Goal: Feedback & Contribution: Contribute content

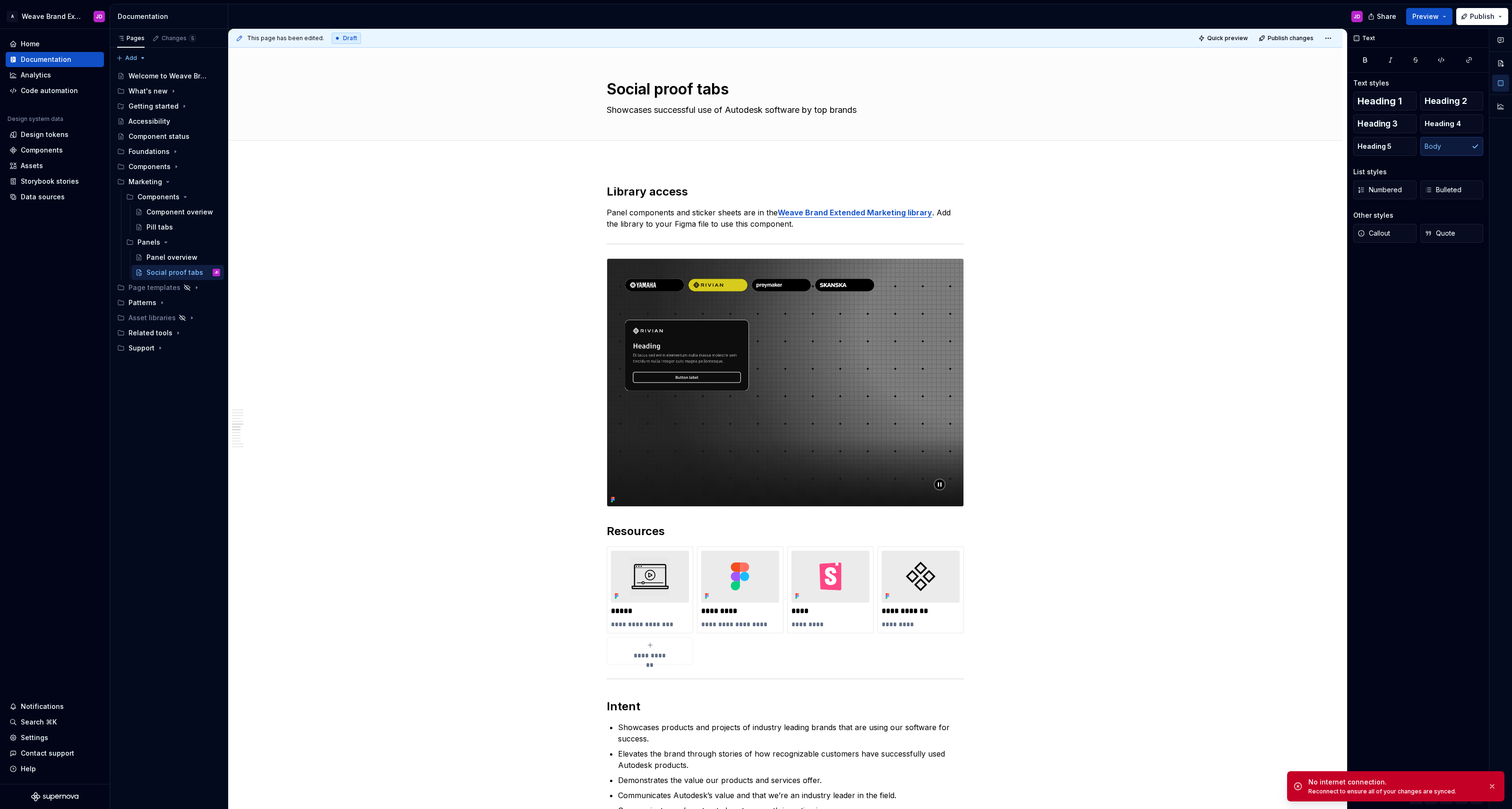
scroll to position [1146, 0]
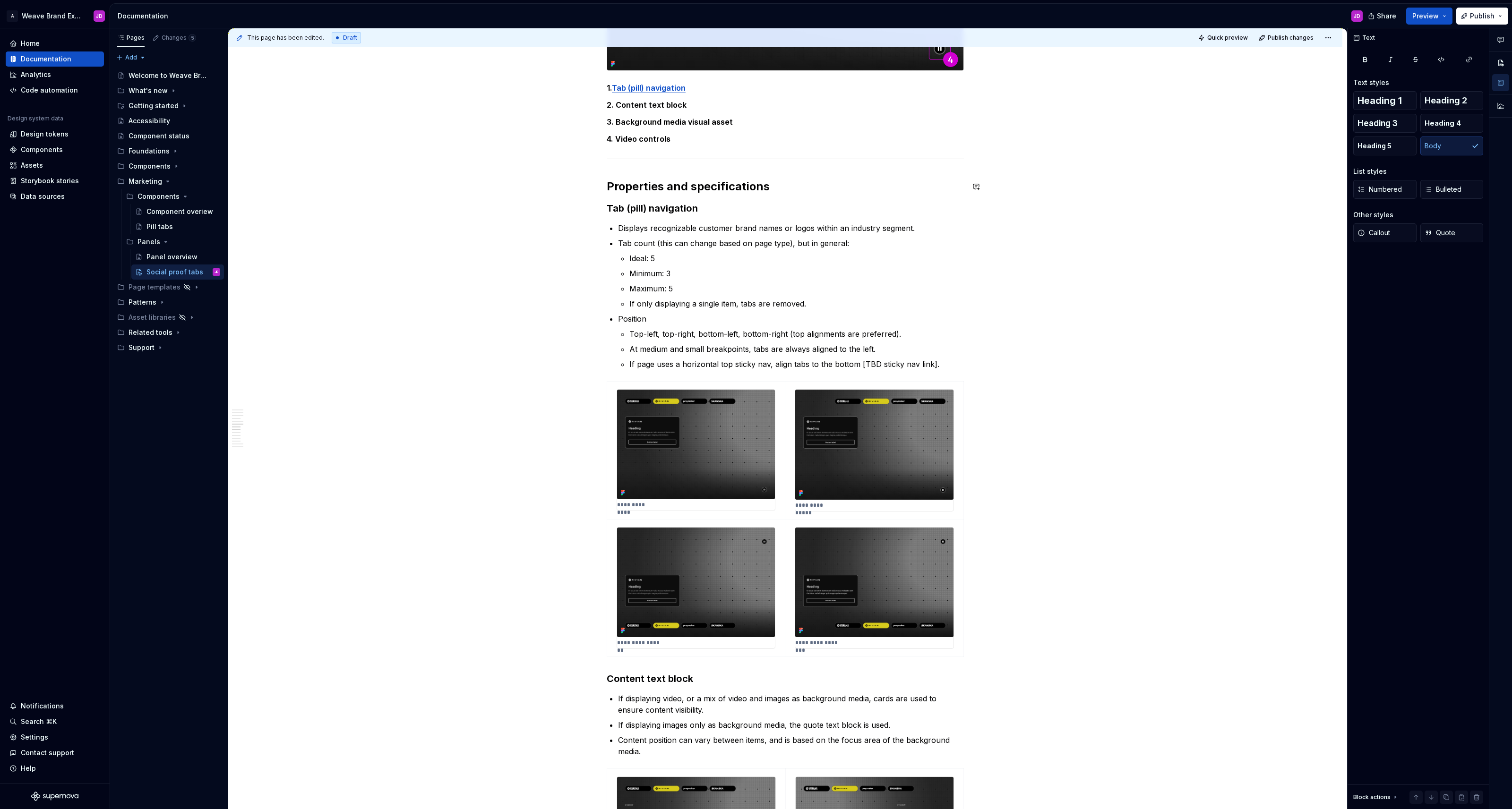
type textarea "*"
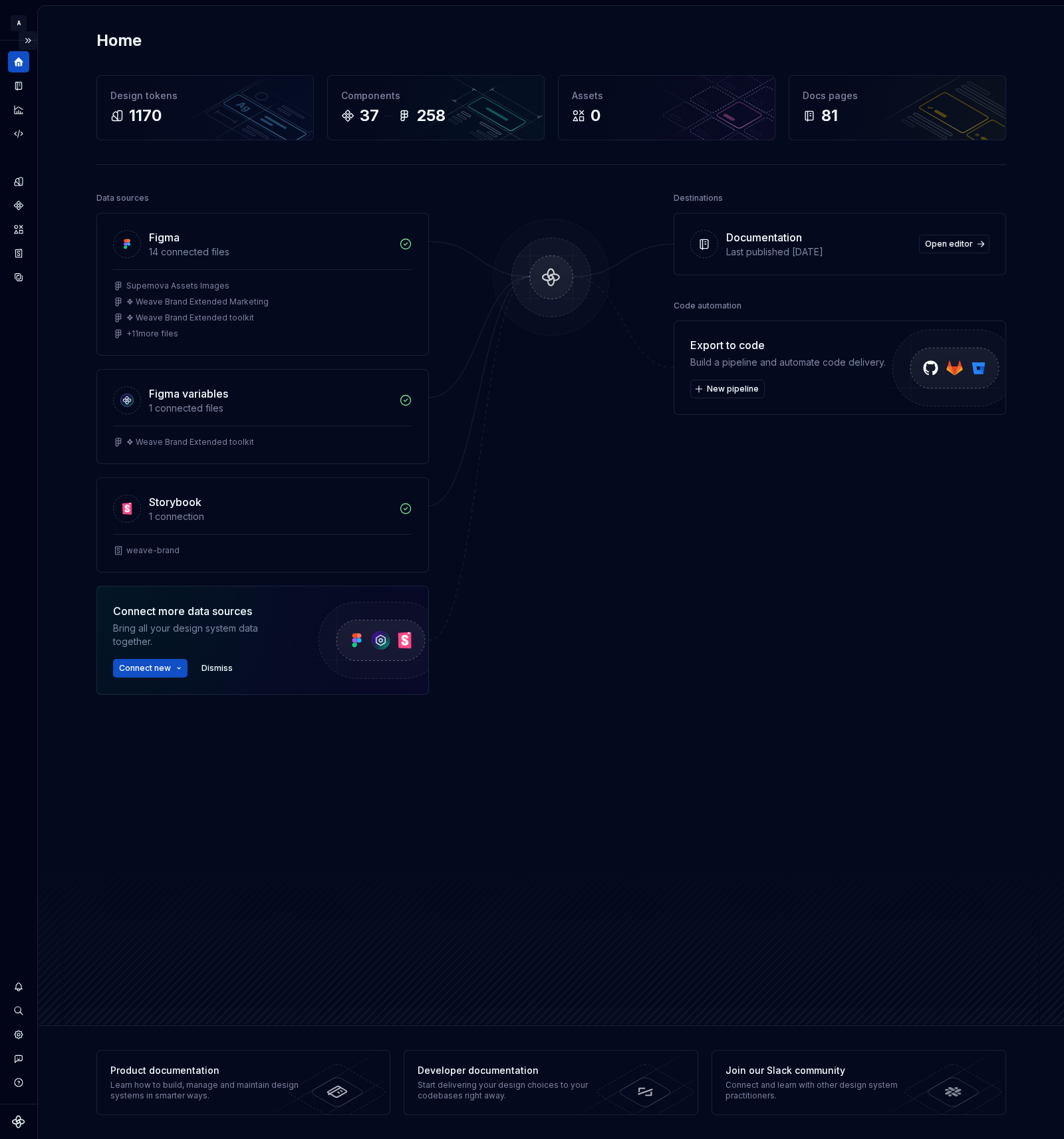
click at [26, 40] on button "Expand sidebar" at bounding box center [28, 40] width 19 height 19
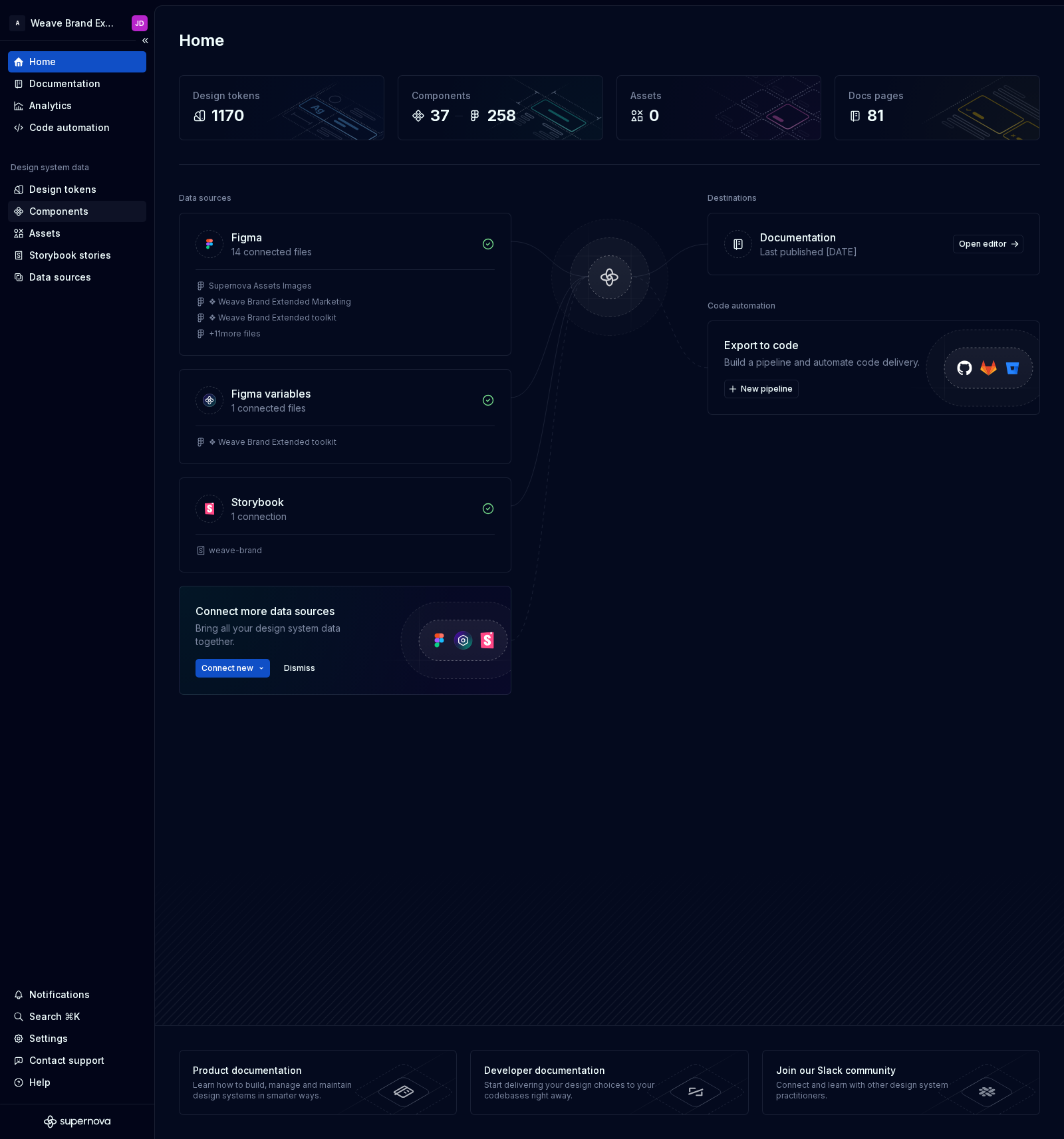
click at [63, 208] on div "Components" at bounding box center [59, 211] width 59 height 13
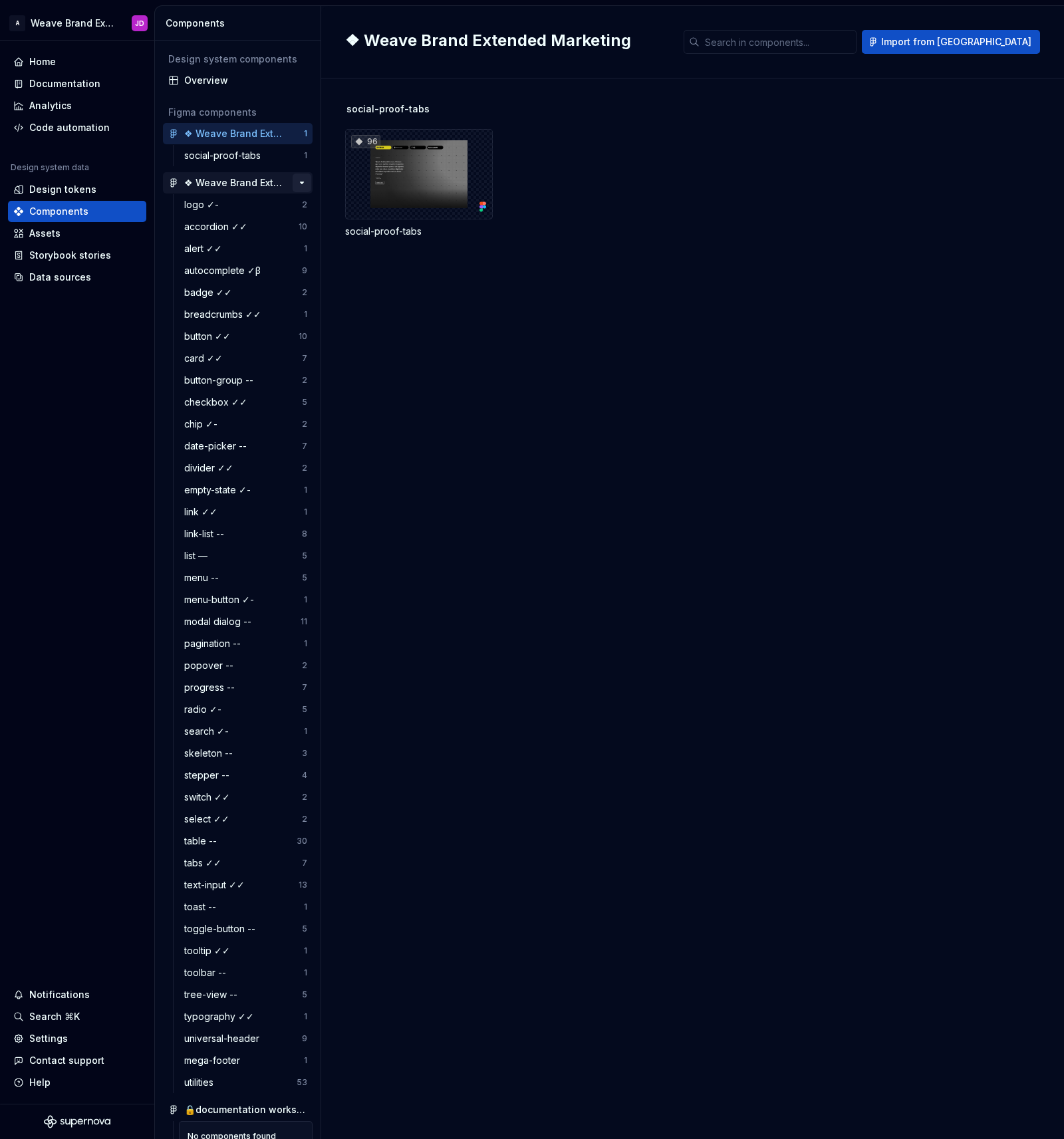
scroll to position [1, 0]
click at [302, 179] on button "button" at bounding box center [302, 182] width 19 height 19
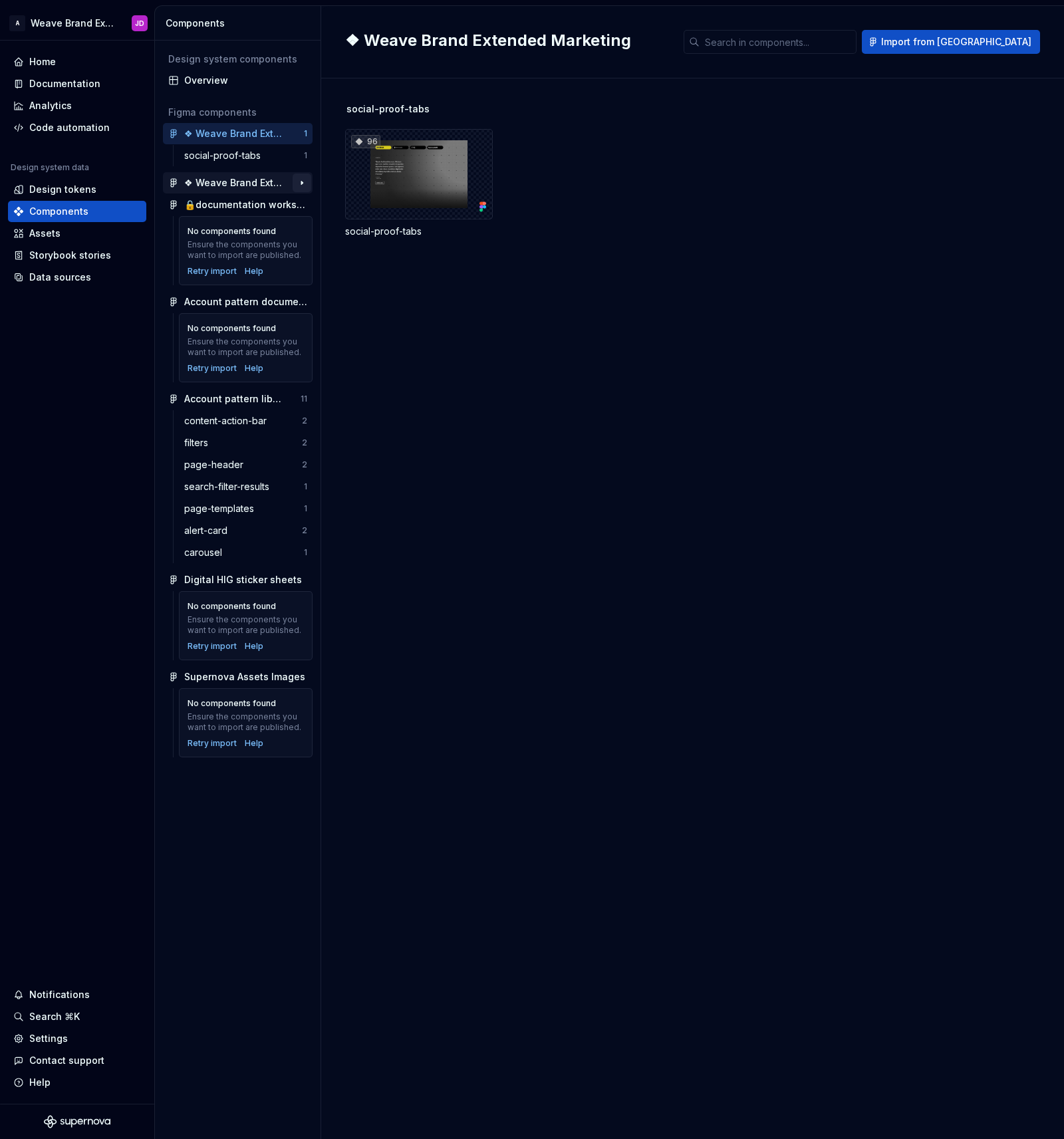
scroll to position [0, 0]
click at [255, 131] on div "❖ Weave Brand Extended Marketing" at bounding box center [234, 134] width 99 height 13
click at [302, 131] on button "button" at bounding box center [302, 134] width 19 height 19
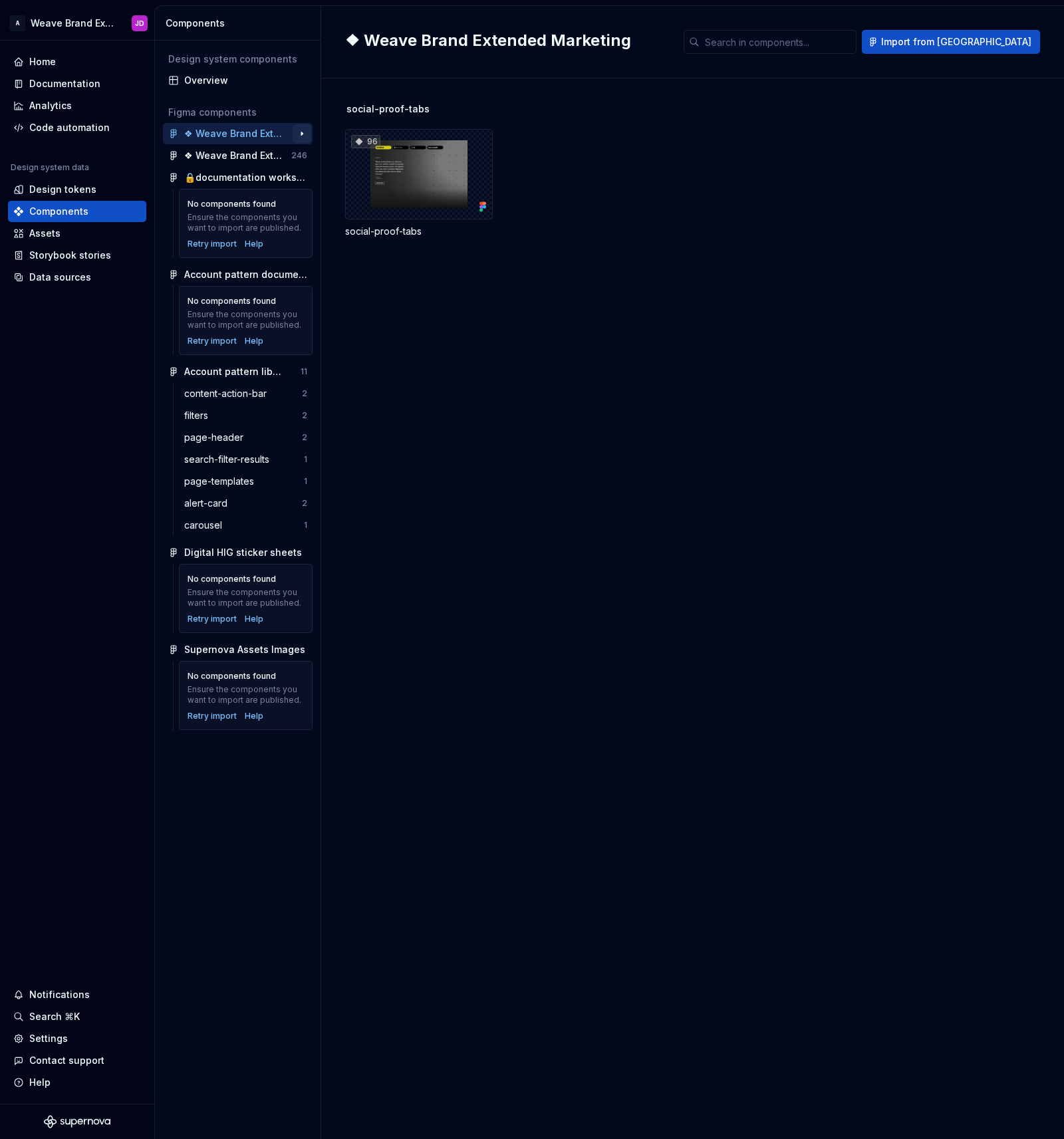
click at [302, 131] on button "button" at bounding box center [302, 134] width 19 height 19
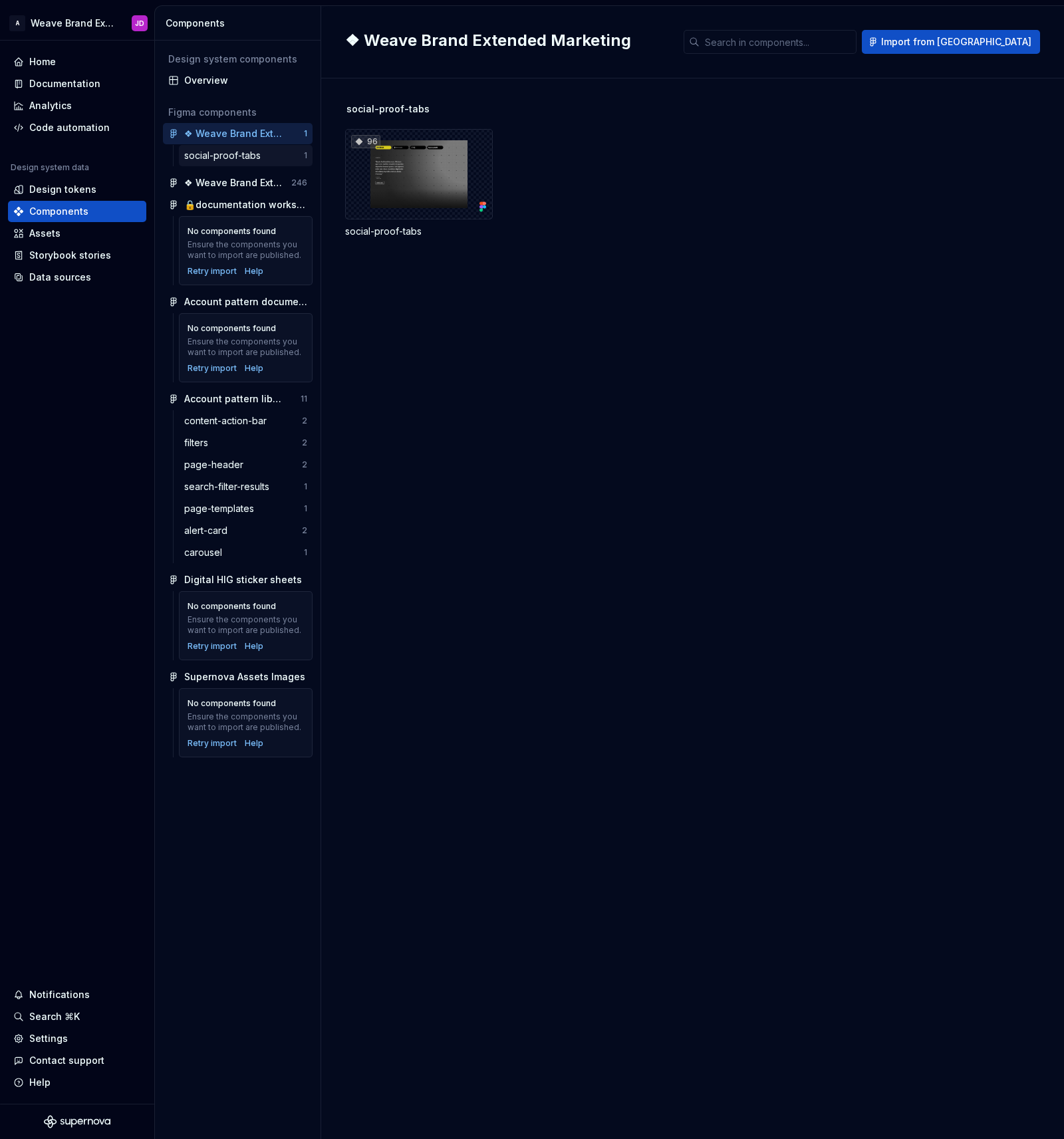
click at [261, 152] on div "social-proof-tabs" at bounding box center [225, 155] width 82 height 13
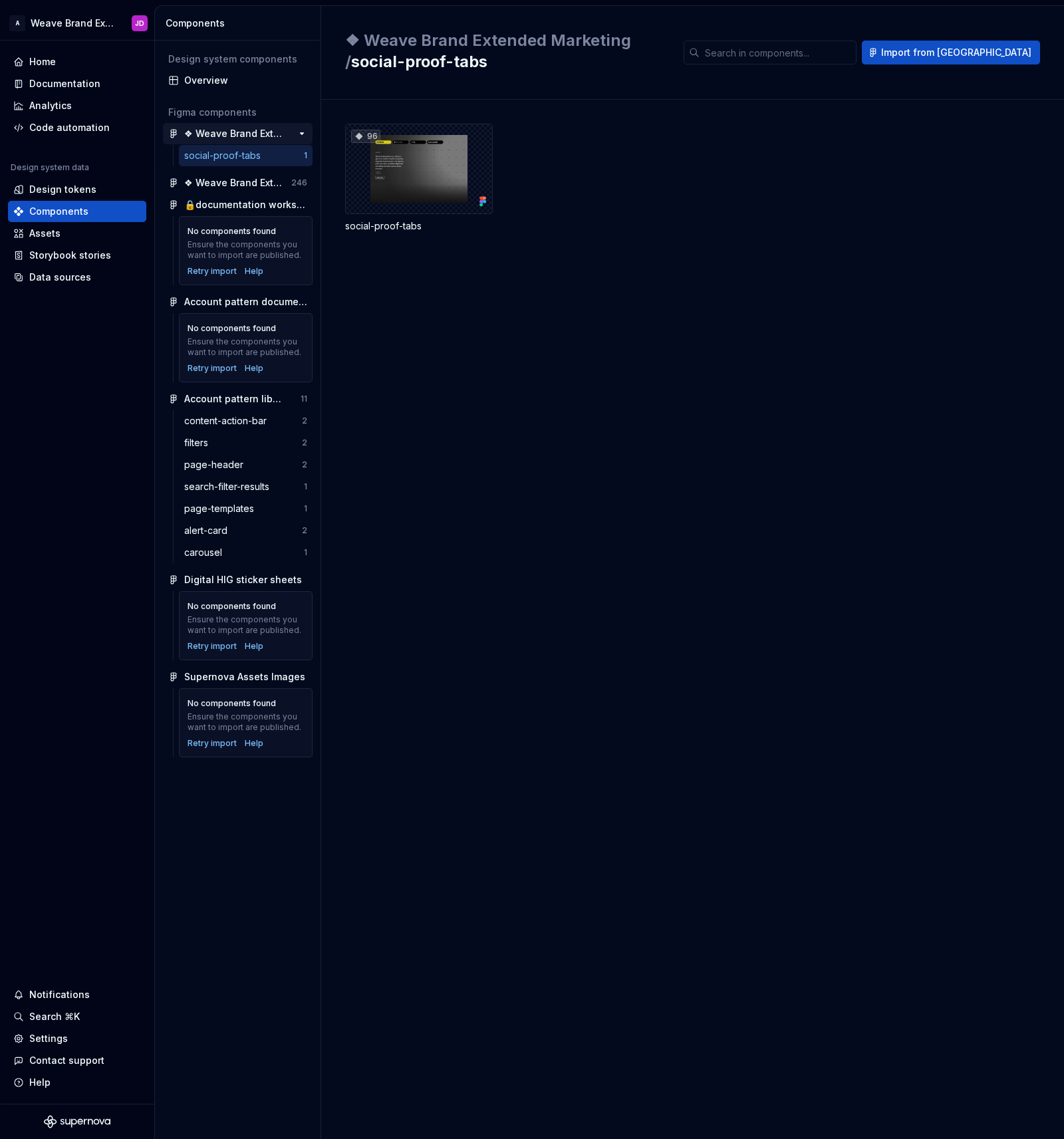
click at [245, 134] on div "❖ Weave Brand Extended Marketing" at bounding box center [234, 134] width 99 height 13
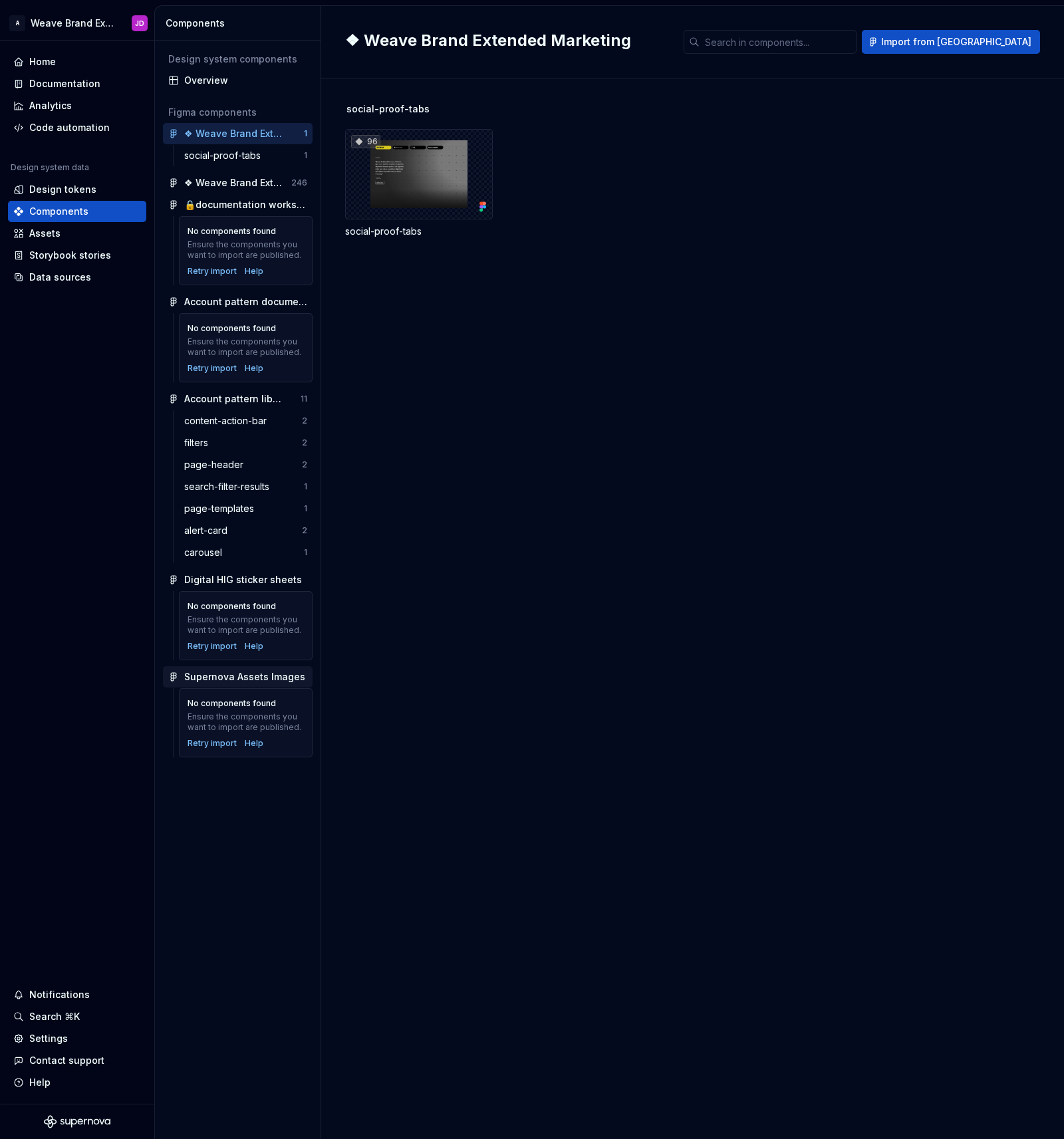
click at [235, 679] on div "Supernova Assets Images" at bounding box center [245, 676] width 121 height 13
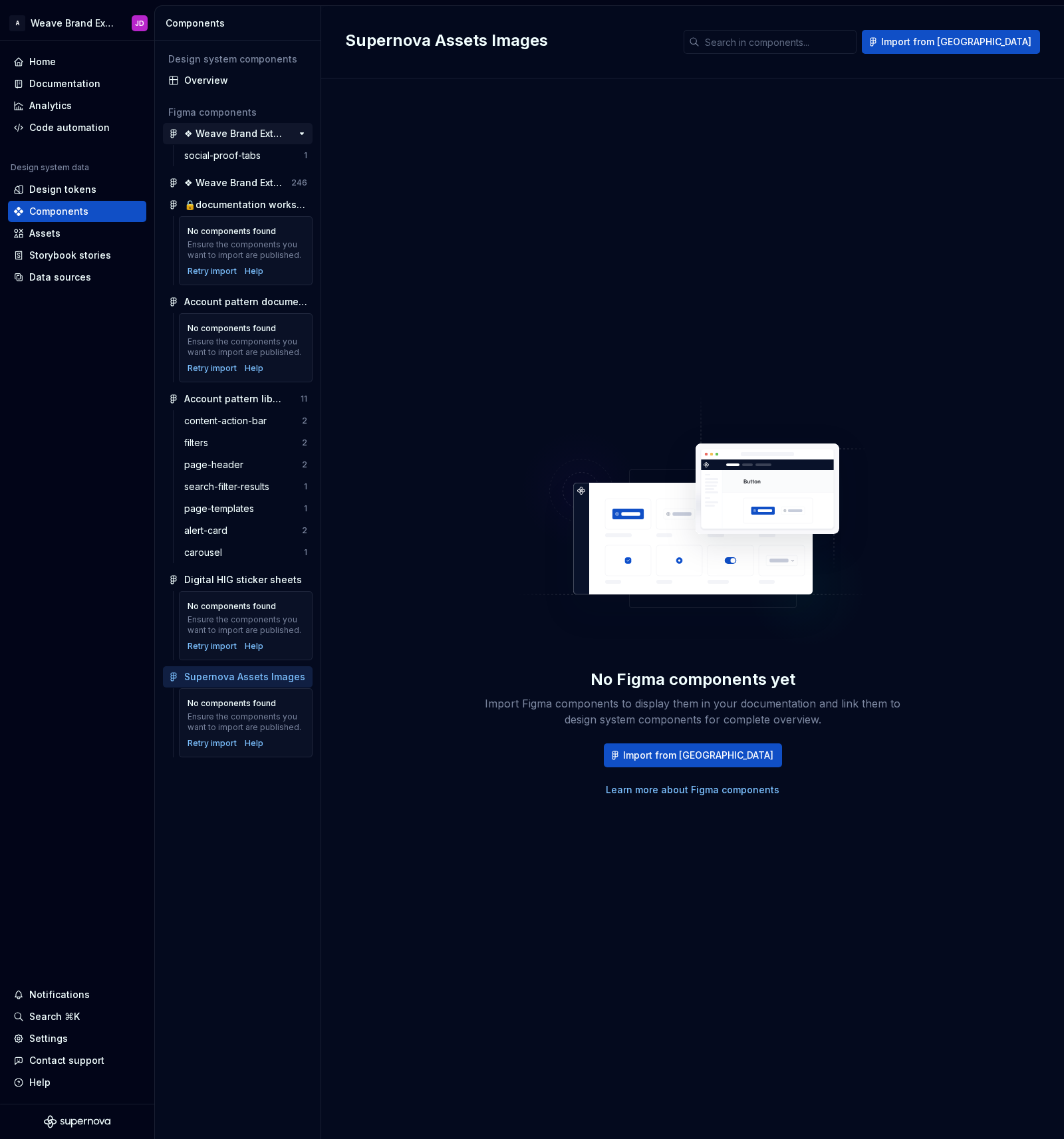
click at [259, 135] on div "❖ Weave Brand Extended Marketing" at bounding box center [234, 134] width 99 height 13
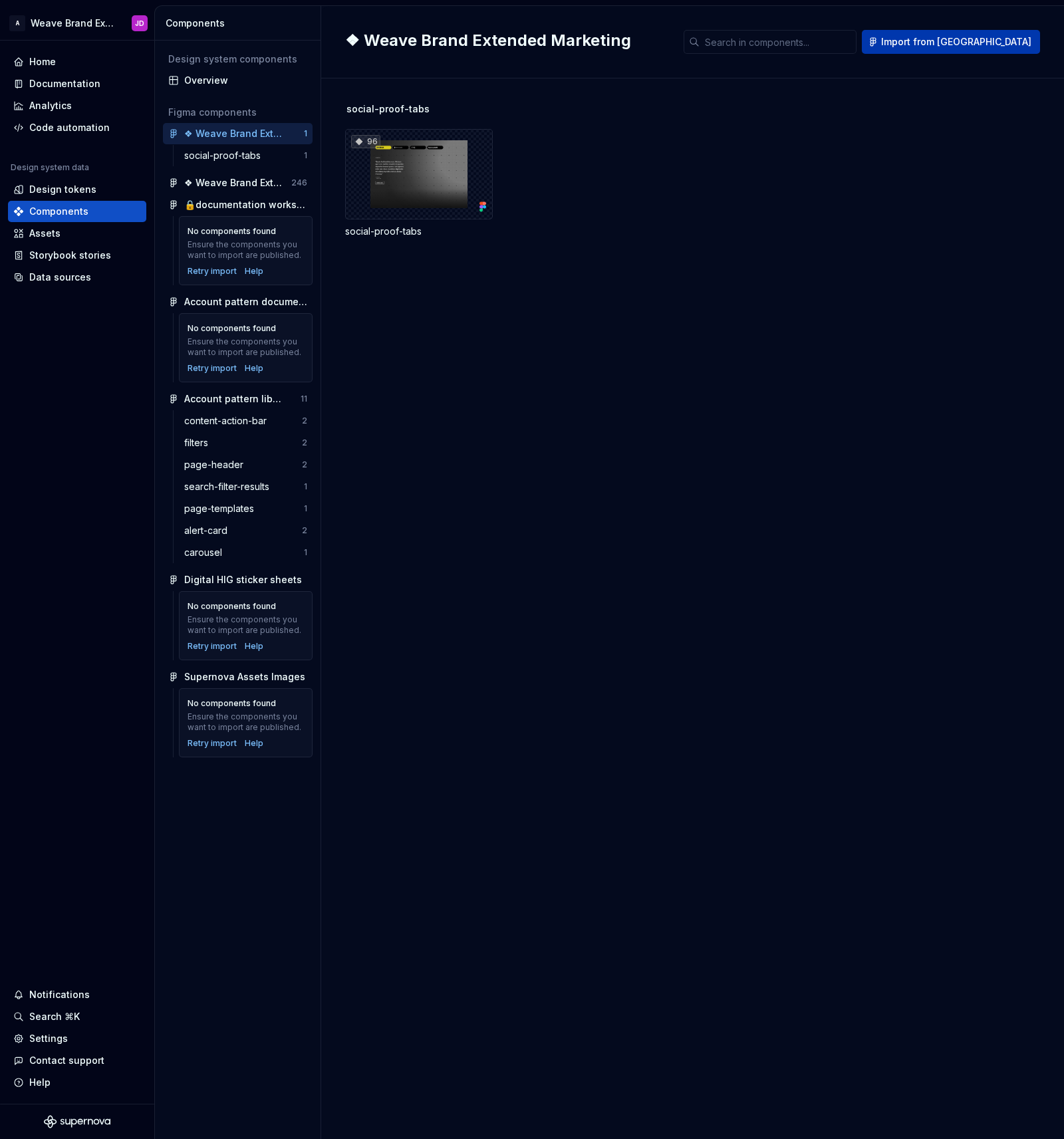
click at [1006, 40] on span "Import from Figma" at bounding box center [957, 42] width 150 height 13
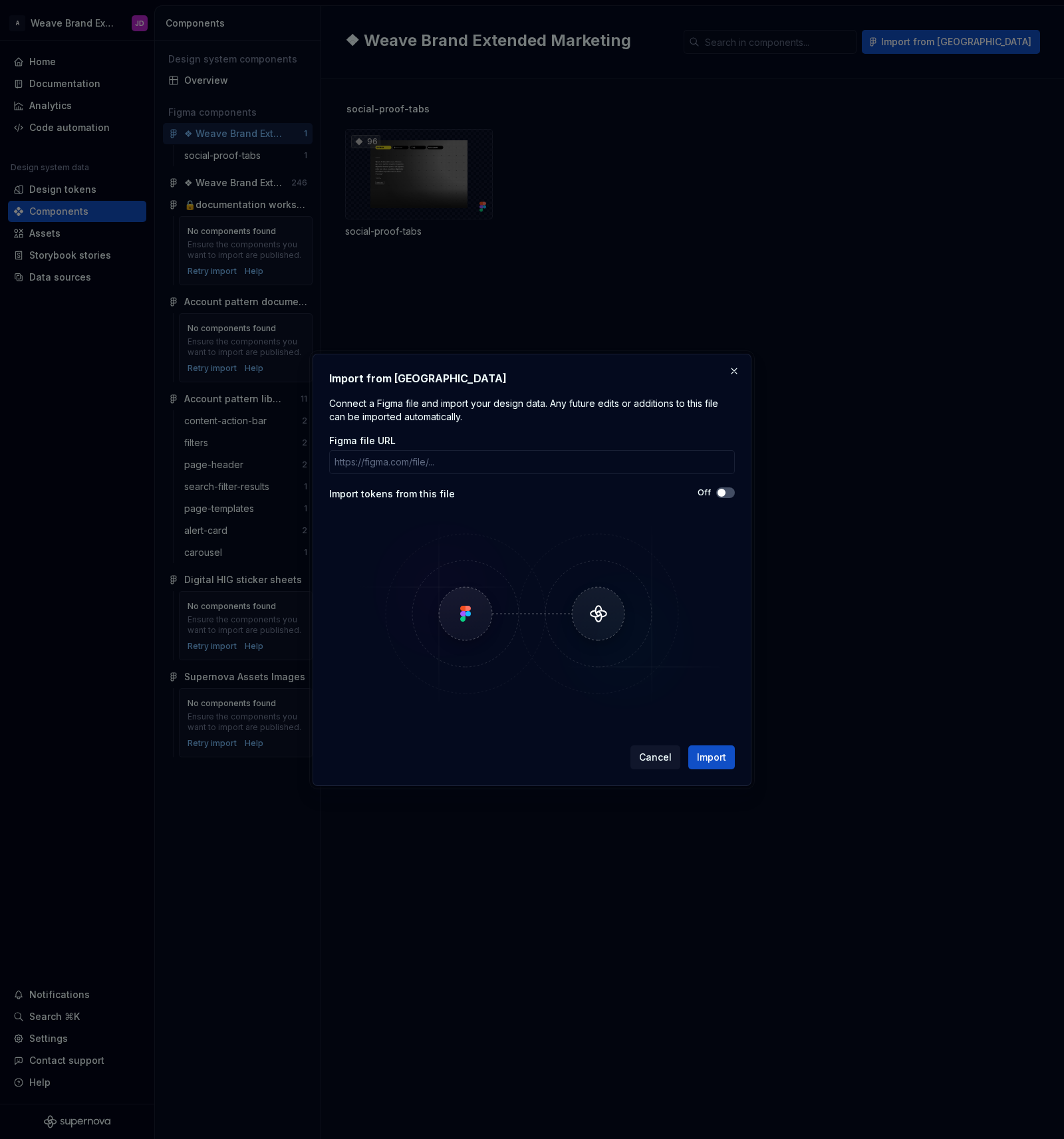
click at [595, 618] on img at bounding box center [532, 614] width 386 height 200
click at [450, 614] on img at bounding box center [532, 614] width 386 height 200
click at [731, 370] on button "button" at bounding box center [734, 371] width 19 height 19
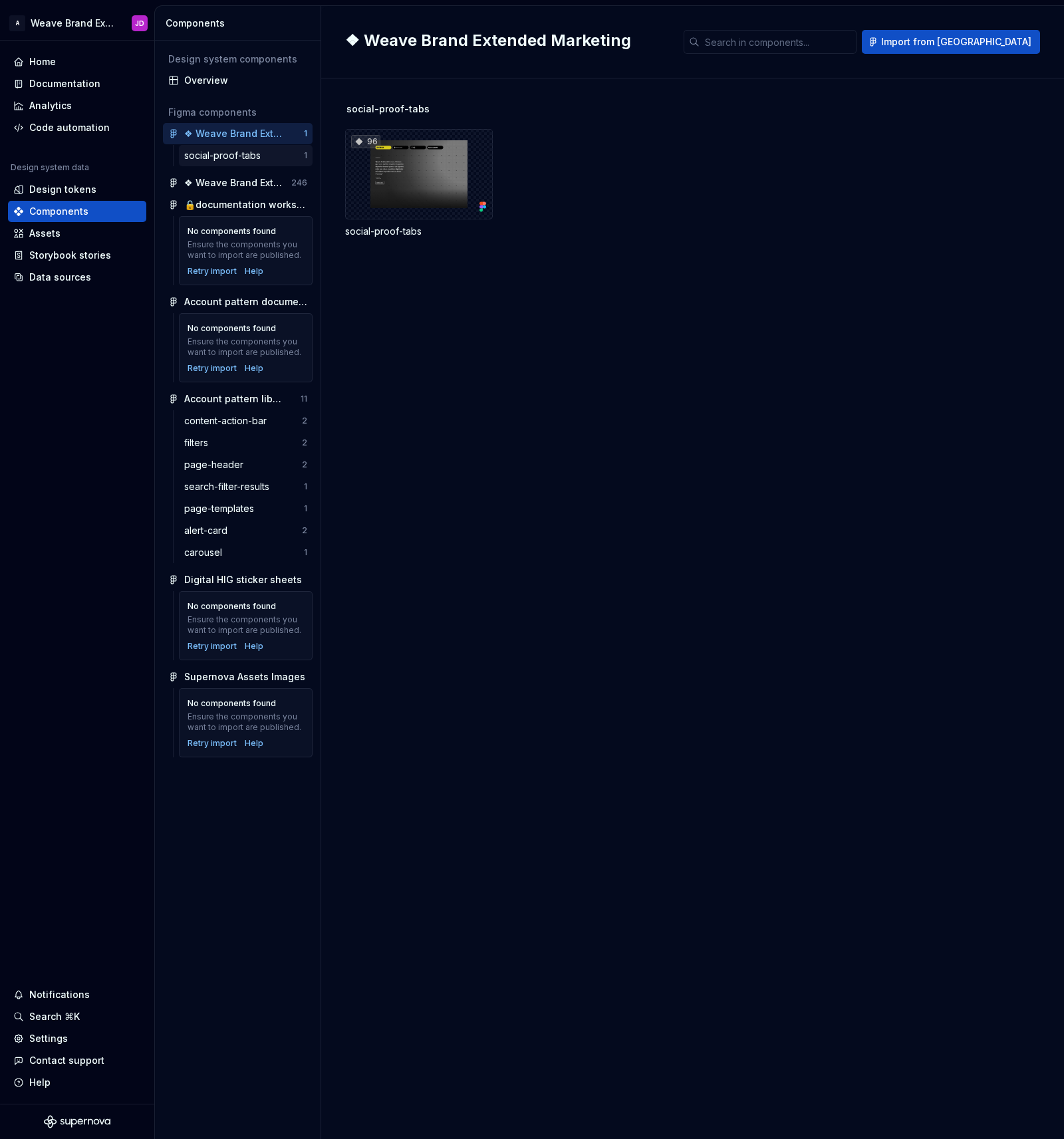
click at [245, 155] on div "social-proof-tabs" at bounding box center [225, 155] width 82 height 13
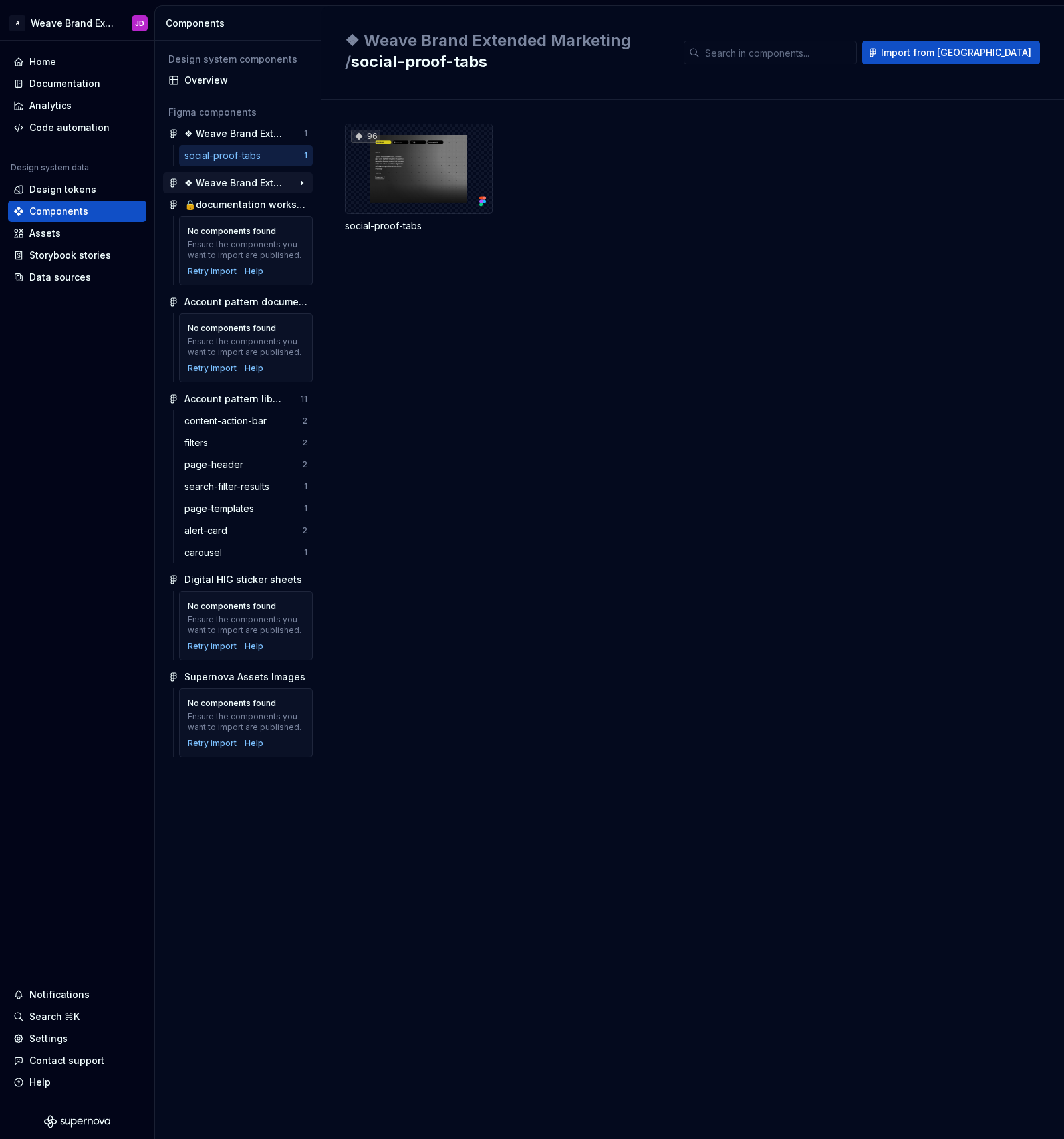
click at [239, 185] on div "❖ Weave Brand Extended toolkit" at bounding box center [234, 183] width 99 height 13
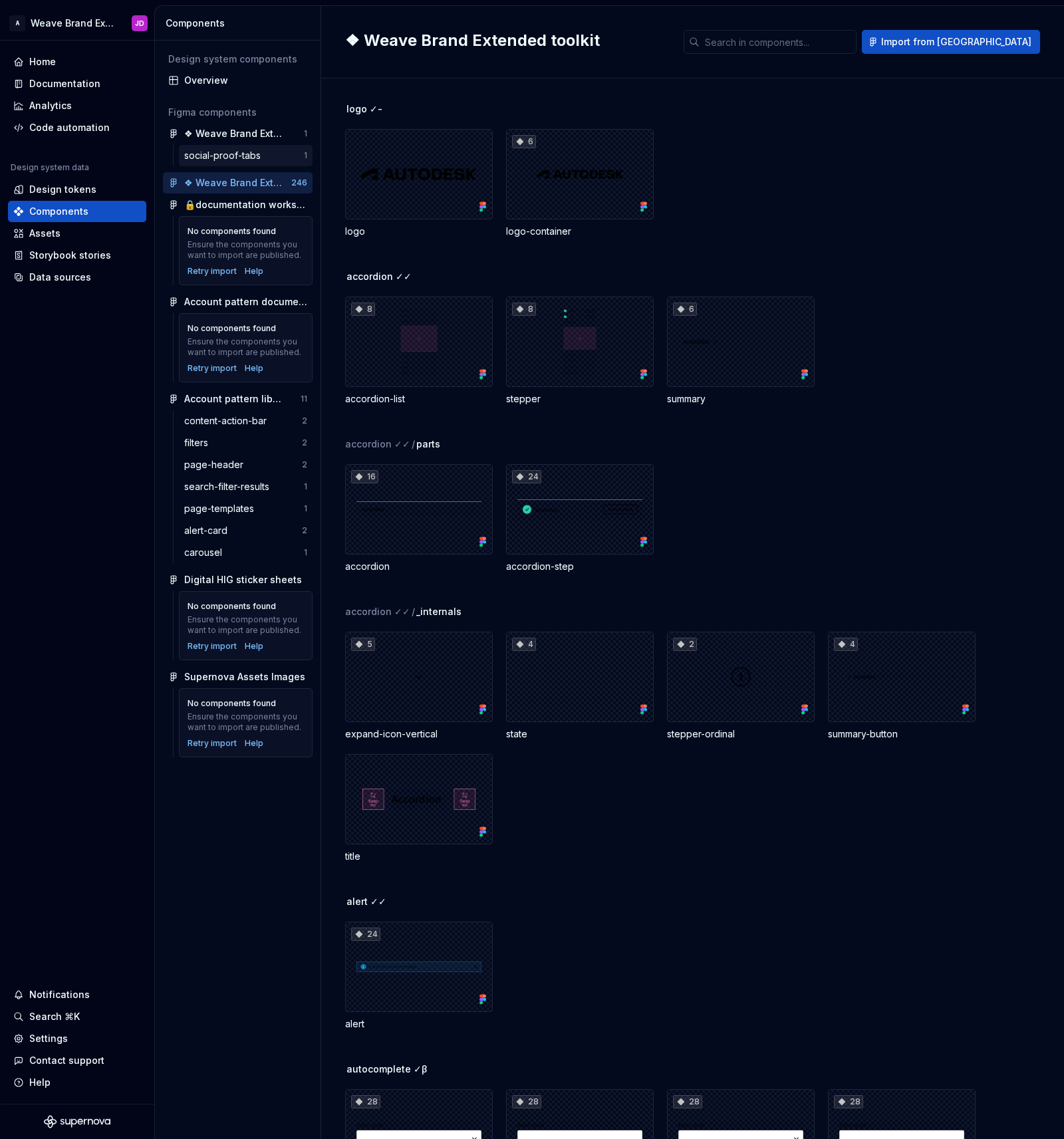
click at [238, 154] on div "social-proof-tabs" at bounding box center [225, 155] width 82 height 13
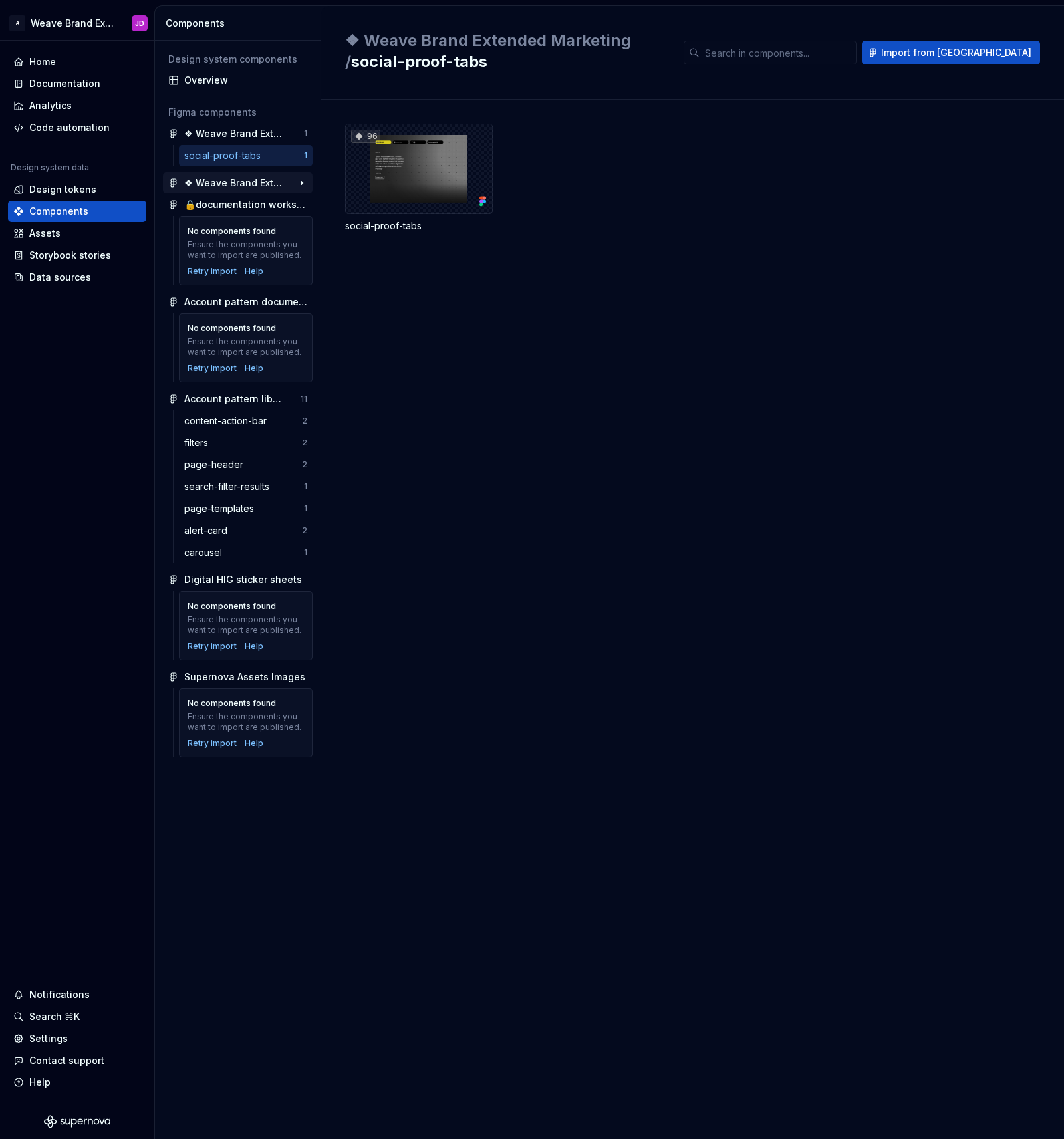
click at [252, 183] on div "❖ Weave Brand Extended toolkit" at bounding box center [234, 183] width 99 height 13
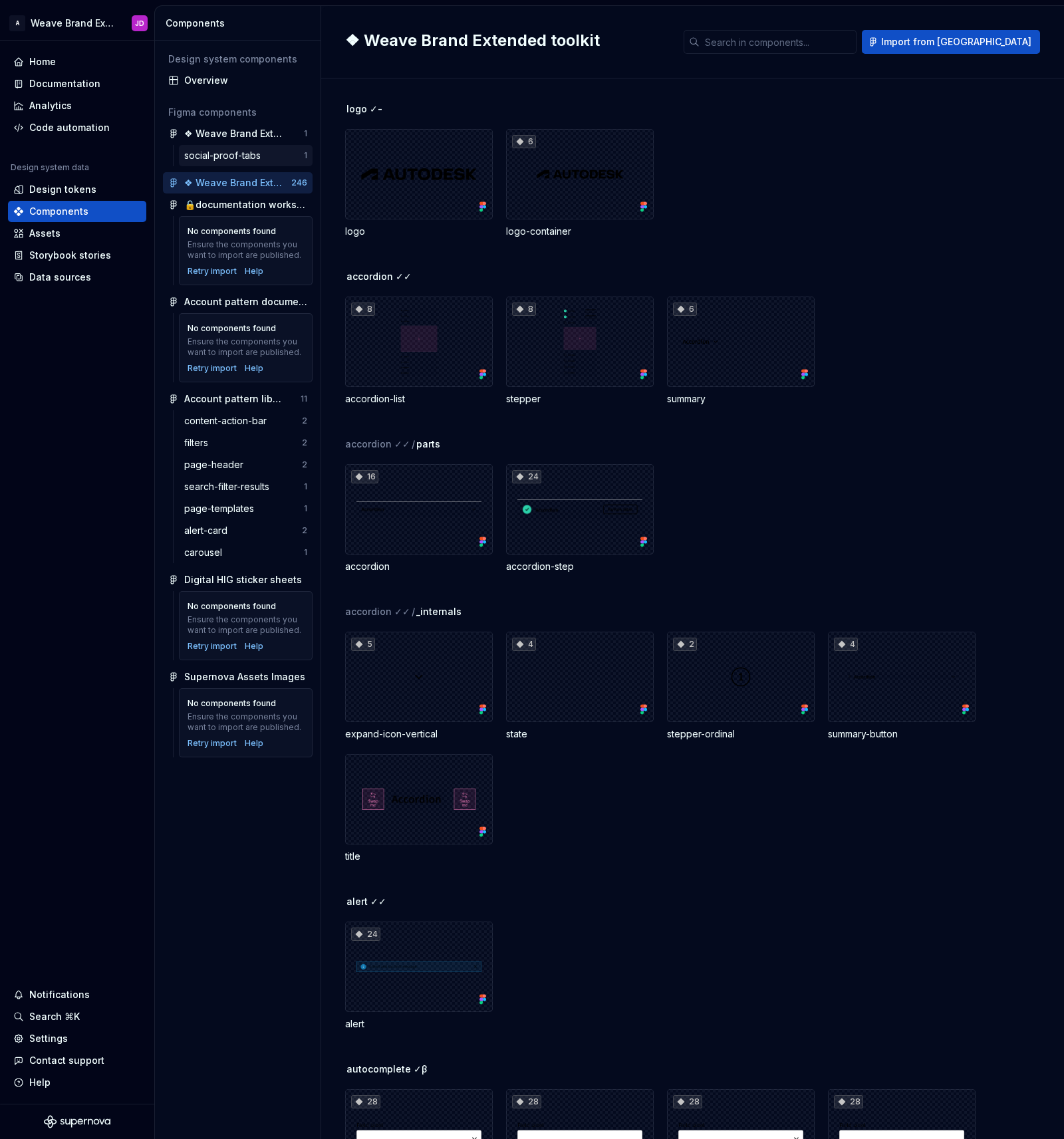
click at [223, 155] on div "social-proof-tabs" at bounding box center [225, 155] width 82 height 13
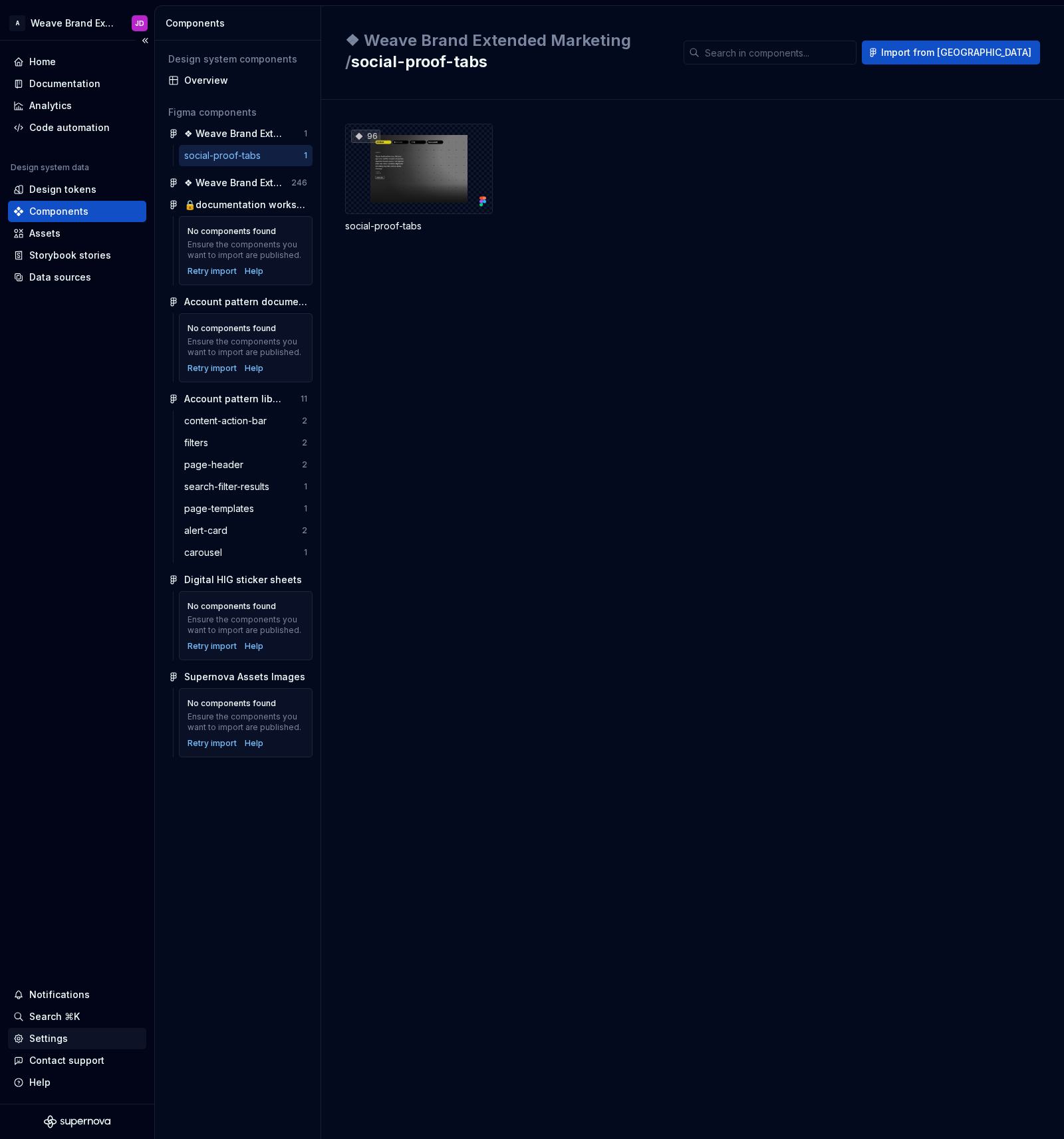
click at [50, 1038] on div "Settings" at bounding box center [48, 1038] width 39 height 13
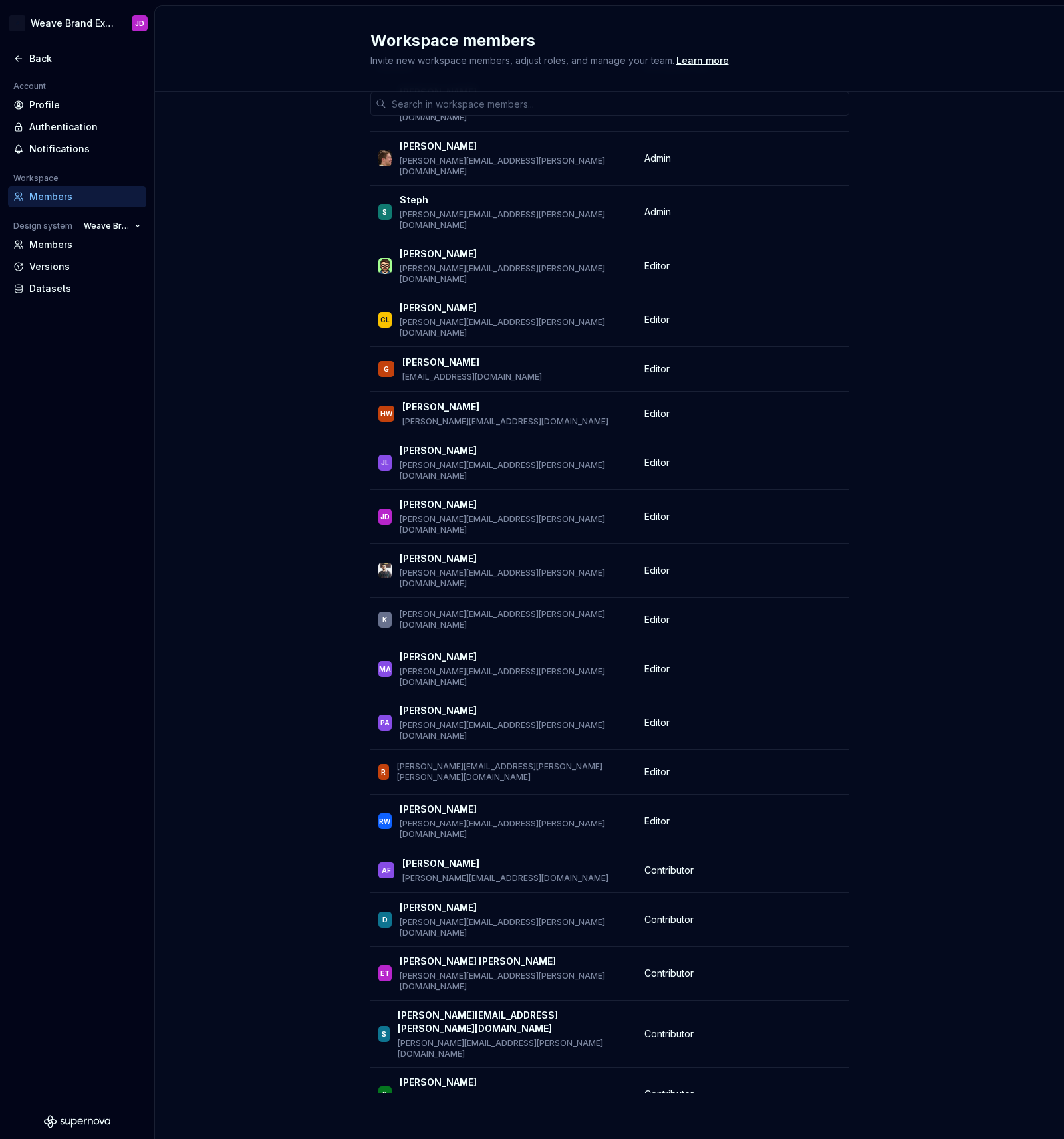
scroll to position [86, 0]
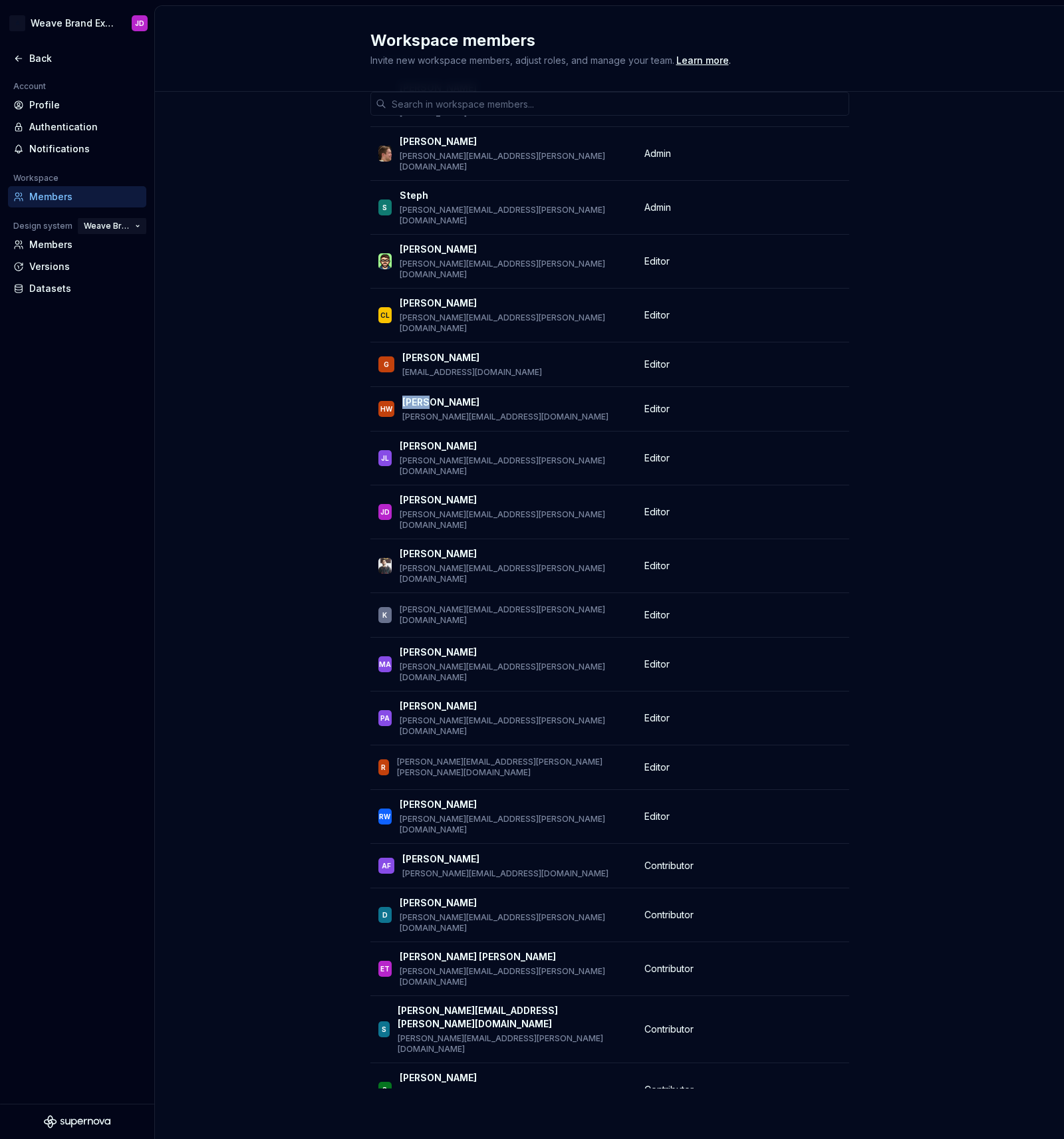
click at [133, 226] on button "Weave Brand Extended" at bounding box center [112, 225] width 69 height 19
click at [210, 195] on div "Member Workspace role Ian Murchison ian.murchison@autodesk.com Owner Alexis Mor…" at bounding box center [610, 572] width 909 height 1133
click at [47, 285] on div "Datasets" at bounding box center [84, 288] width 112 height 13
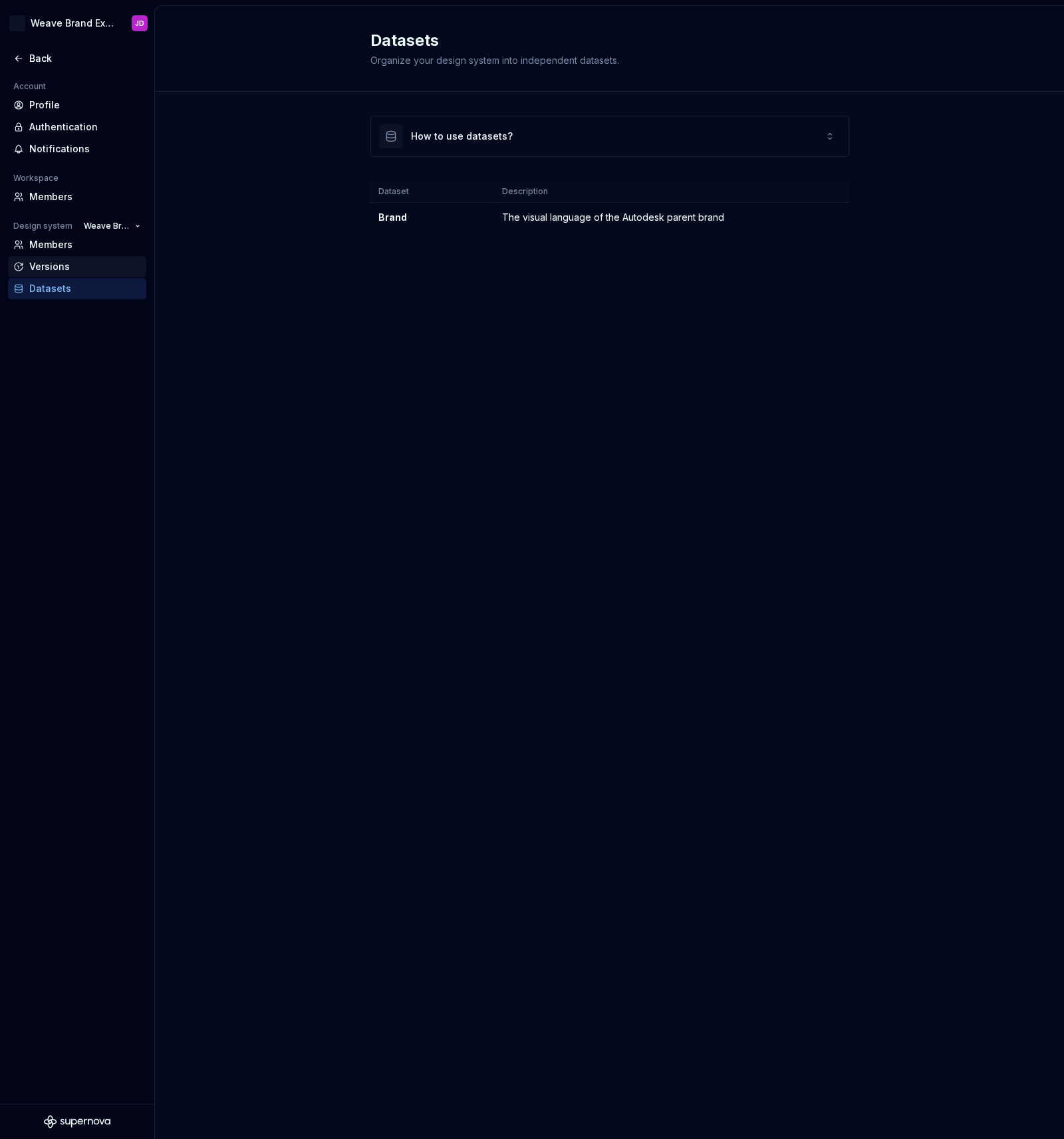
click at [52, 264] on div "Versions" at bounding box center [84, 267] width 112 height 13
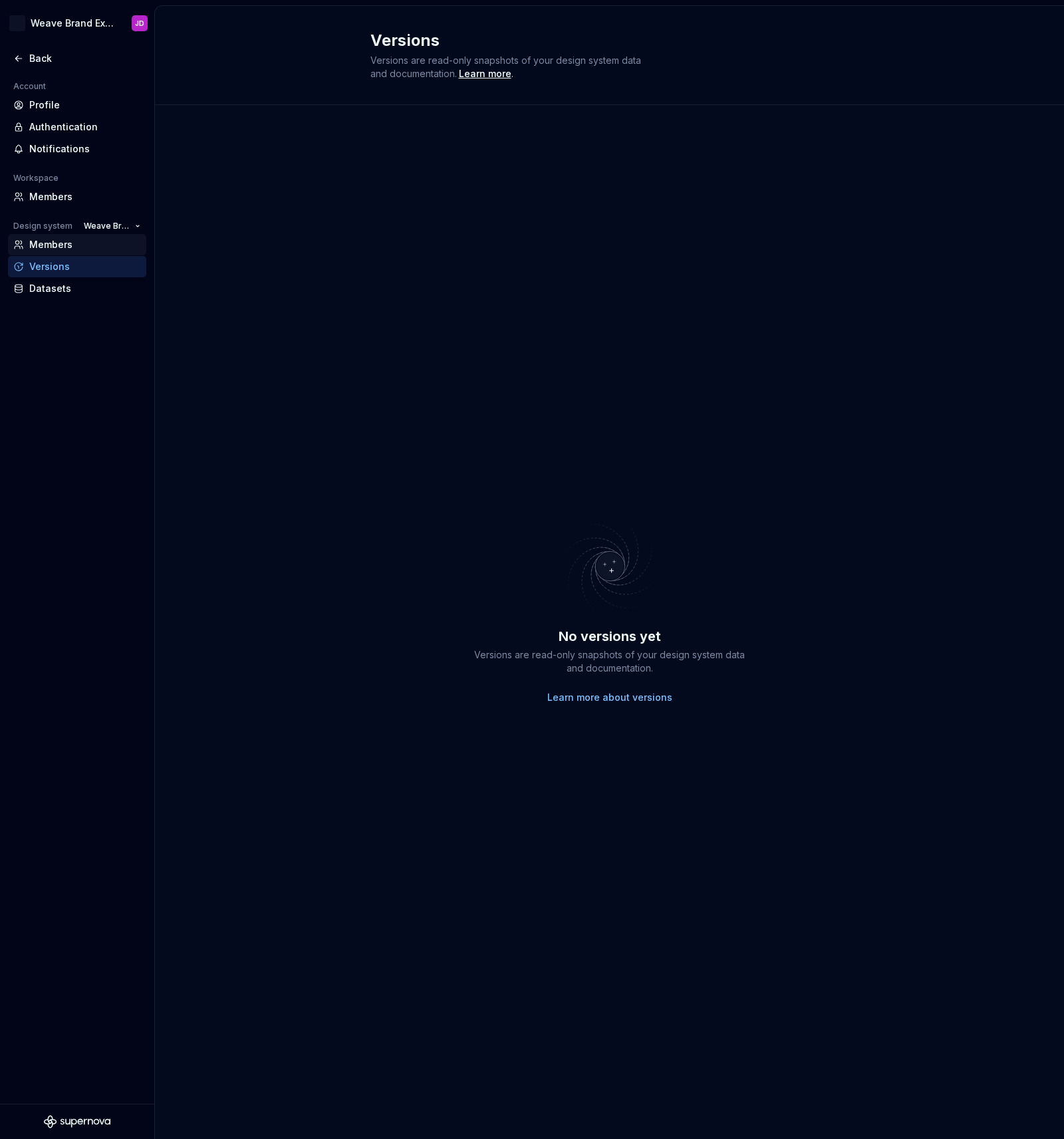
click at [43, 241] on div "Members" at bounding box center [84, 244] width 112 height 13
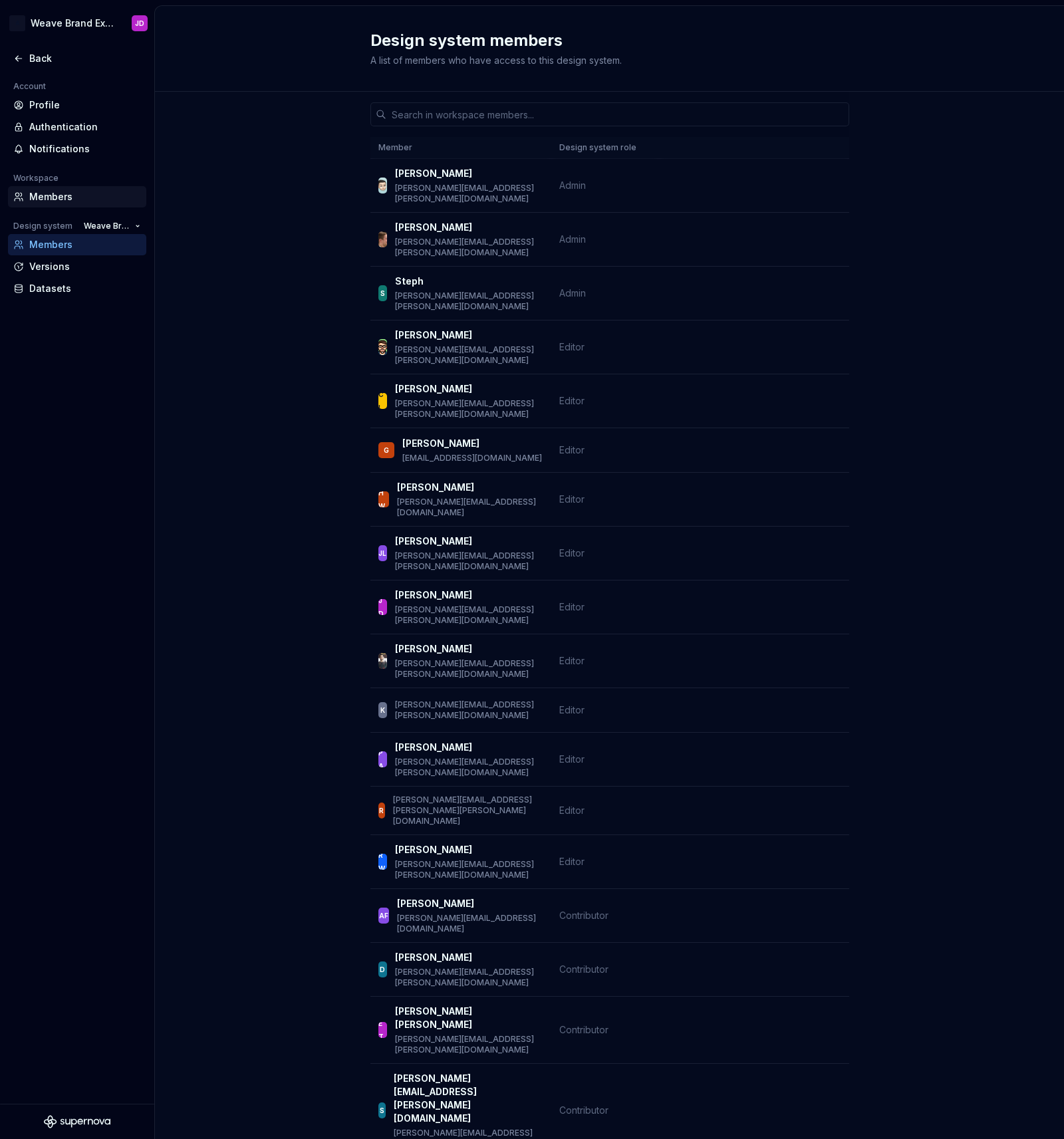
click at [40, 193] on div "Members" at bounding box center [84, 197] width 112 height 13
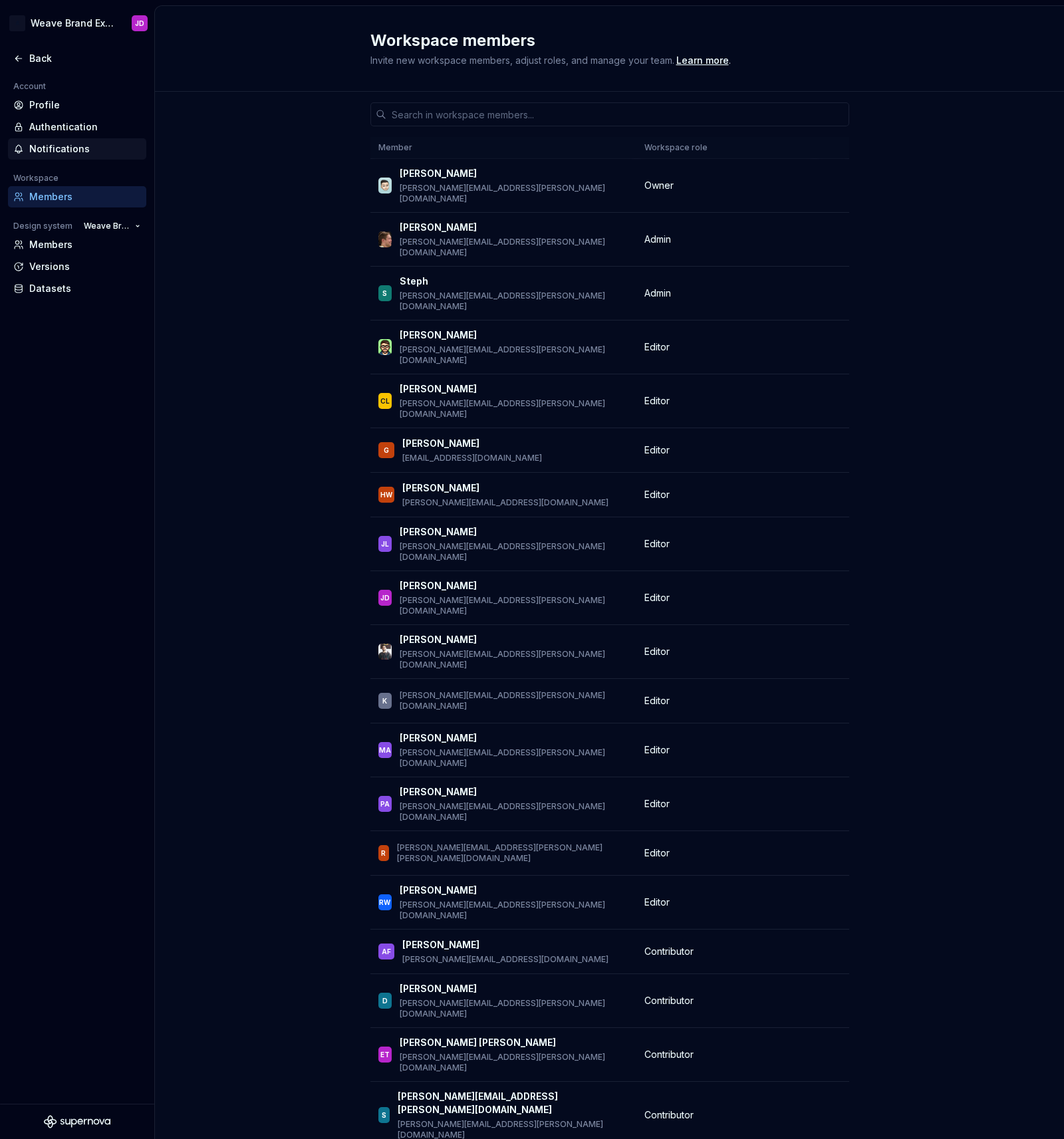
click at [43, 145] on div "Notifications" at bounding box center [84, 149] width 112 height 13
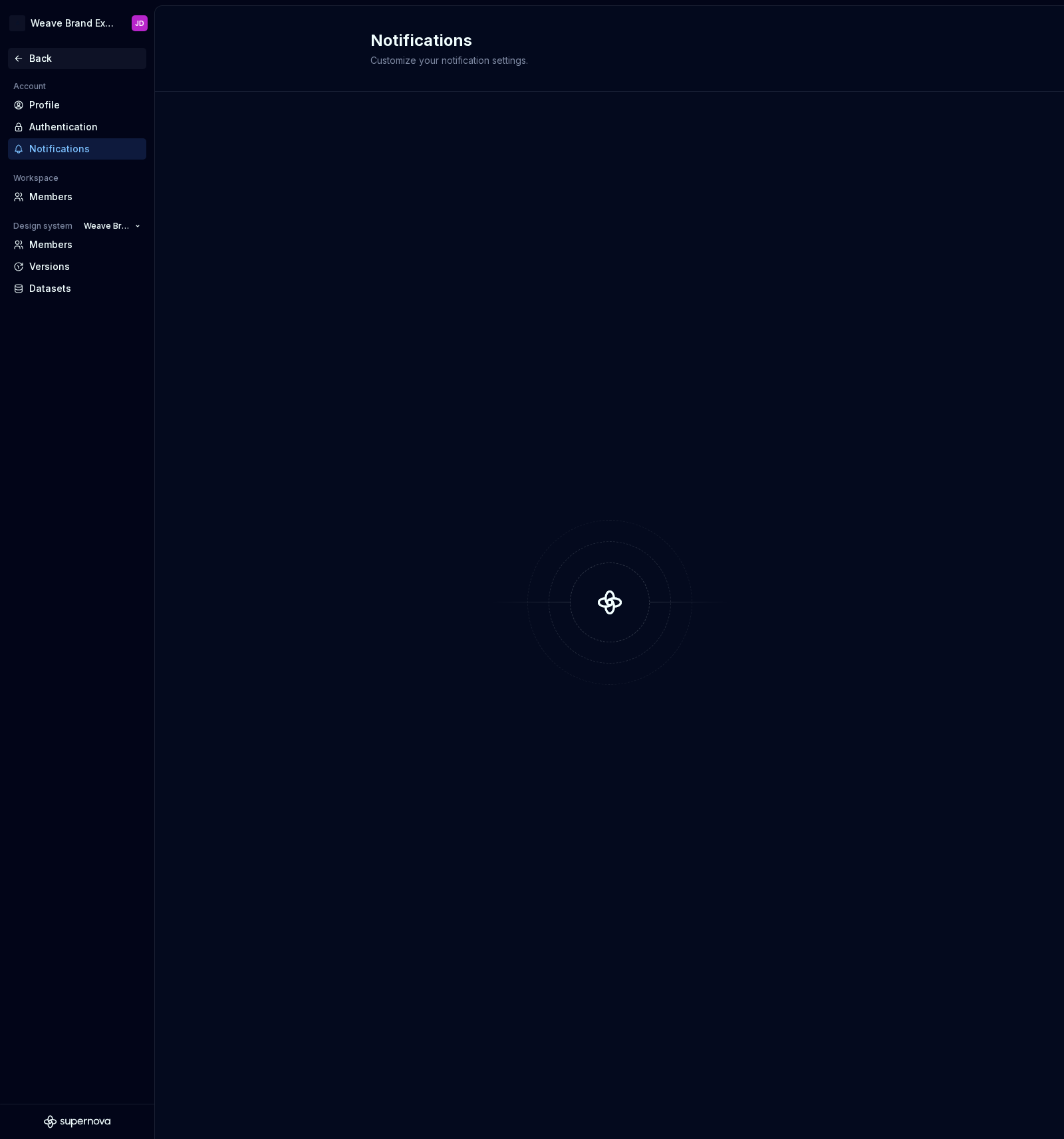
click at [36, 53] on div "Back" at bounding box center [84, 59] width 112 height 13
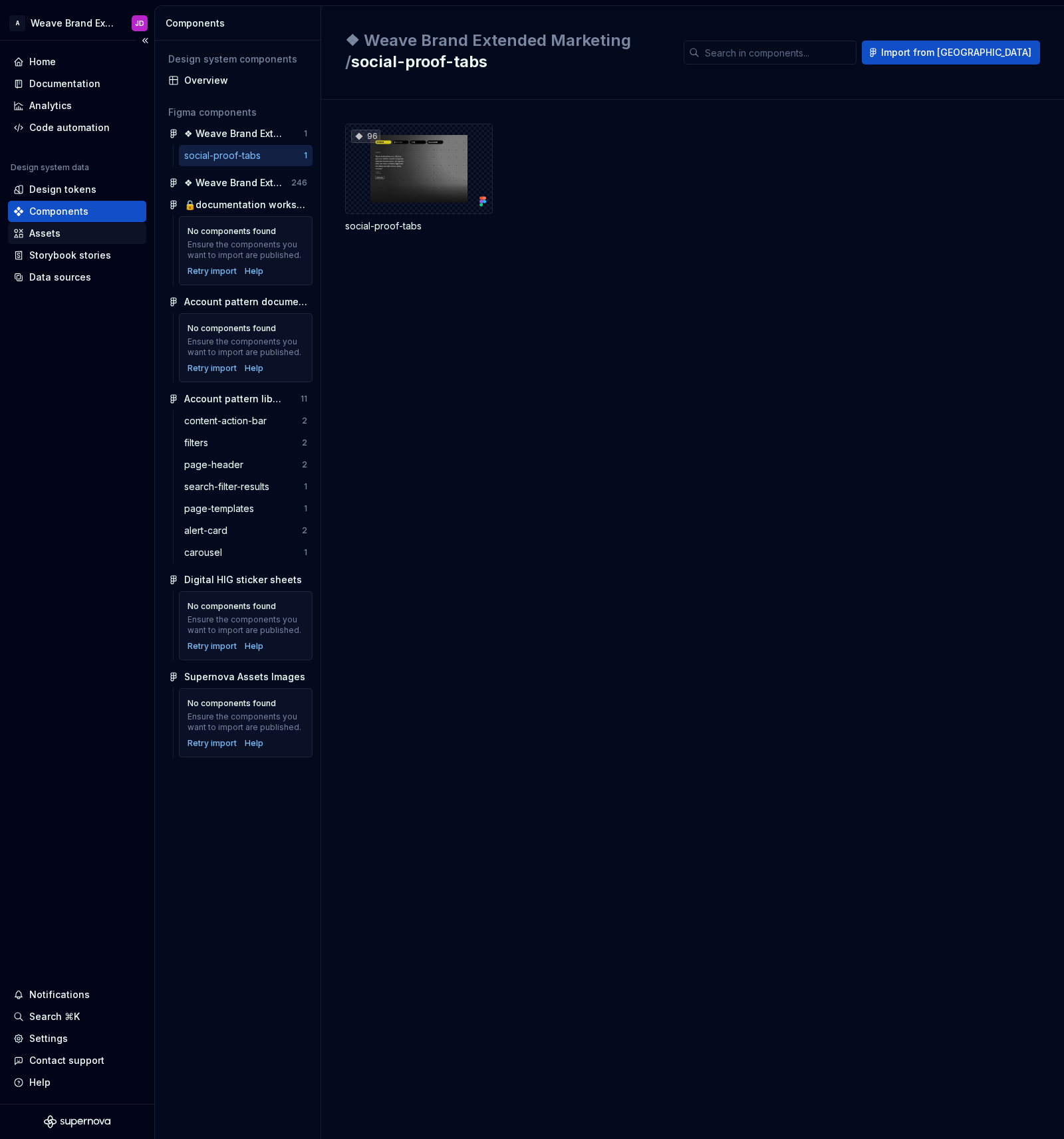
click at [43, 230] on div "Assets" at bounding box center [45, 234] width 31 height 13
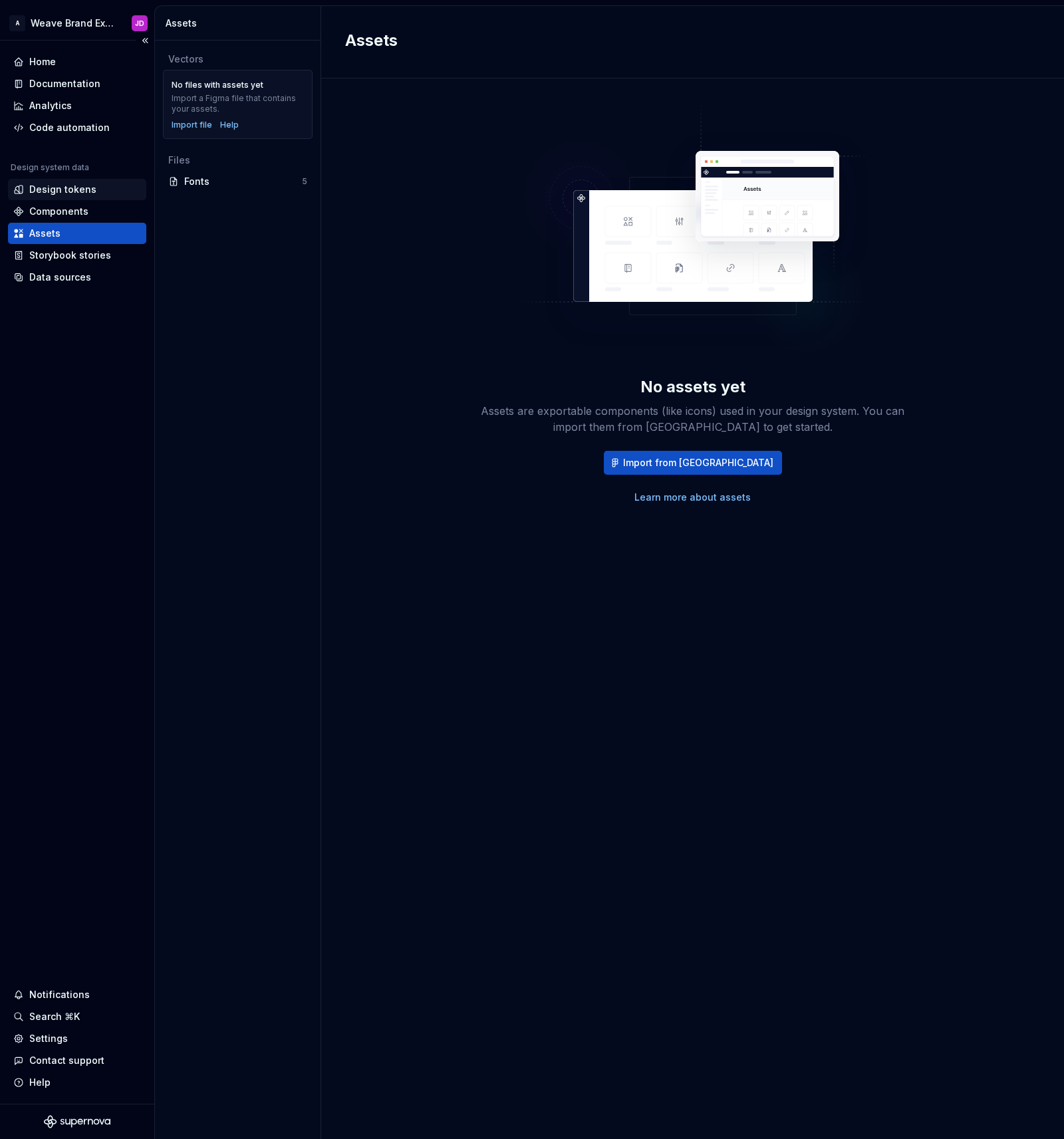
click at [59, 187] on div "Design tokens" at bounding box center [62, 189] width 67 height 13
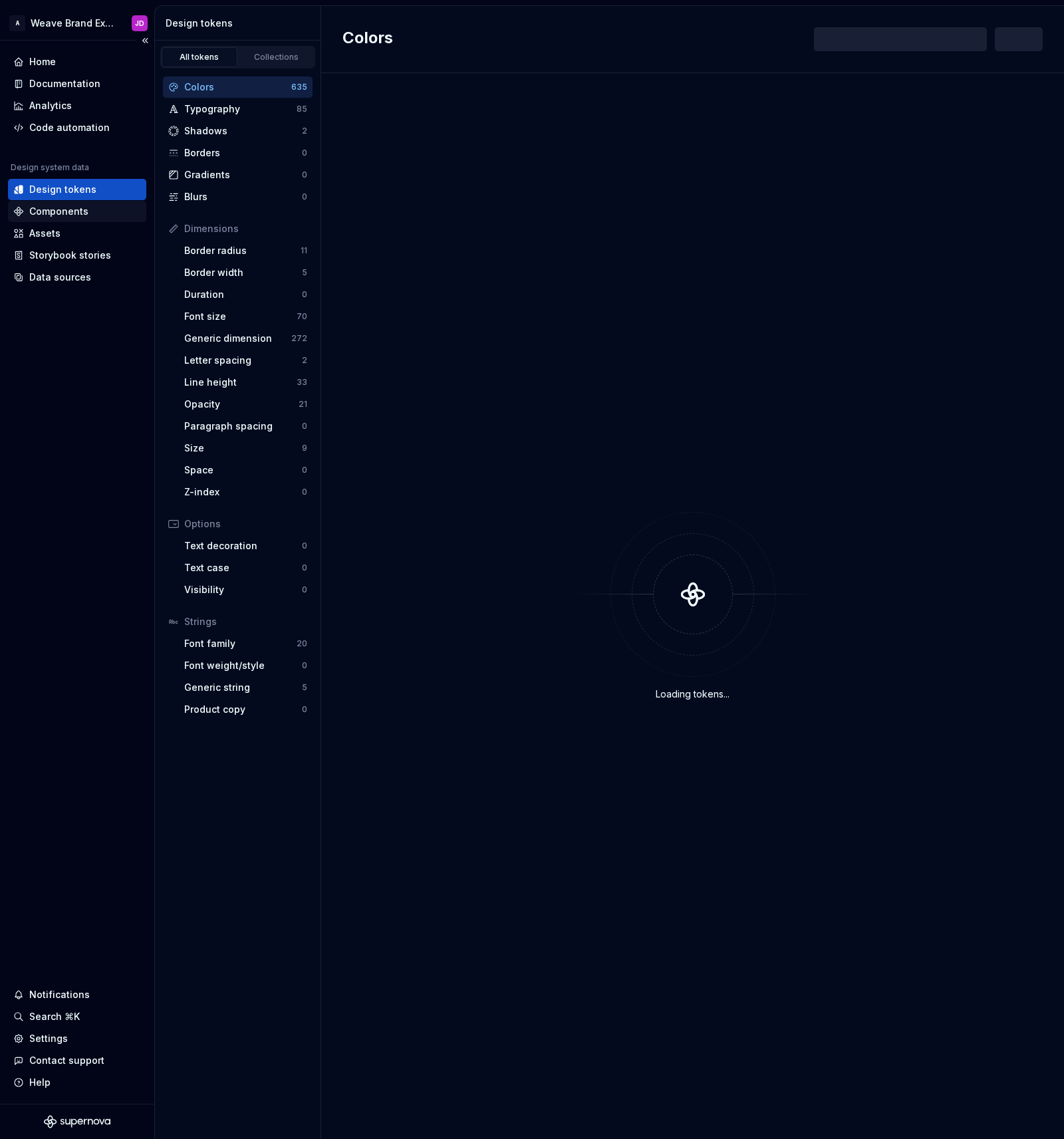
click at [52, 207] on div "Components" at bounding box center [59, 211] width 59 height 13
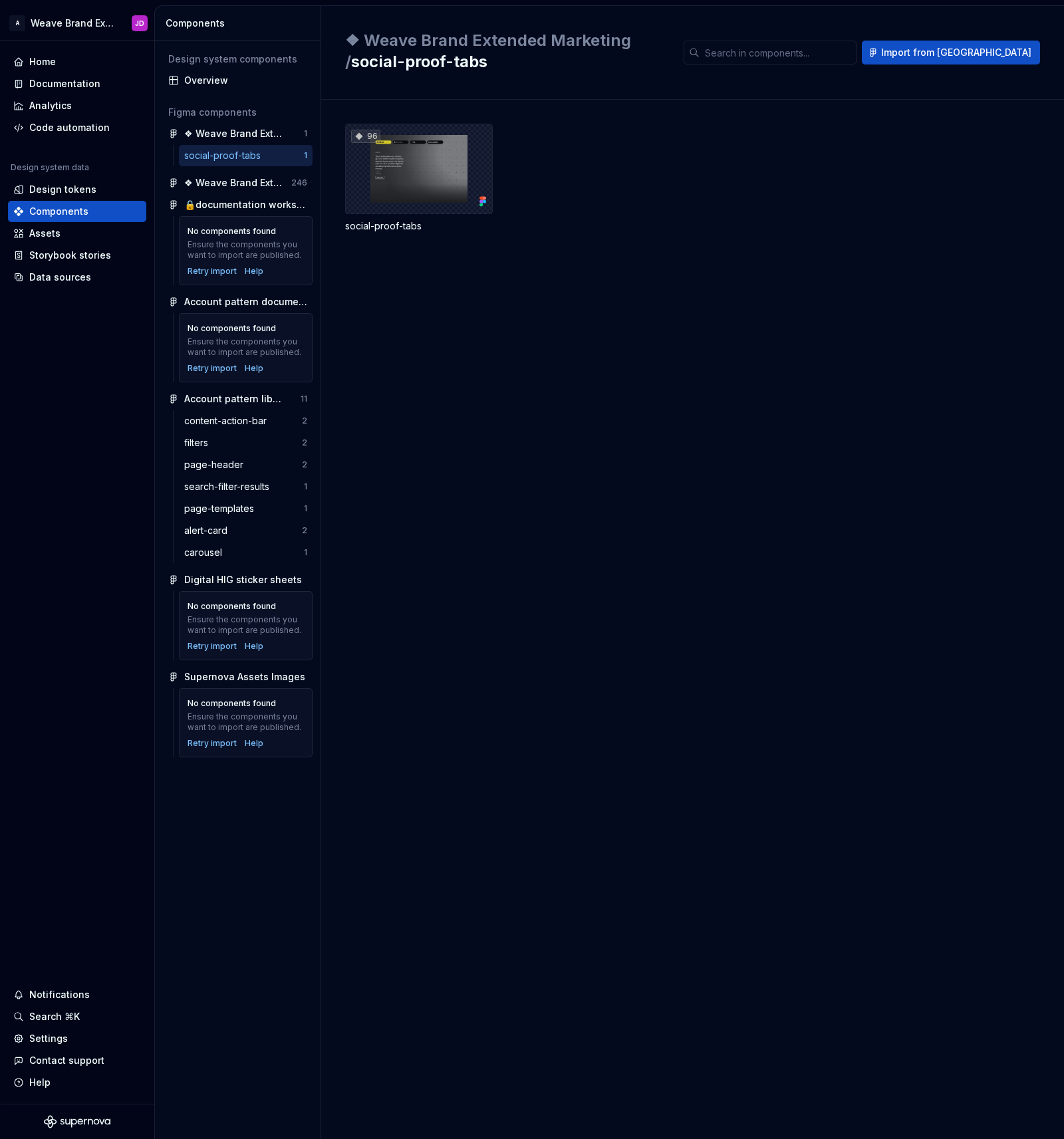
click at [406, 178] on div "96" at bounding box center [419, 168] width 148 height 90
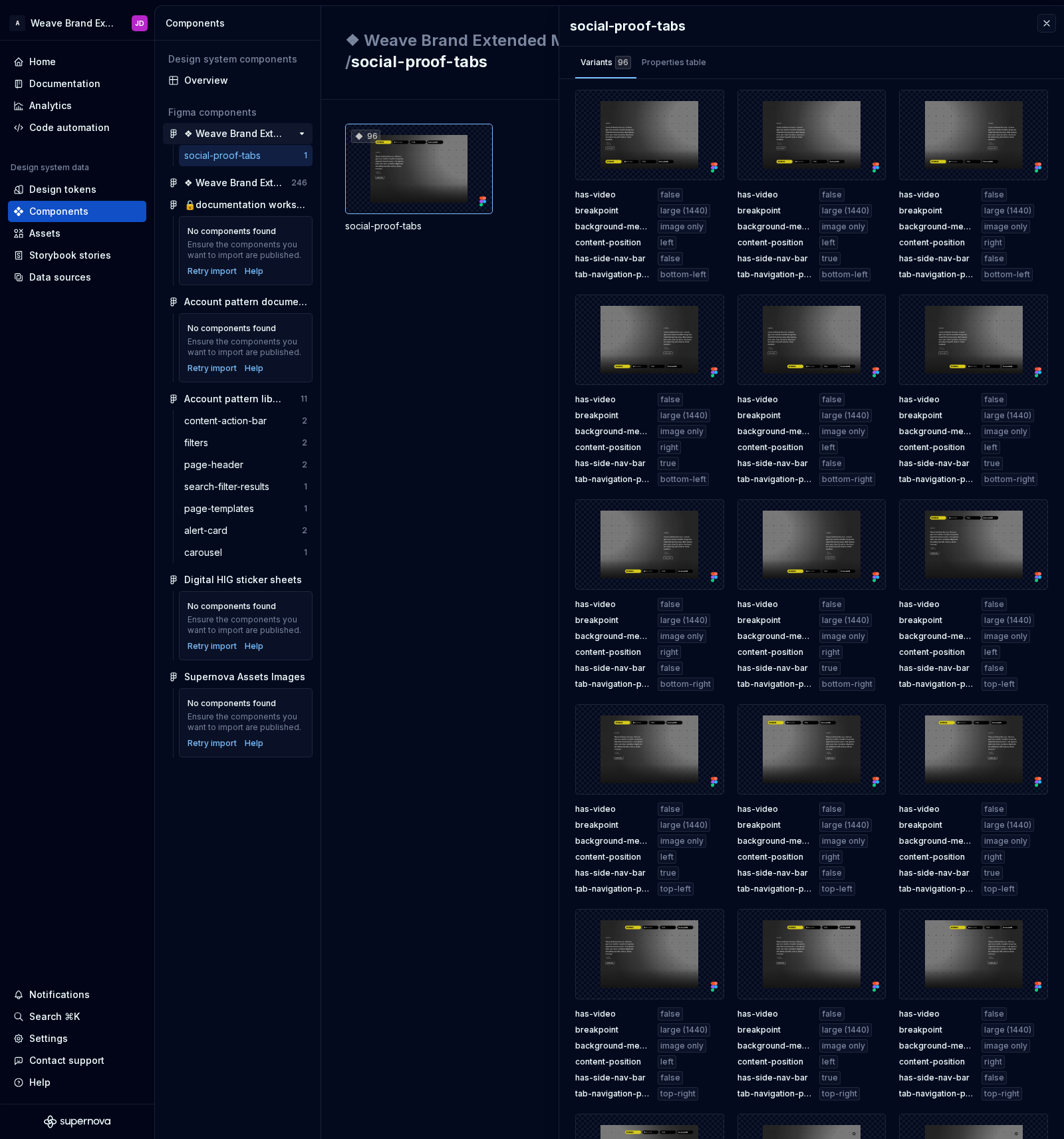
click at [223, 128] on div "❖ Weave Brand Extended Marketing" at bounding box center [234, 134] width 99 height 13
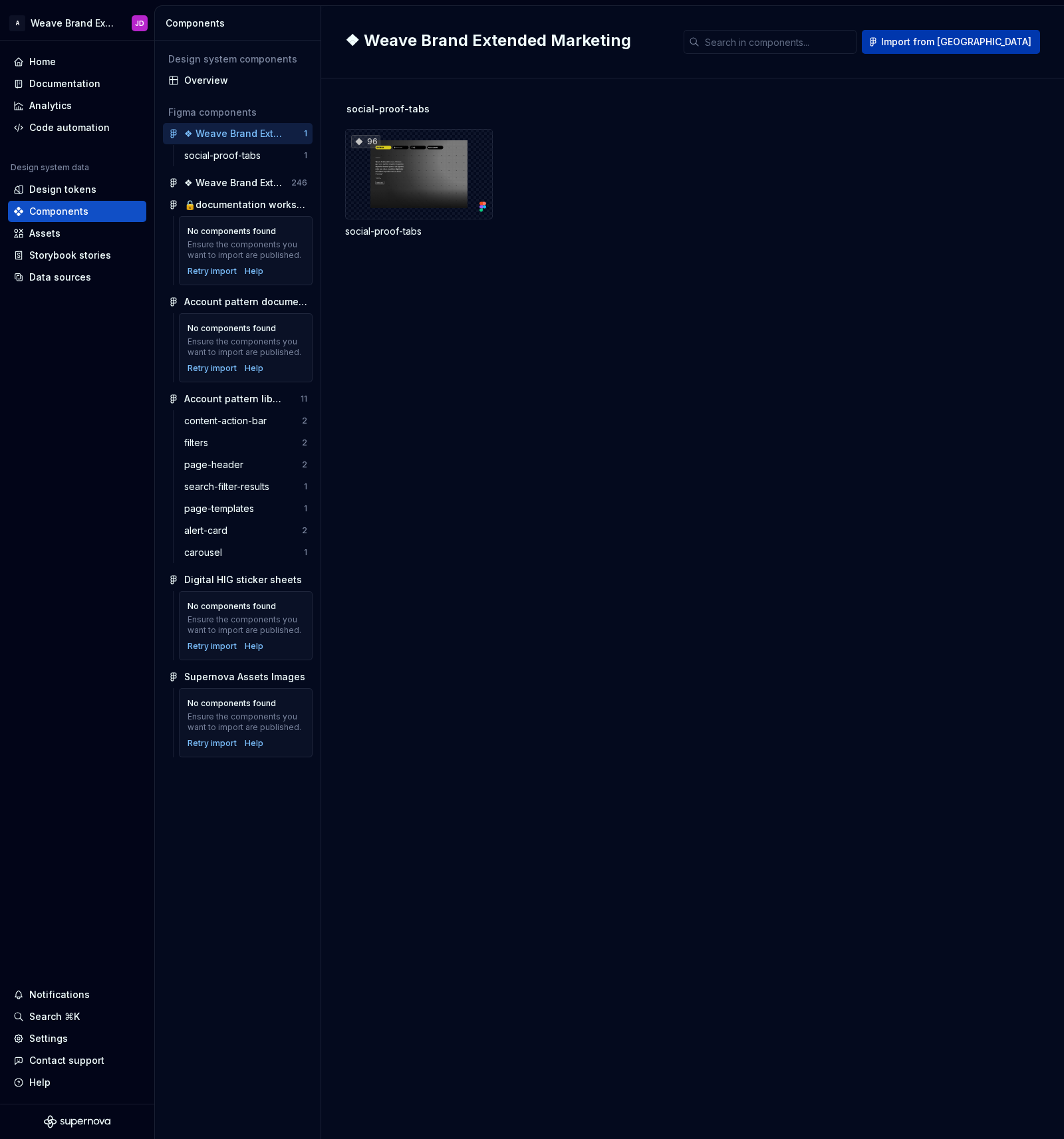
click at [957, 42] on span "Import from Figma" at bounding box center [957, 42] width 150 height 13
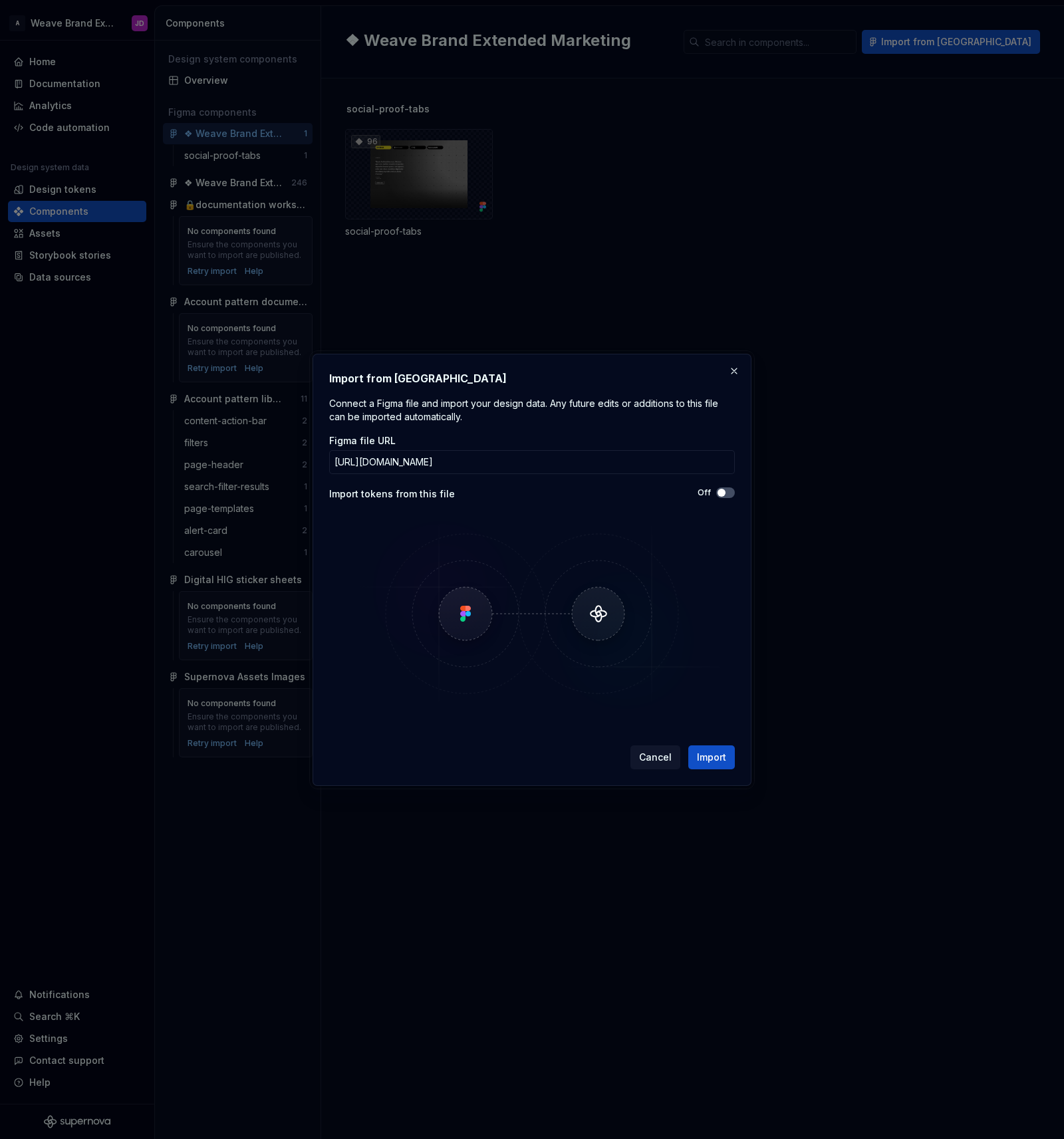
scroll to position [0, 259]
type input "https://www.figma.com/design/ZIGidGLFhkrrimtiTjZzTy/%E2%9D%96-Weave-Brand-Exten…"
click at [646, 749] on button "Cancel" at bounding box center [655, 757] width 50 height 24
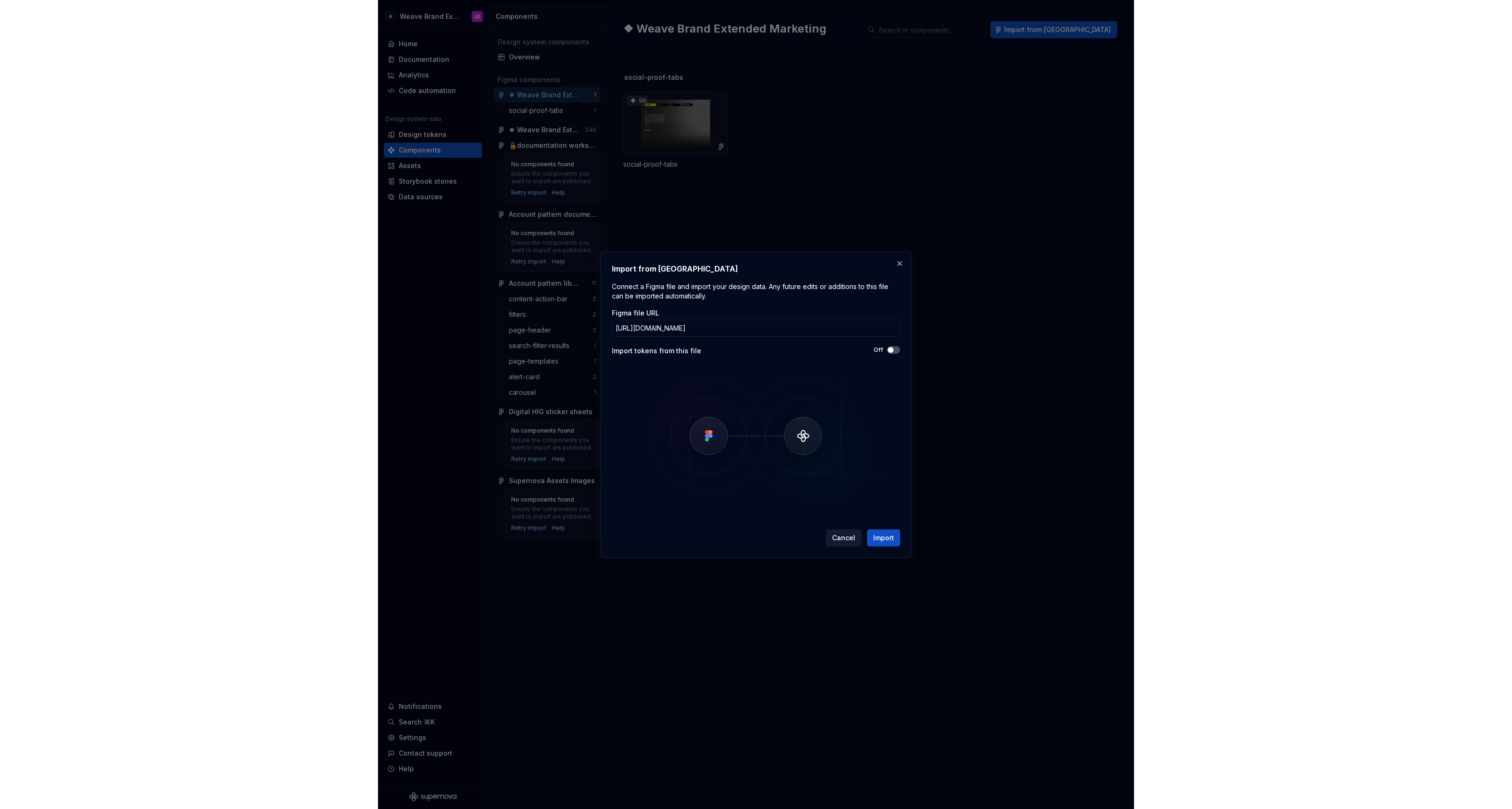
scroll to position [0, 0]
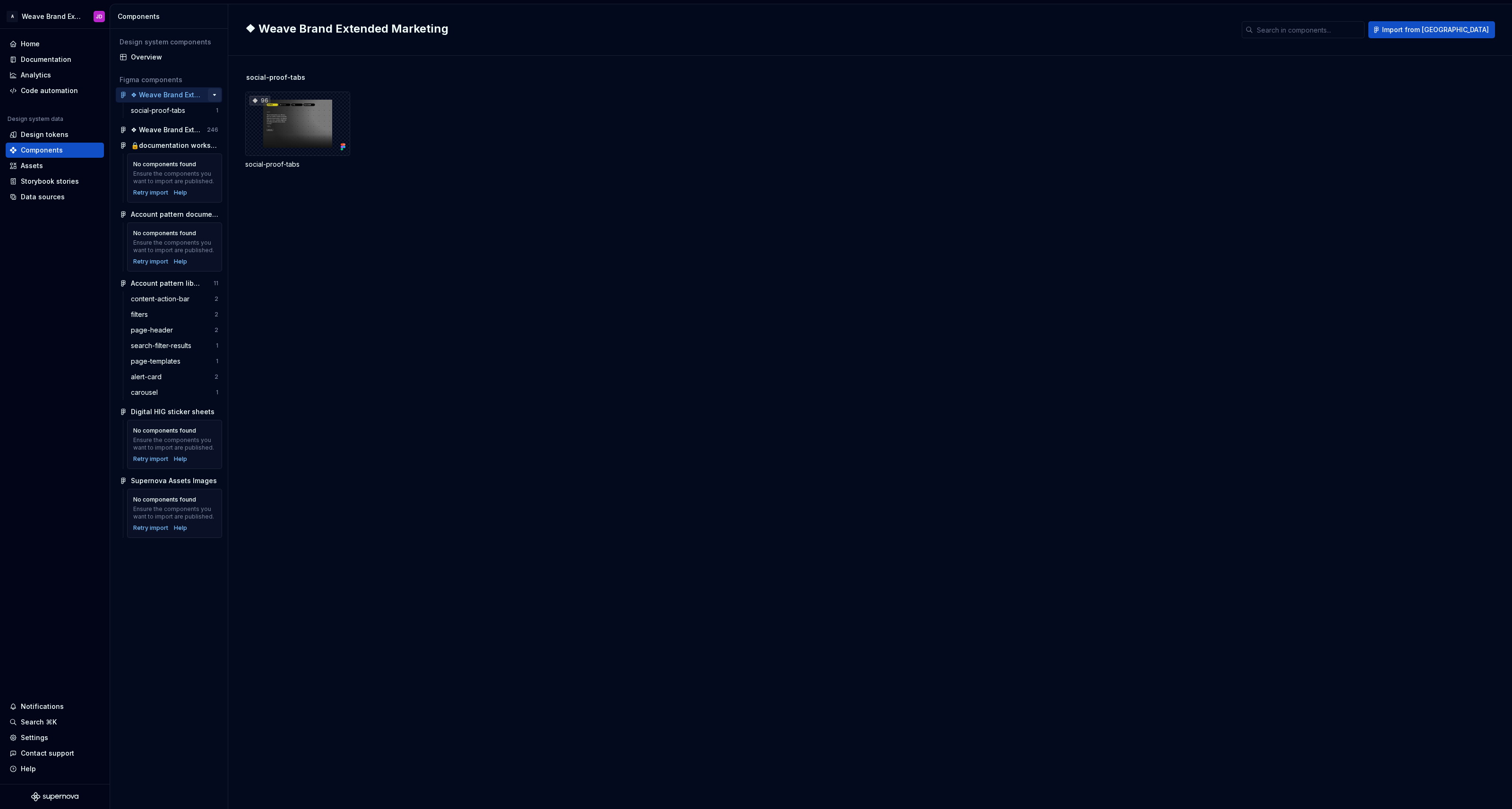
click at [214, 94] on button "button" at bounding box center [214, 95] width 14 height 13
click at [215, 129] on button "button" at bounding box center [214, 130] width 14 height 13
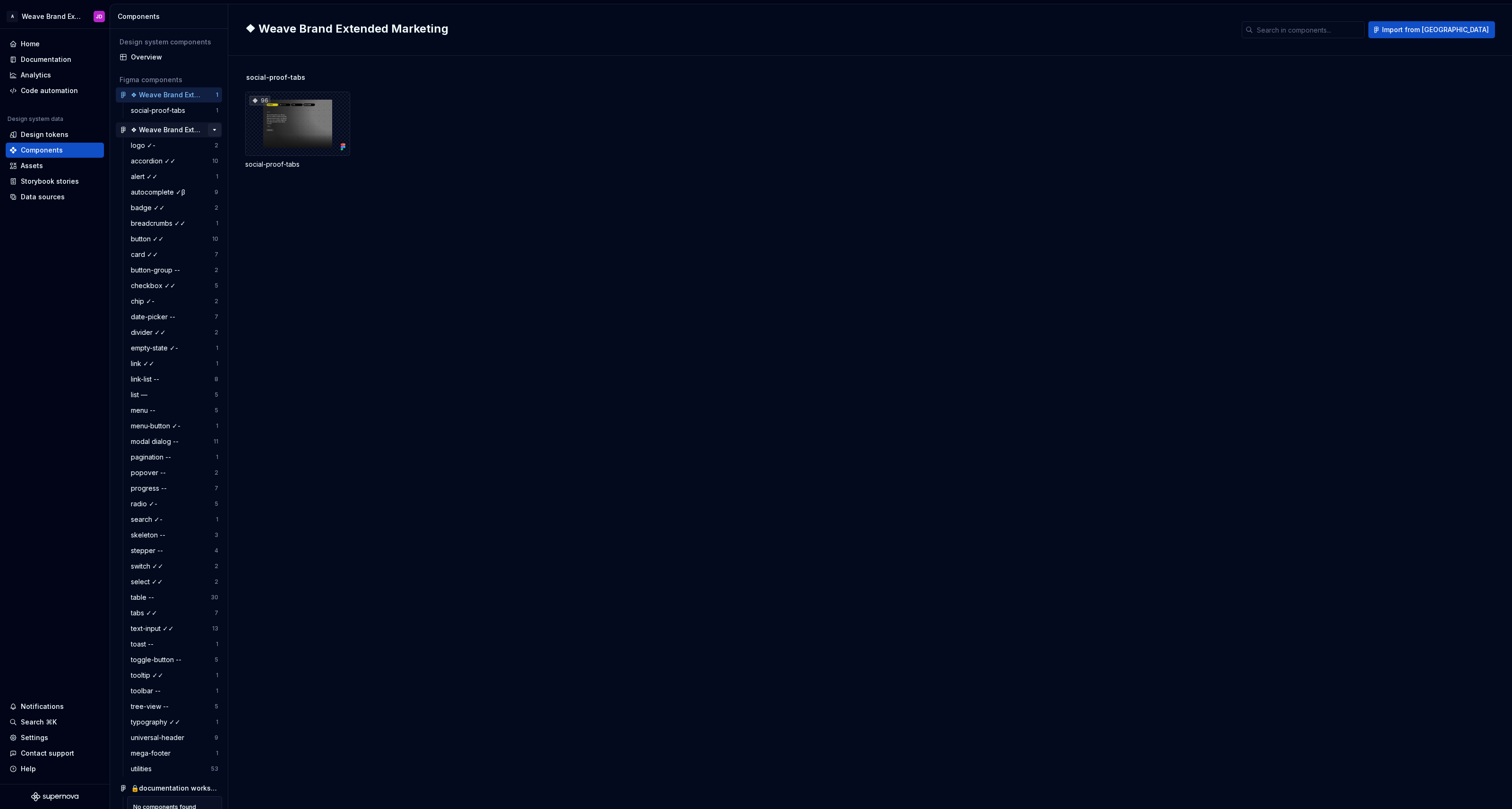
click at [215, 129] on button "button" at bounding box center [214, 130] width 14 height 13
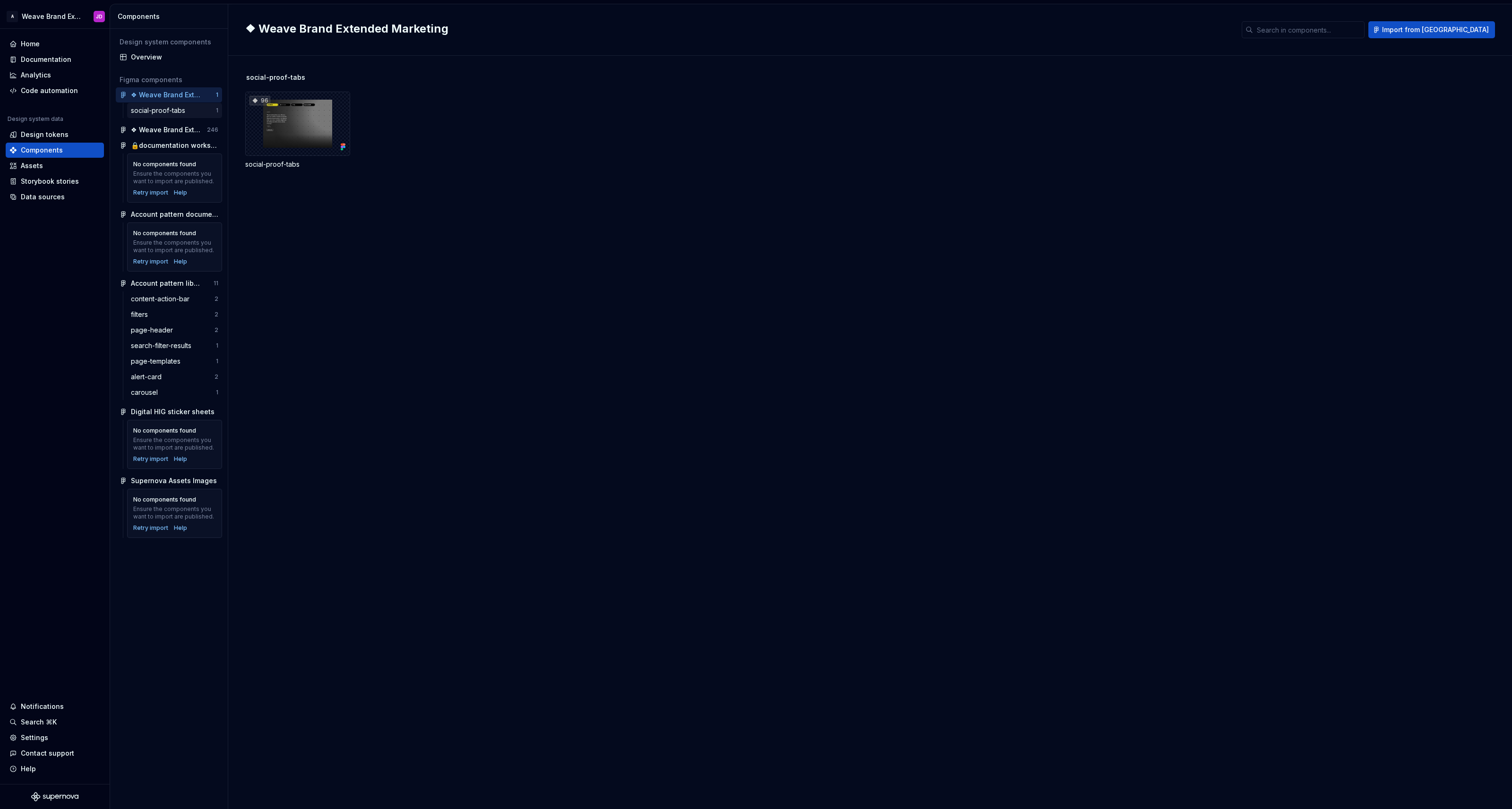
click at [175, 108] on div "social-proof-tabs" at bounding box center [160, 110] width 58 height 9
click at [175, 96] on div "❖ Weave Brand Extended Marketing" at bounding box center [166, 95] width 70 height 9
click at [154, 57] on div "Overview" at bounding box center [174, 57] width 87 height 9
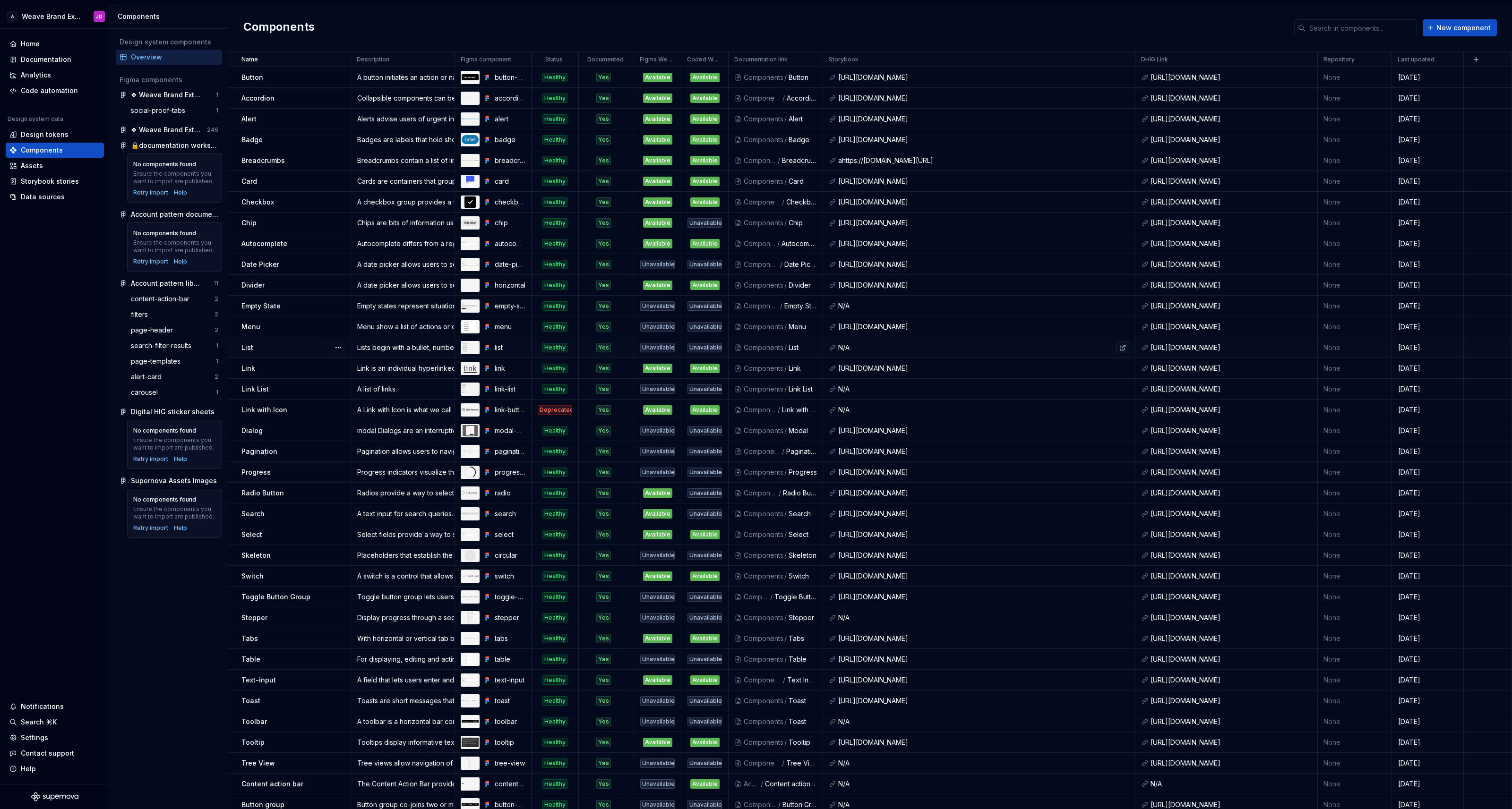
scroll to position [27, 0]
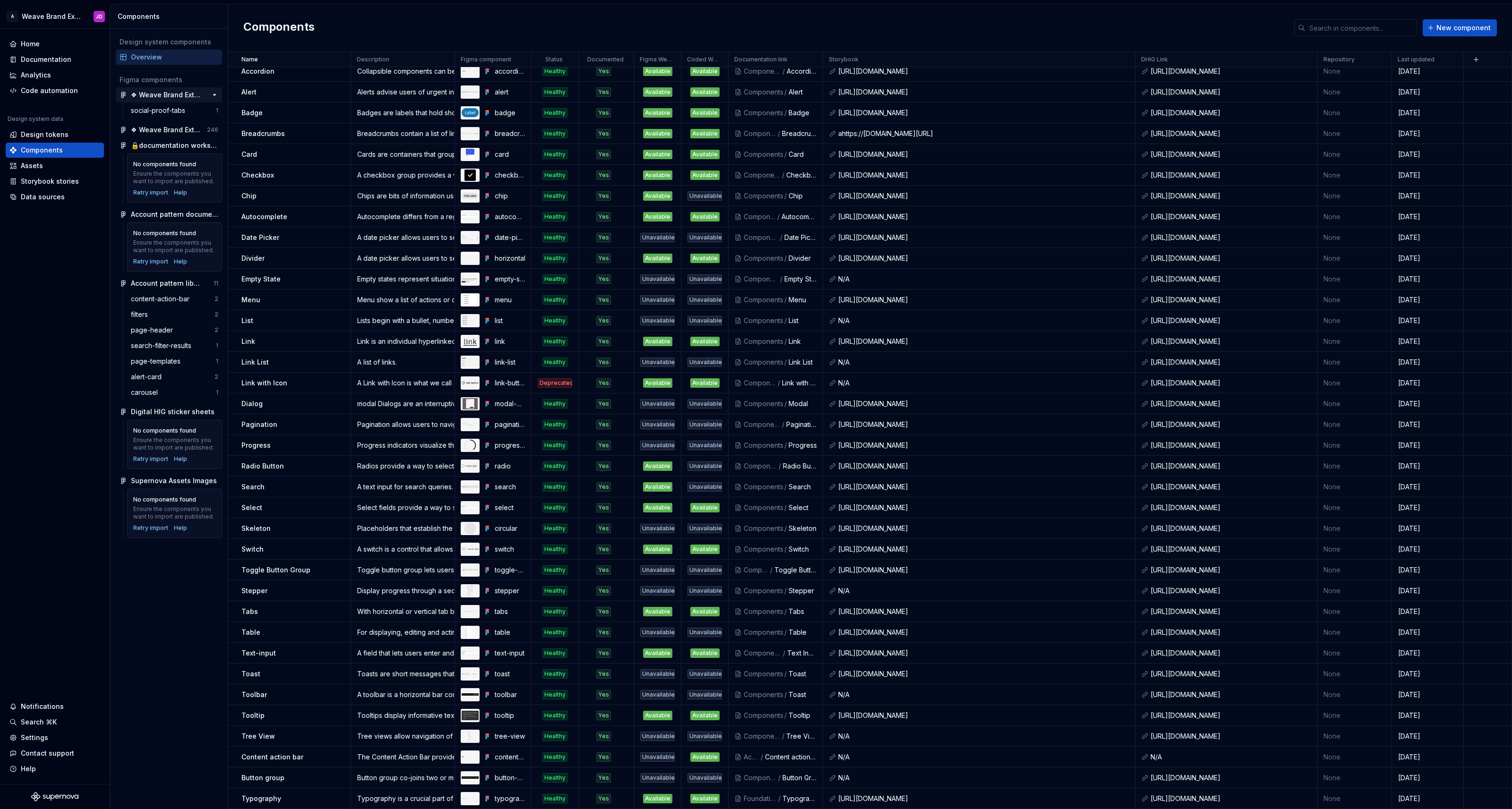
click at [171, 94] on div "❖ Weave Brand Extended Marketing" at bounding box center [166, 95] width 70 height 9
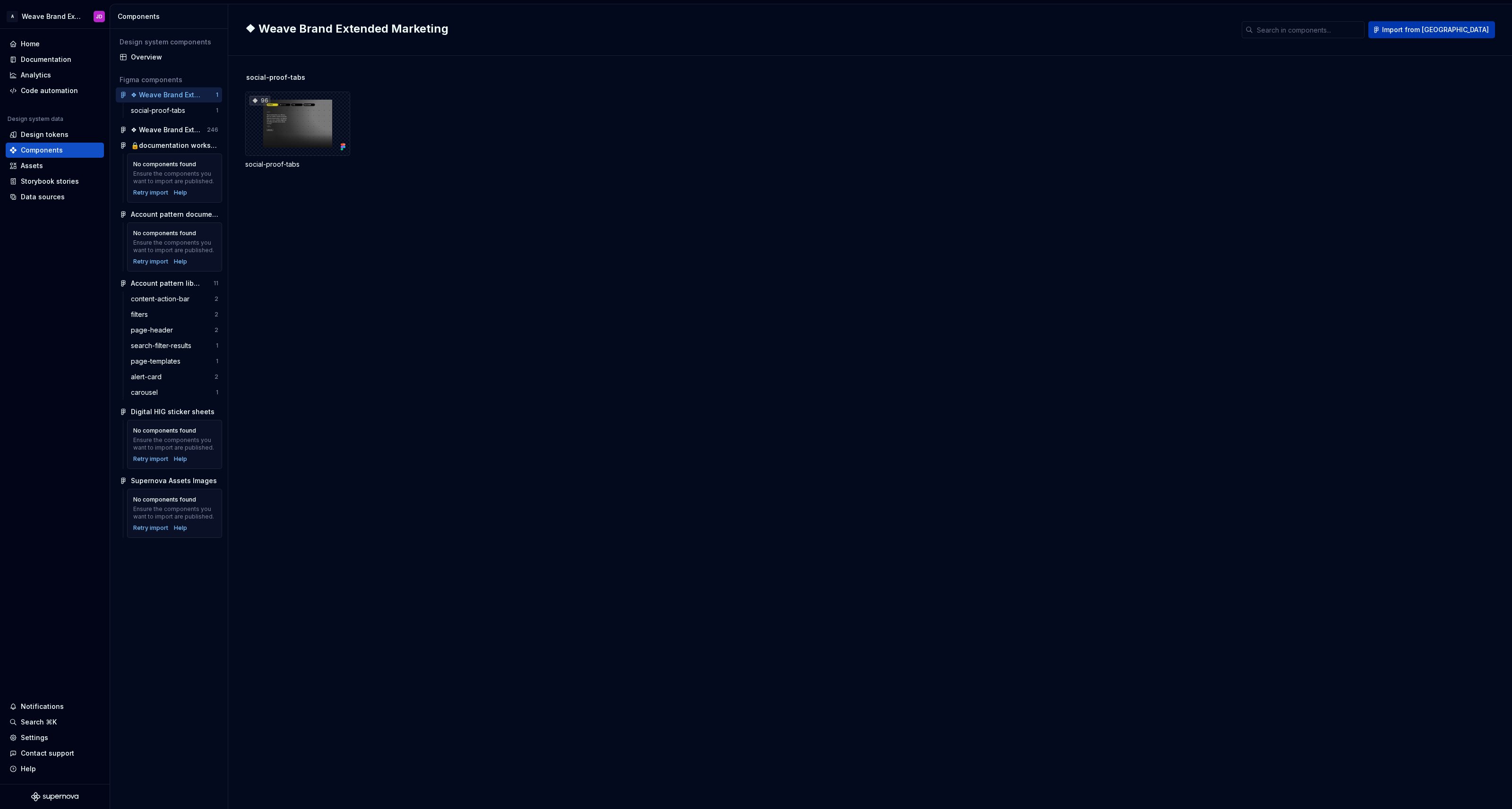
click at [1439, 27] on span "Import from Figma" at bounding box center [1436, 30] width 107 height 9
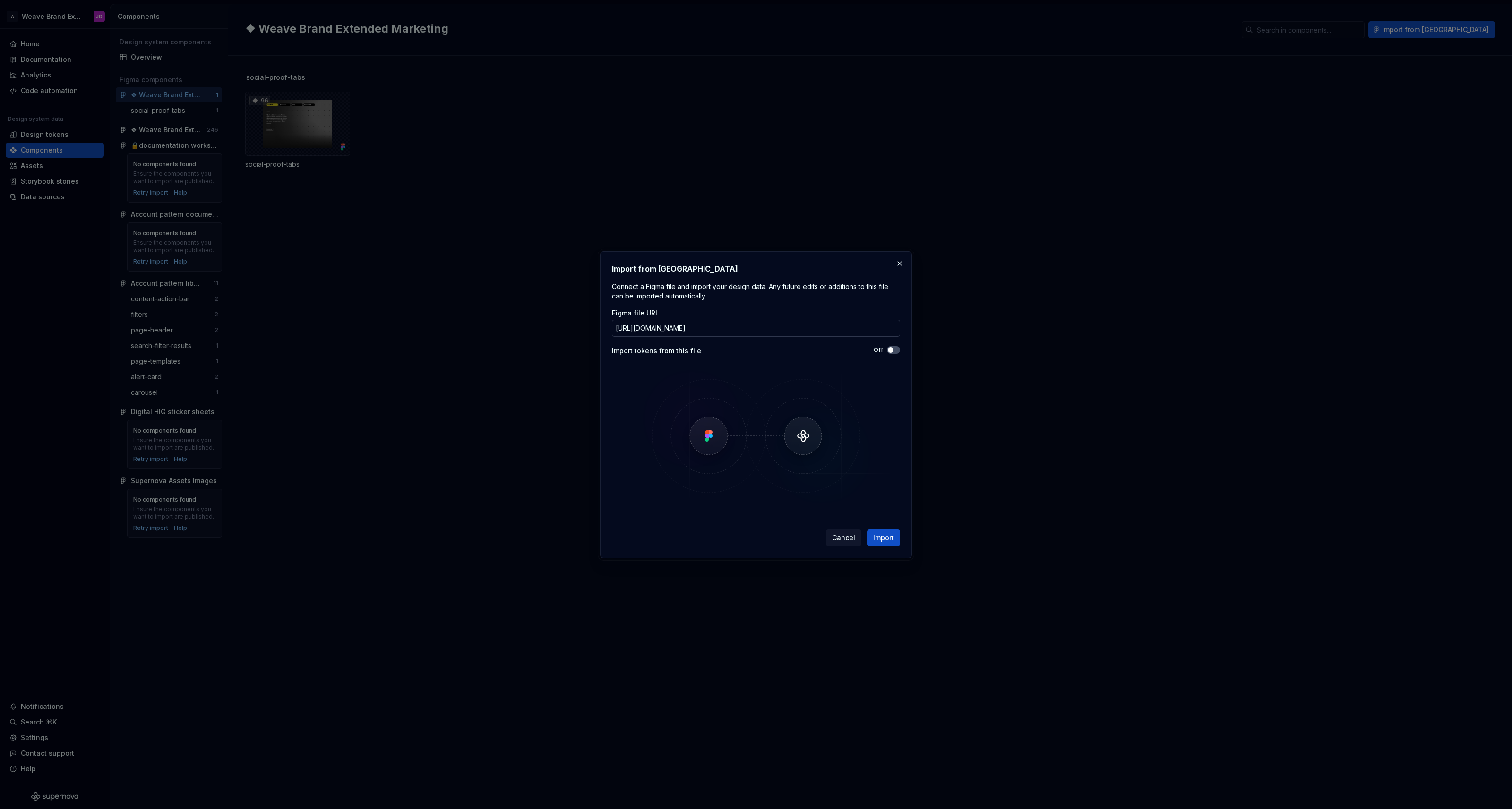
scroll to position [0, 184]
type input "https://www.figma.com/design/ZIGidGLFhkrrimtiTjZzTy/%E2%9D%96-Weave-Brand-Exten…"
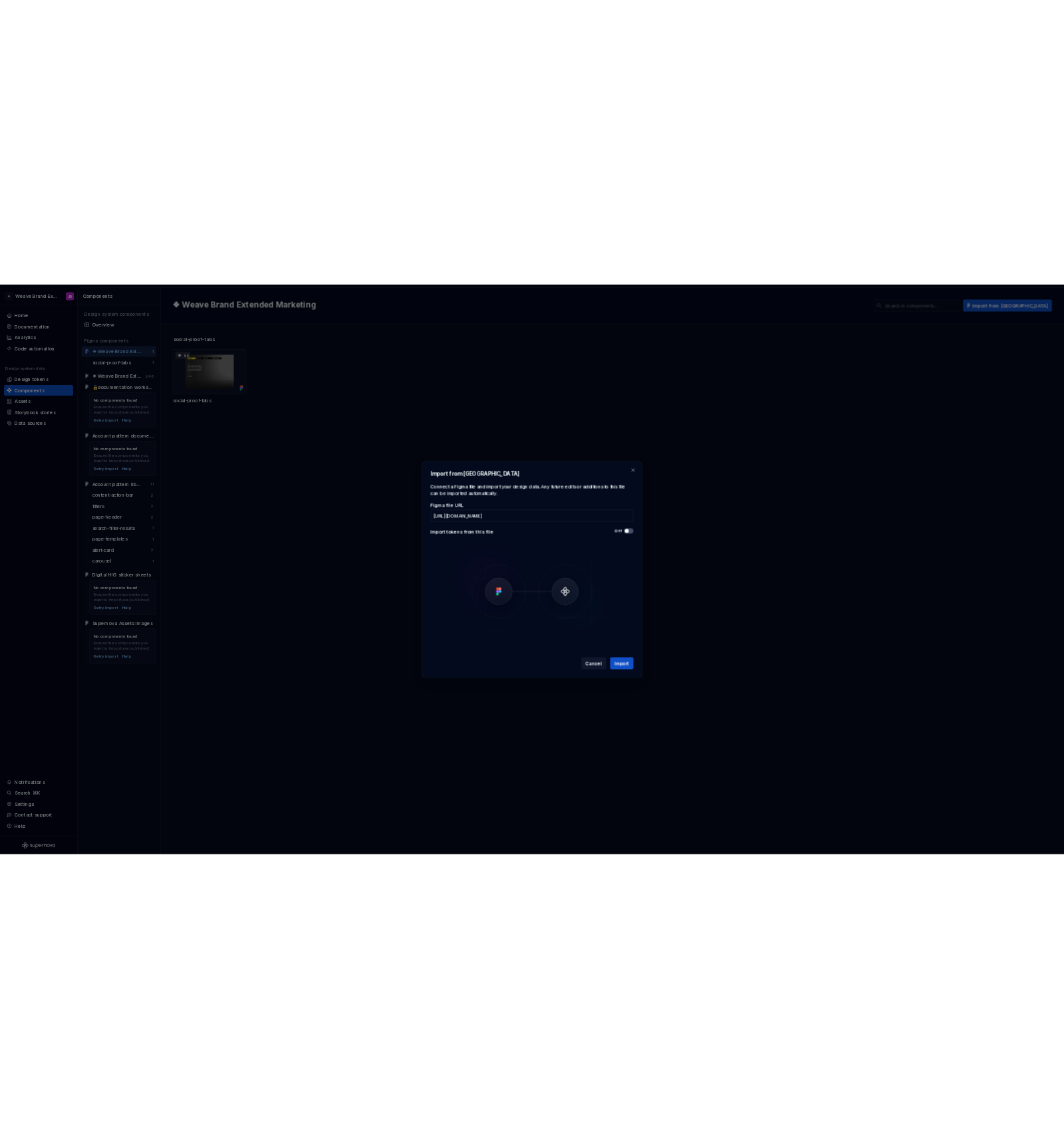
scroll to position [0, 0]
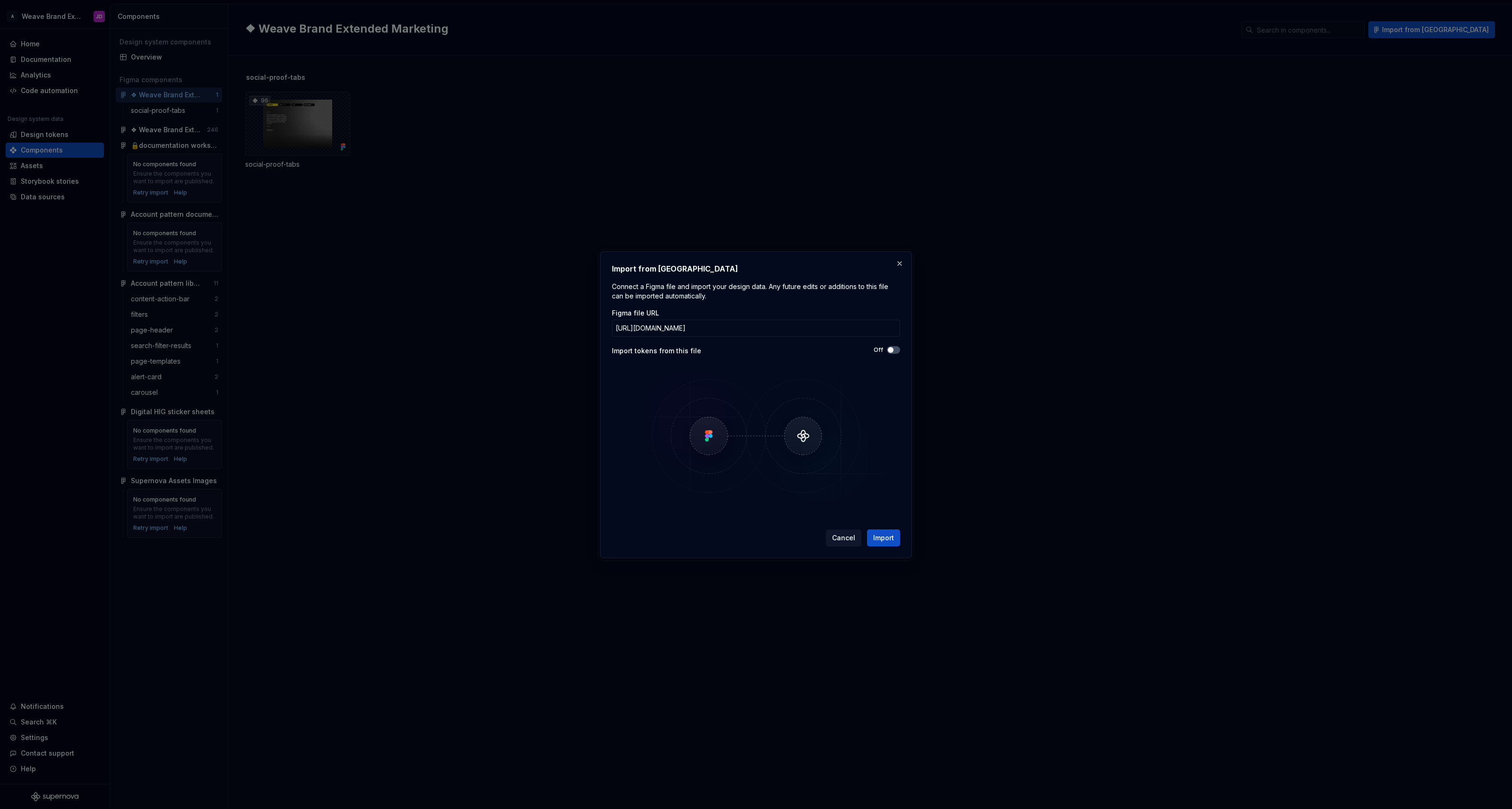
type button "on"
click at [893, 351] on icon "button" at bounding box center [890, 350] width 8 height 6
click at [890, 349] on icon "button" at bounding box center [890, 350] width 8 height 6
click at [883, 536] on span "Import" at bounding box center [883, 538] width 21 height 9
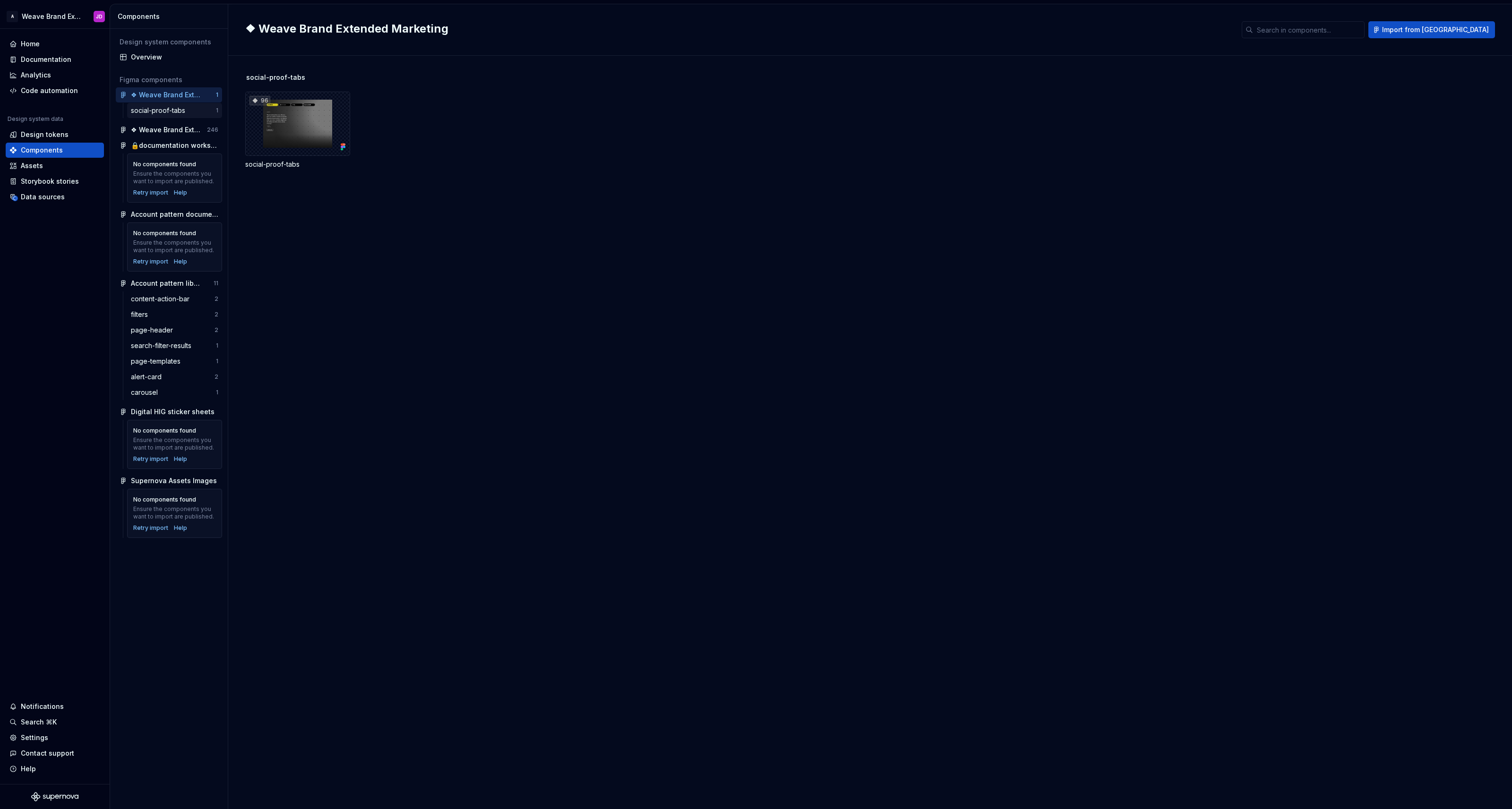
click at [180, 110] on div "social-proof-tabs" at bounding box center [160, 110] width 58 height 9
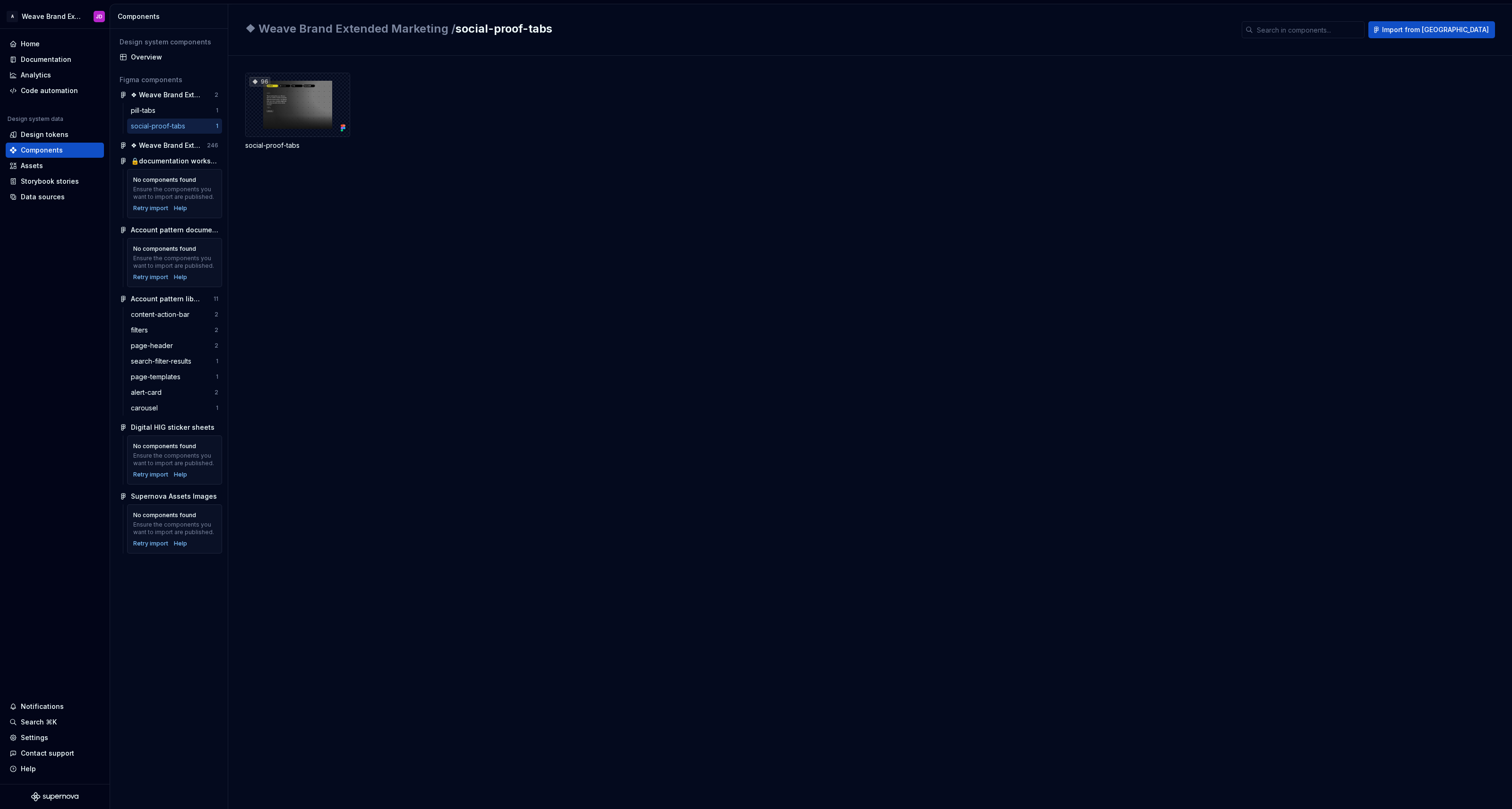
click at [374, 205] on div "96 social-proof-tabs" at bounding box center [879, 432] width 1267 height 753
click at [165, 111] on div "pill-tabs" at bounding box center [173, 110] width 85 height 9
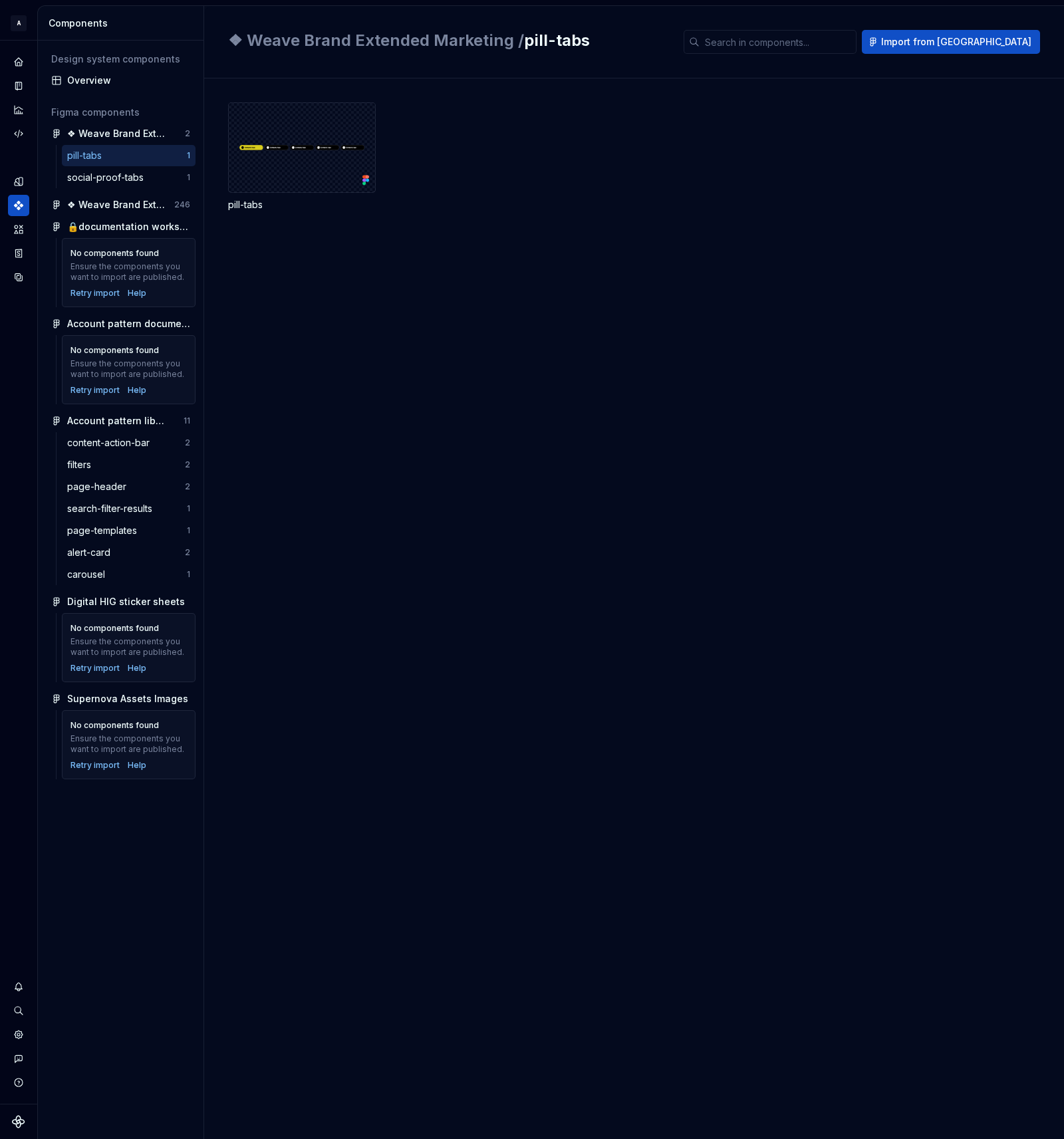
click at [358, 409] on div "pill-tabs" at bounding box center [646, 609] width 836 height 1061
click at [26, 40] on button "Expand sidebar" at bounding box center [28, 40] width 19 height 19
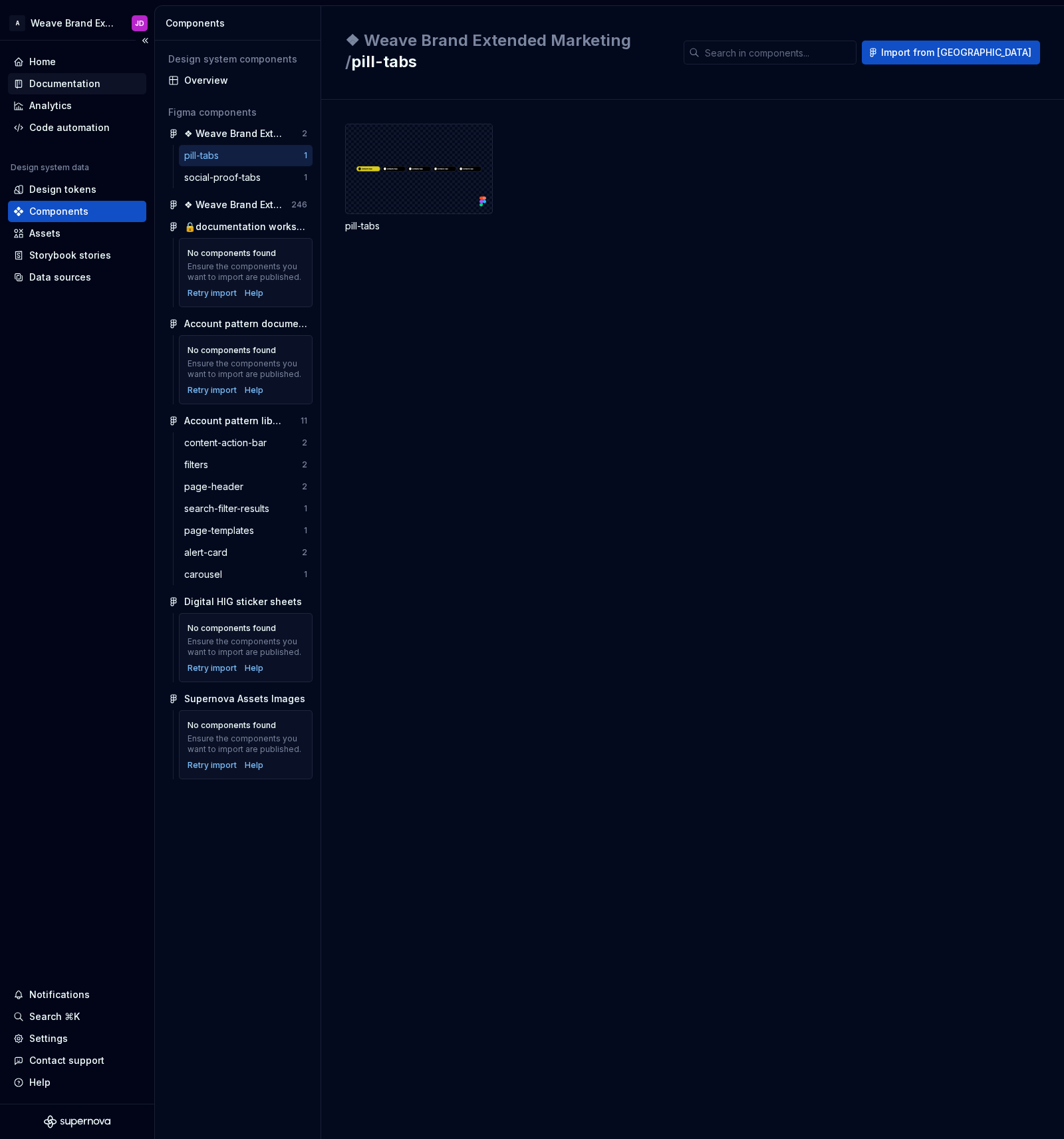
click at [63, 87] on div "Documentation" at bounding box center [64, 83] width 71 height 13
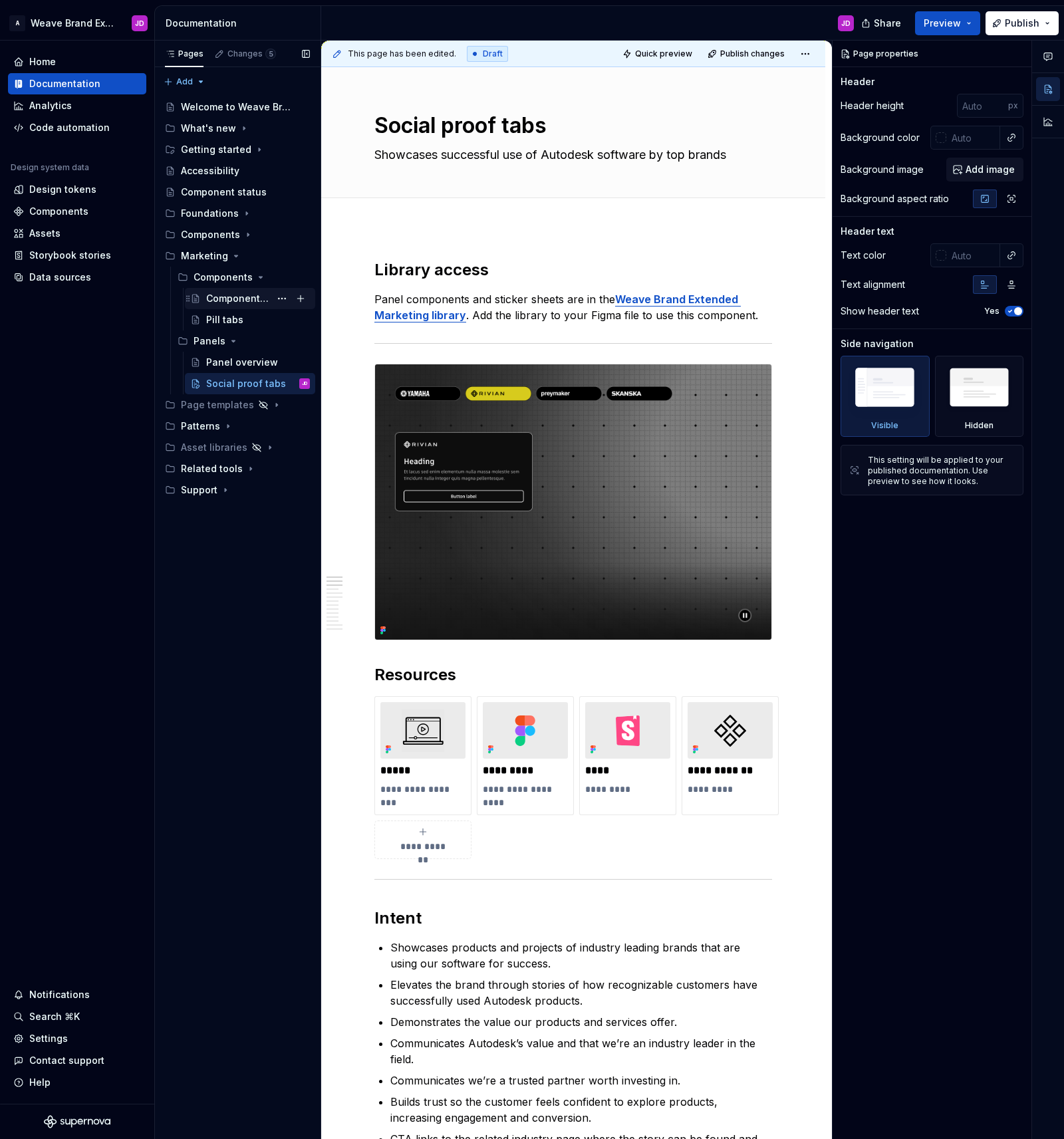
click at [227, 301] on div "Component overiew" at bounding box center [238, 298] width 64 height 13
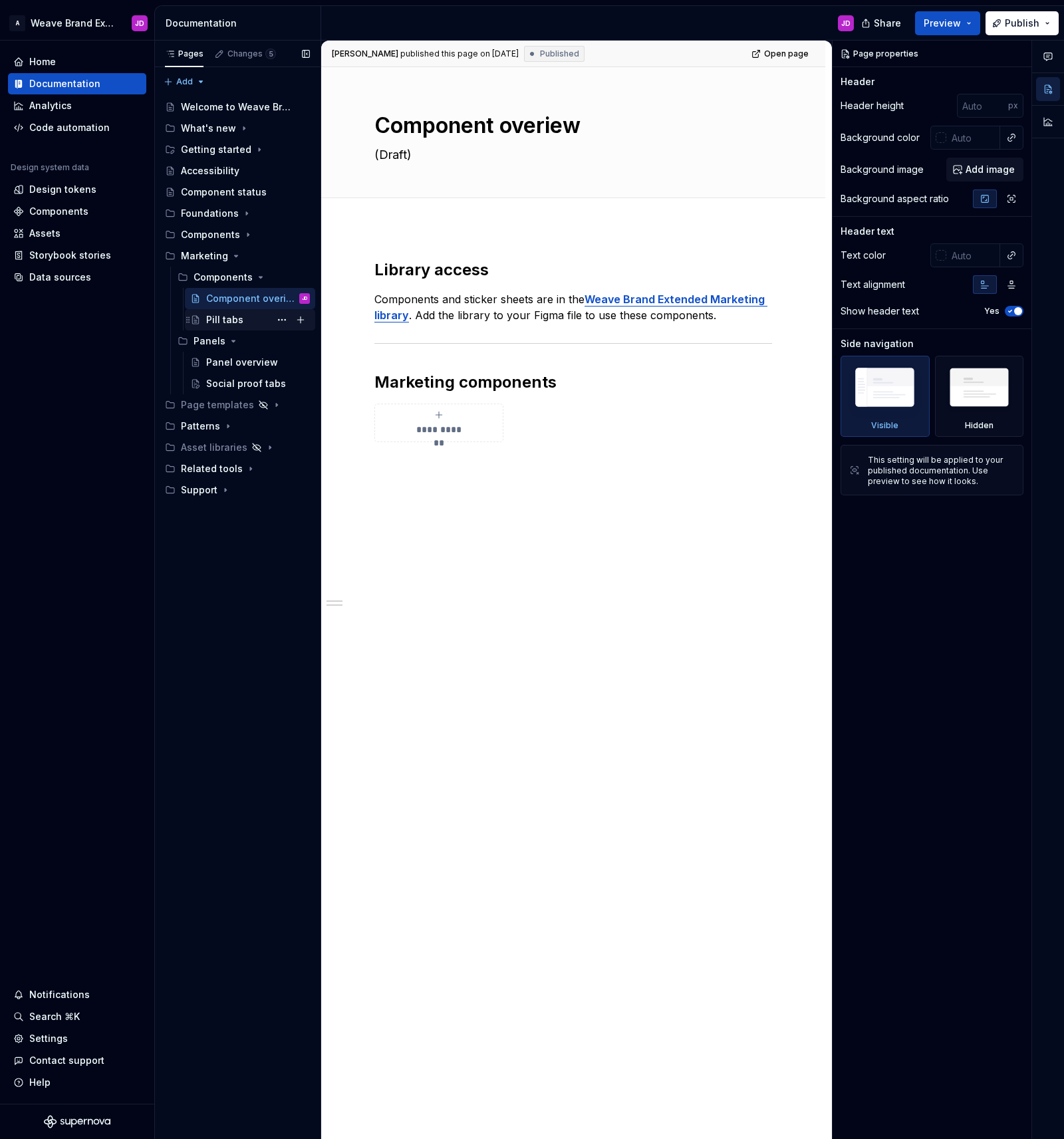
click at [225, 320] on div "Pill tabs" at bounding box center [225, 320] width 37 height 13
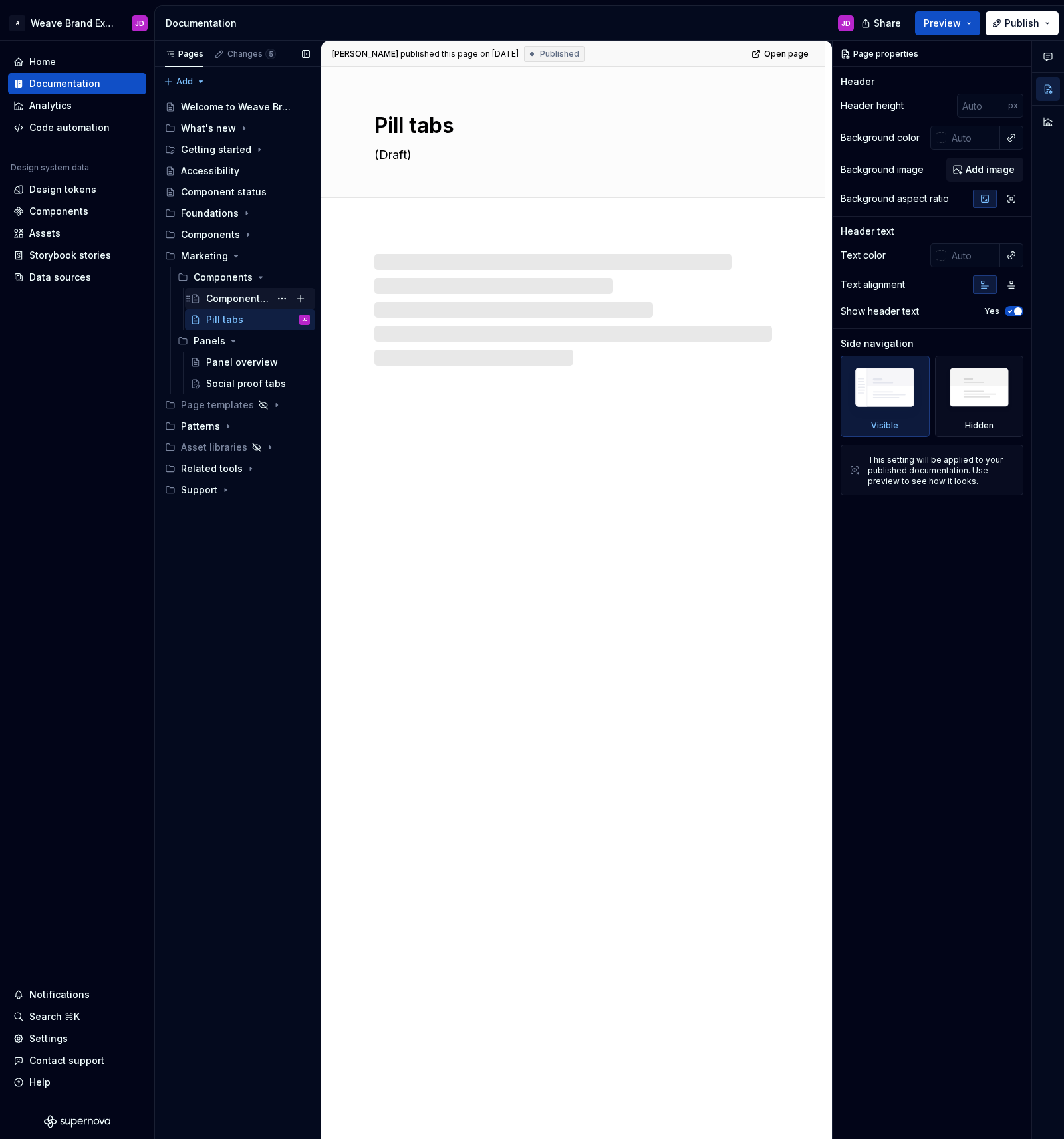
click at [228, 298] on div "Component overiew" at bounding box center [238, 298] width 64 height 13
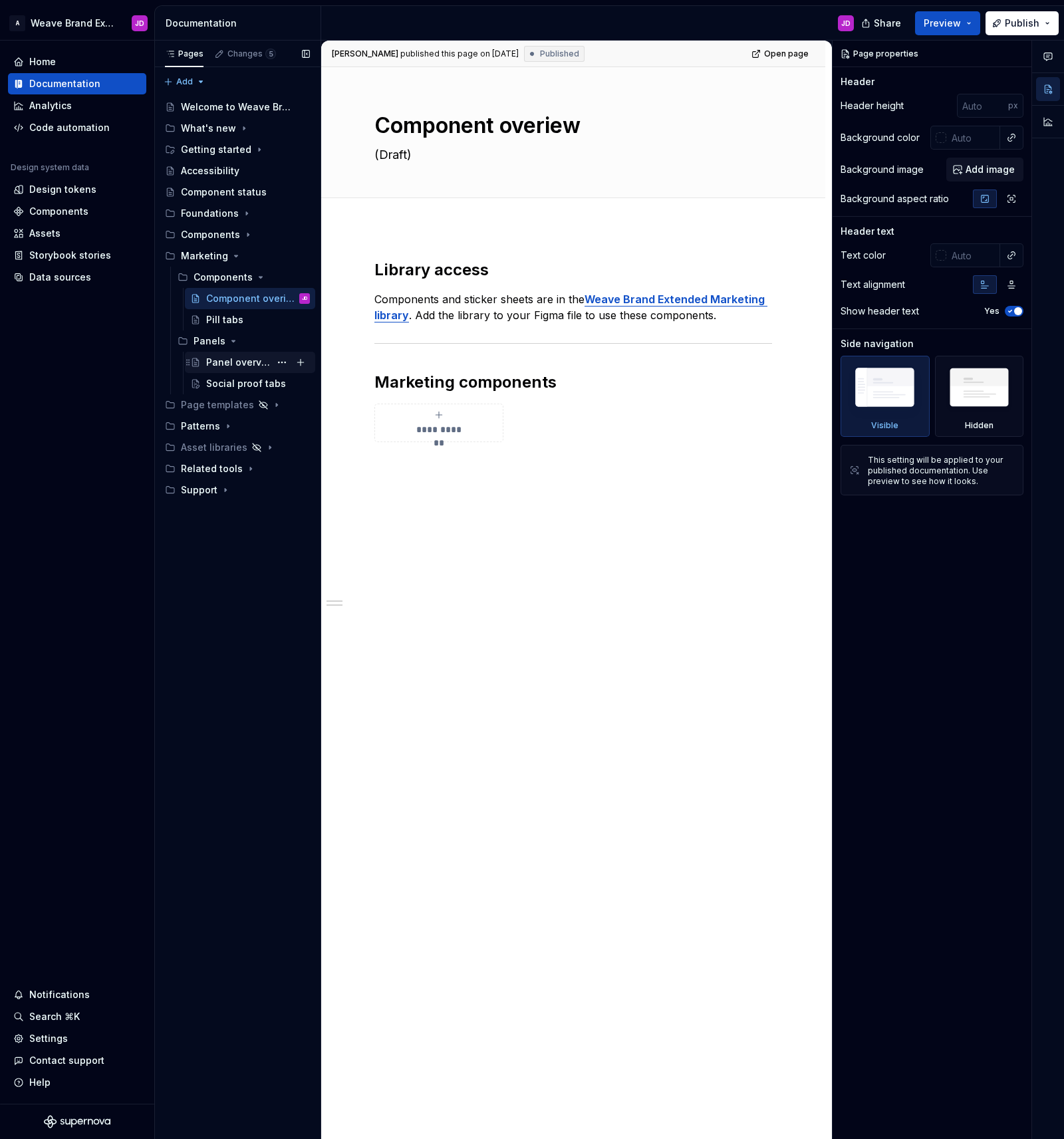
click at [250, 363] on div "Panel overview" at bounding box center [238, 363] width 64 height 13
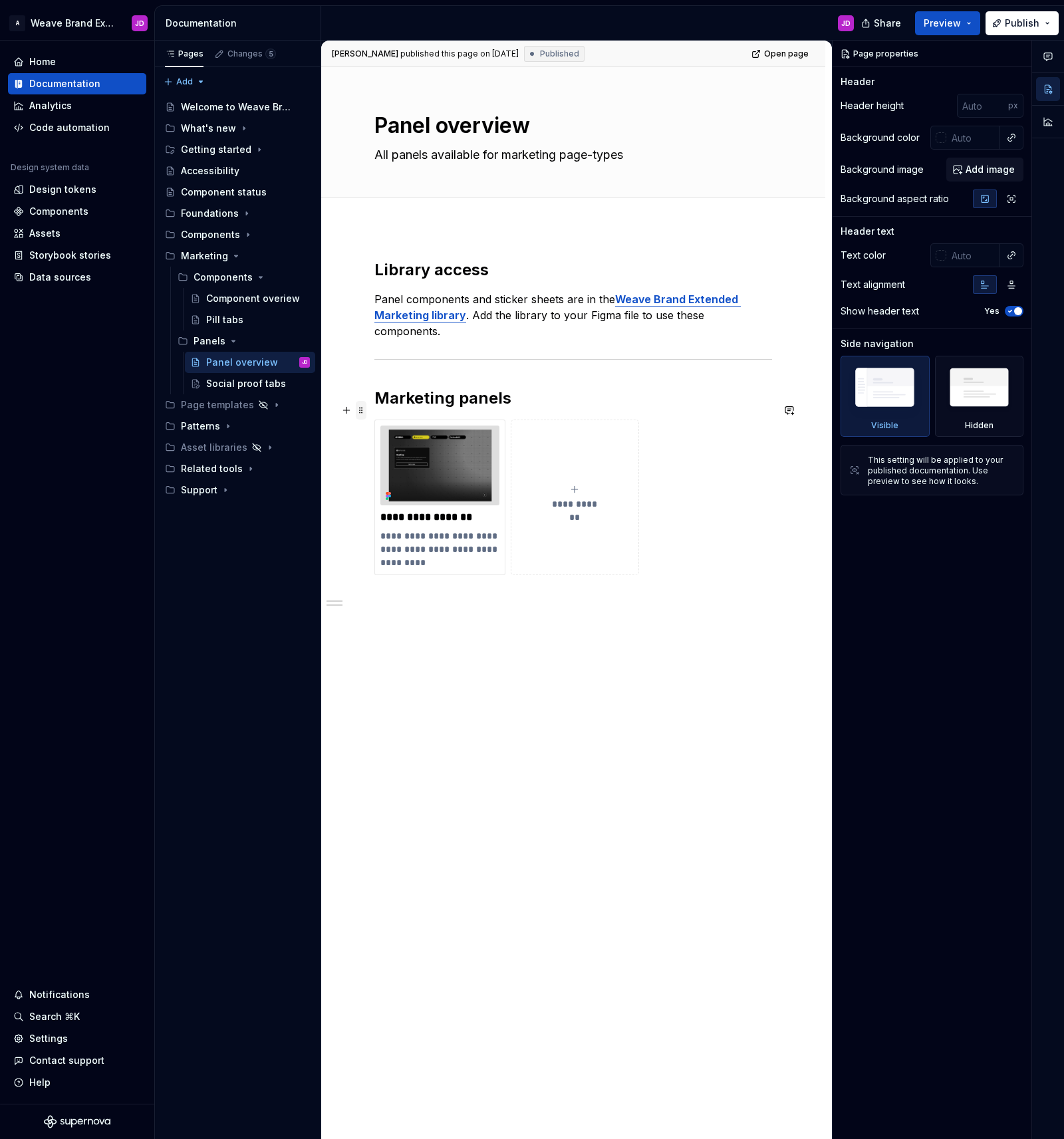
click at [360, 408] on span at bounding box center [361, 410] width 11 height 19
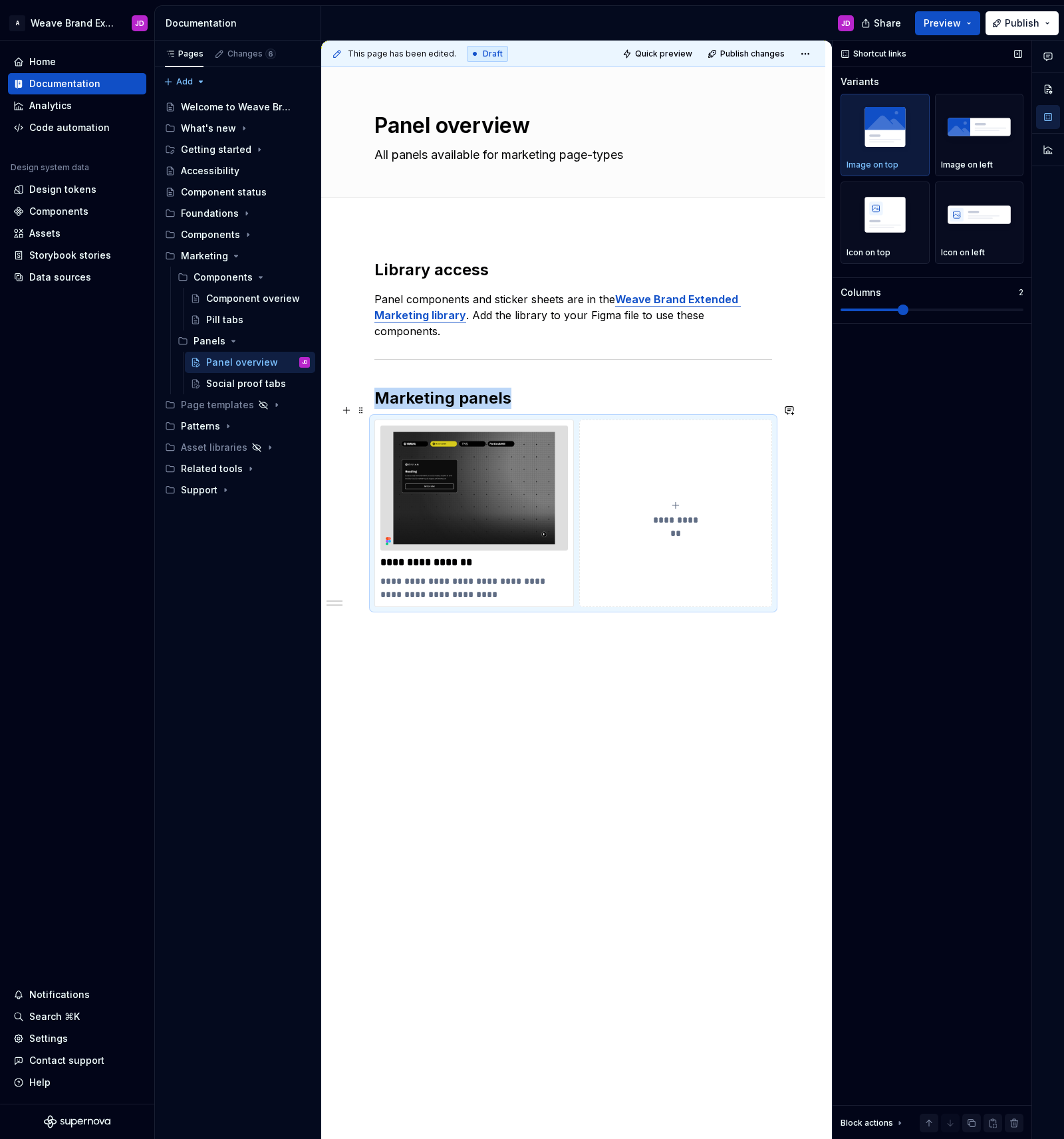
click at [909, 311] on span at bounding box center [903, 310] width 11 height 11
click at [898, 311] on span at bounding box center [903, 310] width 11 height 11
click at [979, 126] on img "button" at bounding box center [979, 126] width 77 height 49
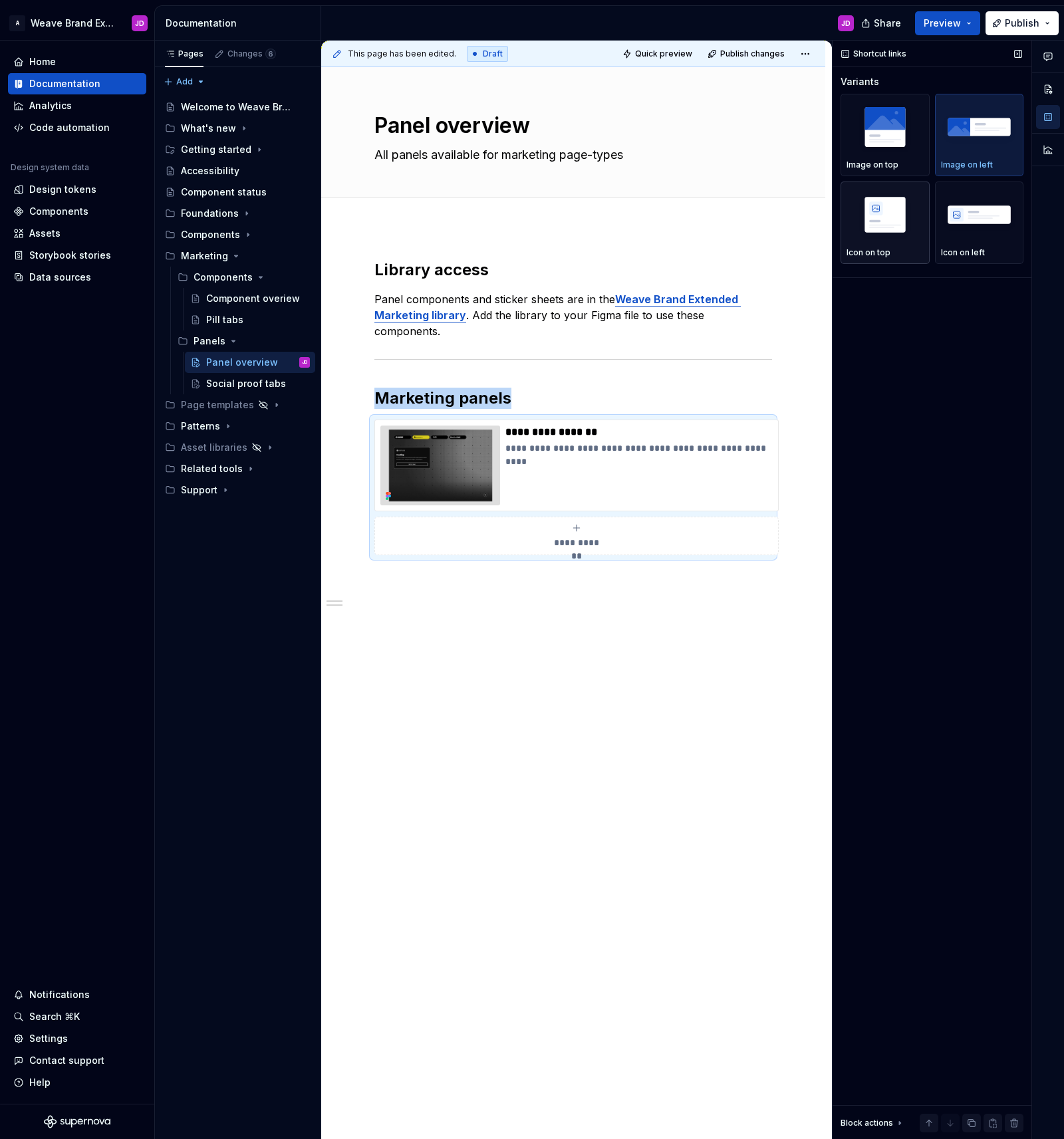
click at [878, 213] on img "button" at bounding box center [885, 214] width 77 height 49
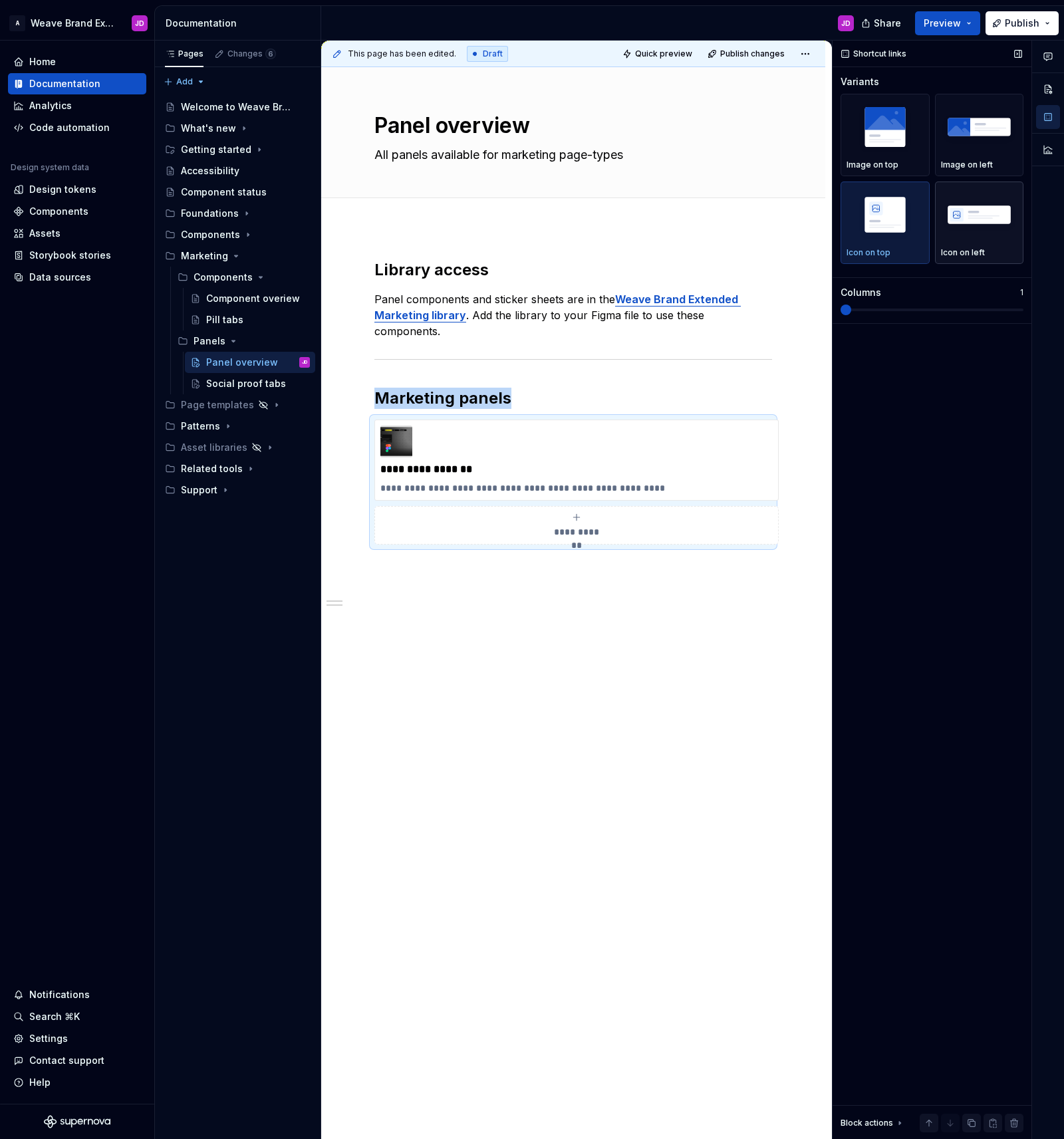
click at [977, 213] on img "button" at bounding box center [979, 214] width 77 height 49
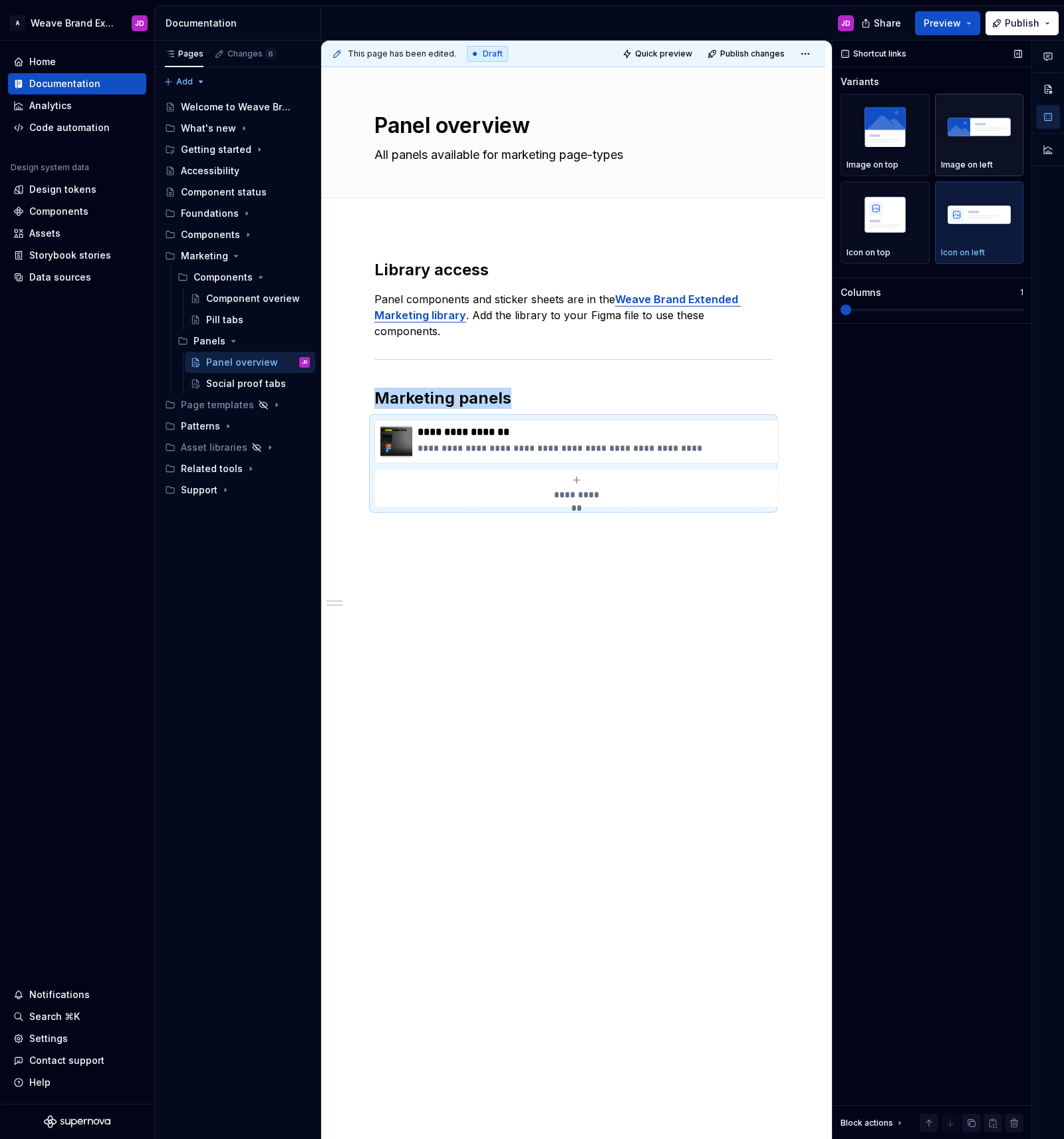
click at [967, 135] on img "button" at bounding box center [979, 126] width 77 height 49
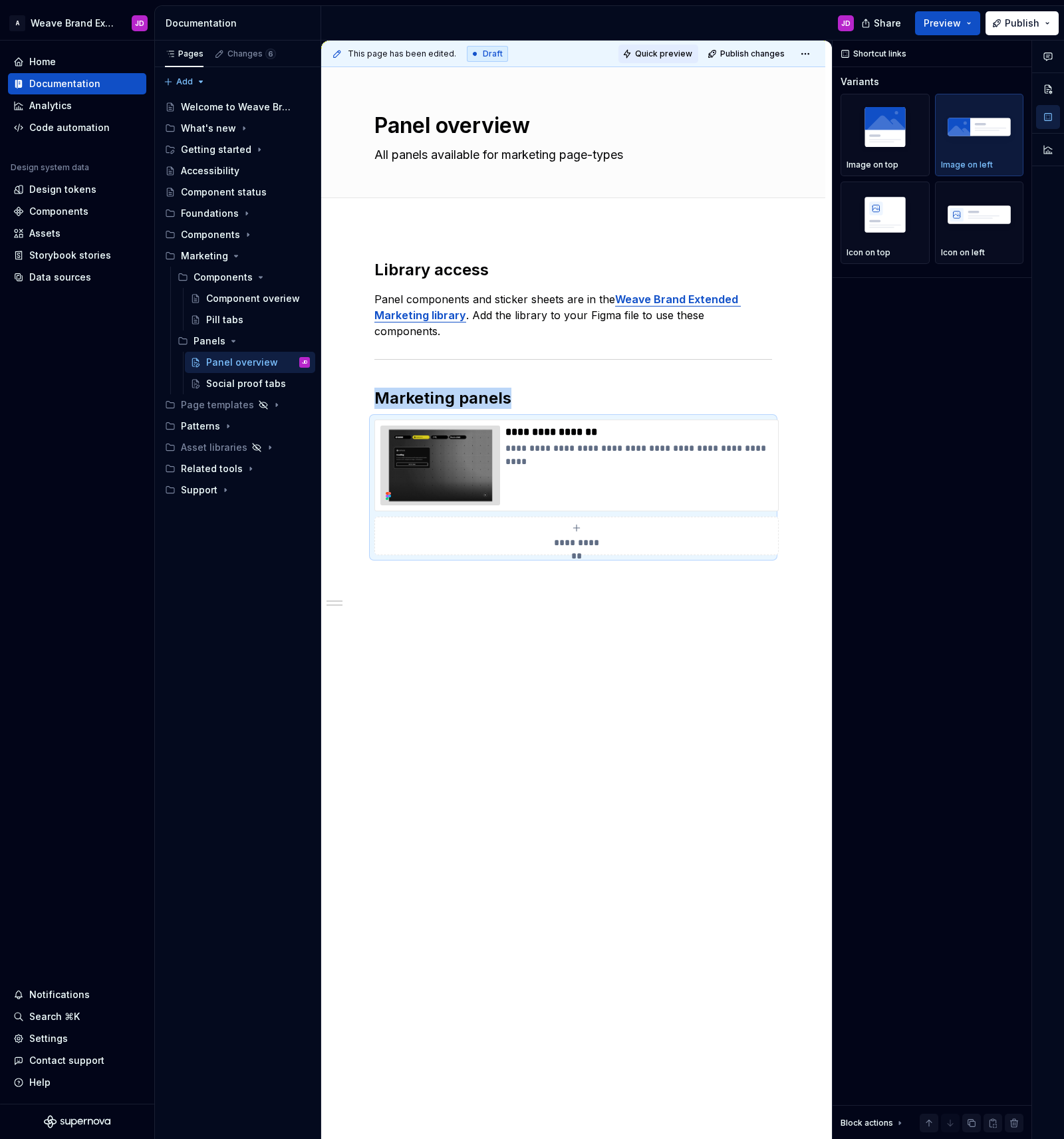
click at [691, 54] on span "Quick preview" at bounding box center [663, 54] width 57 height 11
click at [976, 1107] on span "Open page" at bounding box center [994, 1107] width 45 height 11
click at [885, 210] on img "button" at bounding box center [885, 214] width 77 height 49
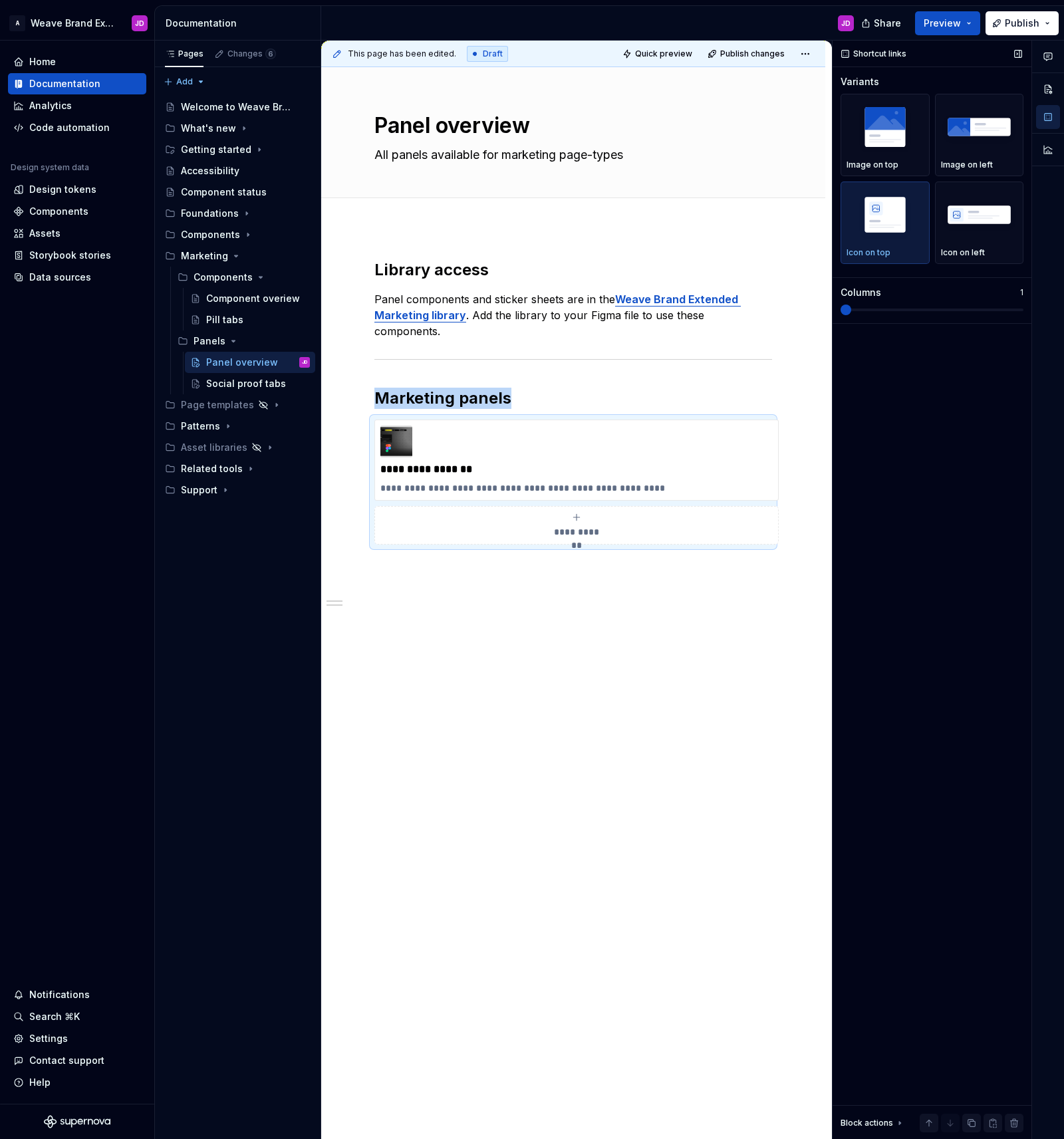
click at [836, 318] on div "Shortcut links Variants Image on top Image on left Icon on top Icon on left Col…" at bounding box center [932, 590] width 199 height 1099
click at [961, 211] on img "button" at bounding box center [979, 214] width 77 height 49
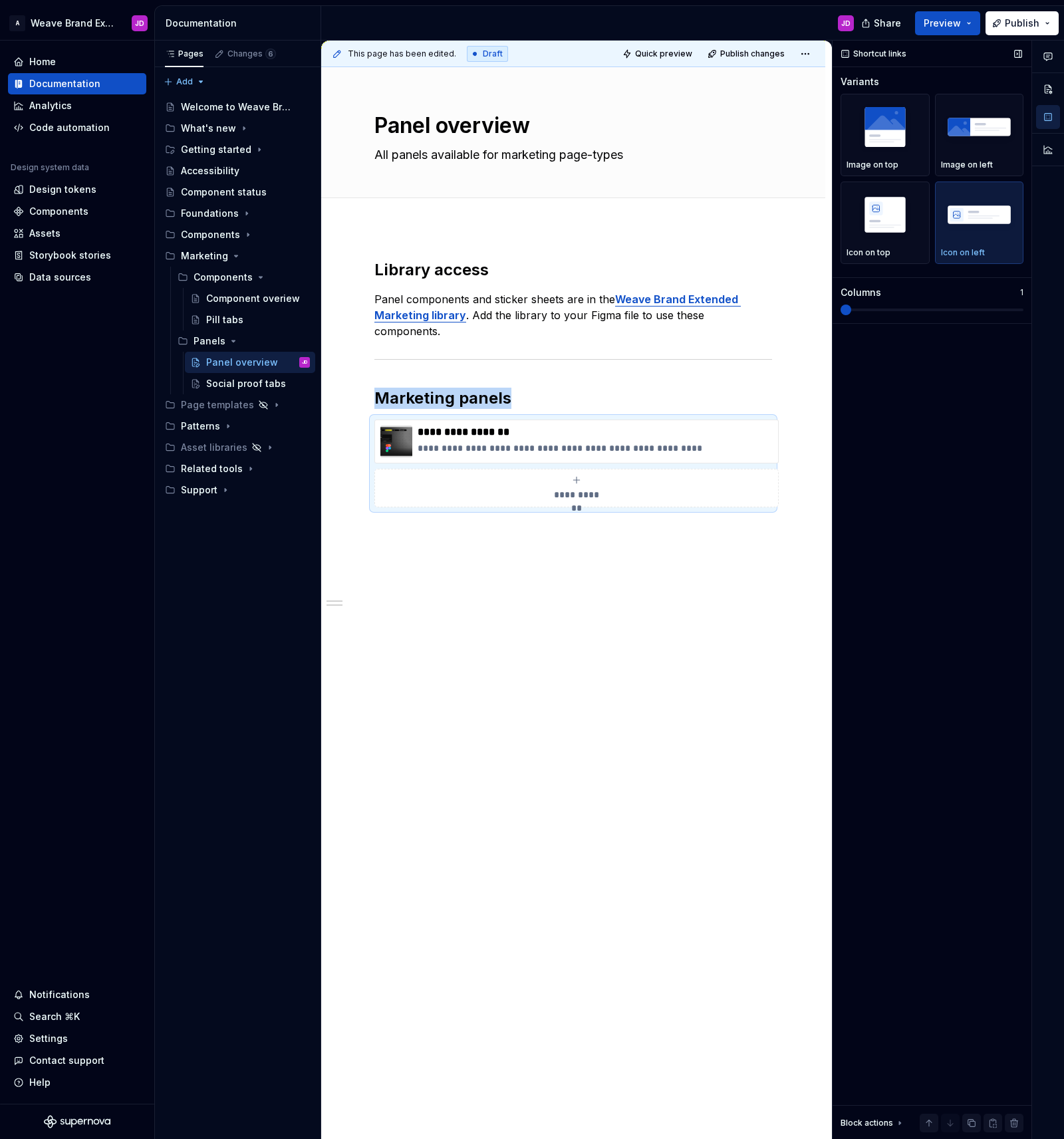
click at [841, 316] on span at bounding box center [846, 310] width 11 height 11
click at [881, 131] on img "button" at bounding box center [885, 126] width 77 height 49
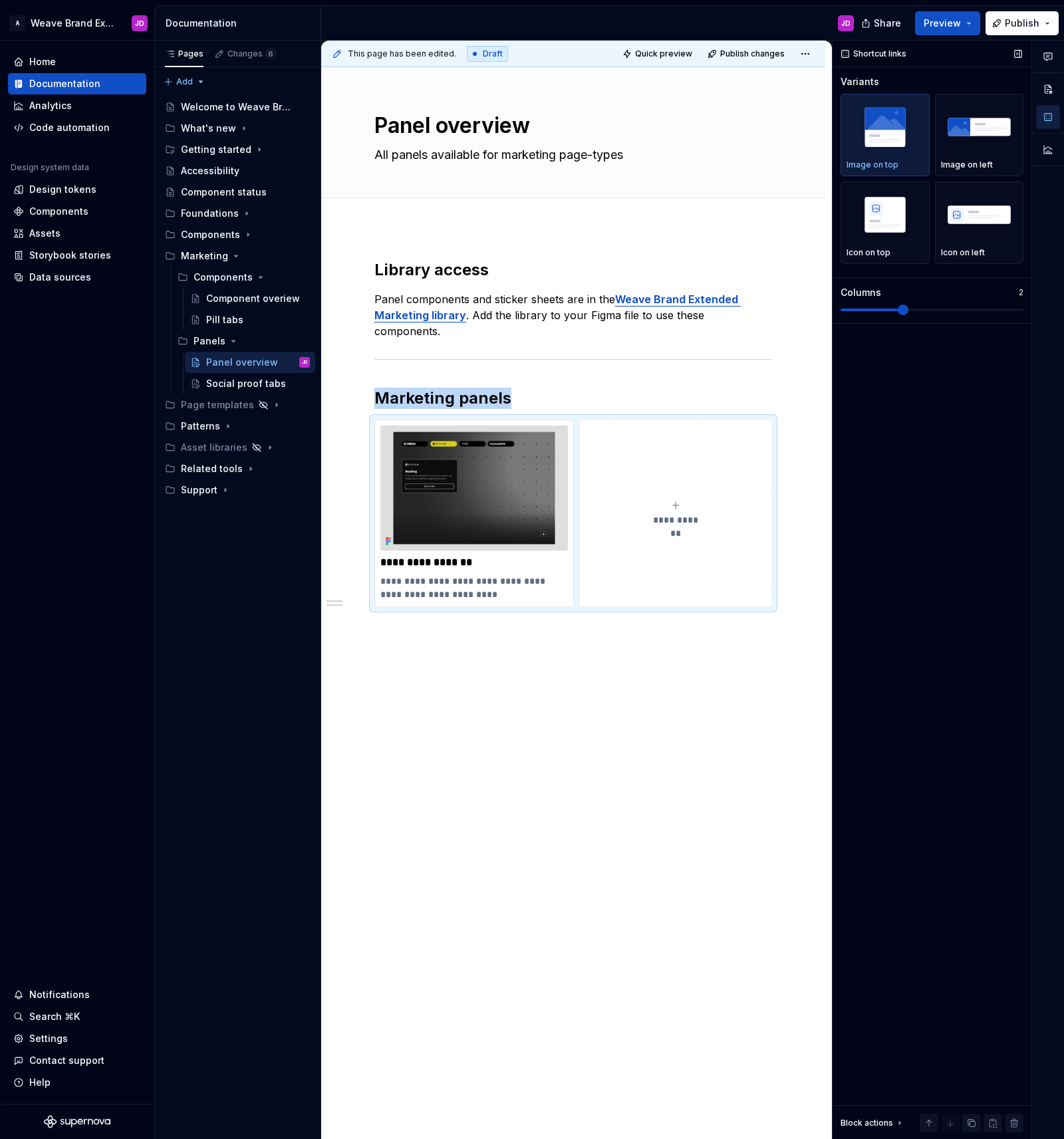
click at [919, 316] on div "Variants Image on top Image on left Icon on top Icon on left Columns 2" at bounding box center [932, 199] width 183 height 248
click at [665, 50] on span "Quick preview" at bounding box center [663, 54] width 57 height 11
click at [996, 1111] on span "Open page" at bounding box center [994, 1107] width 45 height 11
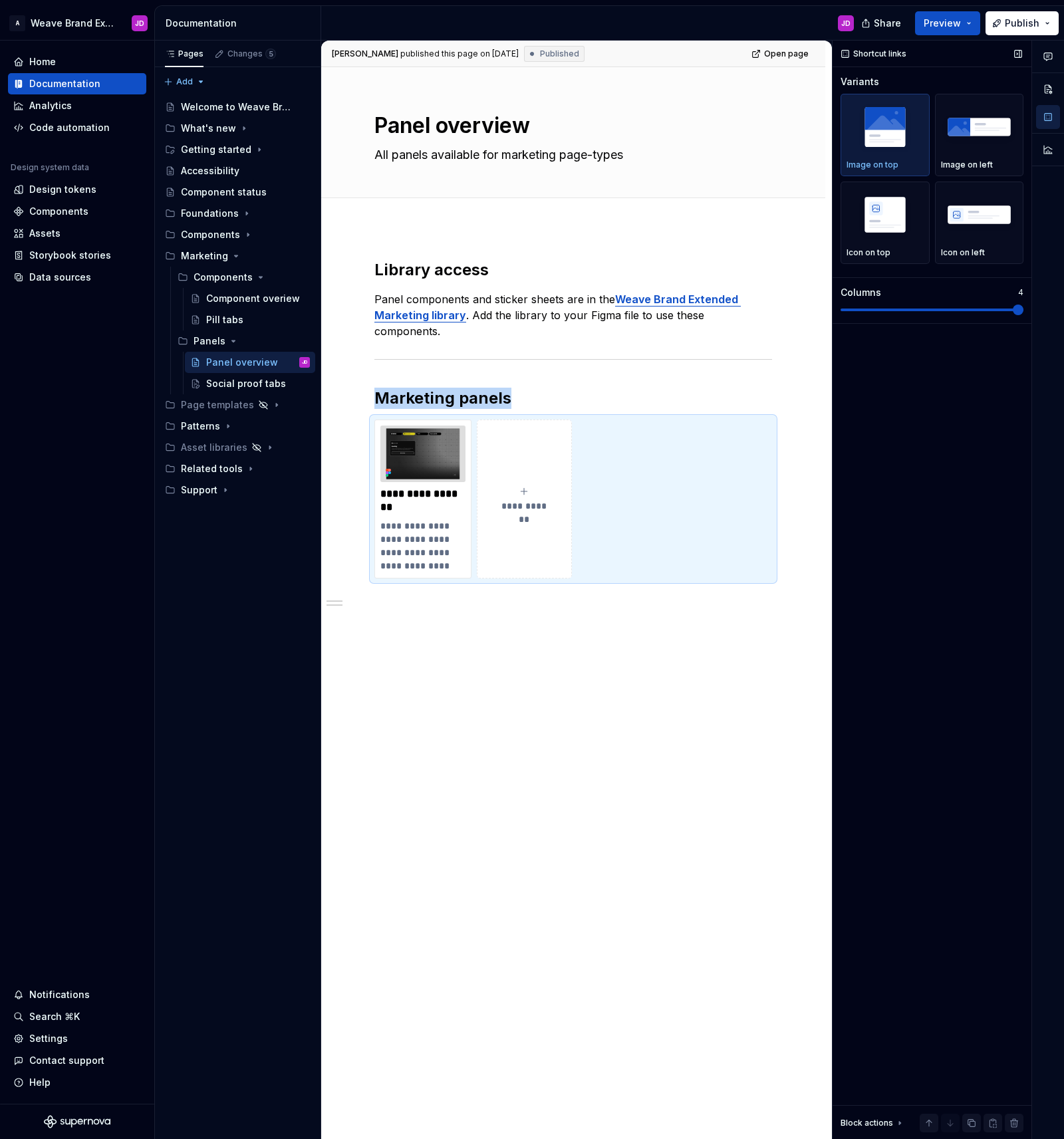
click at [1024, 316] on span at bounding box center [1018, 310] width 11 height 11
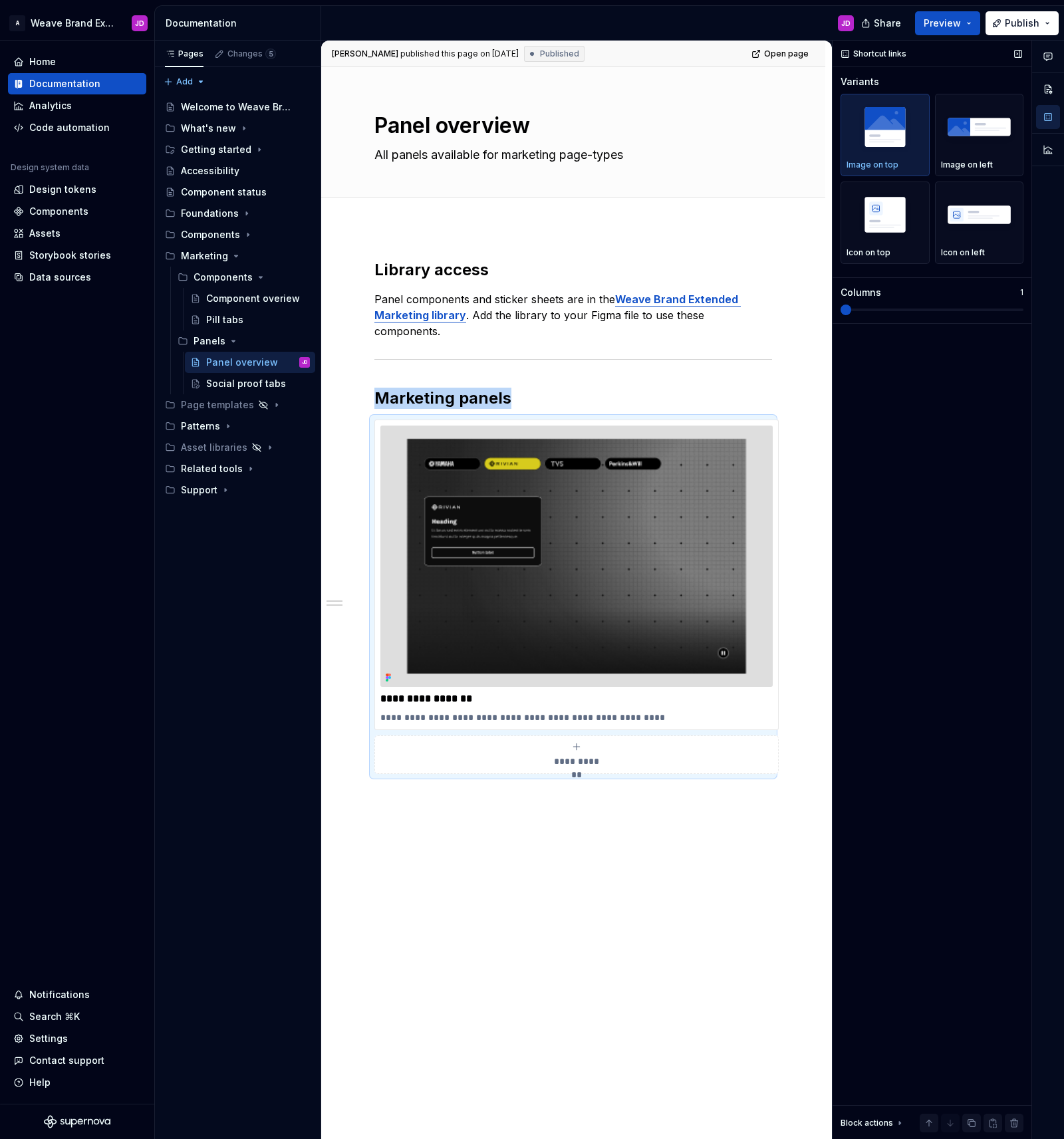
click at [841, 316] on span at bounding box center [846, 310] width 11 height 11
click at [681, 53] on span "Quick preview" at bounding box center [663, 54] width 57 height 11
click at [968, 21] on button "Preview" at bounding box center [948, 23] width 65 height 24
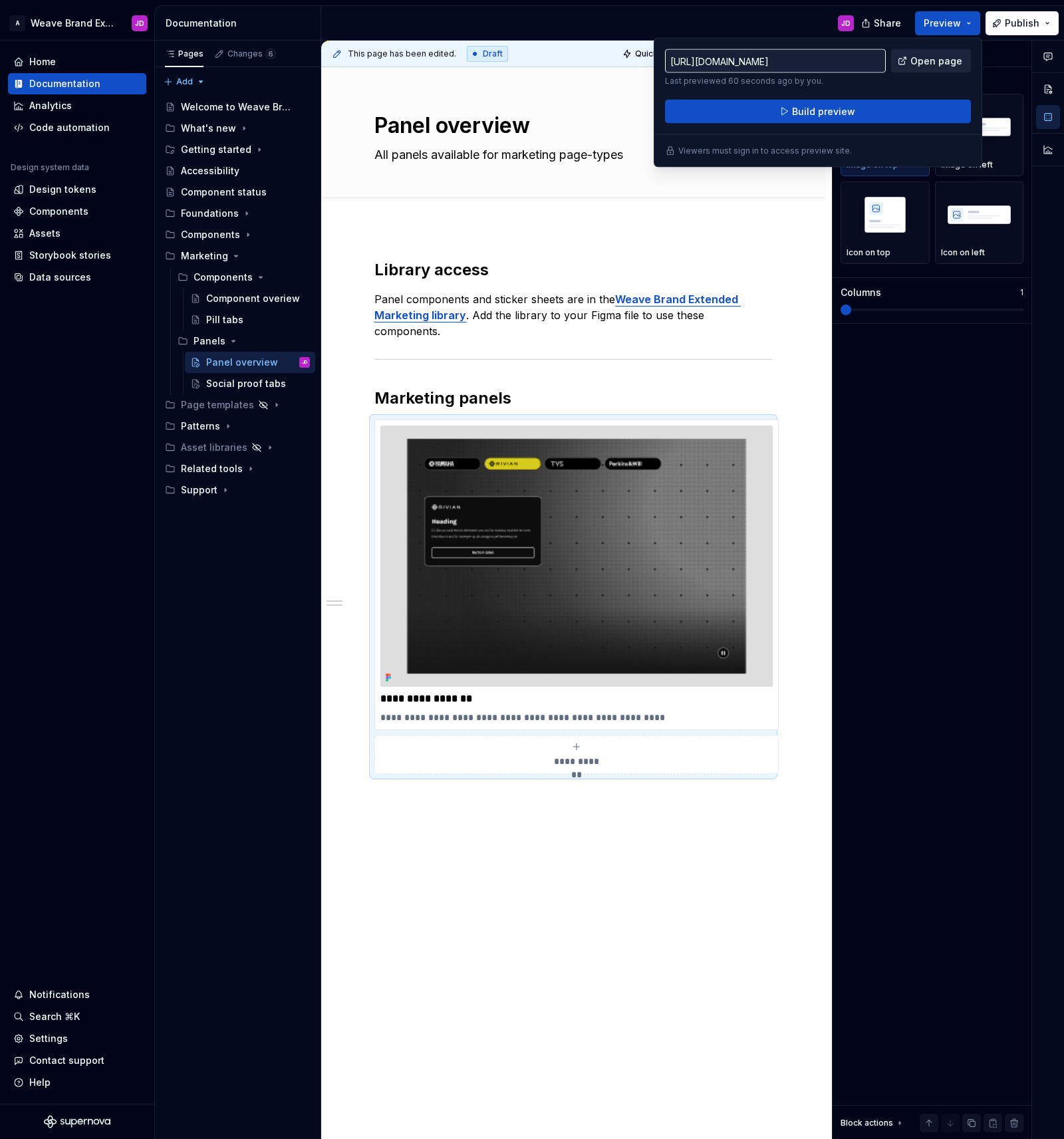
click at [941, 64] on span "Open page" at bounding box center [936, 61] width 52 height 13
click at [724, 447] on img at bounding box center [576, 556] width 392 height 261
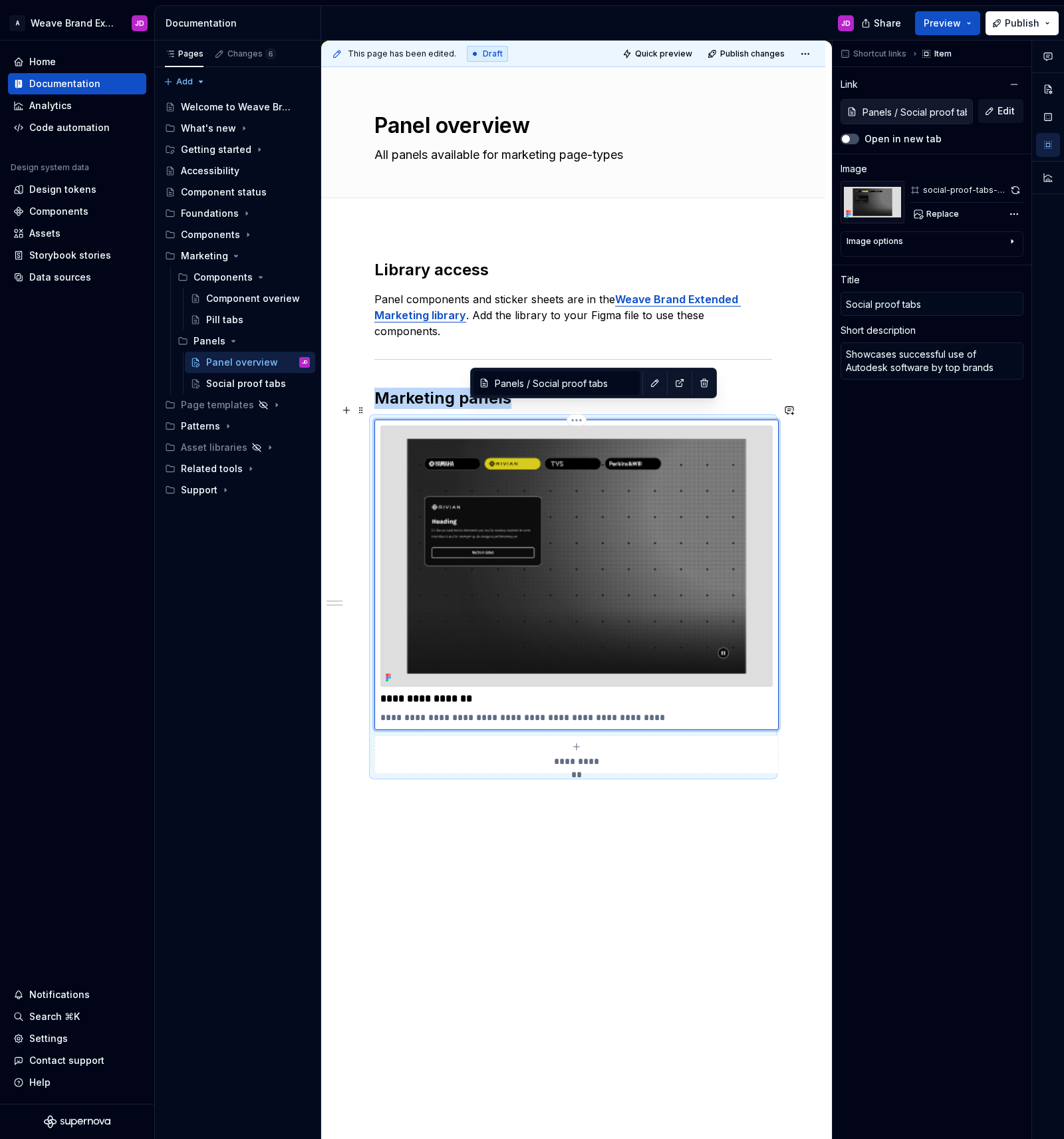
click at [738, 474] on img at bounding box center [576, 556] width 392 height 261
click at [707, 513] on img at bounding box center [576, 556] width 392 height 261
click at [932, 52] on div "Item" at bounding box center [938, 54] width 40 height 19
click at [881, 53] on span "Shortcut links" at bounding box center [880, 54] width 53 height 11
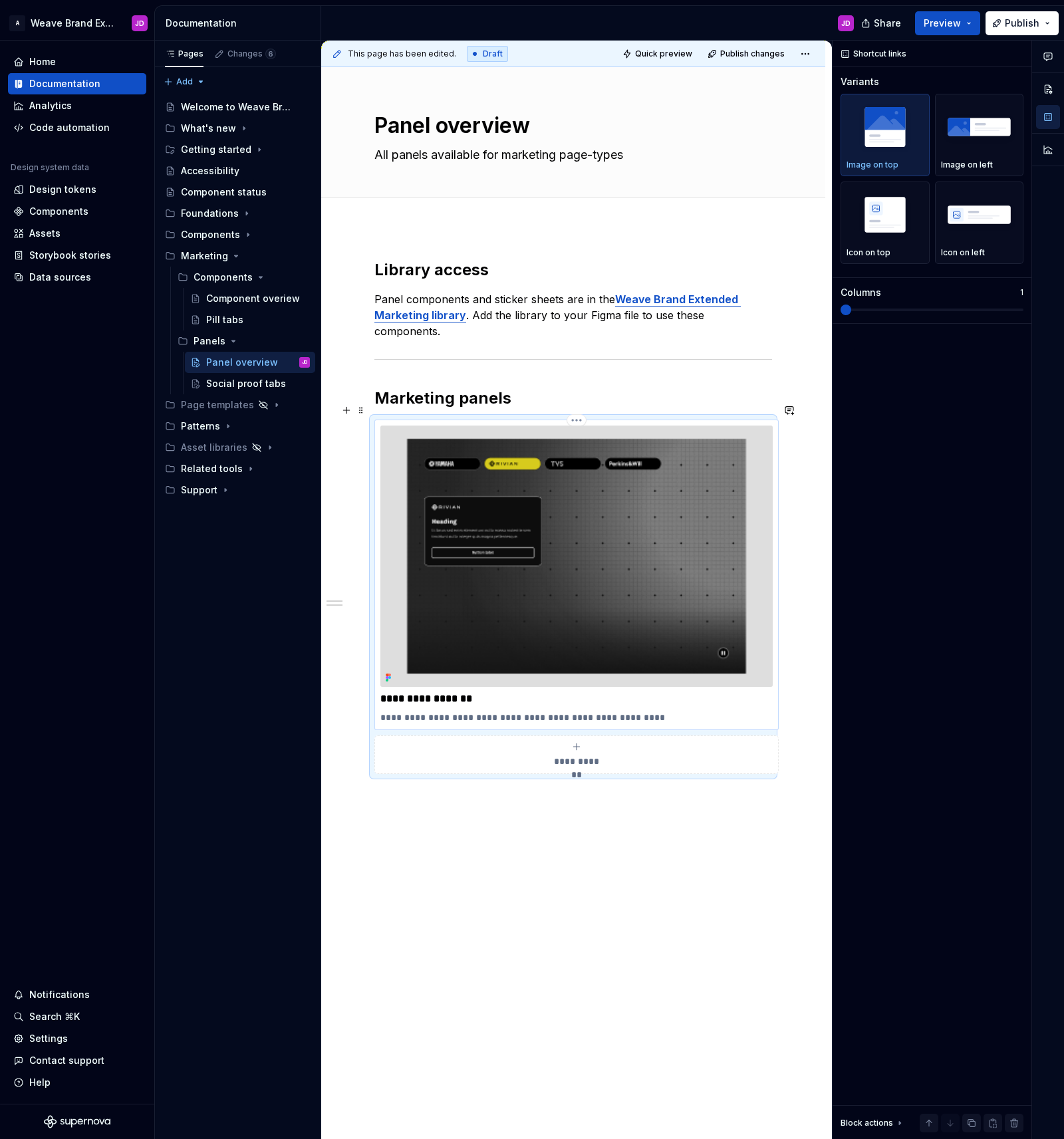
click at [739, 488] on img at bounding box center [576, 556] width 392 height 261
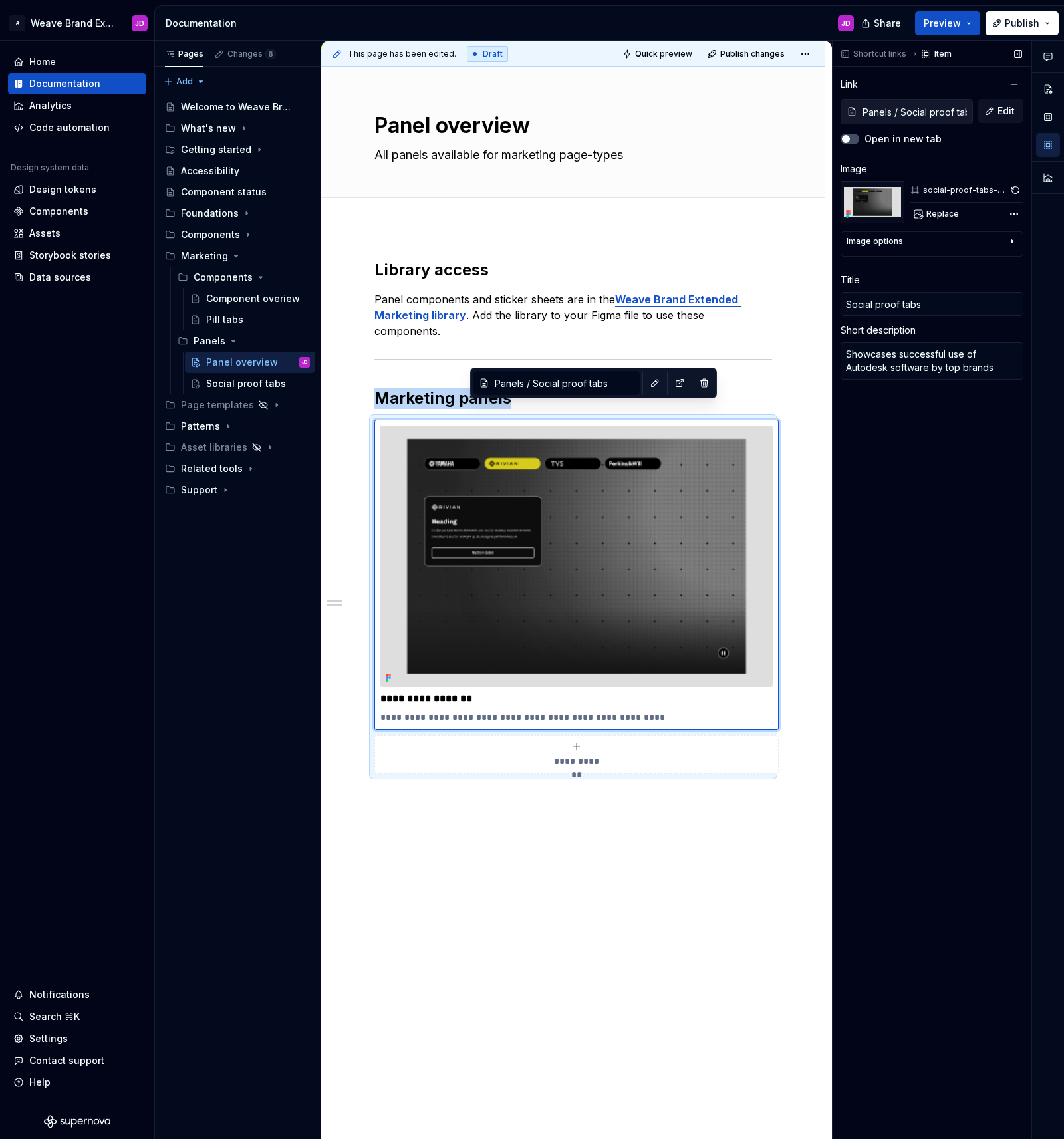
click at [1011, 240] on icon "button" at bounding box center [1012, 242] width 2 height 3
click at [999, 259] on button "button" at bounding box center [1005, 261] width 24 height 19
click at [1012, 192] on button "button" at bounding box center [1015, 190] width 16 height 19
click at [682, 53] on span "Quick preview" at bounding box center [663, 54] width 57 height 11
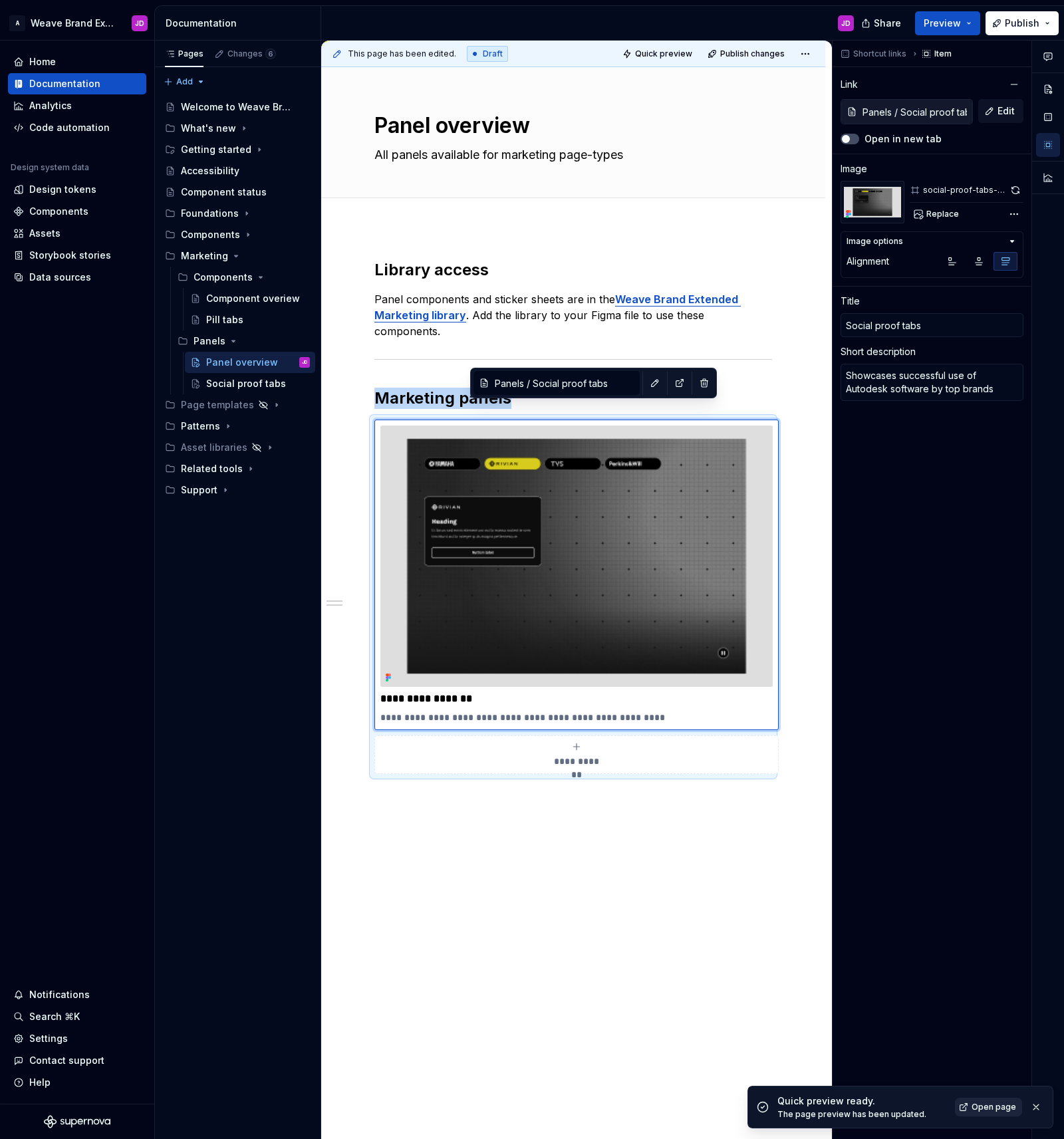
click at [981, 1104] on span "Open page" at bounding box center [994, 1107] width 45 height 11
click at [948, 263] on icon "button" at bounding box center [952, 261] width 11 height 11
click at [363, 410] on span at bounding box center [361, 410] width 11 height 19
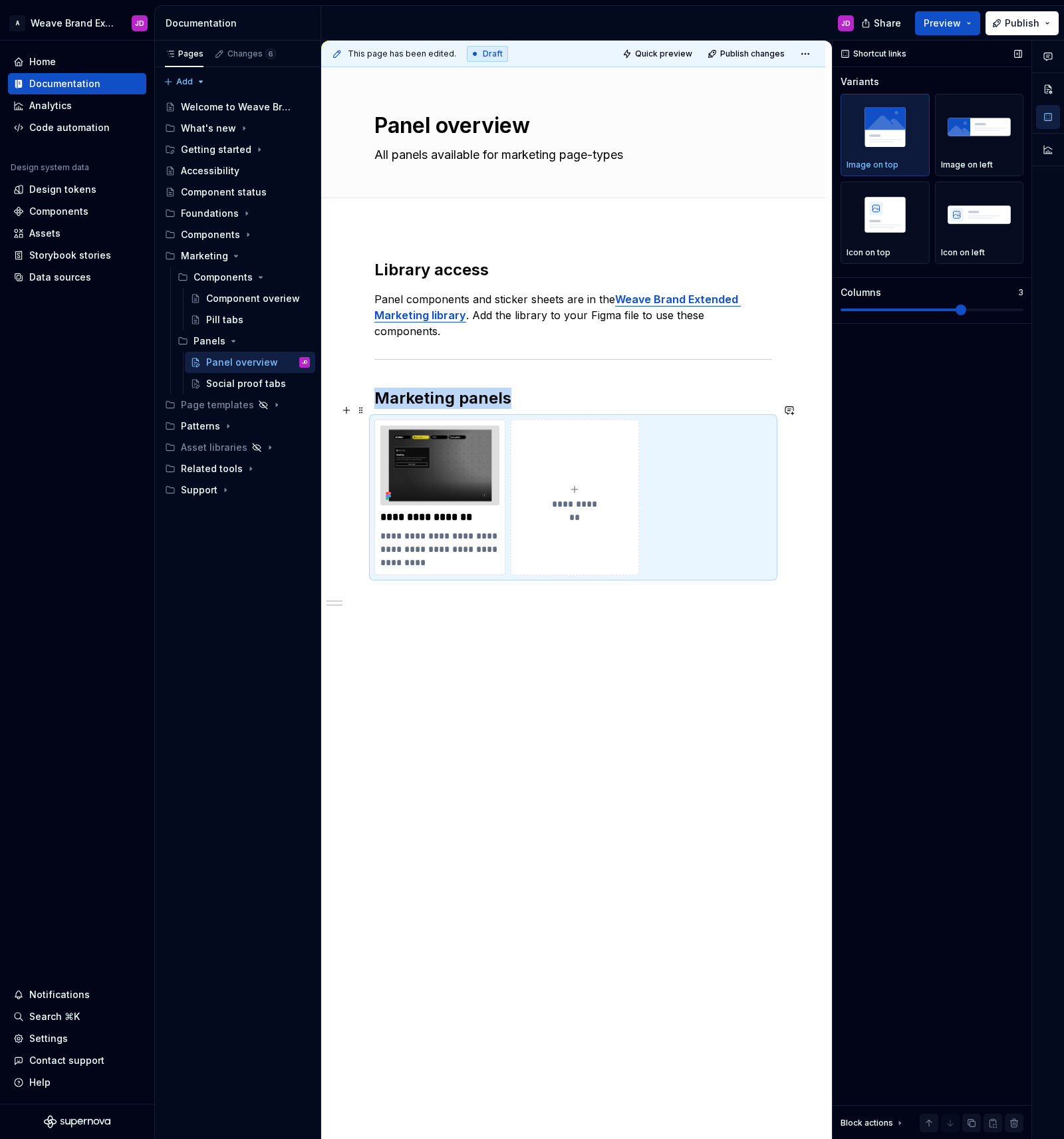
click at [967, 316] on span at bounding box center [961, 310] width 11 height 11
click at [677, 52] on span "Quick preview" at bounding box center [663, 54] width 57 height 11
click at [980, 1103] on span "Open page" at bounding box center [994, 1107] width 45 height 11
click at [219, 298] on div "Component overiew" at bounding box center [238, 298] width 64 height 13
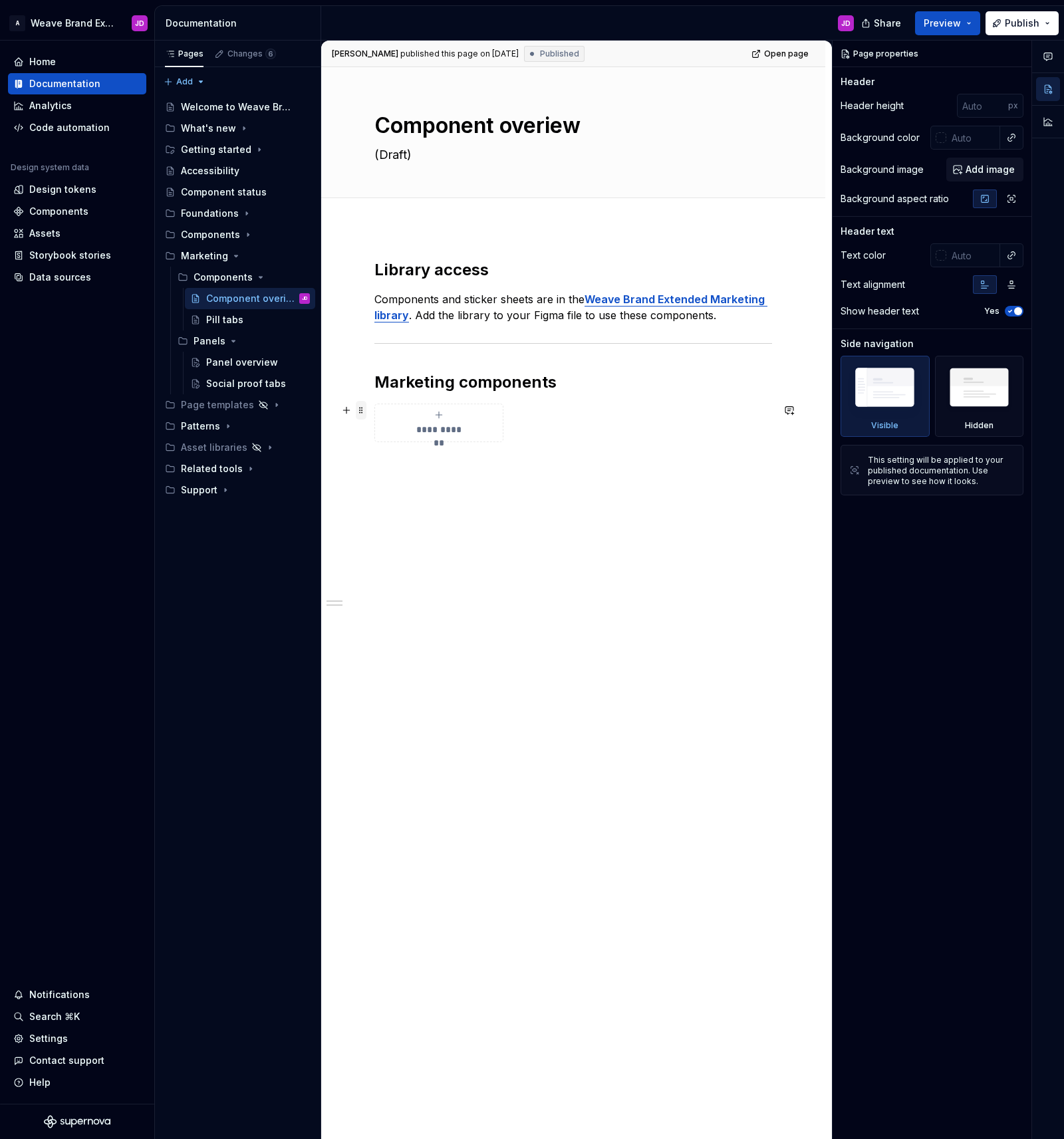
click at [360, 410] on span at bounding box center [361, 410] width 11 height 19
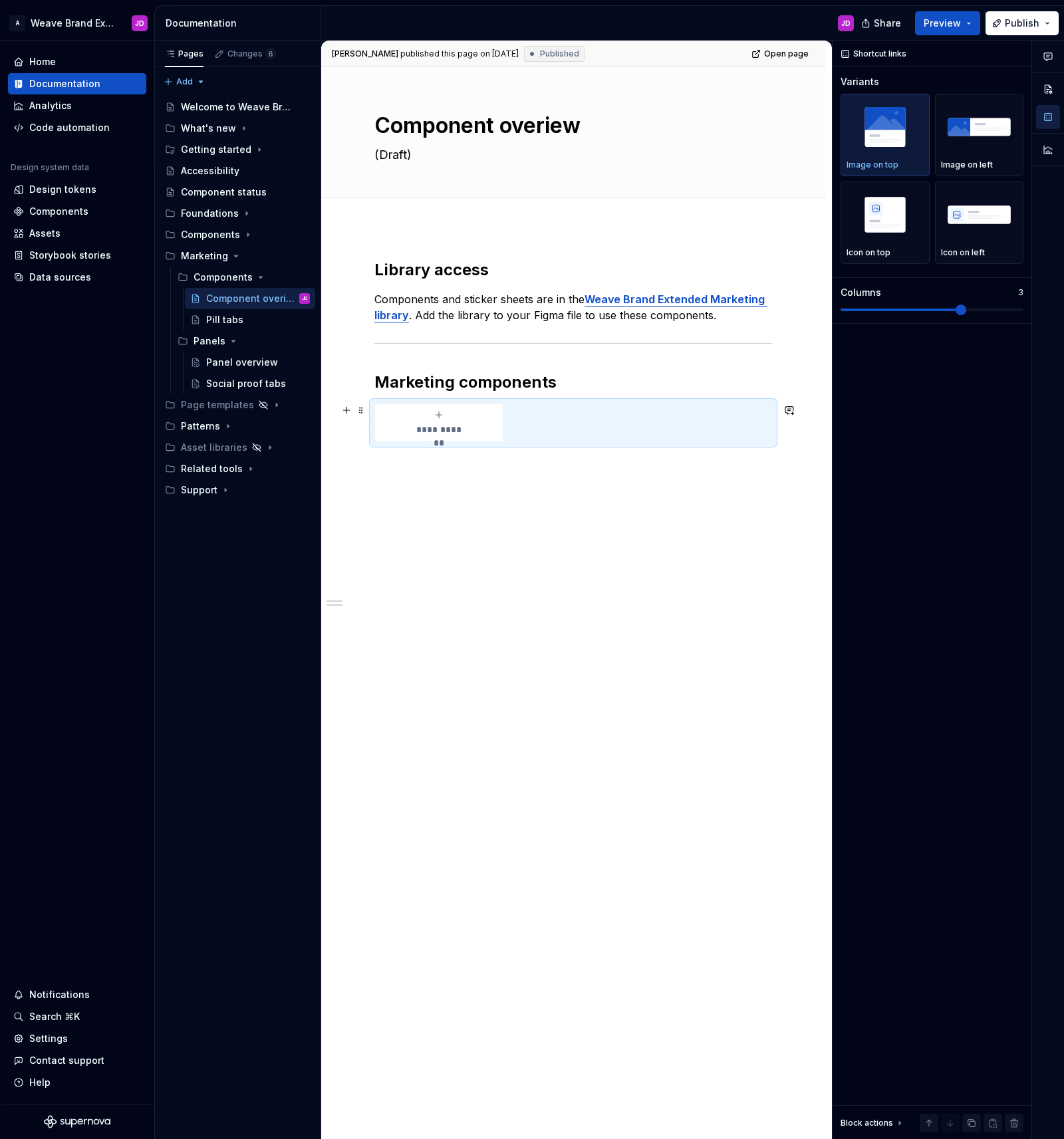
click at [527, 434] on div "**********" at bounding box center [572, 423] width 397 height 39
click at [449, 425] on span "**********" at bounding box center [439, 429] width 58 height 13
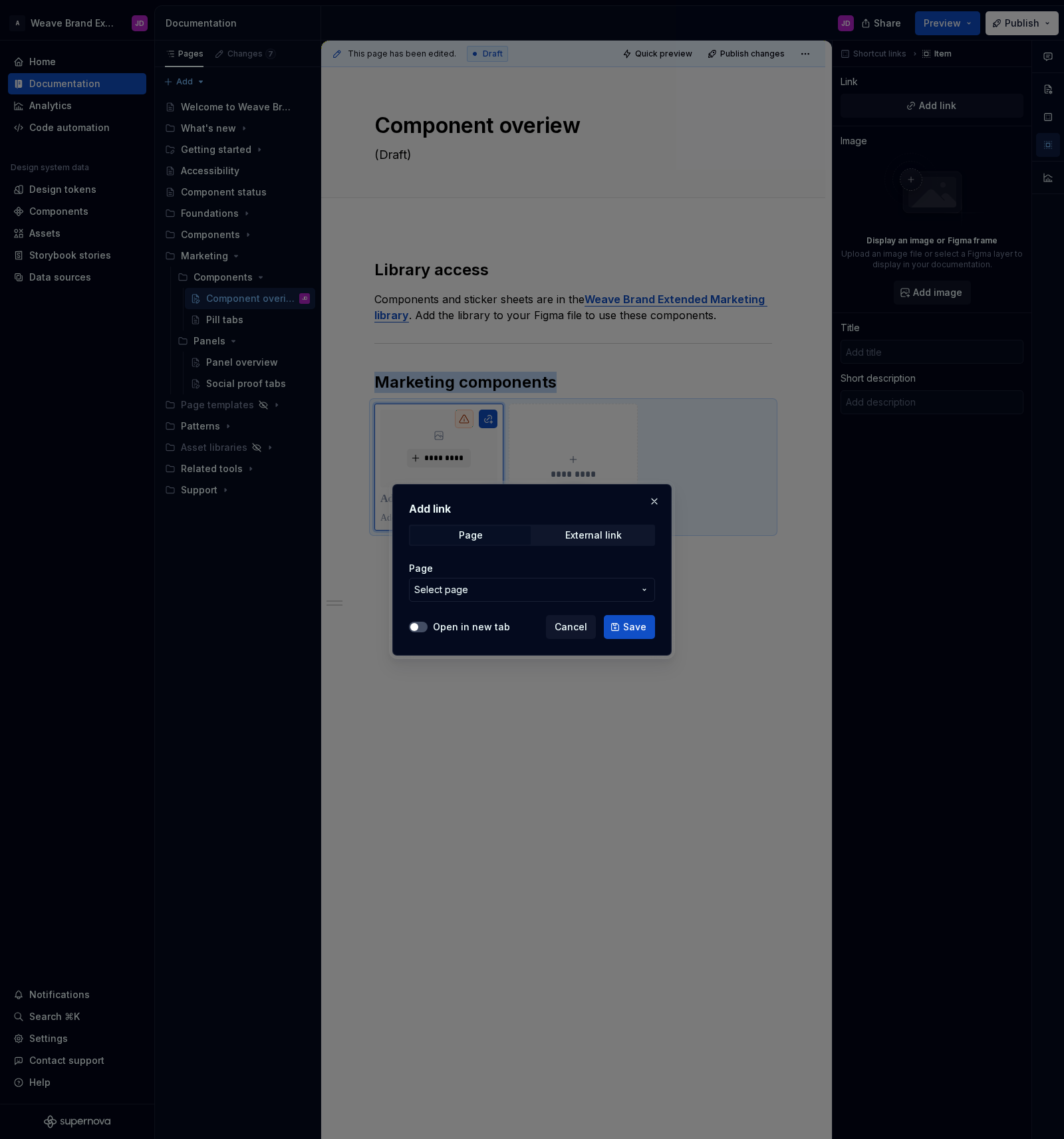
drag, startPoint x: 654, startPoint y: 500, endPoint x: 660, endPoint y: 513, distance: 14.3
click at [654, 500] on button "button" at bounding box center [654, 501] width 19 height 19
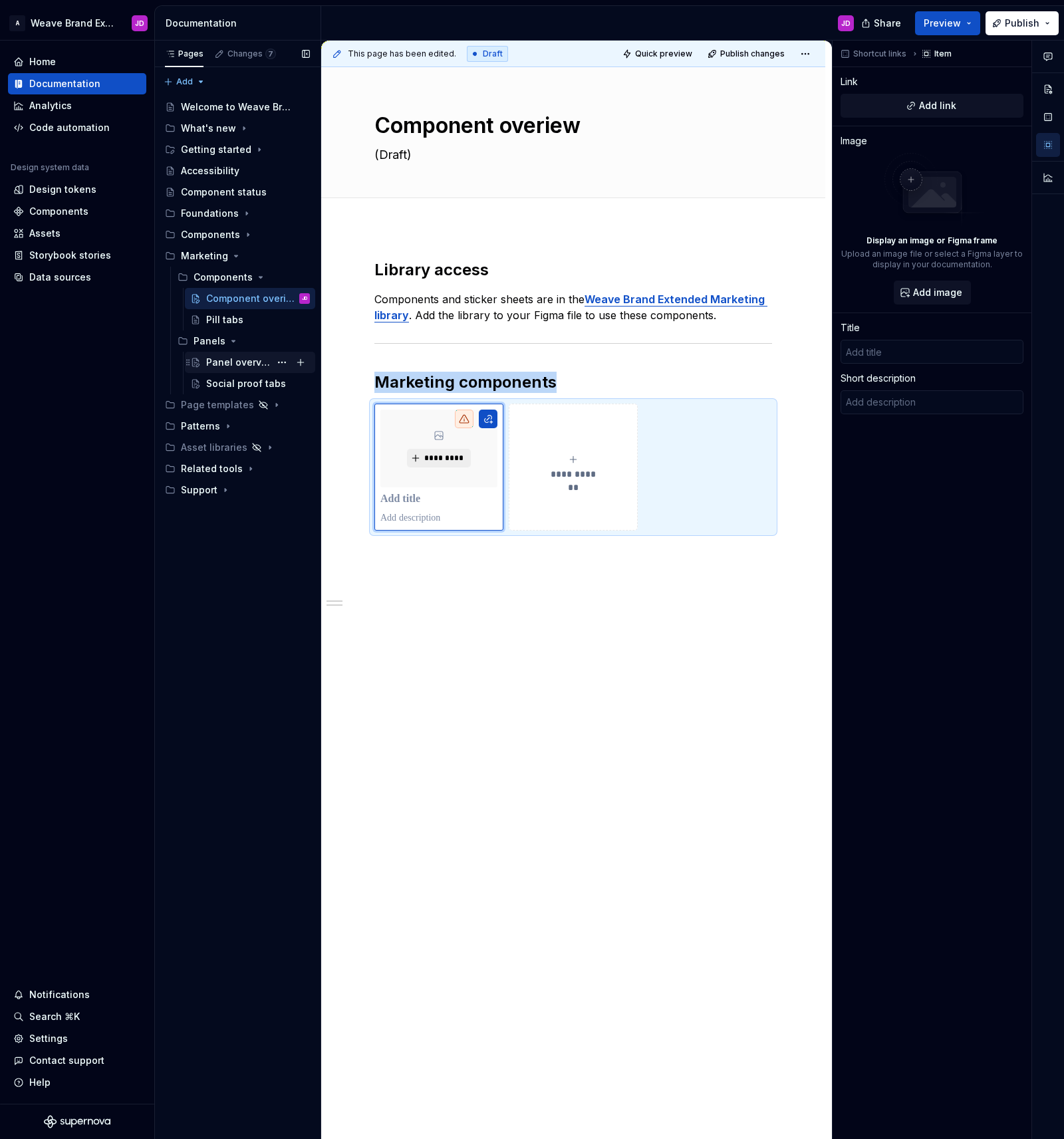
click at [216, 363] on div "Panel overview" at bounding box center [238, 363] width 64 height 13
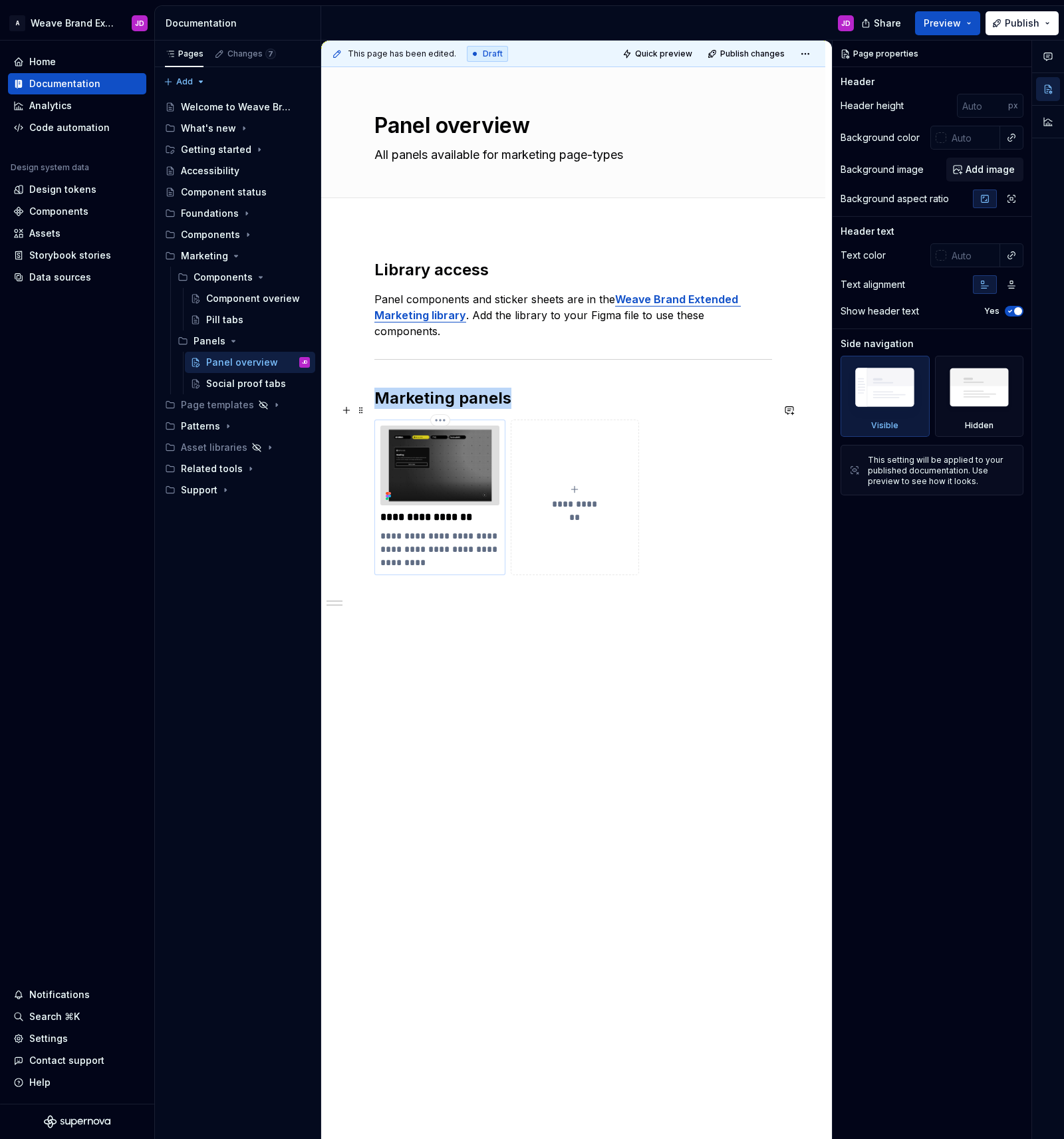
click at [438, 444] on img at bounding box center [439, 465] width 119 height 80
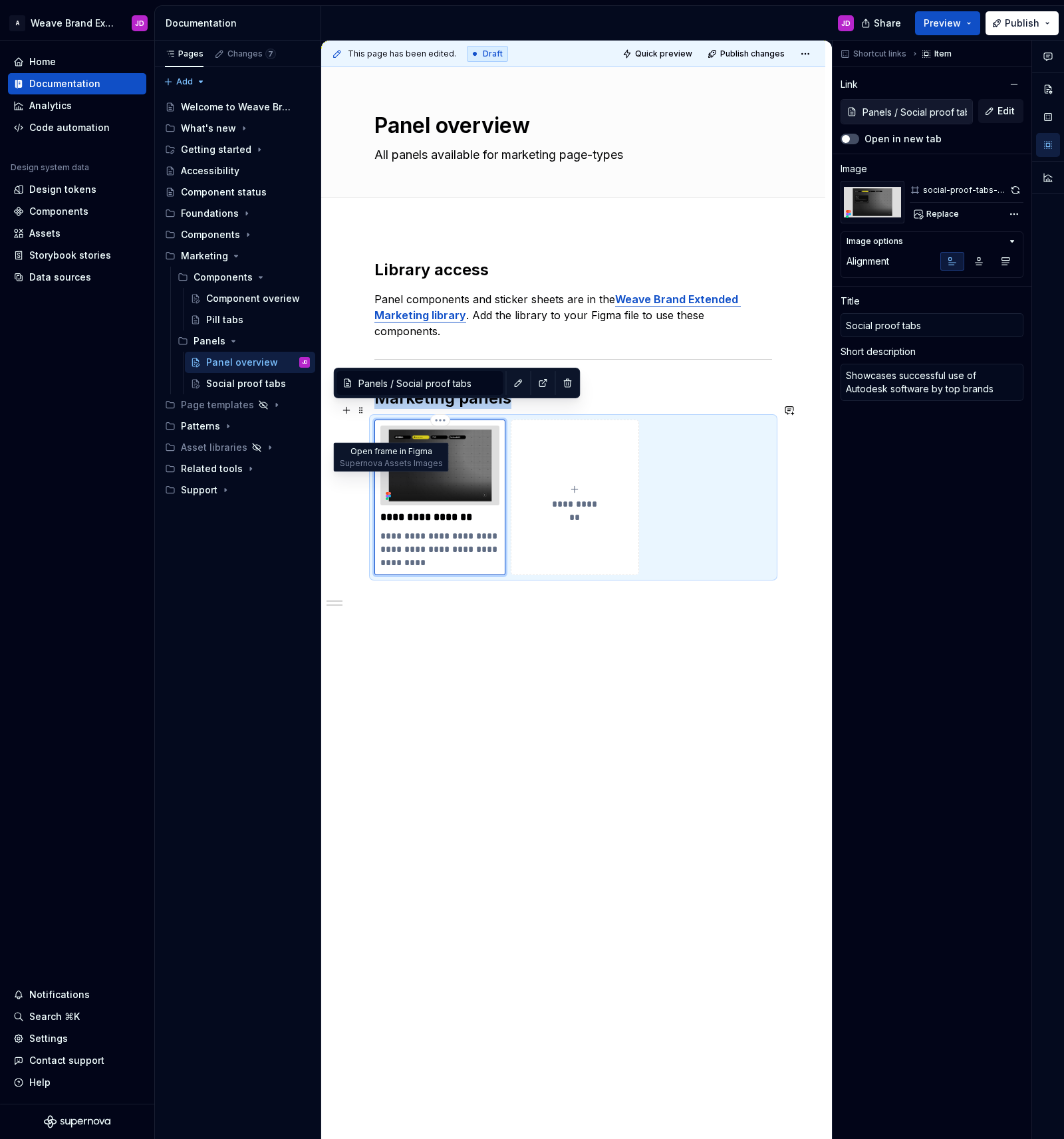
click at [390, 492] on icon at bounding box center [389, 493] width 2 height 2
click at [260, 297] on div "Component overiew" at bounding box center [238, 298] width 64 height 13
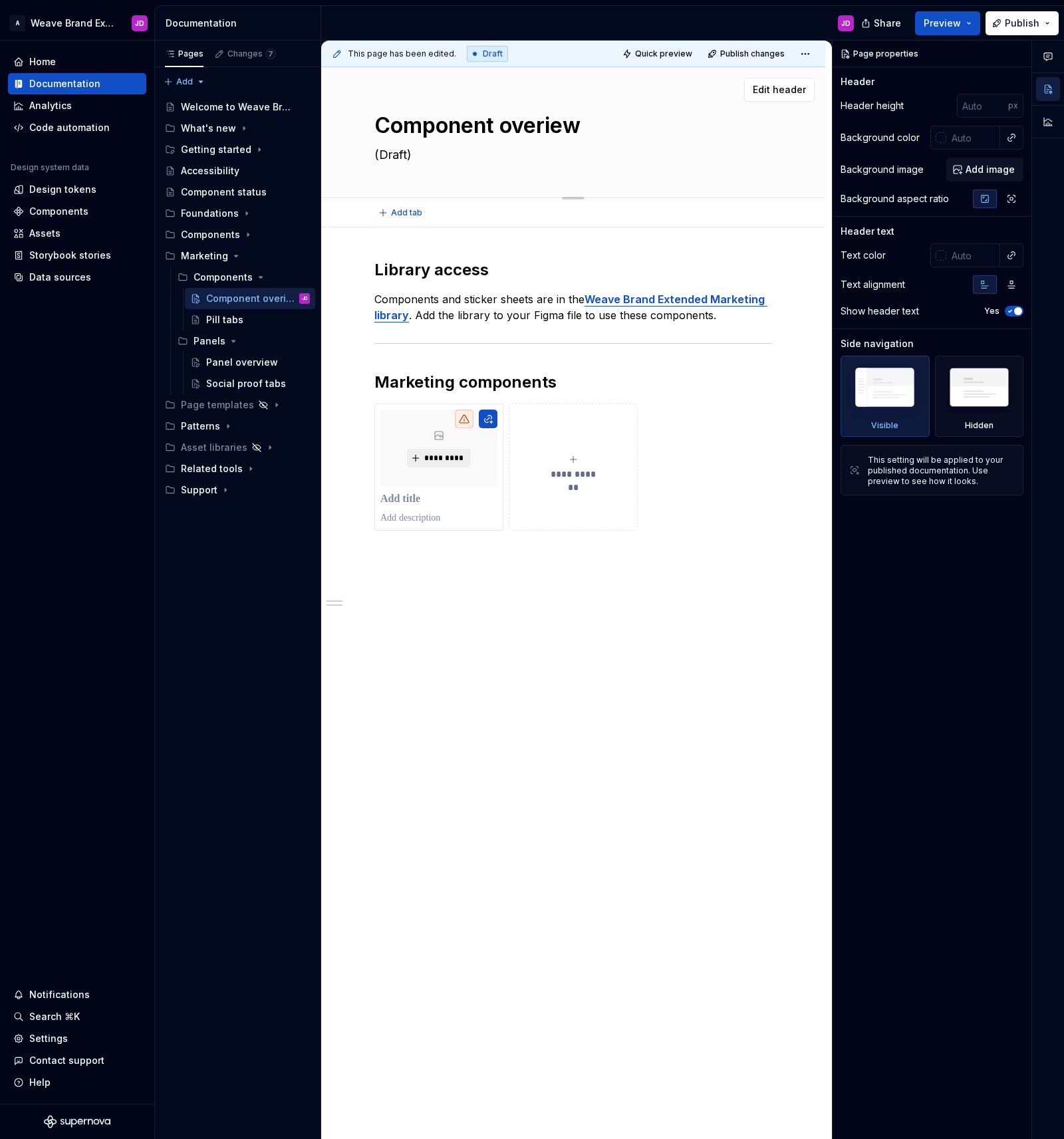
click at [404, 152] on textarea "(Draft)" at bounding box center [570, 155] width 397 height 21
type textarea "*"
type textarea "A"
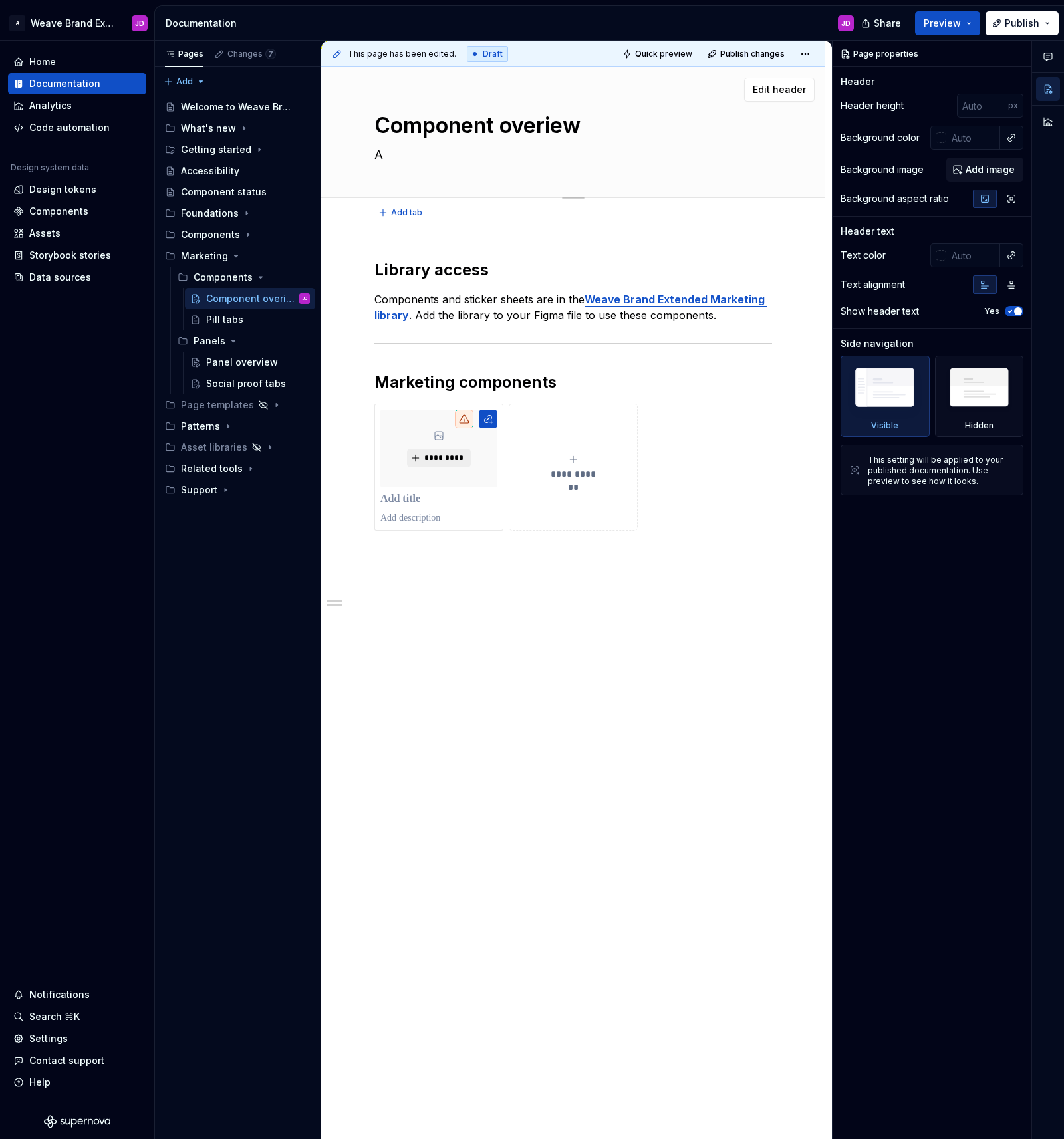
type textarea "*"
type textarea "An"
type textarea "*"
type textarea "An"
type textarea "*"
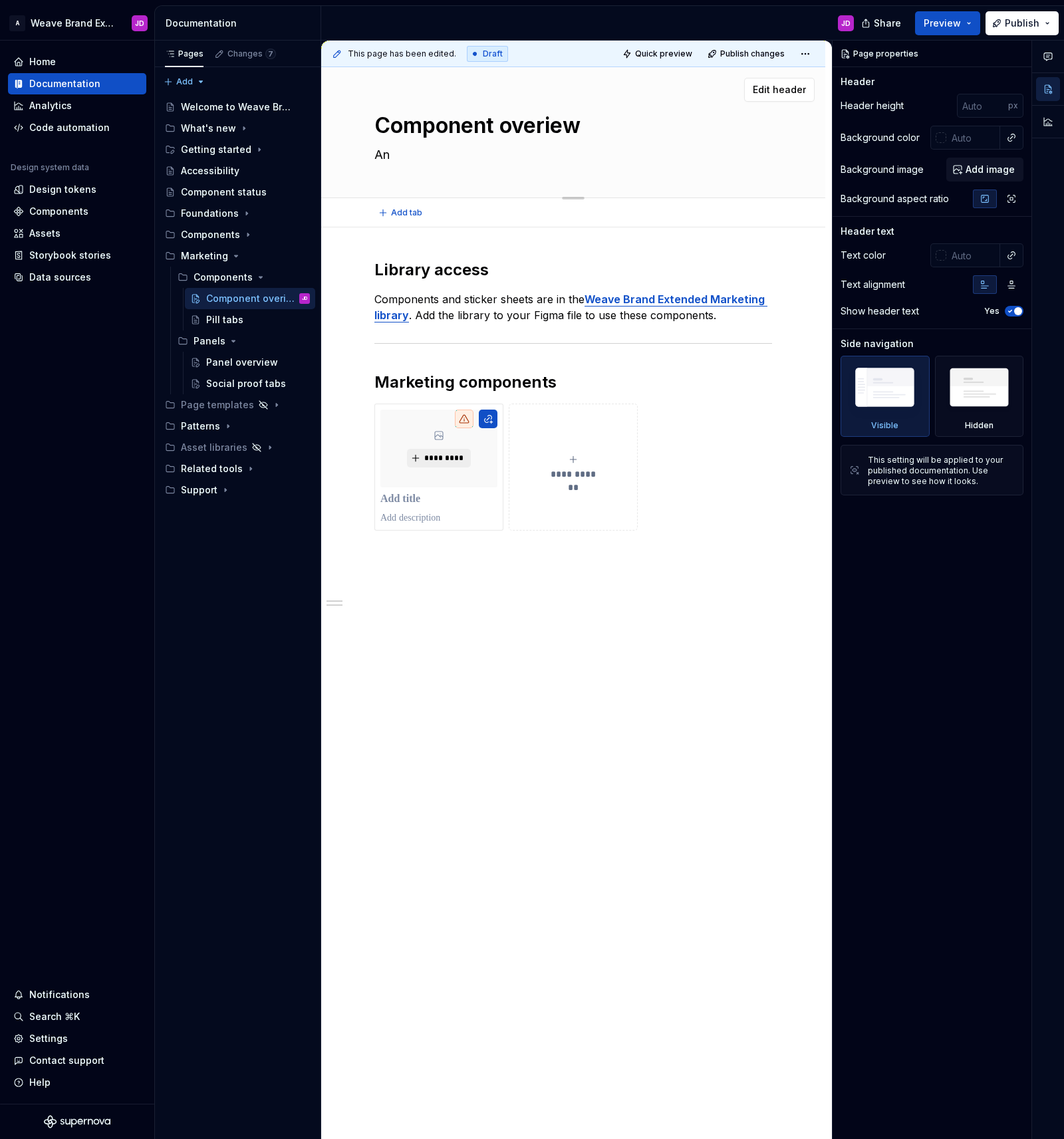
type textarea "An o"
type textarea "*"
type textarea "An ov"
type textarea "*"
type textarea "An ove"
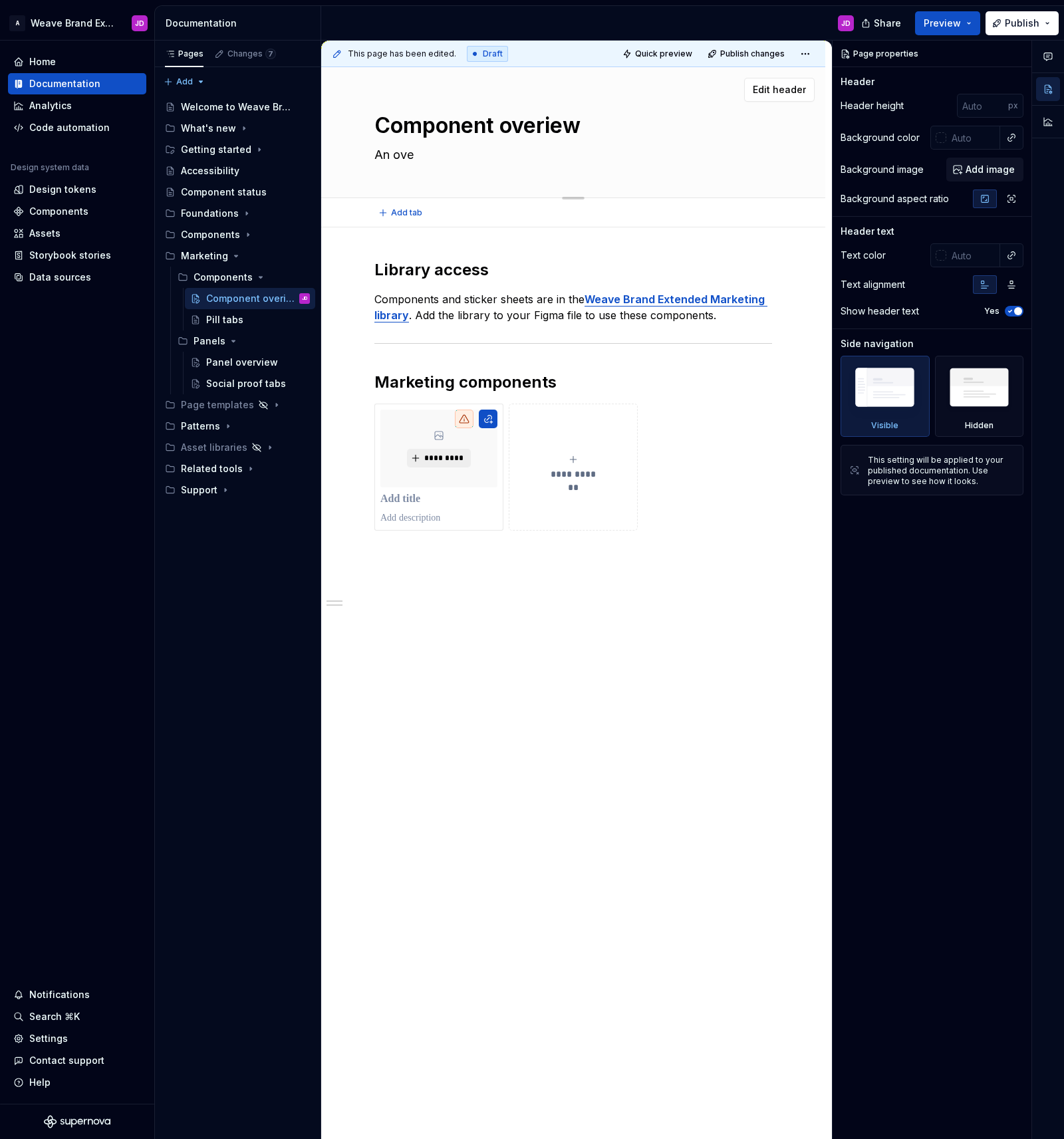
type textarea "*"
type textarea "An over"
type textarea "*"
type textarea "An over"
type textarea "*"
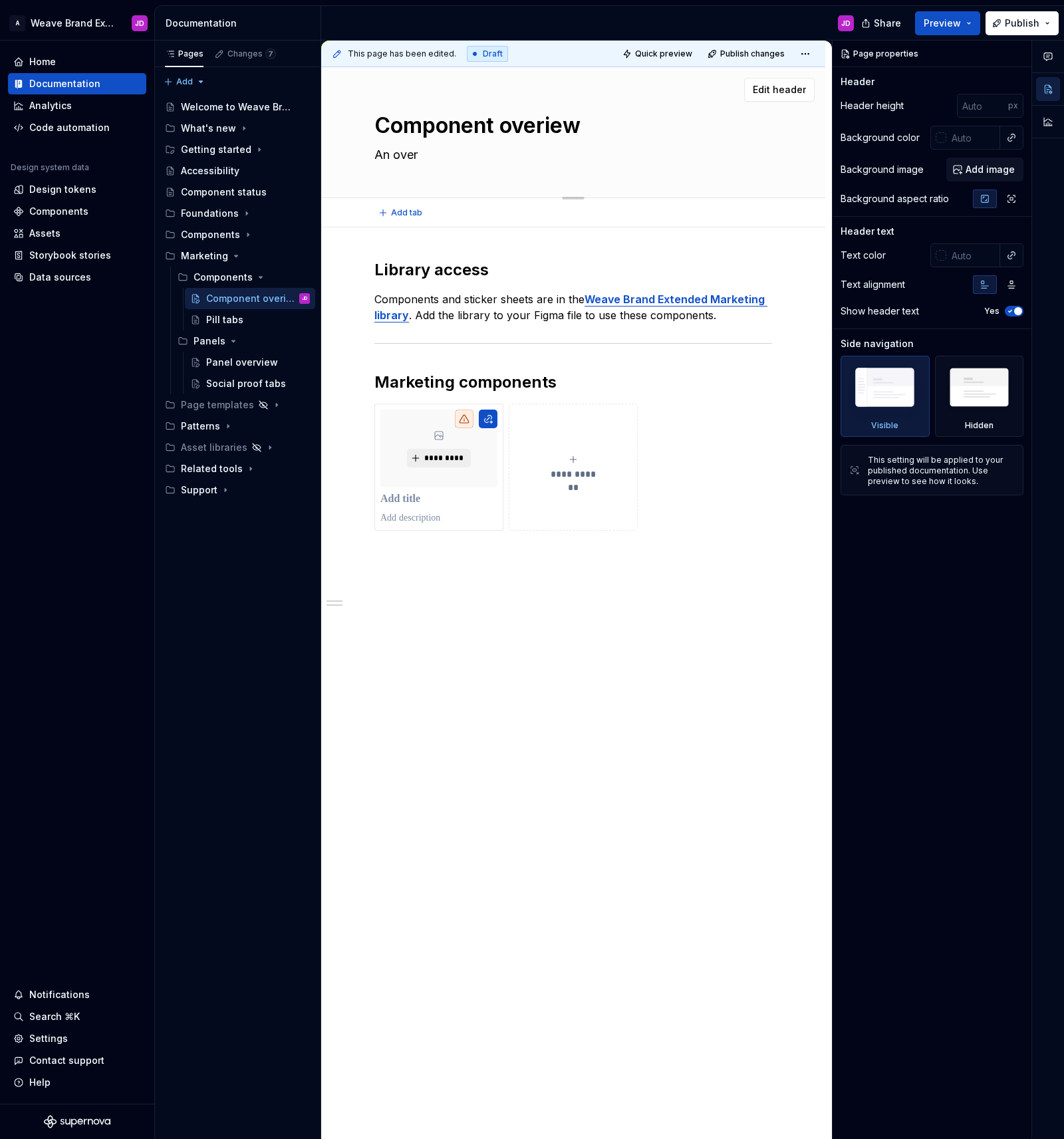
type textarea "An over"
type textarea "*"
type textarea "An overv"
type textarea "*"
type textarea "An overvi"
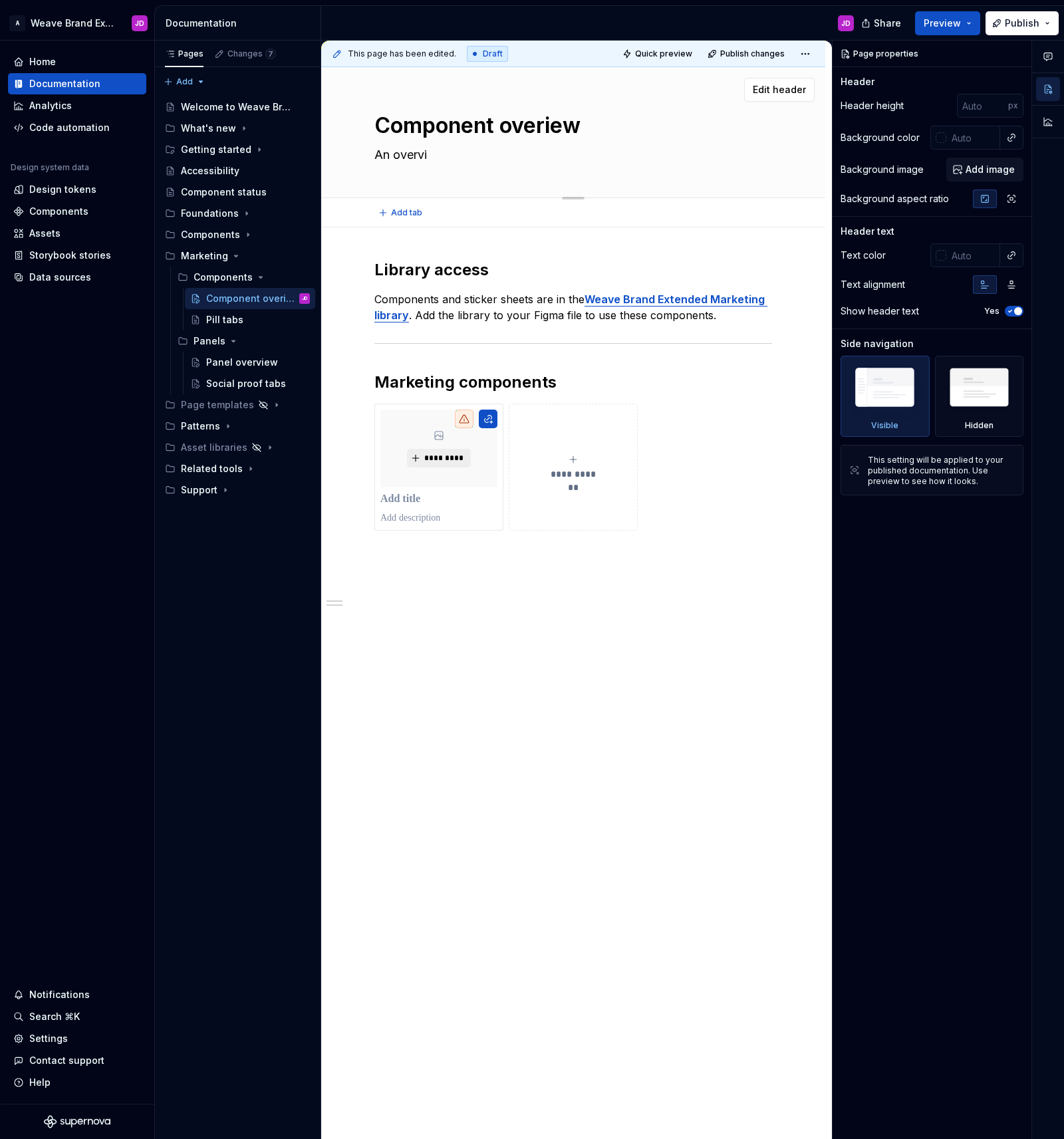
type textarea "*"
type textarea "An overvie"
type textarea "*"
type textarea "An overview"
type textarea "*"
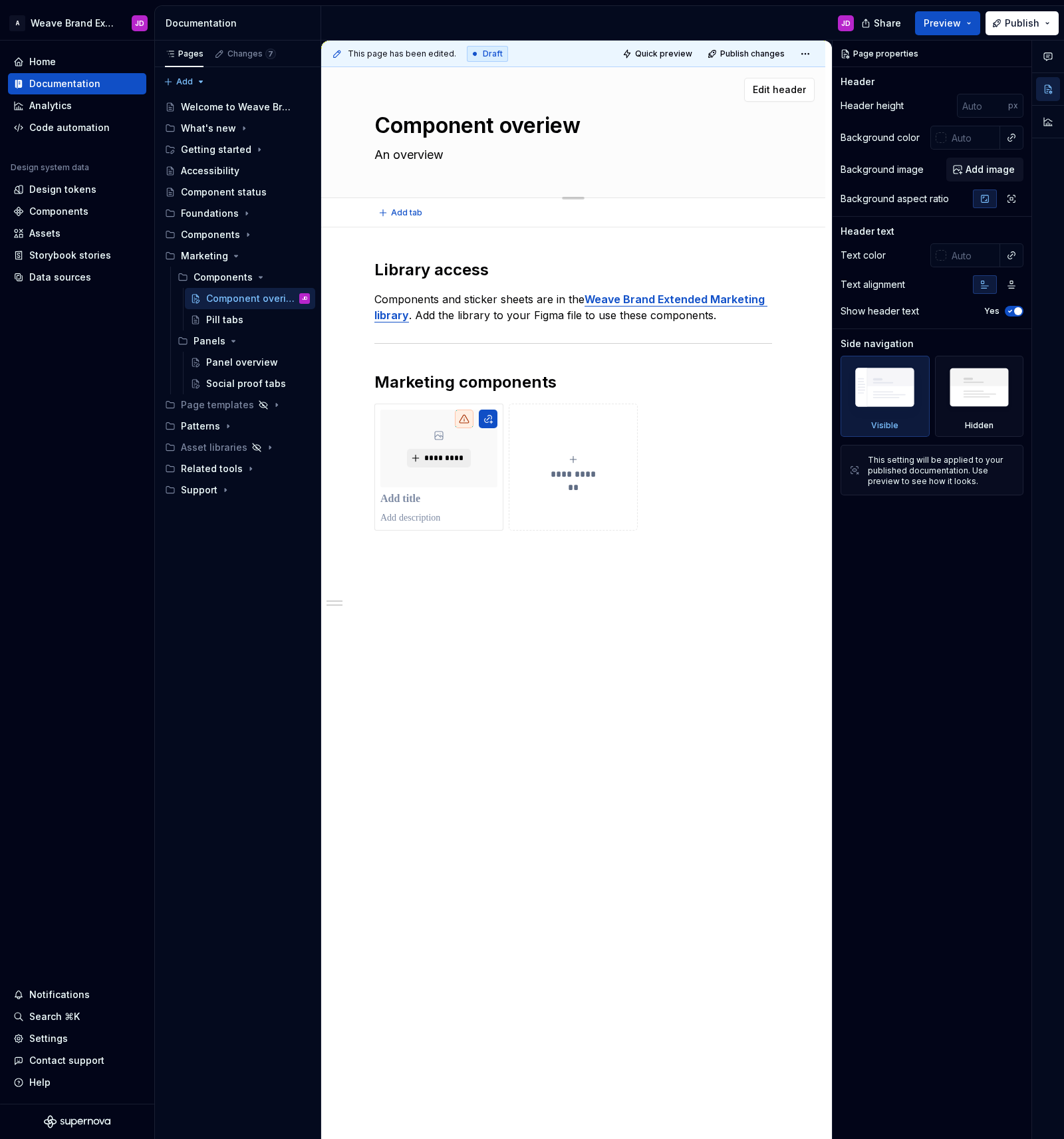
type textarea "An overview o"
type textarea "*"
type textarea "An overview of"
type textarea "*"
type textarea "An overview of"
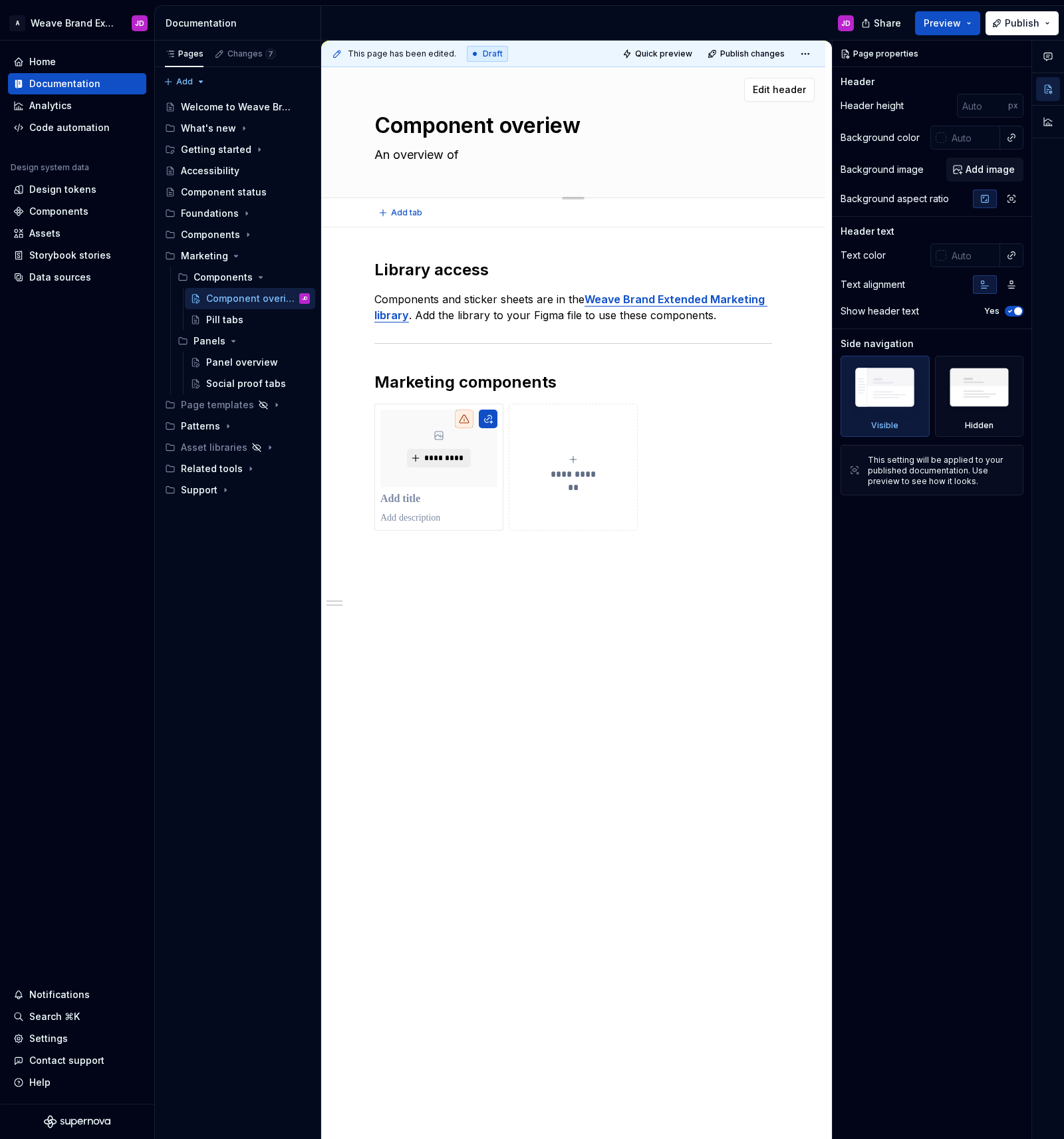
type textarea "*"
type textarea "An overview of c"
type textarea "*"
type textarea "An overview of co"
type textarea "*"
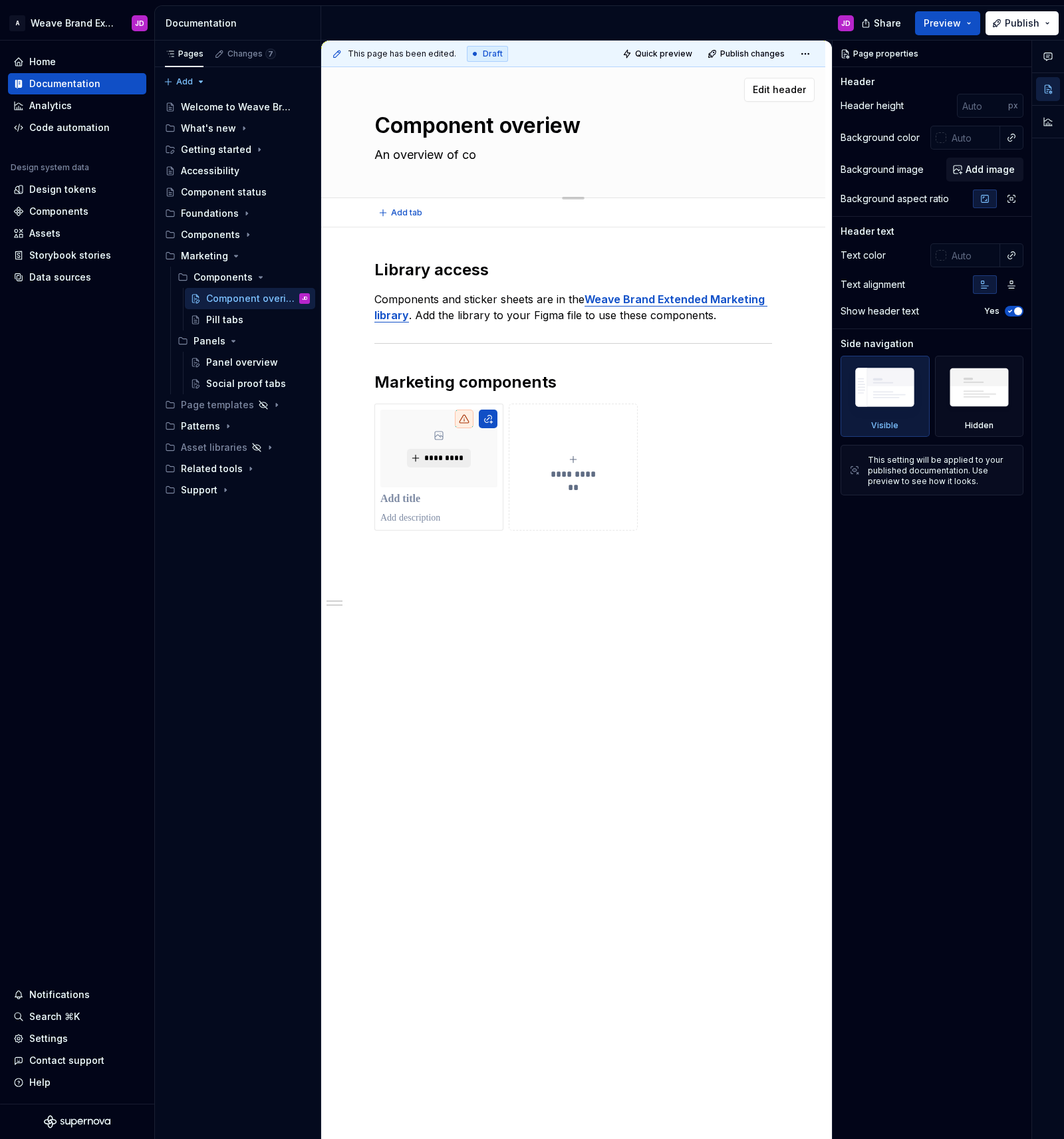
type textarea "An overview of com"
type textarea "*"
type textarea "An overview of comp"
type textarea "*"
type textarea "An overview of compo"
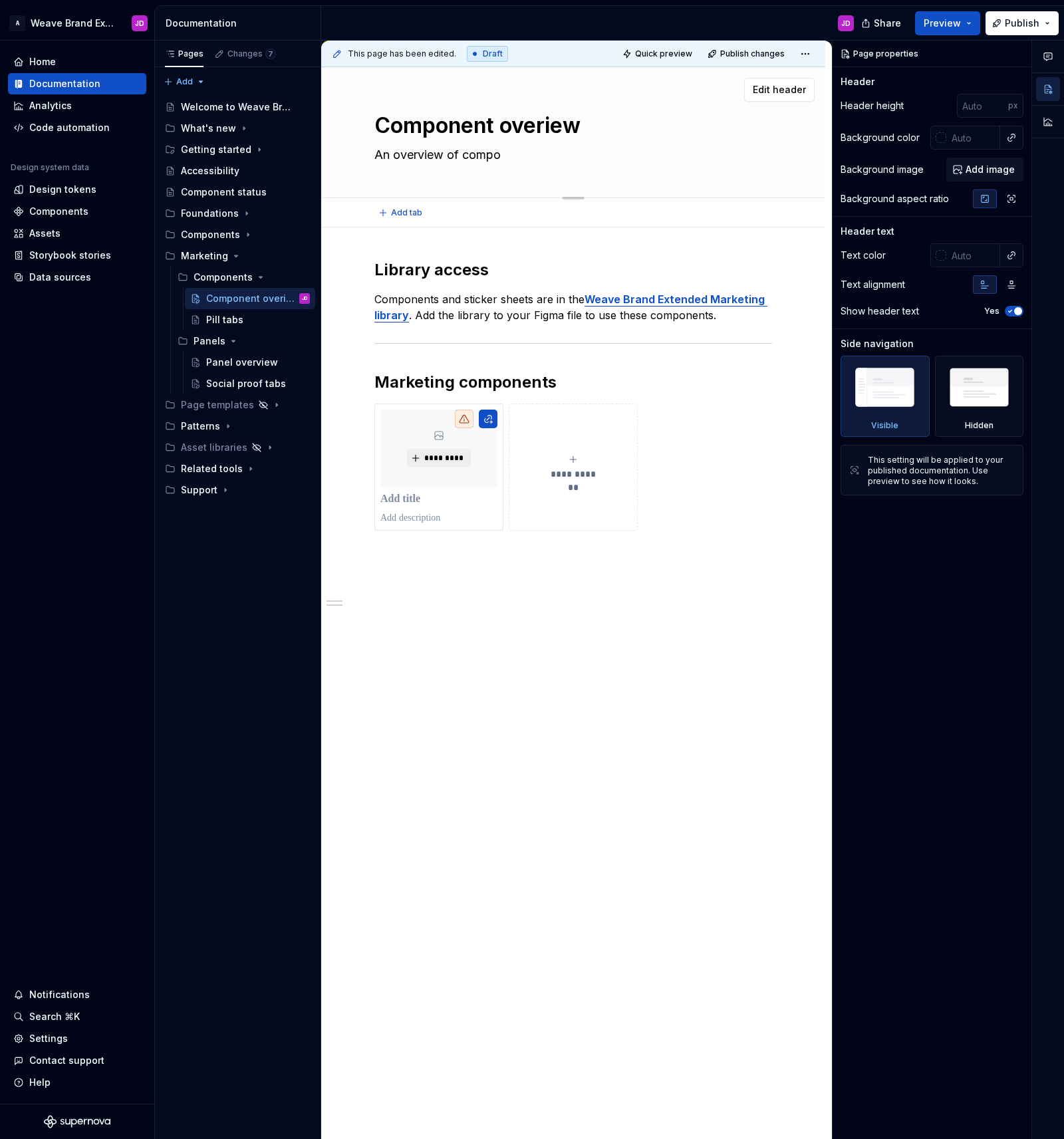
type textarea "*"
type textarea "An overview of compon"
type textarea "*"
type textarea "An overview of compone"
type textarea "*"
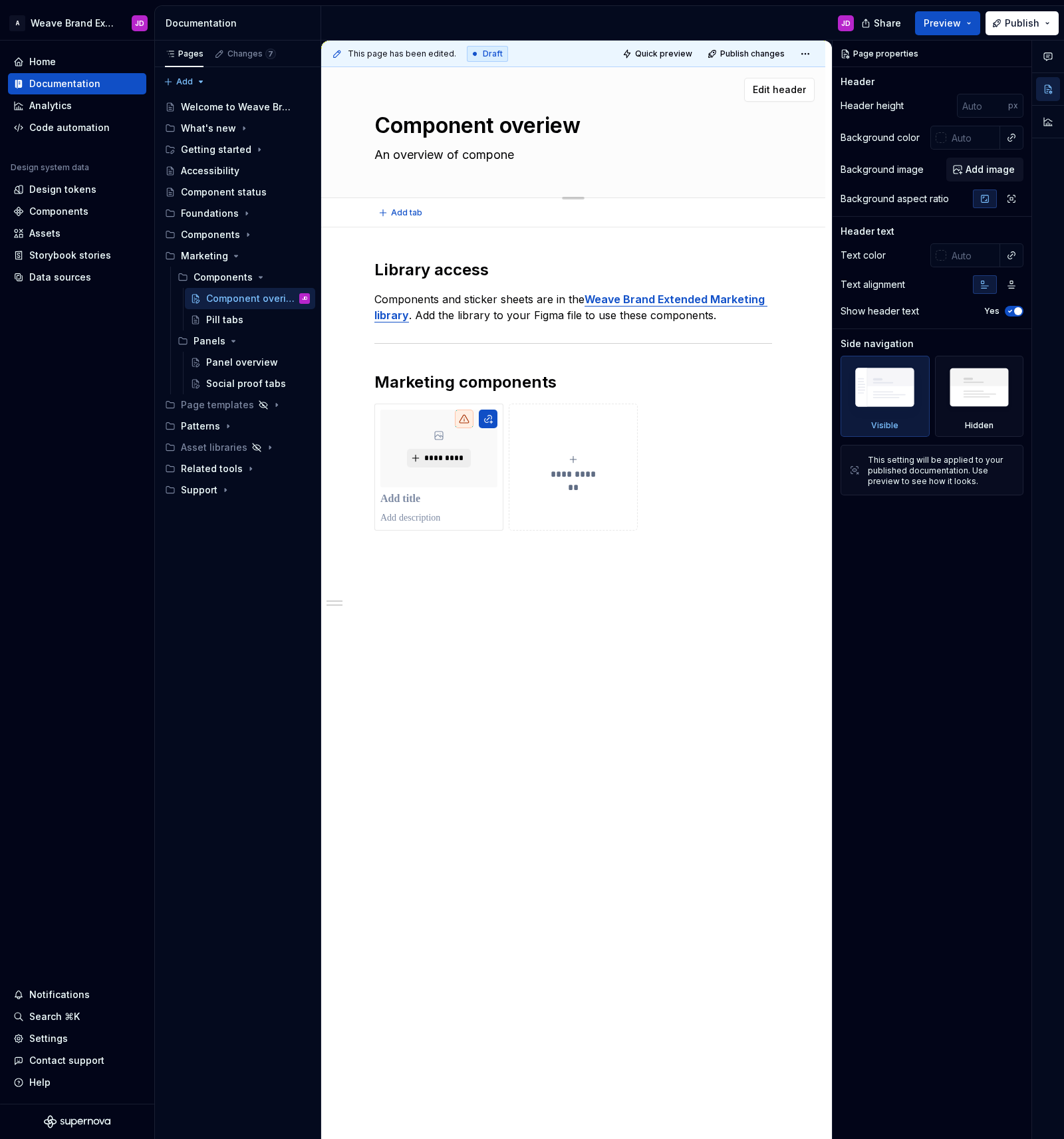
type textarea "An overview of componen"
type textarea "*"
type textarea "An overview of component"
type textarea "*"
type textarea "An overview of components"
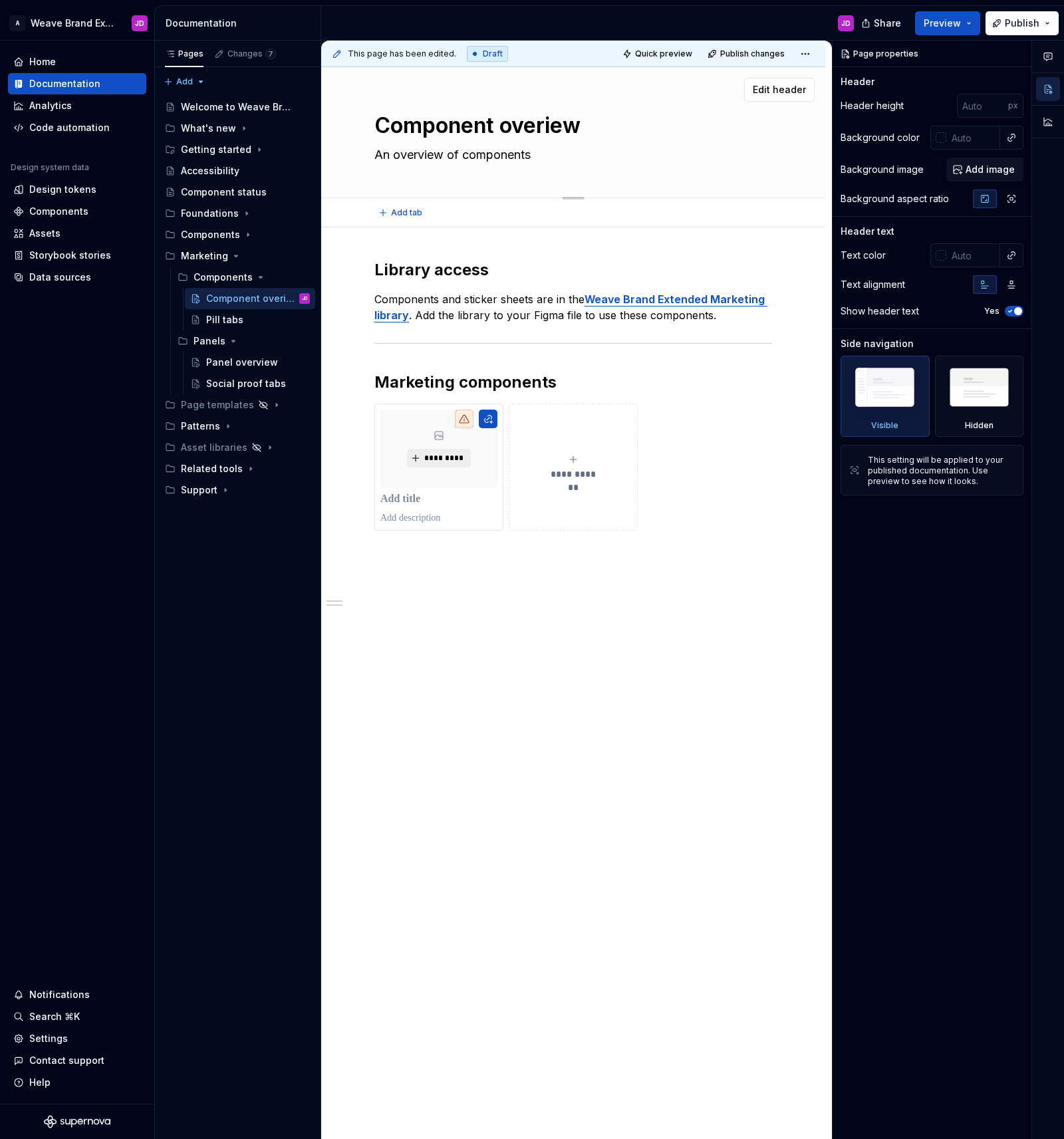
type textarea "*"
type textarea "An overview of components"
type textarea "*"
type textarea "An overview of components s"
type textarea "*"
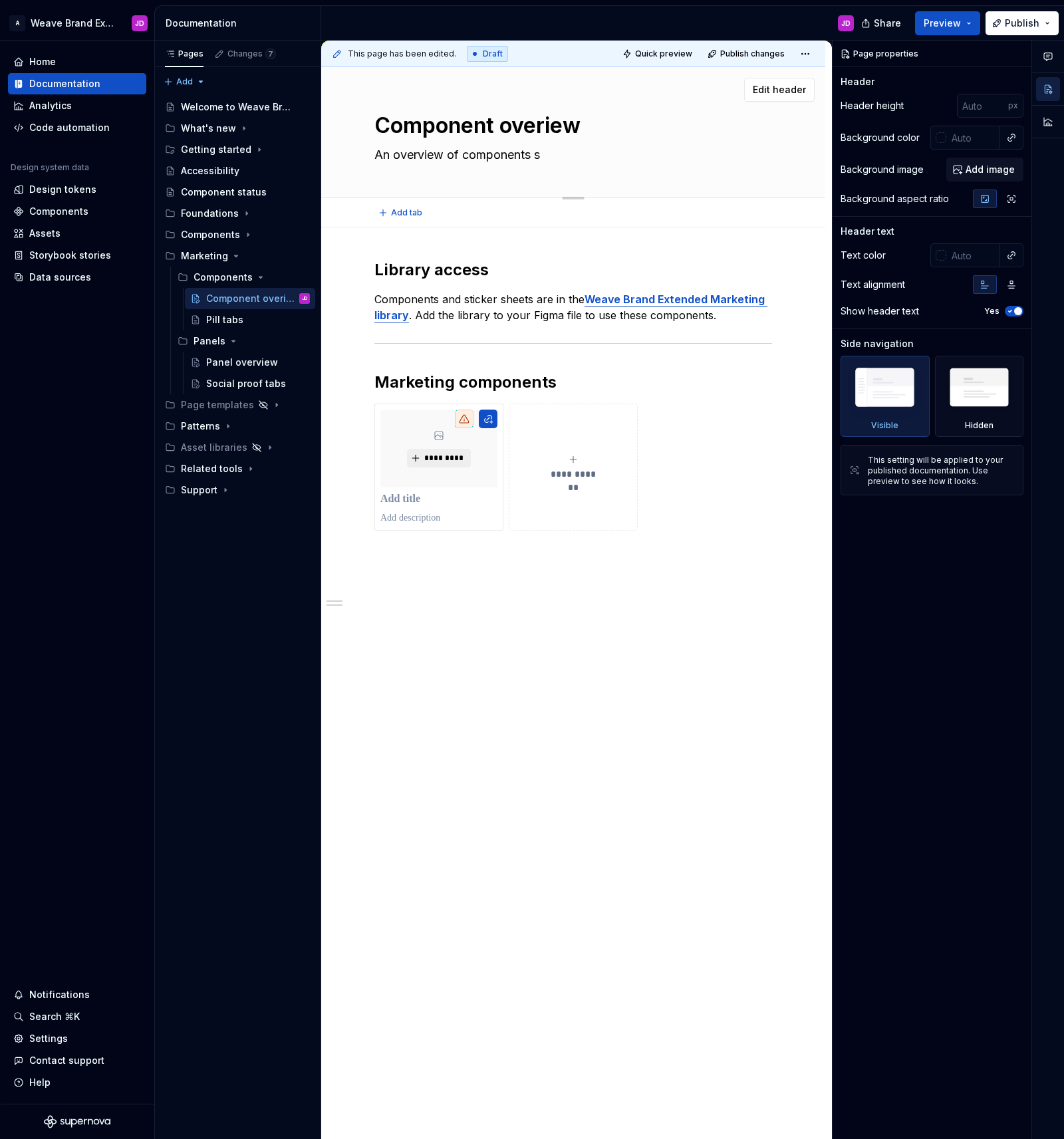
type textarea "An overview of components sp"
type textarea "*"
type textarea "An overview of components spe"
type textarea "*"
type textarea "An overview of components sped"
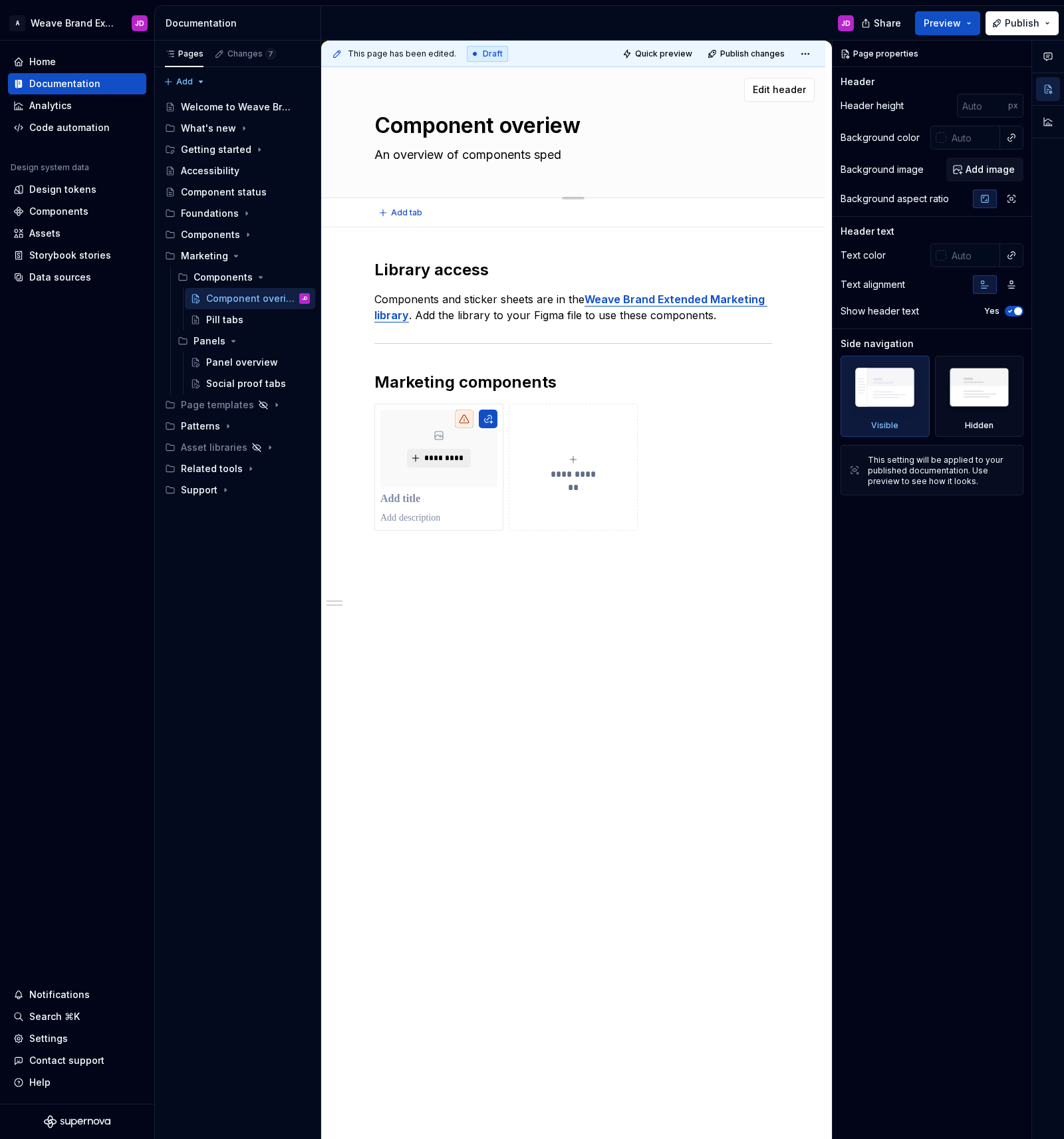
type textarea "*"
type textarea "An overview of components spe"
type textarea "*"
type textarea "An overview of components spec"
type textarea "*"
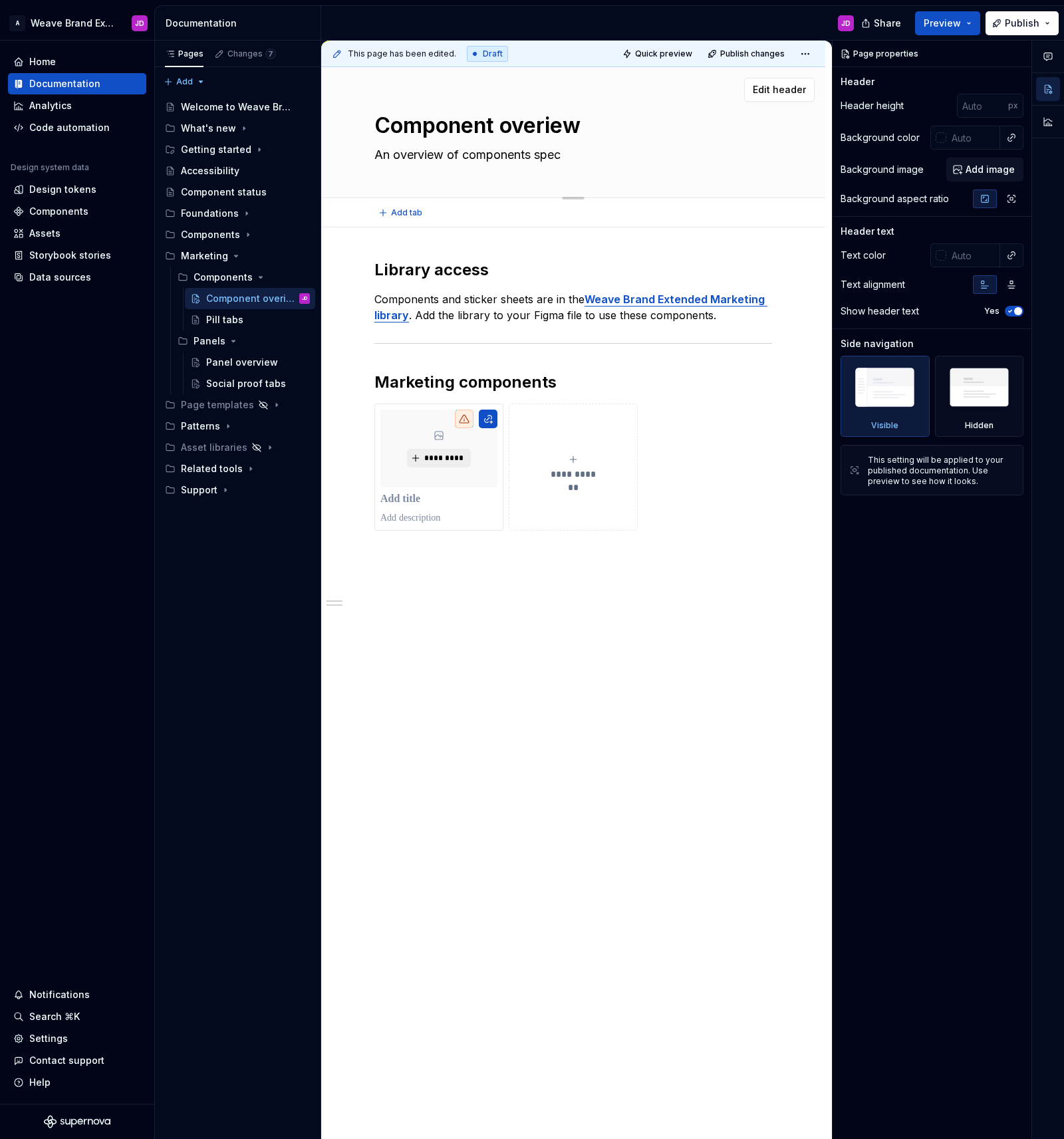
type textarea "An overview of components speci"
type textarea "*"
type textarea "An overview of components specif"
type textarea "*"
type textarea "An overview of components specifi"
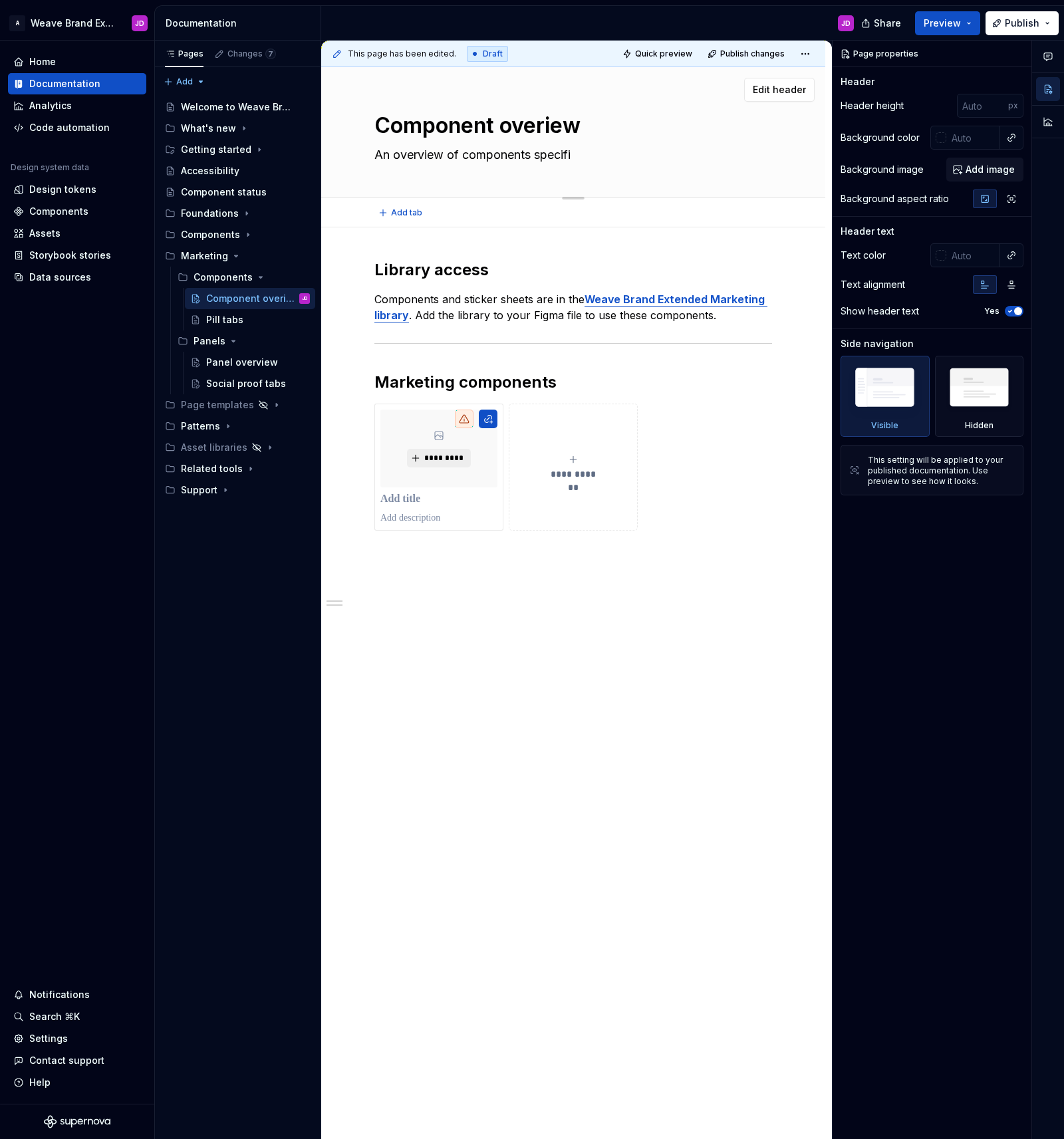
type textarea "*"
type textarea "An overview of components specifit"
type textarea "*"
type textarea "An overview of components specifi"
type textarea "*"
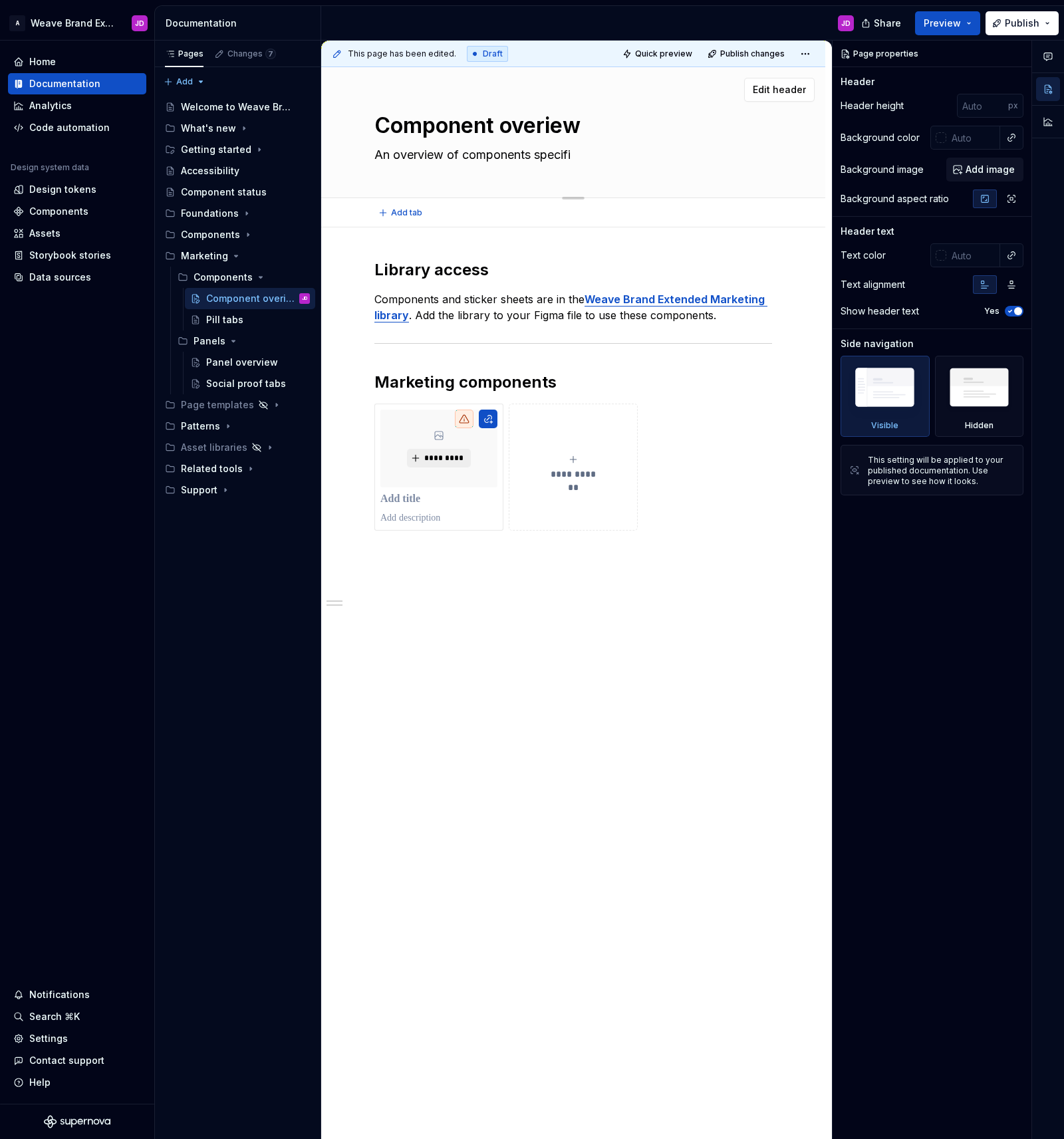
type textarea "An overview of components specific"
type textarea "*"
type textarea "An overview of components specific"
type textarea "*"
type textarea "An overview of components specific t"
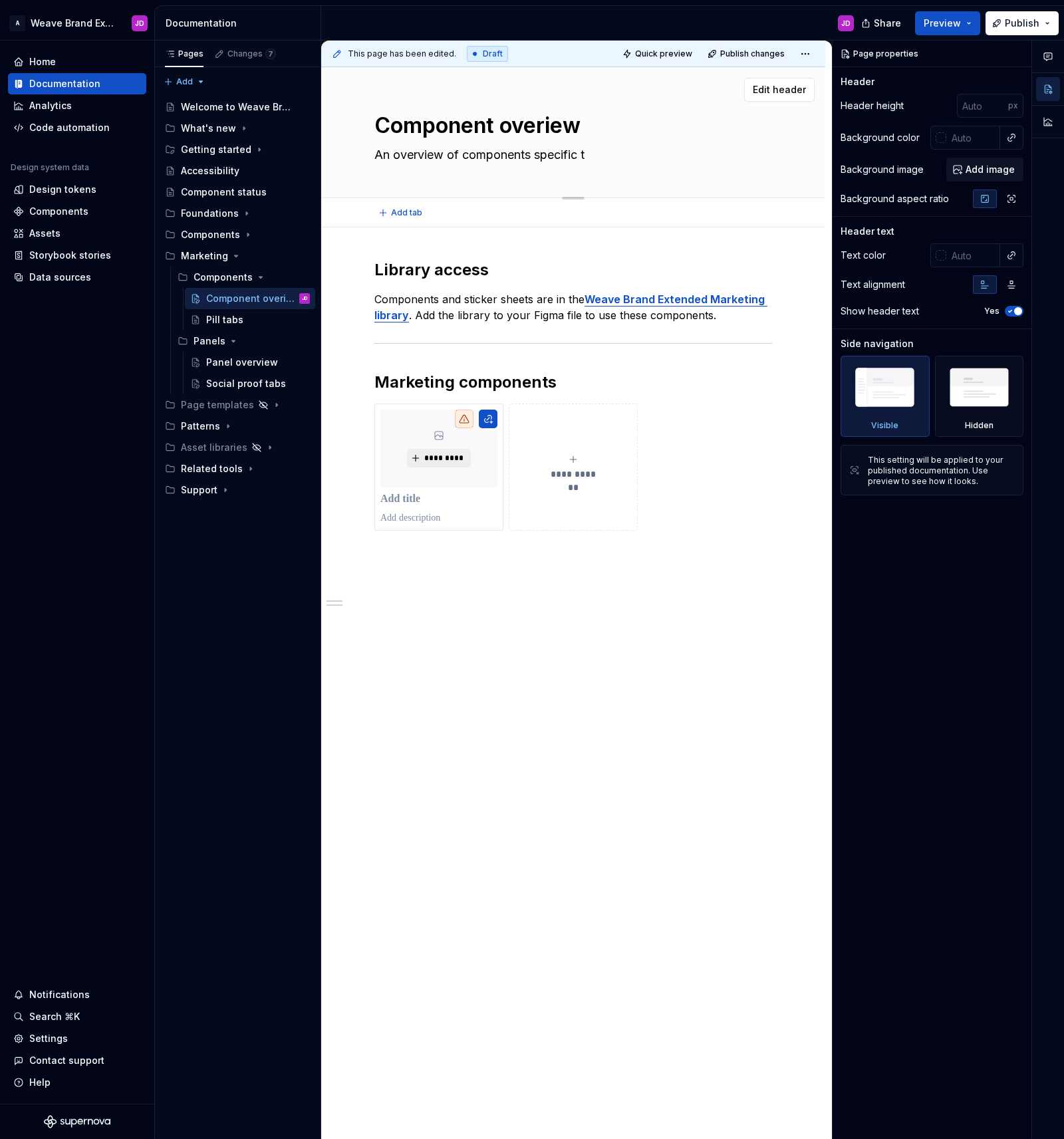
type textarea "*"
type textarea "An overview of components specific to"
type textarea "*"
type textarea "An overview of components specific to"
type textarea "*"
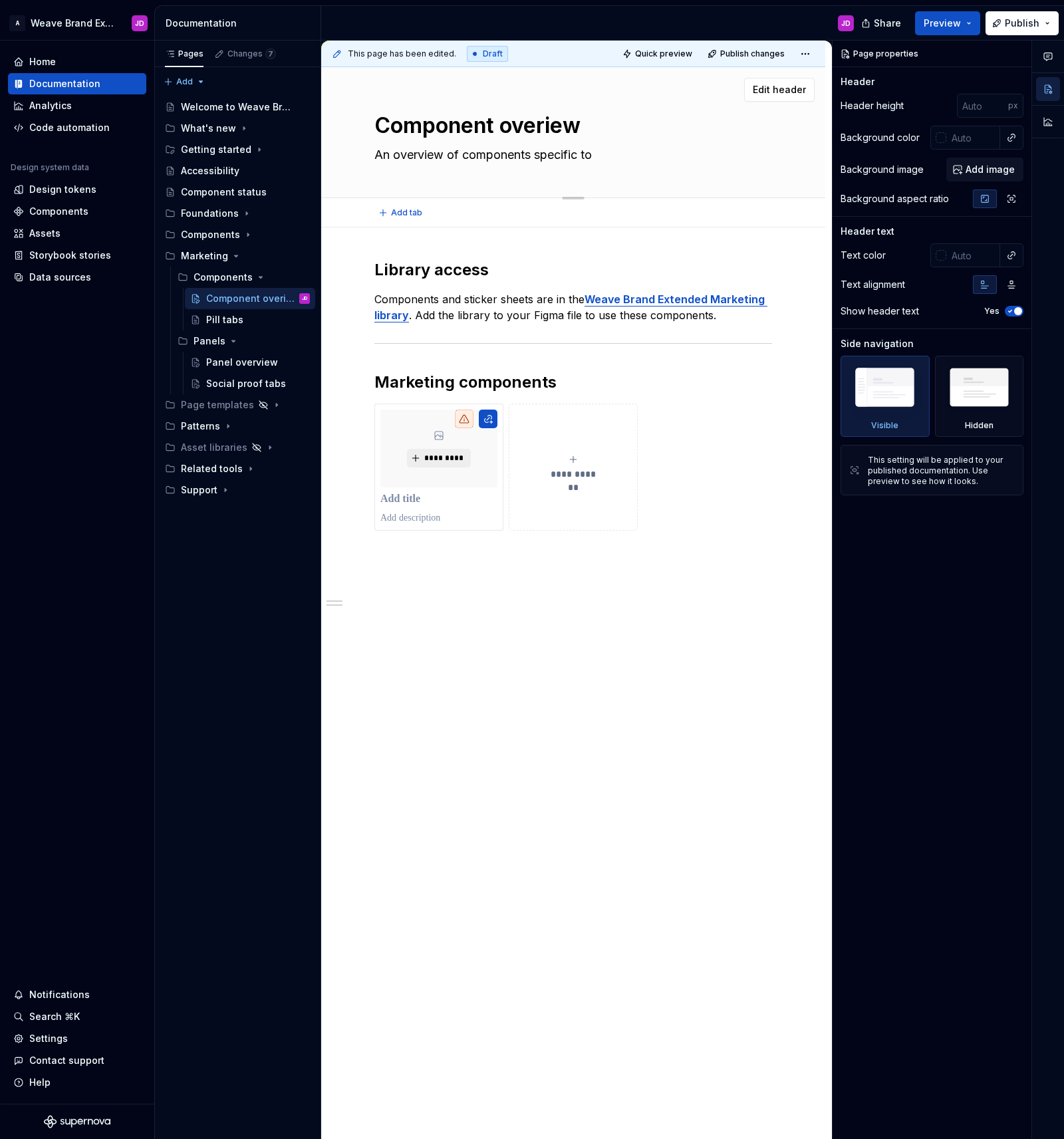
type textarea "An overview of components specific to t"
type textarea "*"
type textarea "An overview of components specific to th"
type textarea "*"
type textarea "An overview of components specific to the"
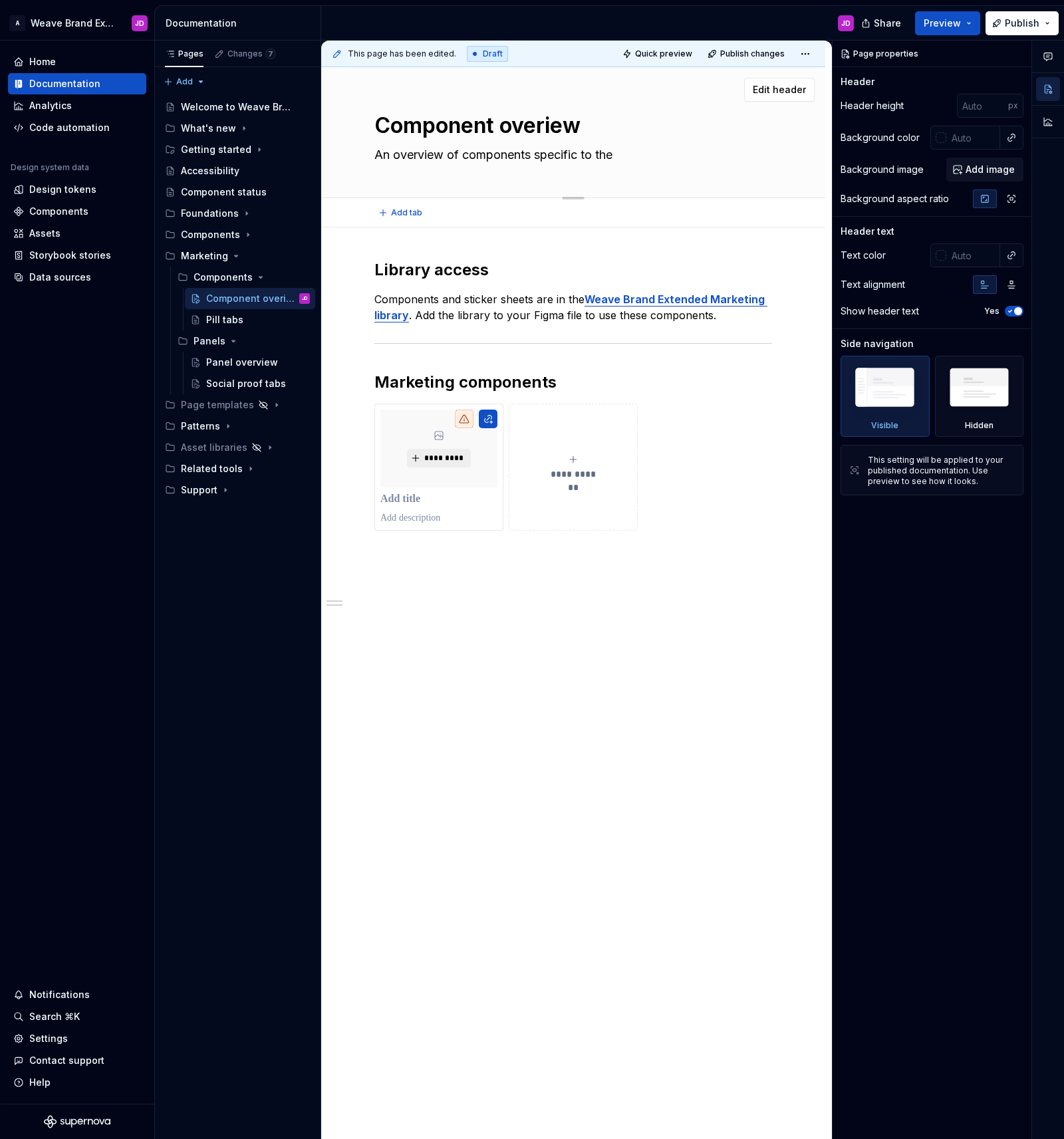
type textarea "*"
type textarea "An overview of components specific to the"
type textarea "*"
type textarea "An overview of components specific to the"
type textarea "*"
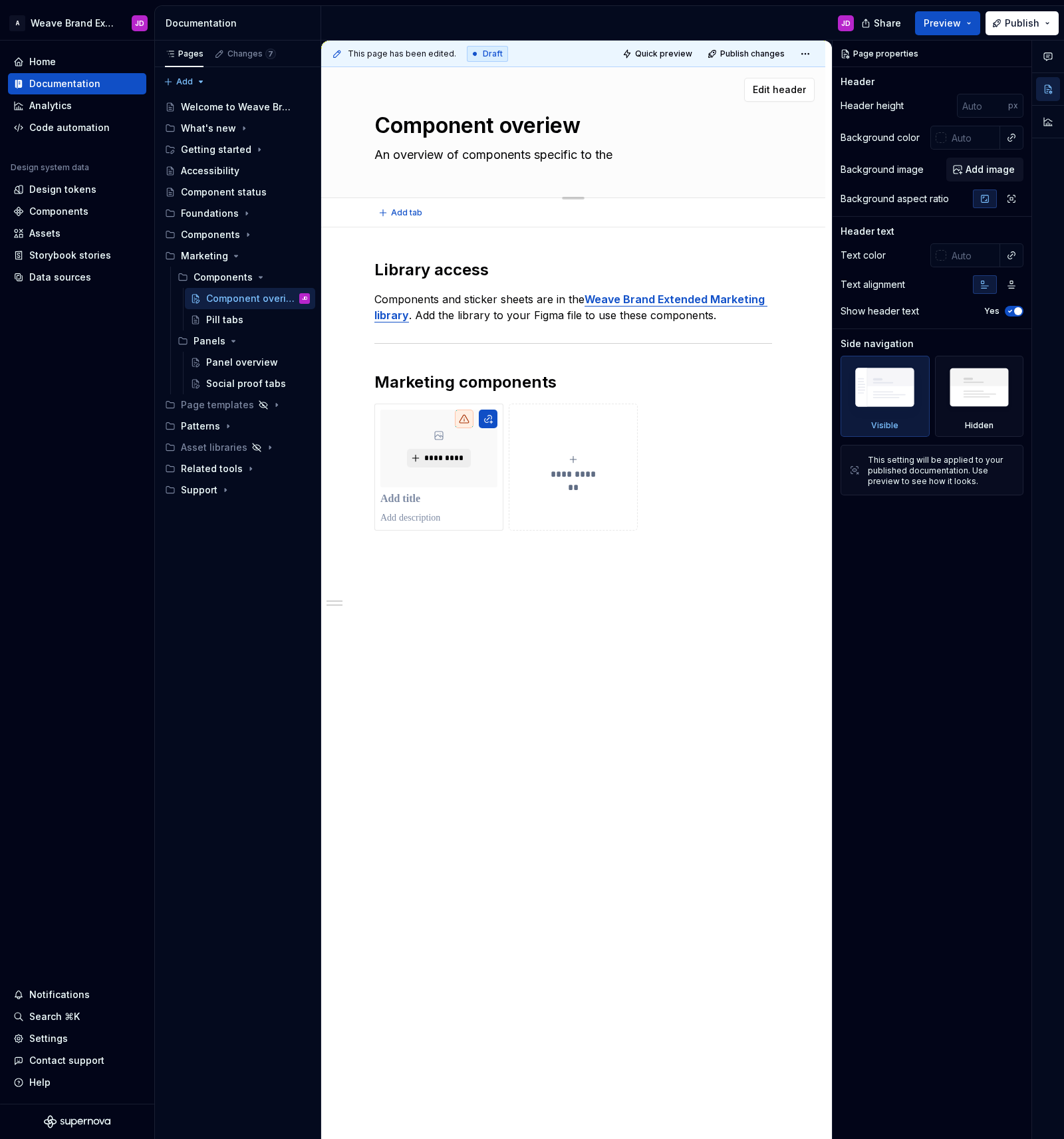
type textarea "An overview of components specific to th"
type textarea "*"
type textarea "An overview of components specific to t"
type textarea "*"
type textarea "An overview of components specific to"
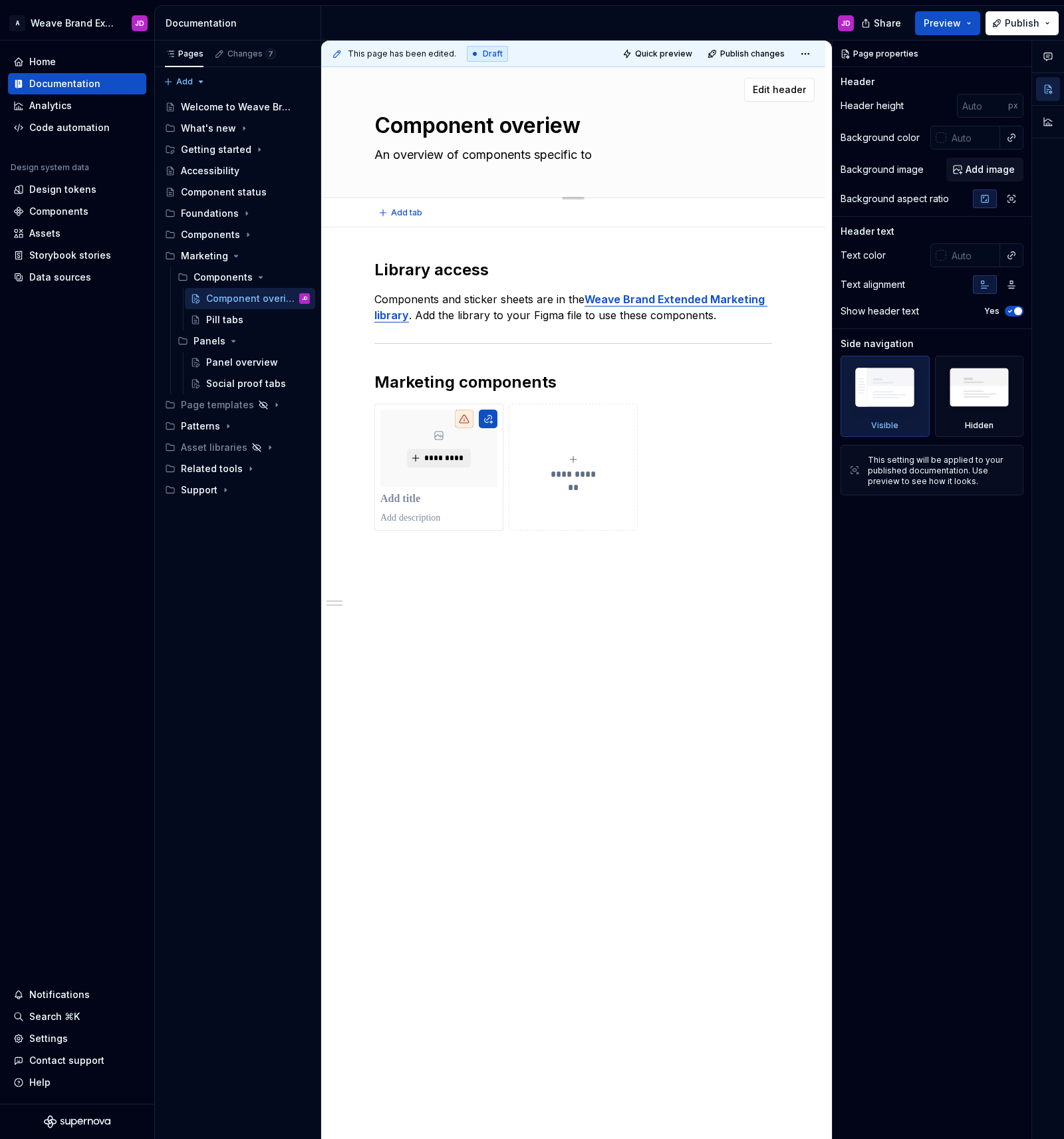
type textarea "*"
type textarea "An overview of components specific to Ma"
type textarea "*"
type textarea "An overview of components specific to Mar"
type textarea "*"
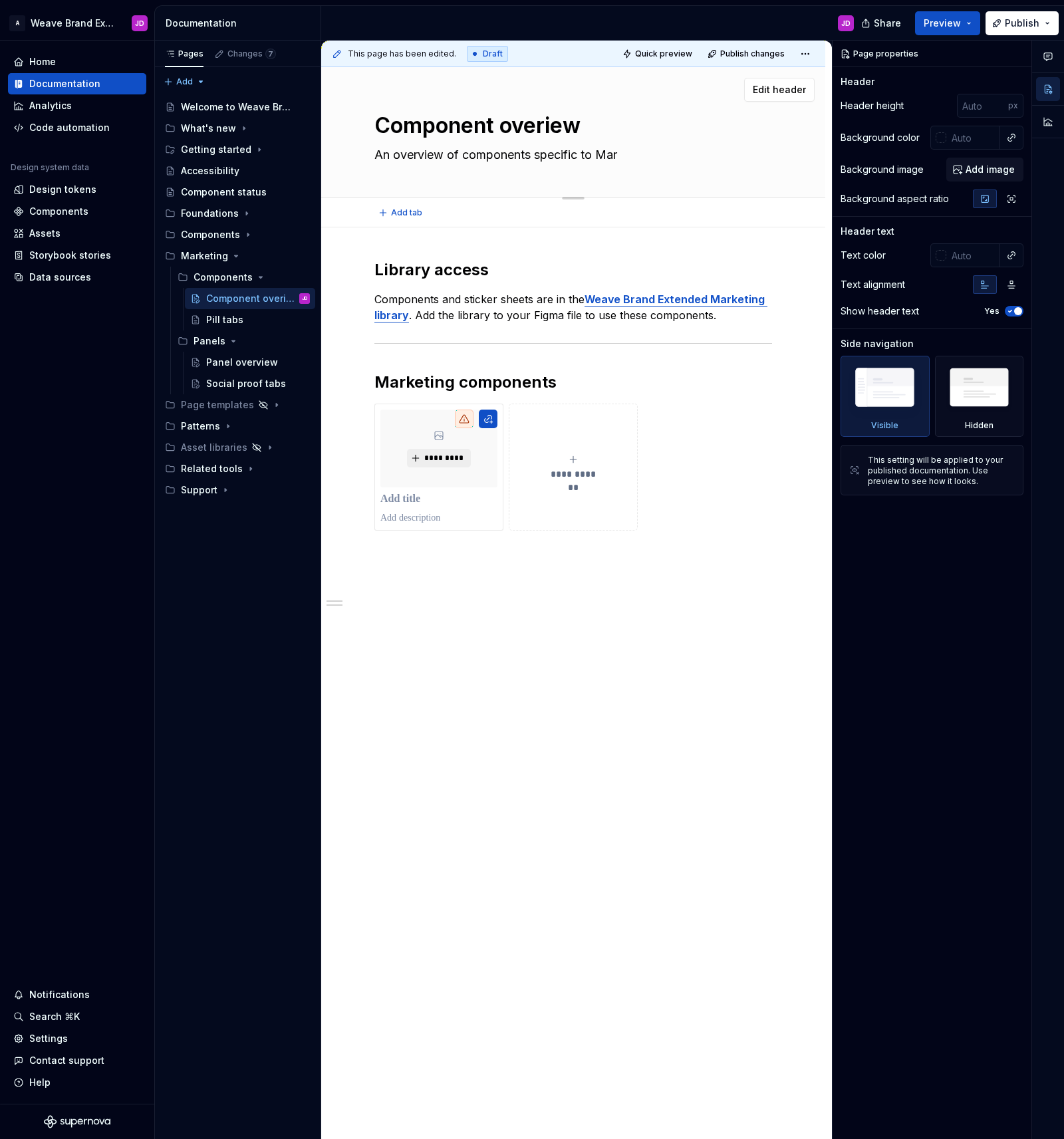
type textarea "An overview of components specific to Mark"
type textarea "*"
type textarea "An overview of components specific to Marke"
type textarea "*"
type textarea "An overview of components specific to Market"
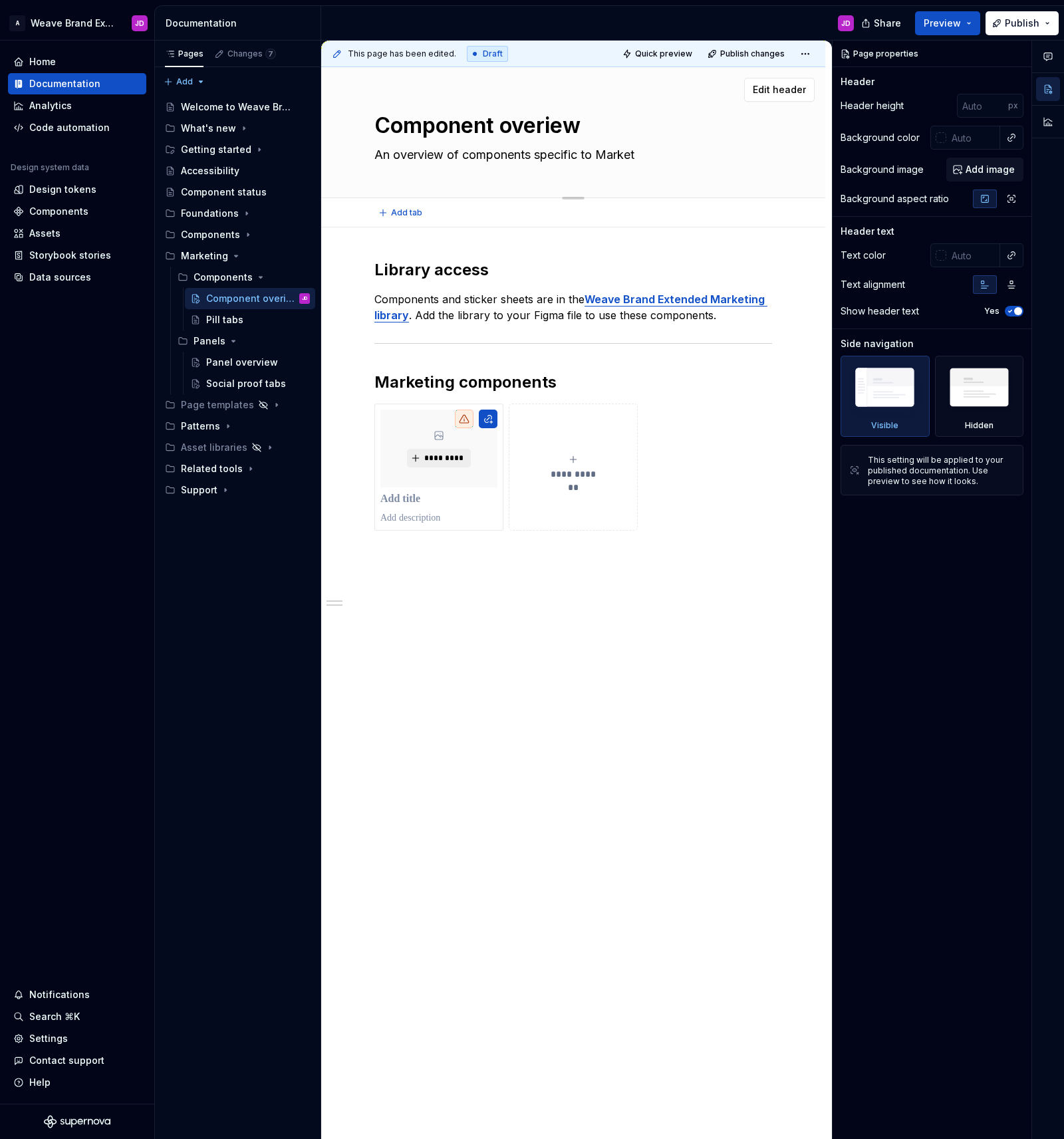
type textarea "*"
type textarea "An overview of components specific to Marketi"
type textarea "*"
type textarea "An overview of components specific to Marketin"
type textarea "*"
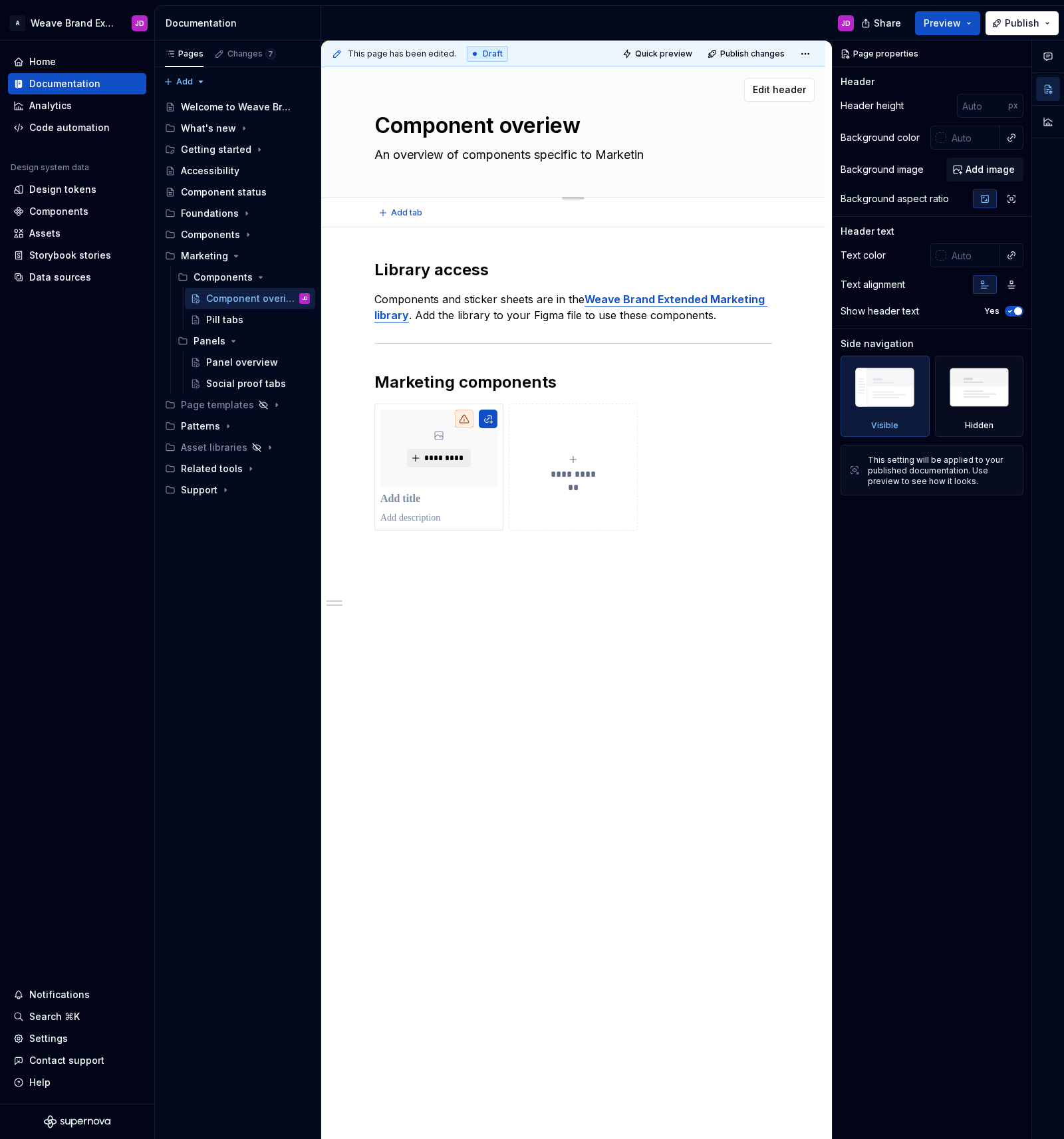
type textarea "An overview of components specific to Marketing"
type textarea "*"
type textarea "An overview of components specific to Marketing."
type textarea "*"
type textarea "An overview of components specific to Marketing."
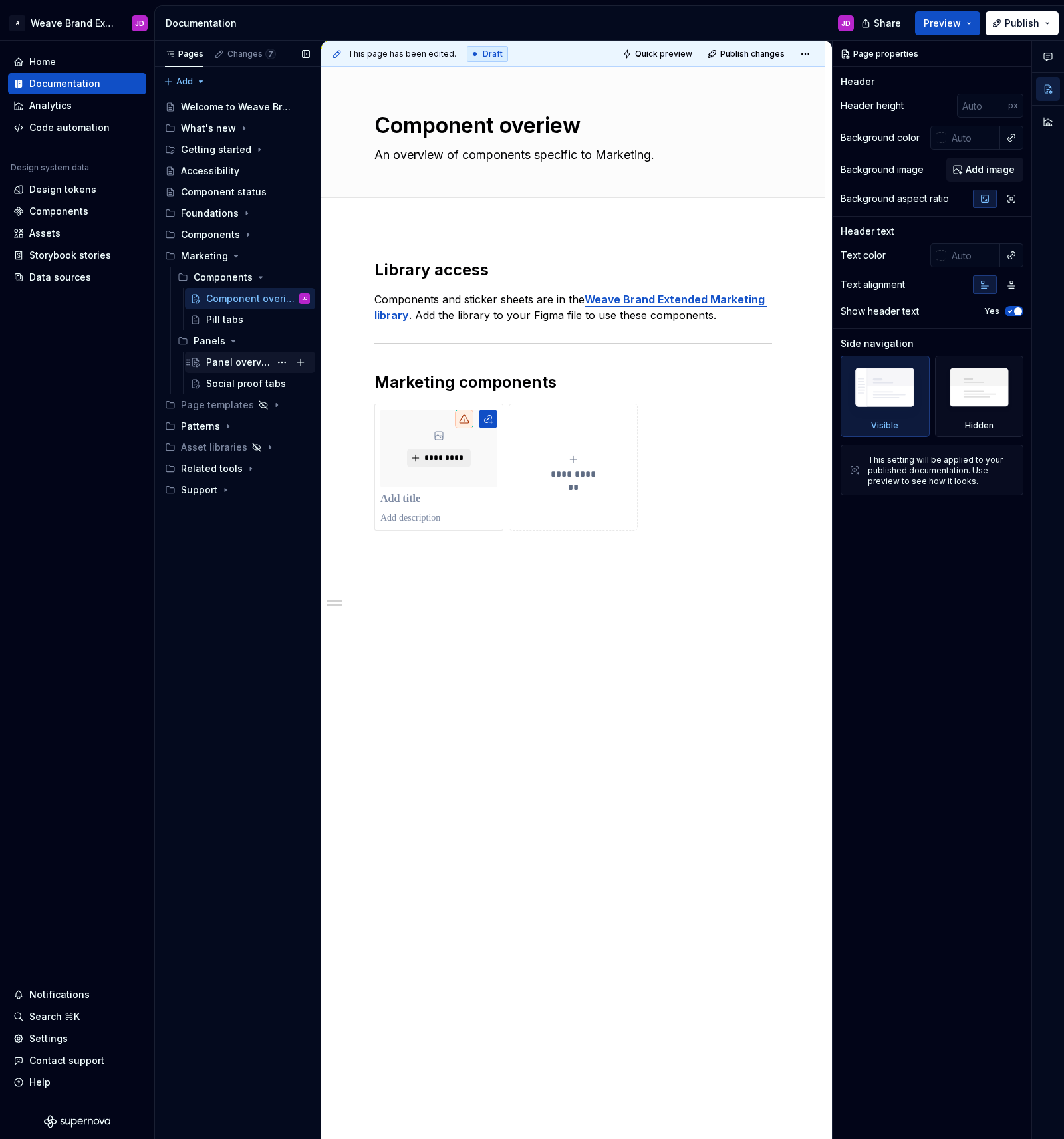
click at [245, 358] on div "Panel overview" at bounding box center [238, 363] width 64 height 13
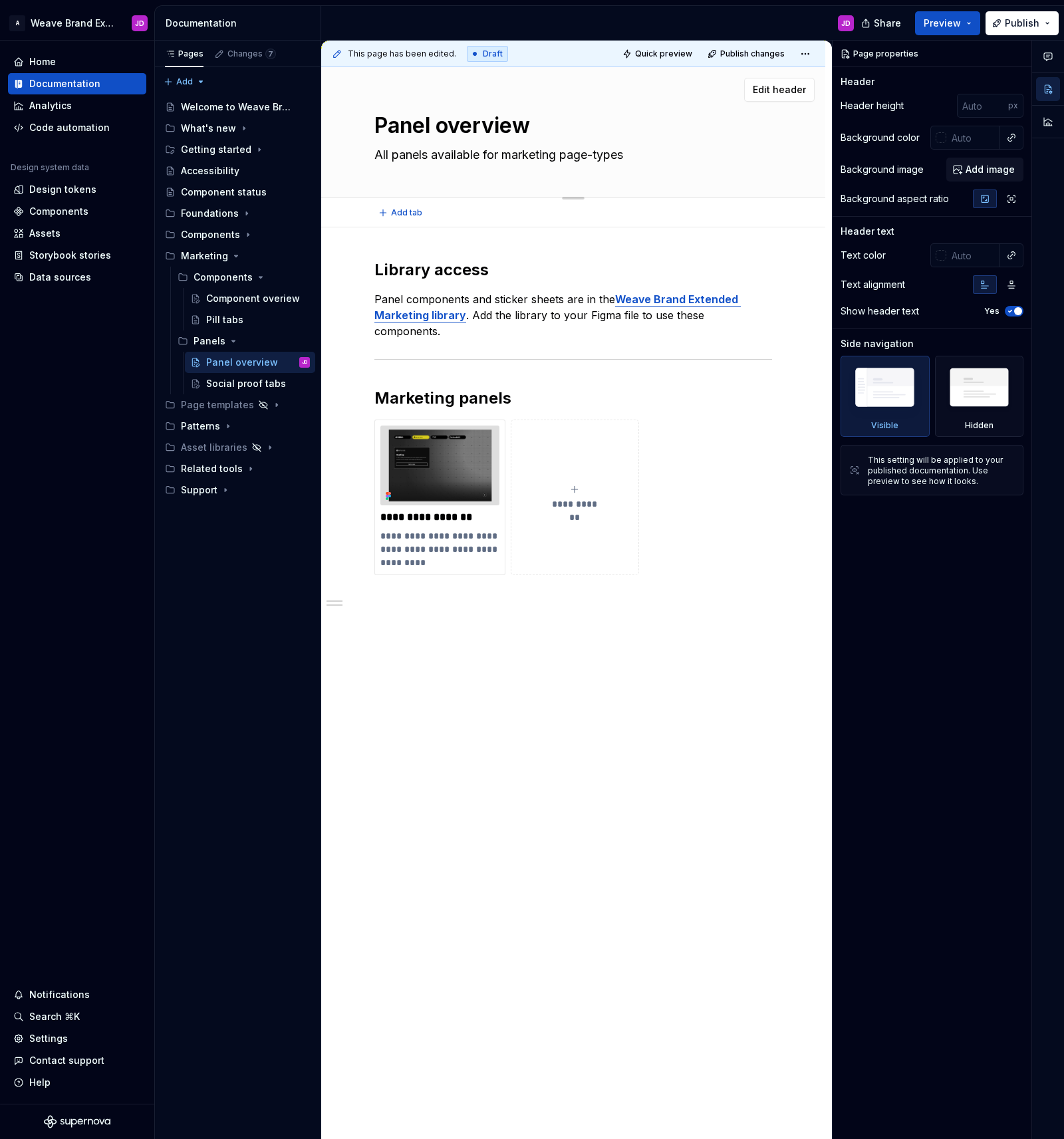
click at [598, 159] on textarea "All panels available for marketing page-types" at bounding box center [570, 155] width 397 height 21
click at [600, 155] on textarea "All panels available for marketing page-types" at bounding box center [570, 155] width 397 height 21
type textarea "*"
type textarea "All panels available for marketing pagetypes"
type textarea "*"
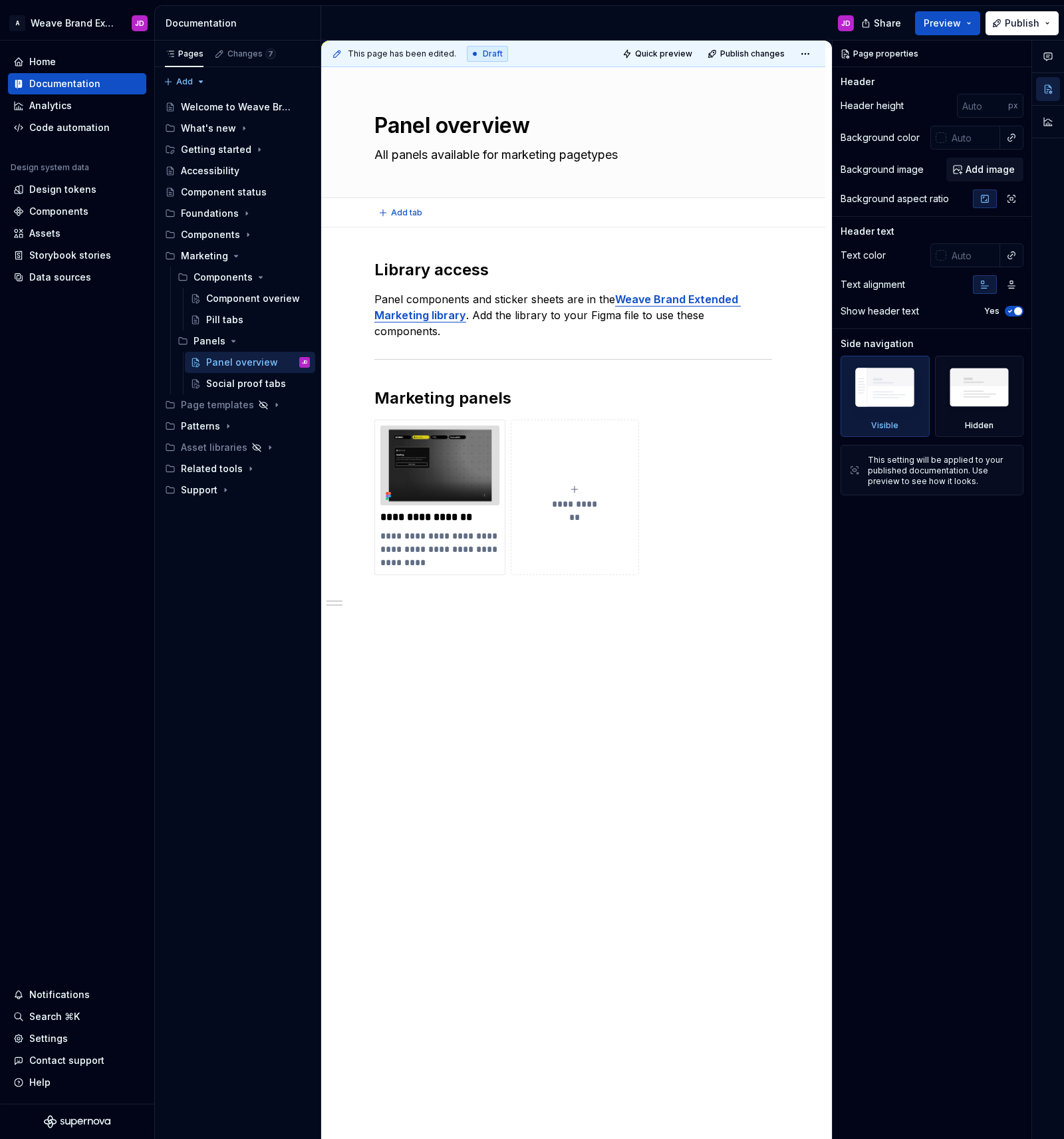
type textarea "All panels available for marketing page types"
click at [657, 158] on textarea "All panels available for marketing page types" at bounding box center [570, 155] width 397 height 21
type textarea "*"
type textarea "All panels available for marketing page types."
type textarea "*"
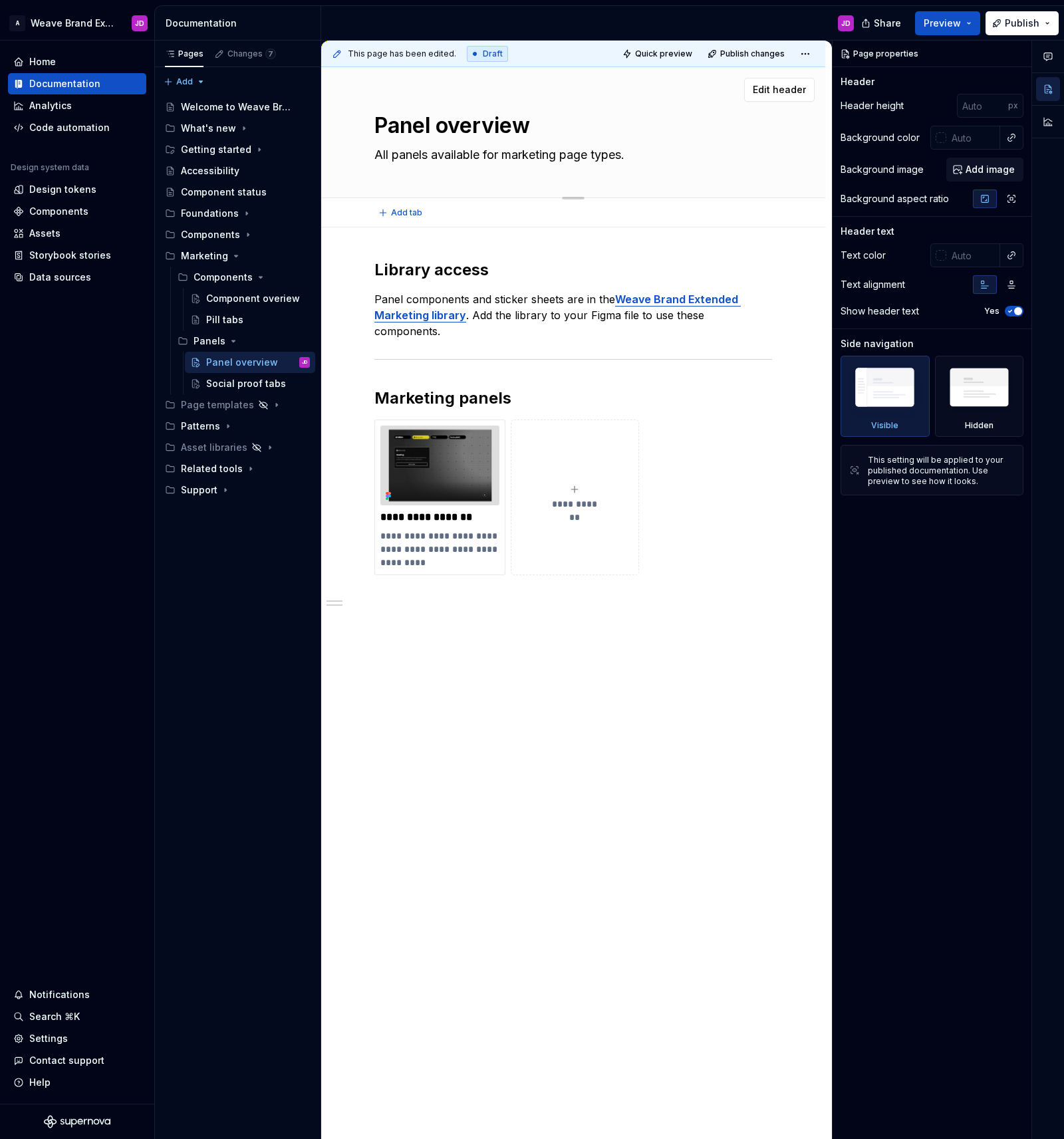
type textarea "All panels available for marketing page types"
type textarea "*"
type textarea "All panels available for marketing page types"
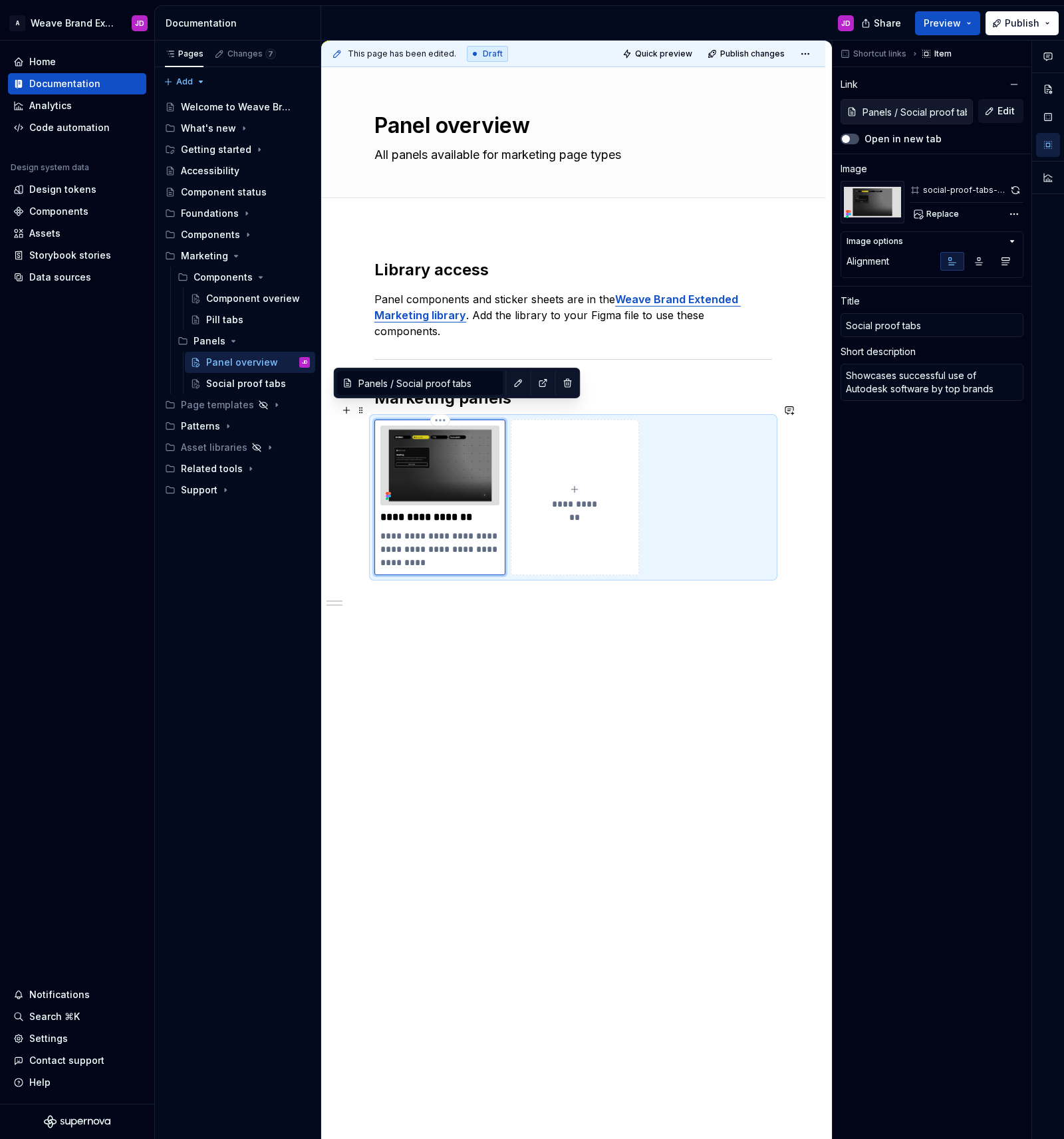
click at [469, 425] on img at bounding box center [439, 465] width 119 height 80
click at [1014, 188] on button "button" at bounding box center [1015, 190] width 16 height 19
click at [271, 298] on div "Component overiew" at bounding box center [259, 298] width 104 height 19
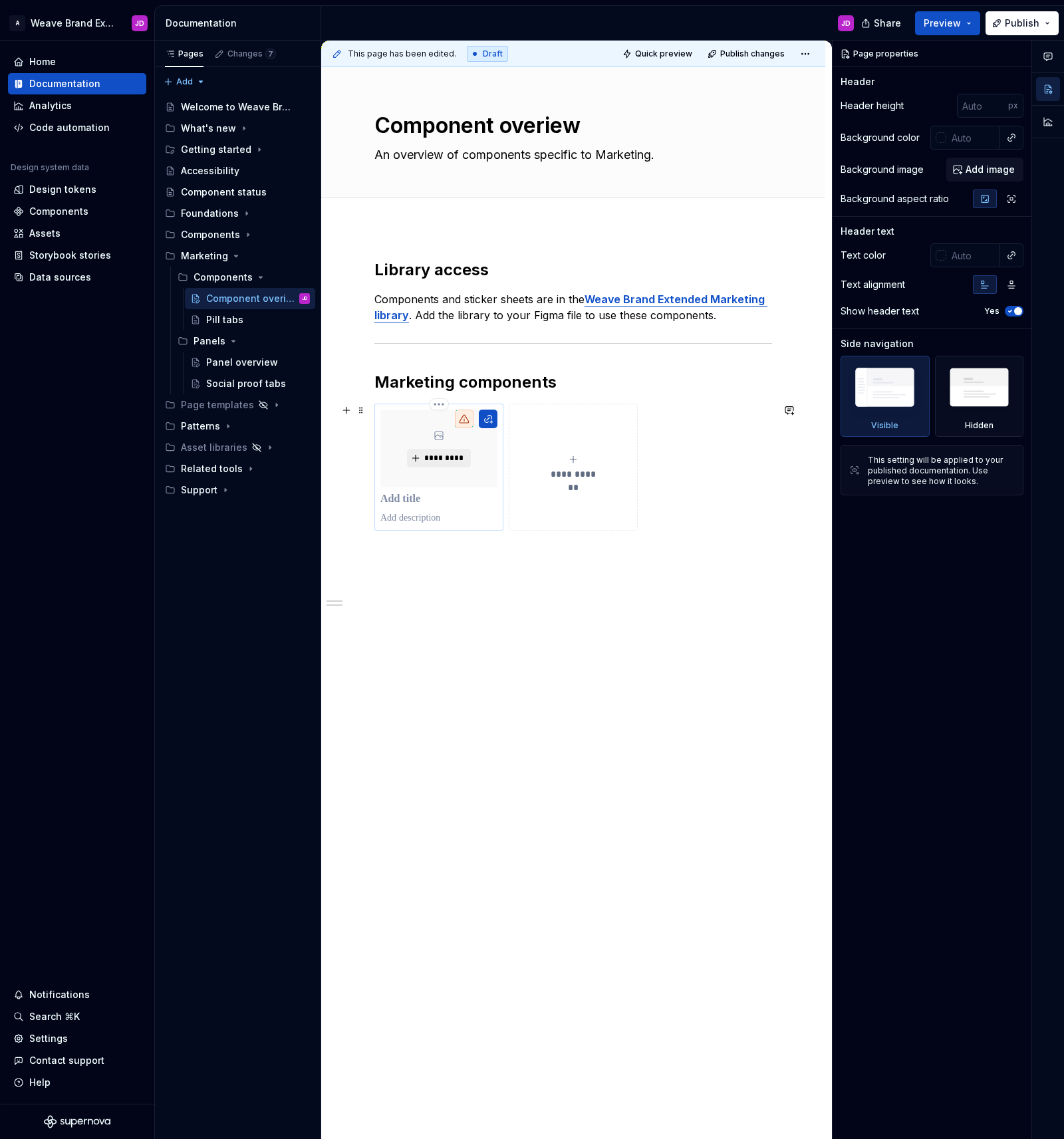
click at [397, 506] on p at bounding box center [439, 500] width 117 height 13
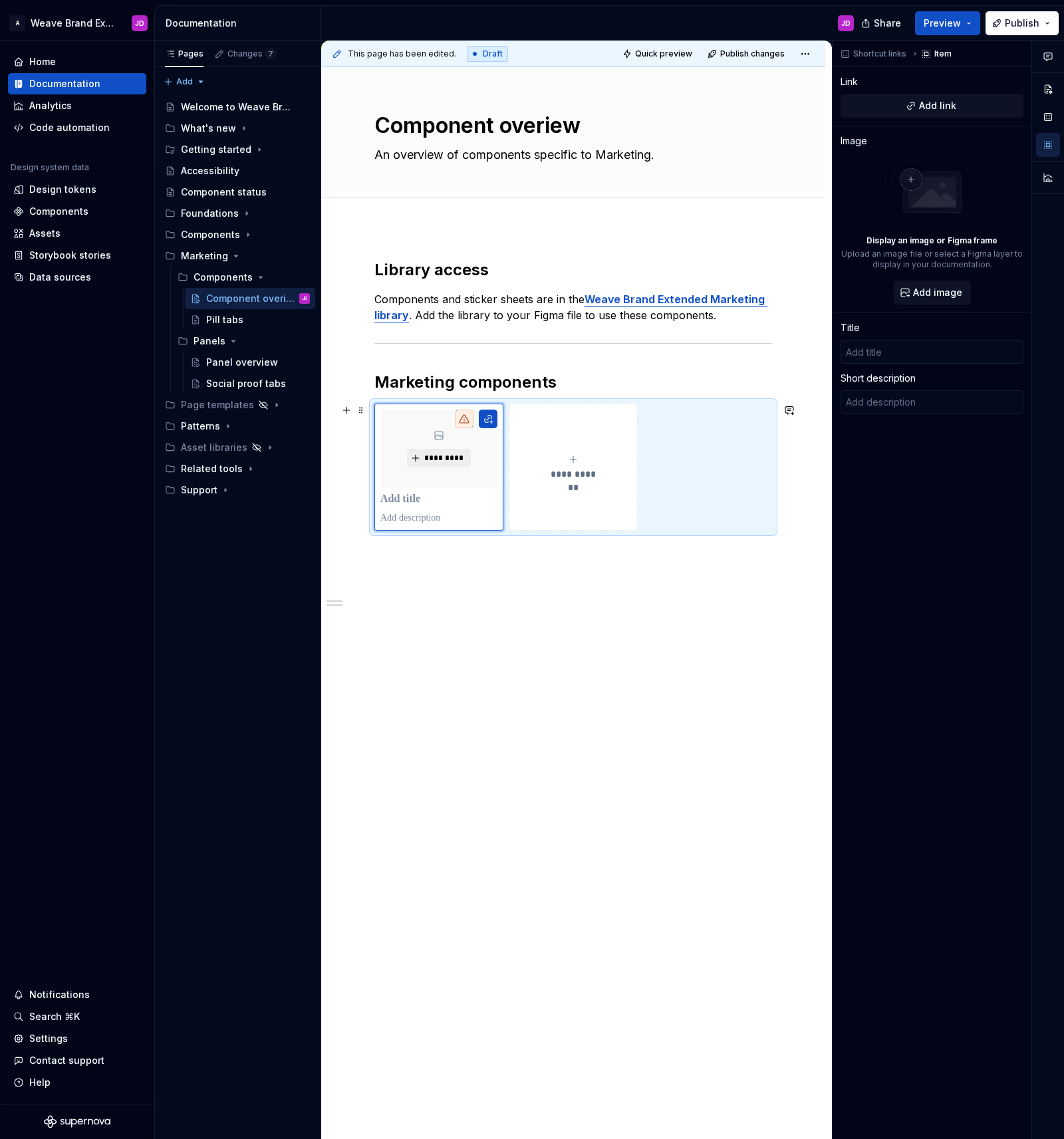
type textarea "*"
type input "p"
type textarea "*"
type input "pi"
type textarea "*"
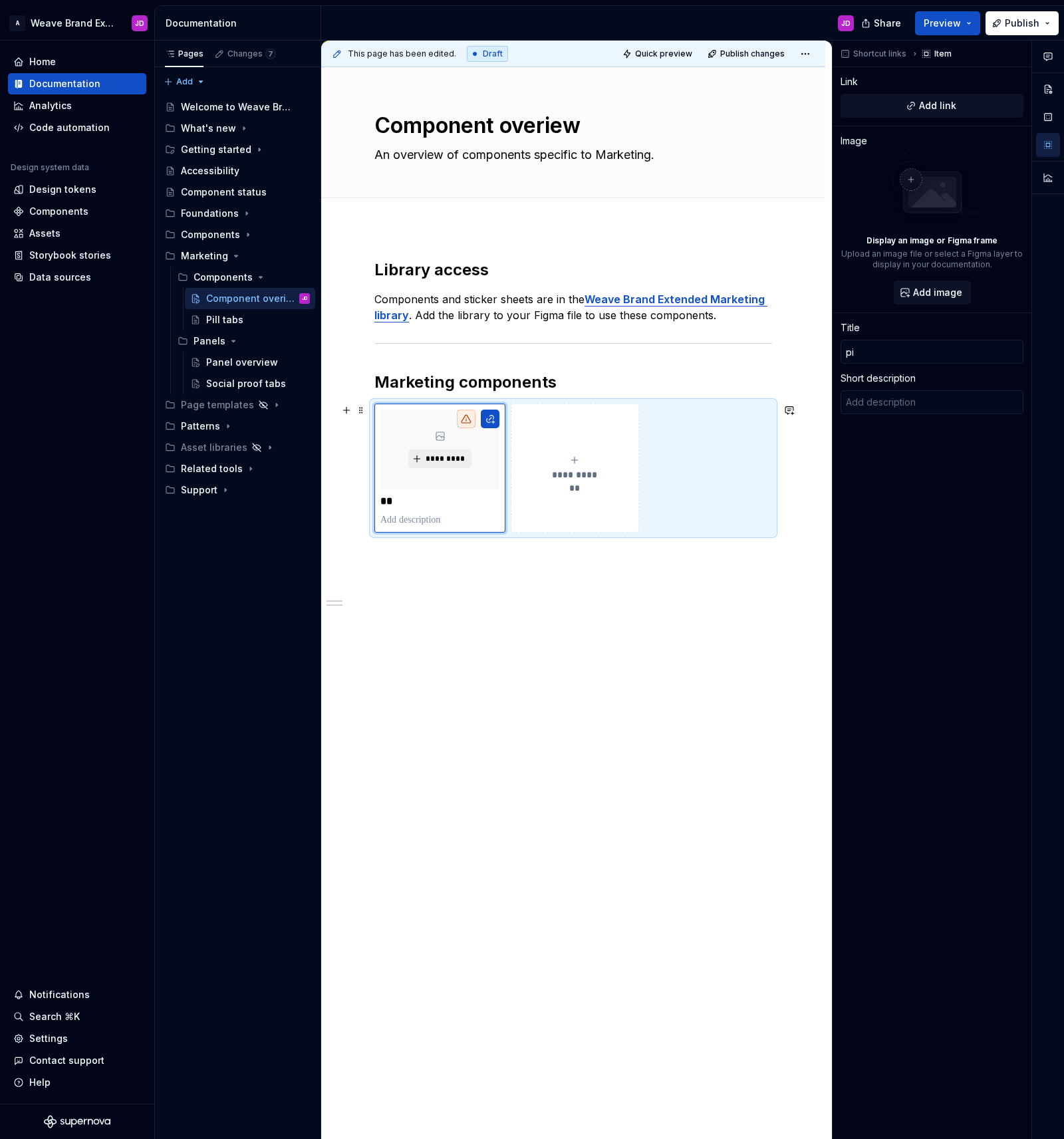
type input "pil"
type textarea "*"
type input "pill"
type textarea "*"
type input "pill-"
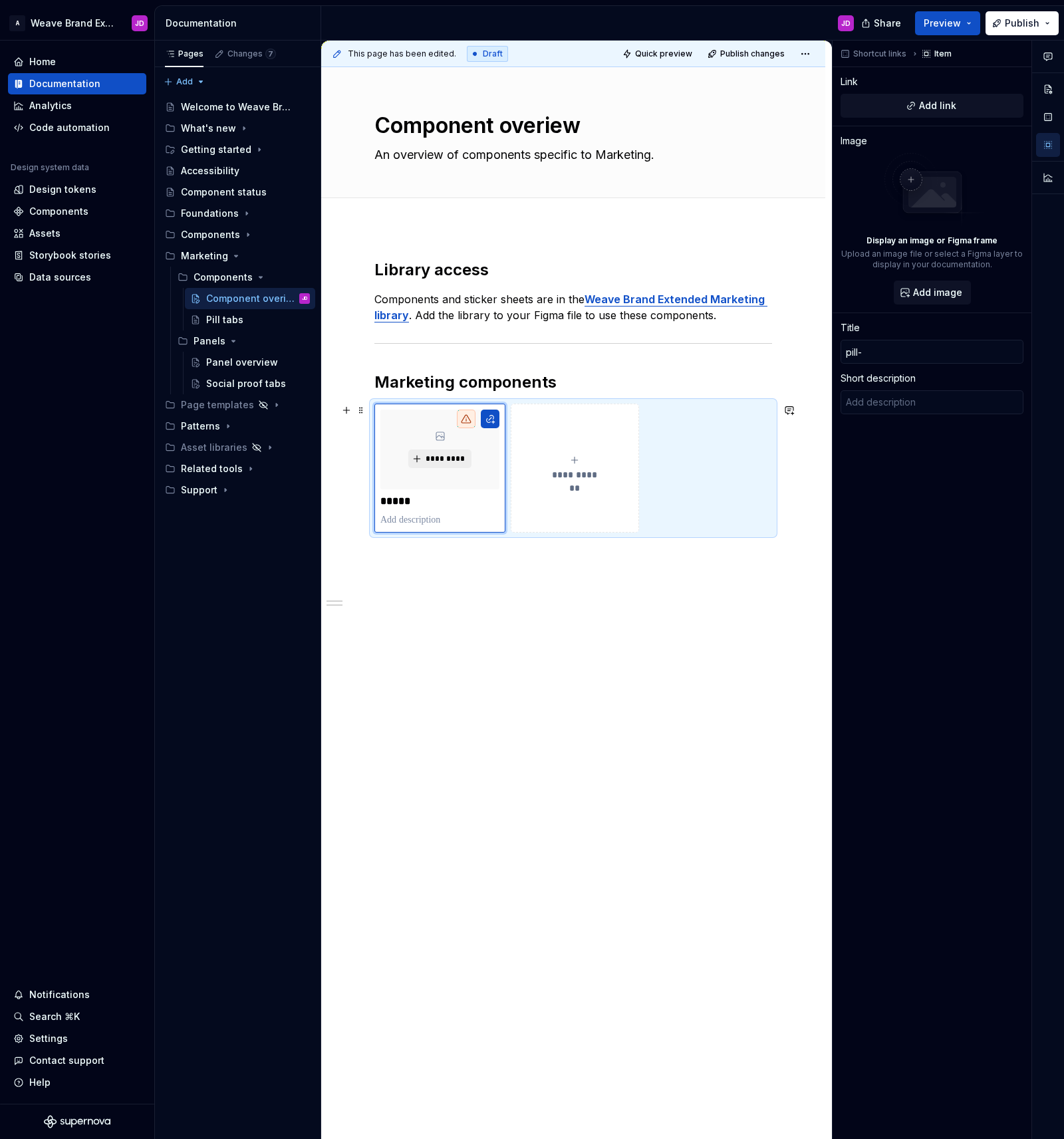
type textarea "*"
type input "pill-t"
type textarea "*"
type input "pill-ta"
type textarea "*"
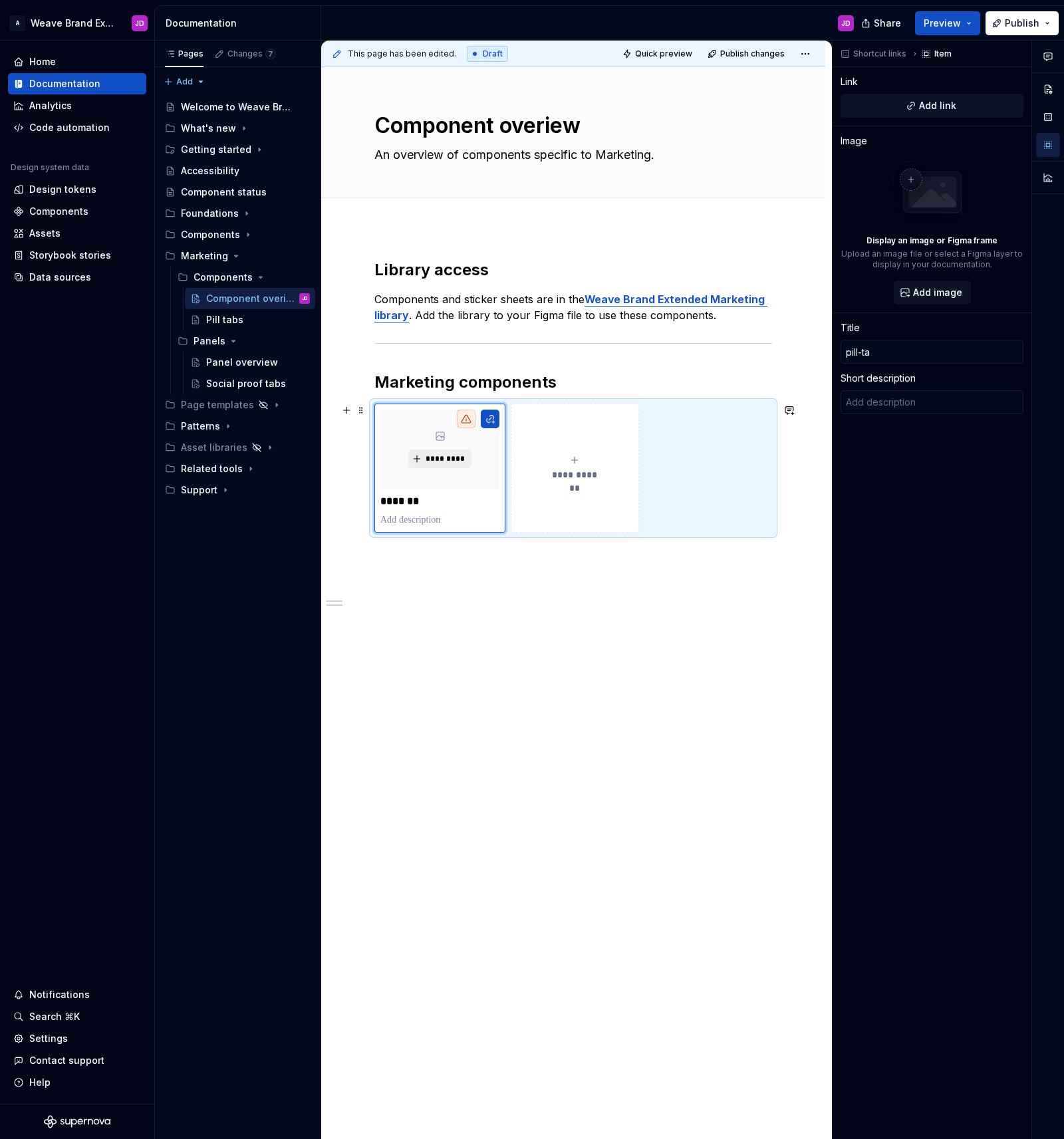
type input "pill-tab"
type textarea "*"
type input "pill-tabs"
click at [435, 519] on p at bounding box center [439, 520] width 119 height 13
click at [436, 458] on span "*********" at bounding box center [444, 458] width 40 height 11
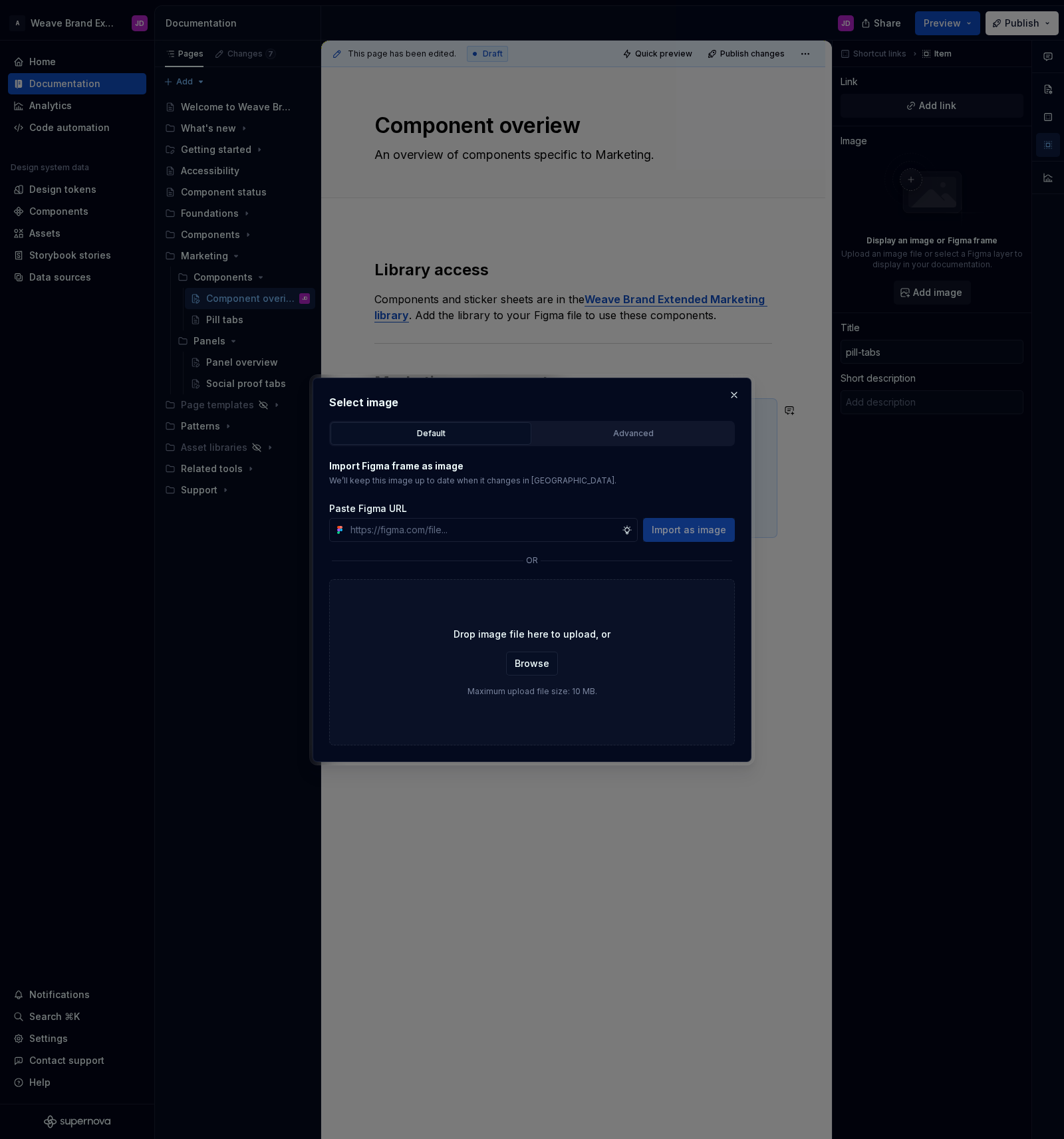
click at [597, 444] on div "Default Advanced" at bounding box center [531, 434] width 406 height 26
click at [625, 432] on div "Advanced" at bounding box center [633, 434] width 192 height 13
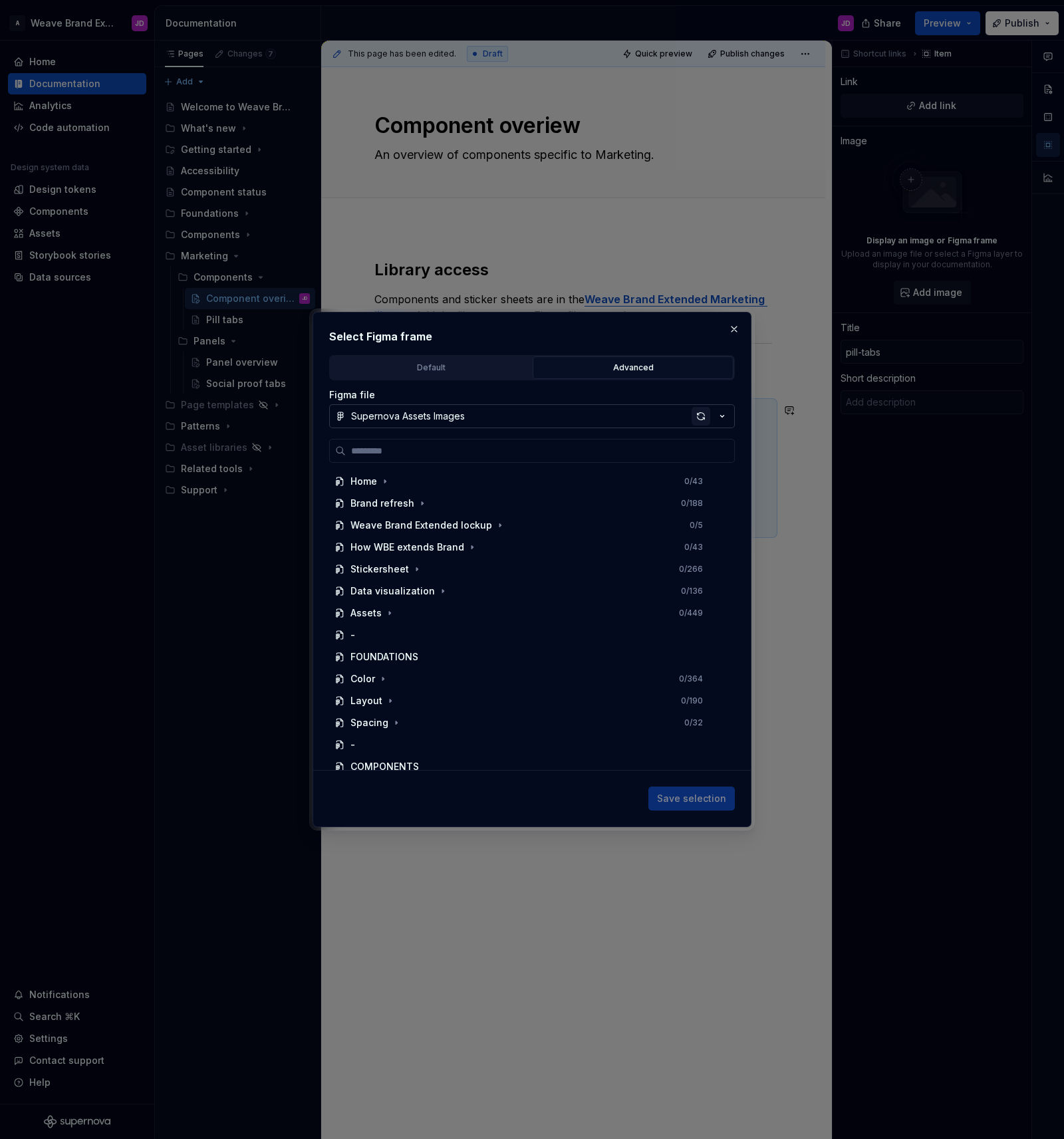
click at [701, 413] on div "button" at bounding box center [701, 416] width 19 height 19
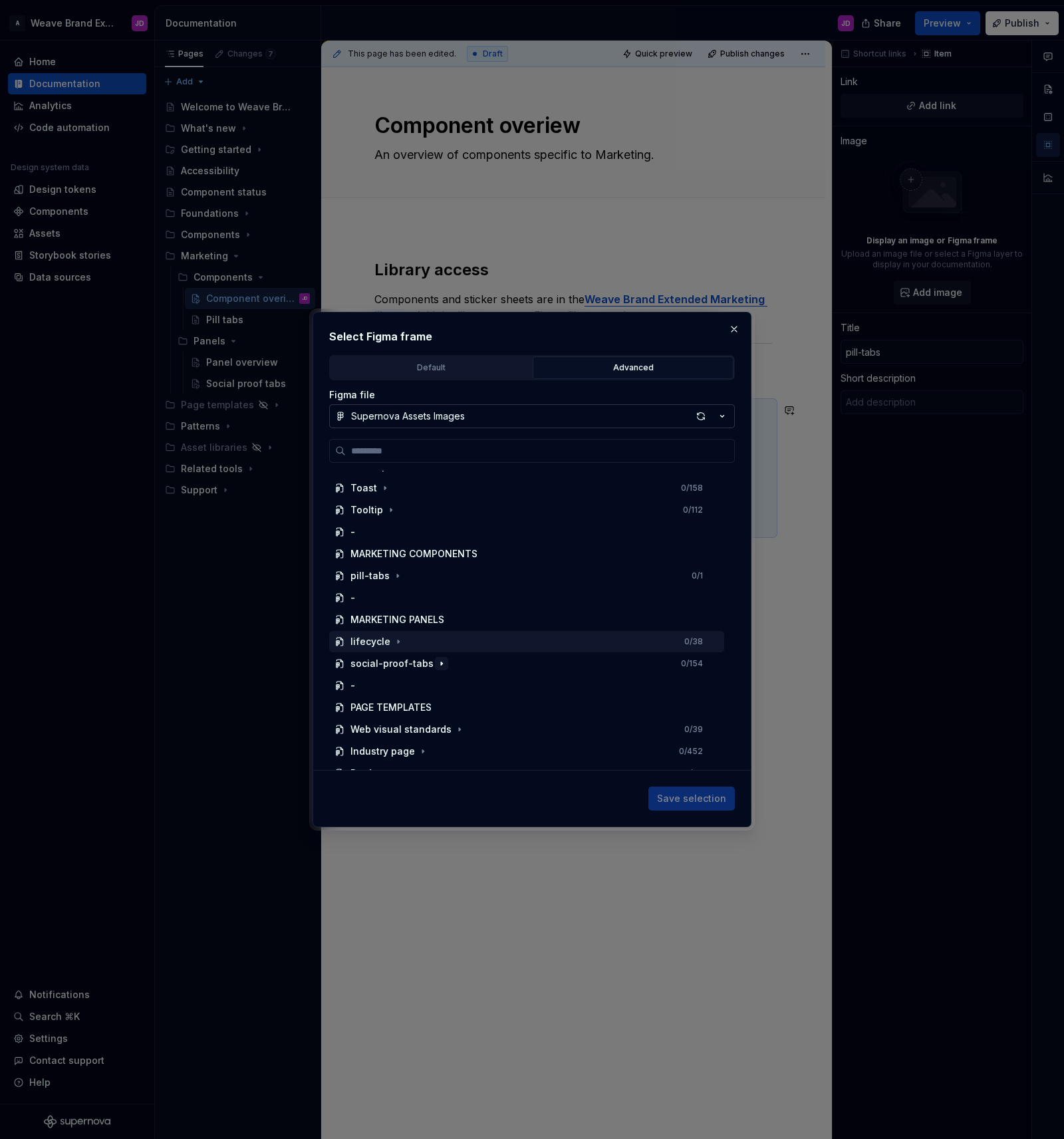
scroll to position [644, 0]
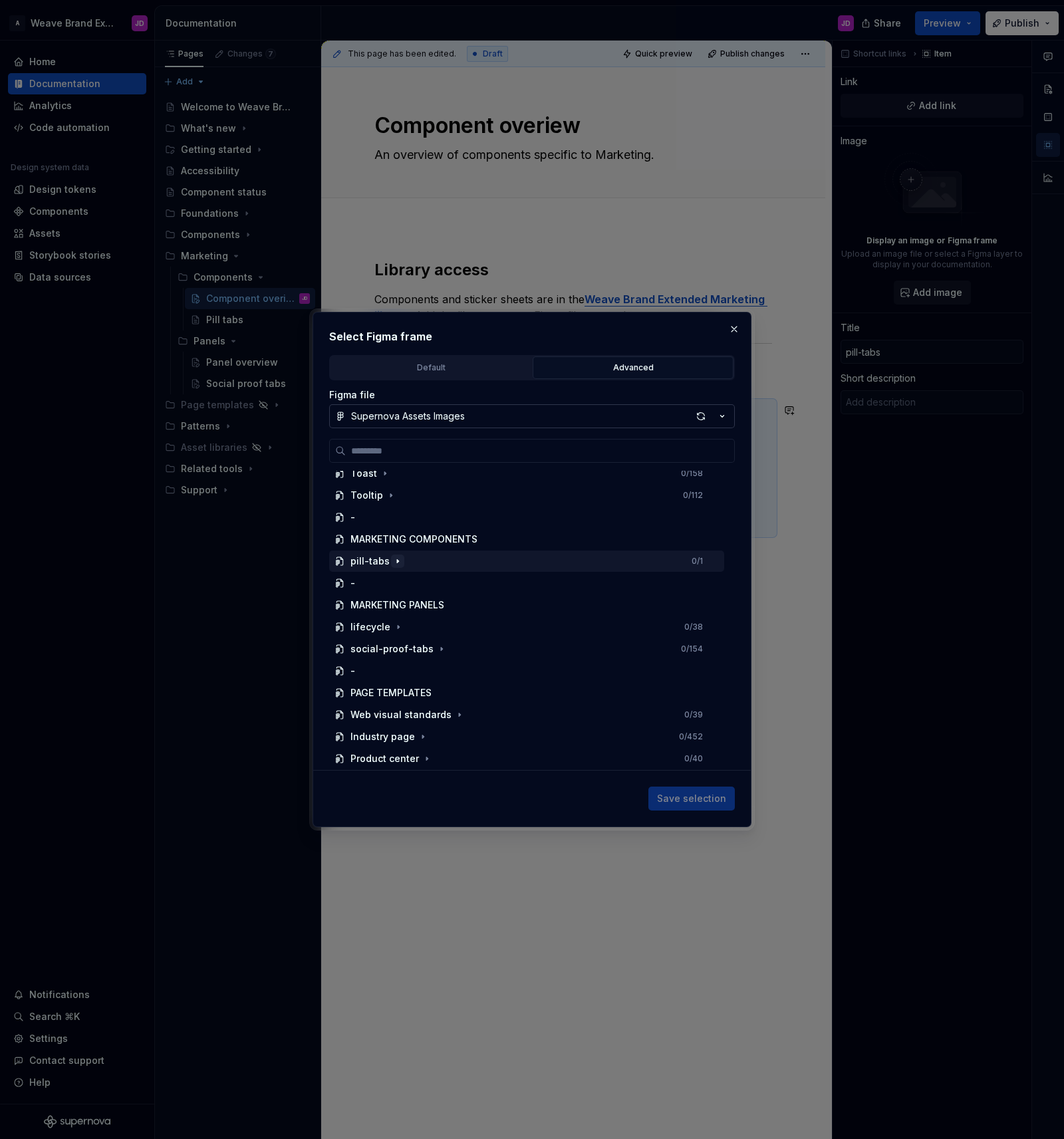
click at [392, 562] on icon "button" at bounding box center [397, 561] width 11 height 11
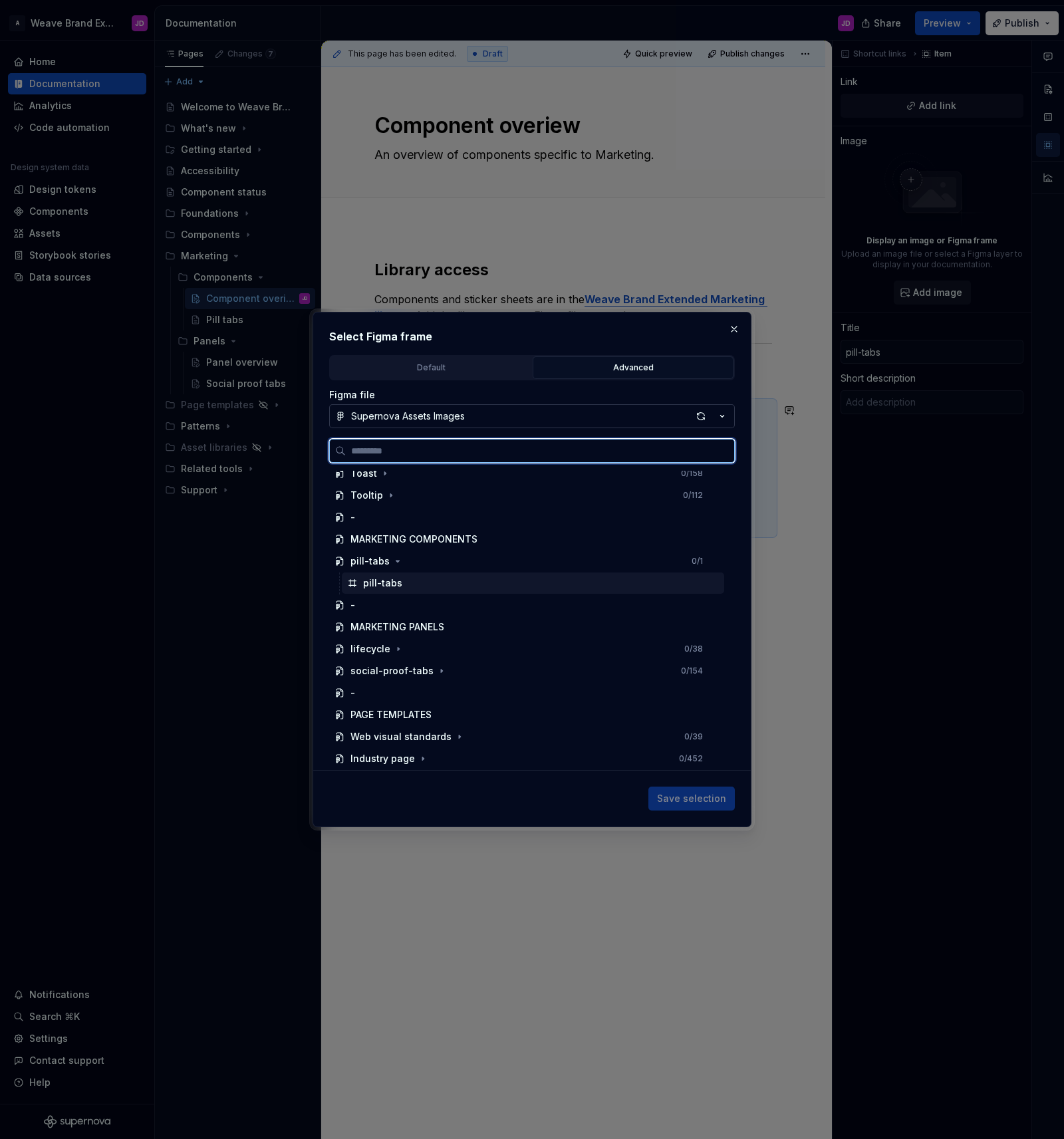
click at [401, 584] on div "pill-tabs" at bounding box center [533, 583] width 382 height 21
click at [534, 581] on div "pill-tabs" at bounding box center [533, 583] width 382 height 21
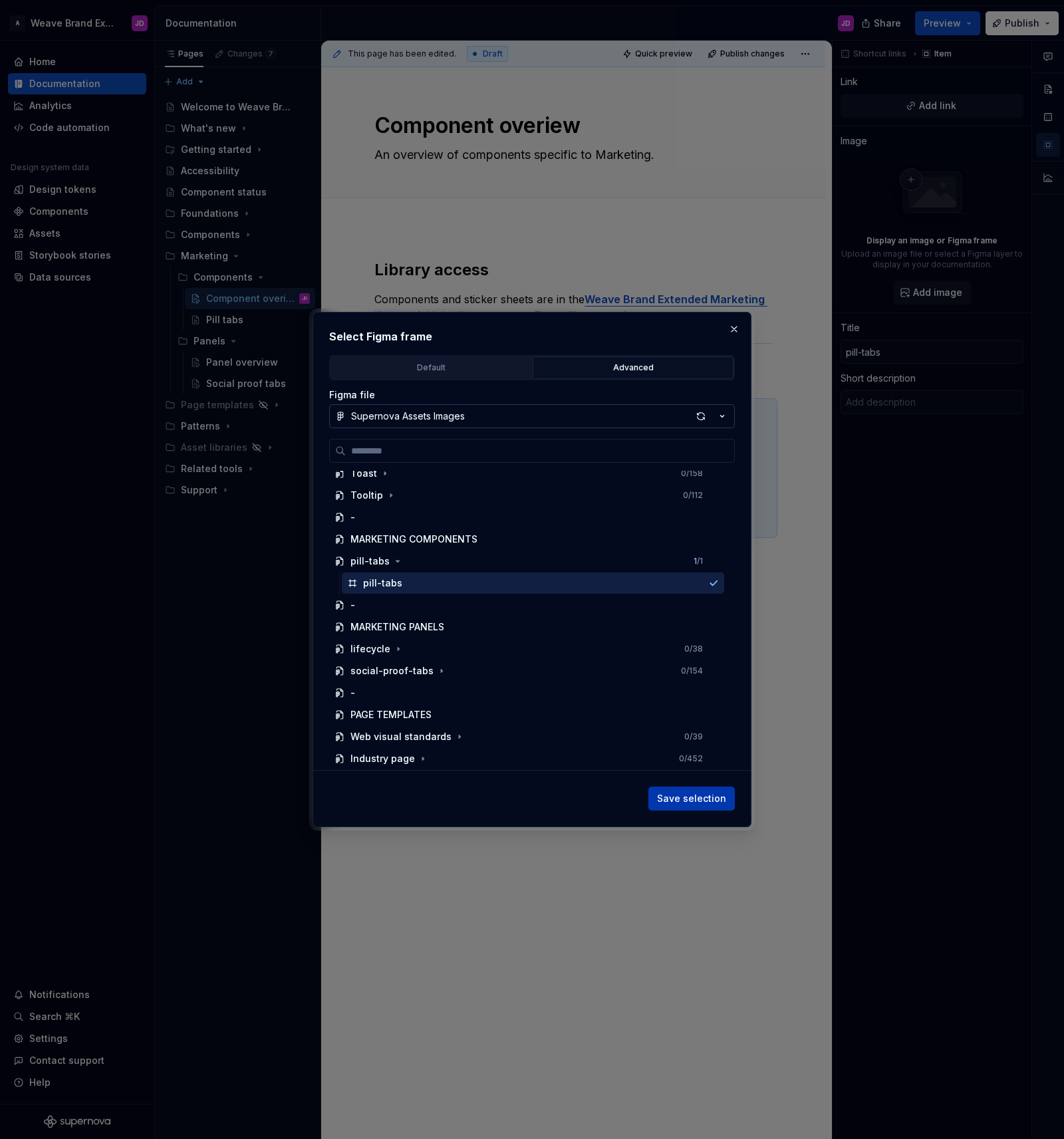
click at [700, 793] on span "Save selection" at bounding box center [691, 799] width 69 height 13
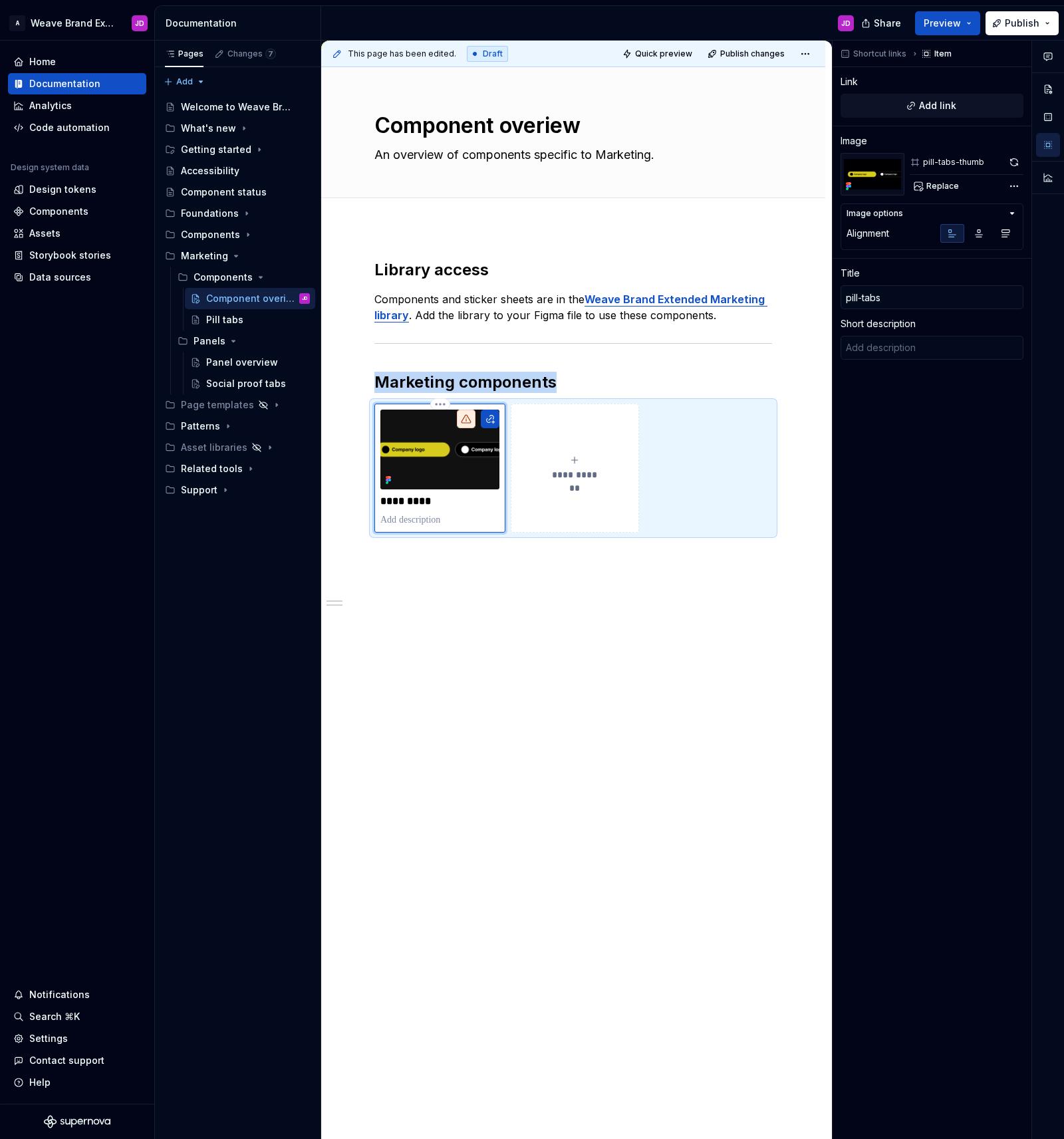
click at [620, 656] on div "**********" at bounding box center [573, 558] width 504 height 662
click at [418, 448] on img at bounding box center [439, 449] width 119 height 80
click at [937, 107] on span "Add link" at bounding box center [938, 106] width 37 height 13
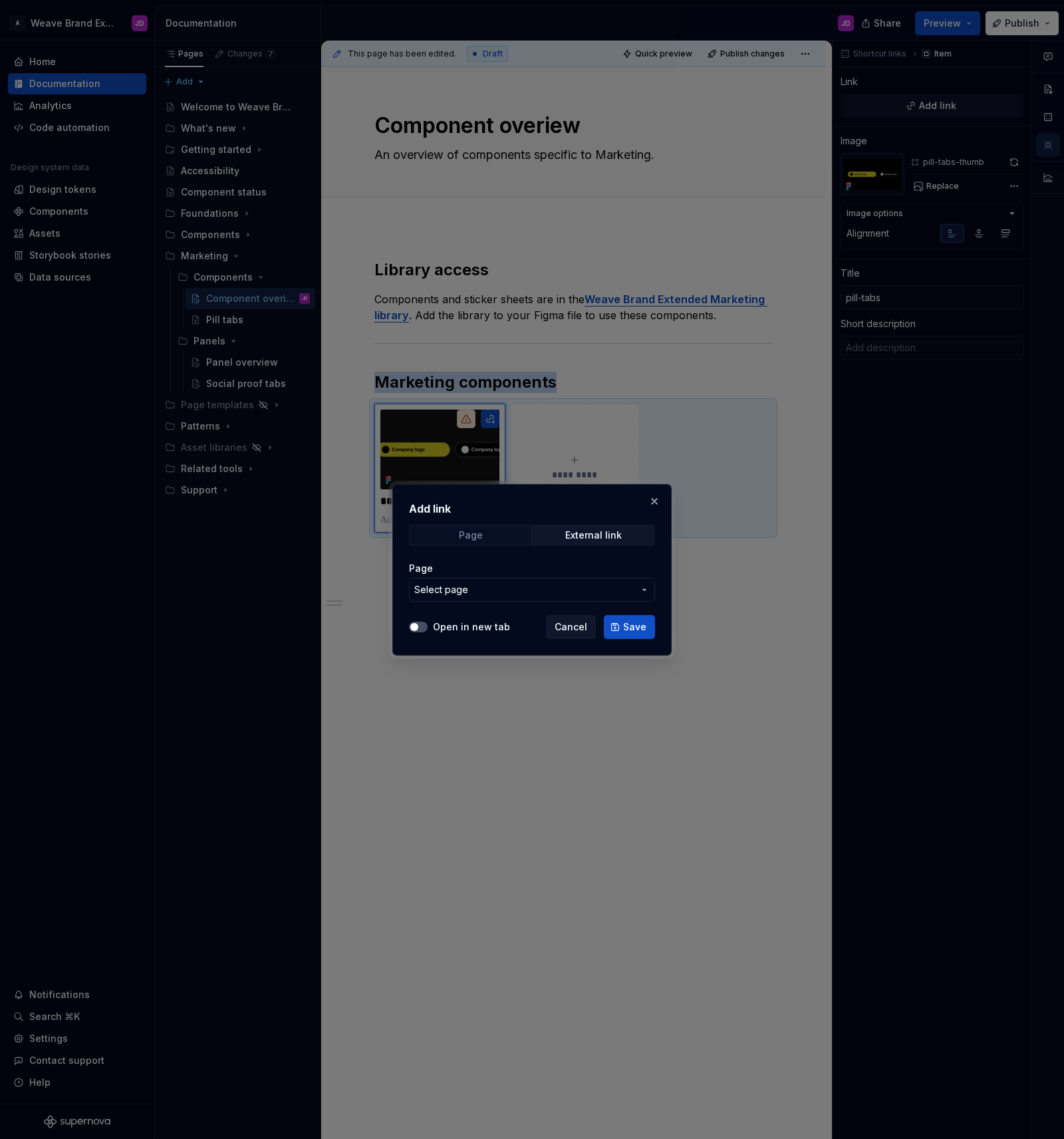
click at [463, 535] on div "Page" at bounding box center [470, 535] width 24 height 11
click at [476, 535] on div "Page" at bounding box center [470, 535] width 24 height 11
click at [518, 589] on span "Select page" at bounding box center [525, 590] width 220 height 13
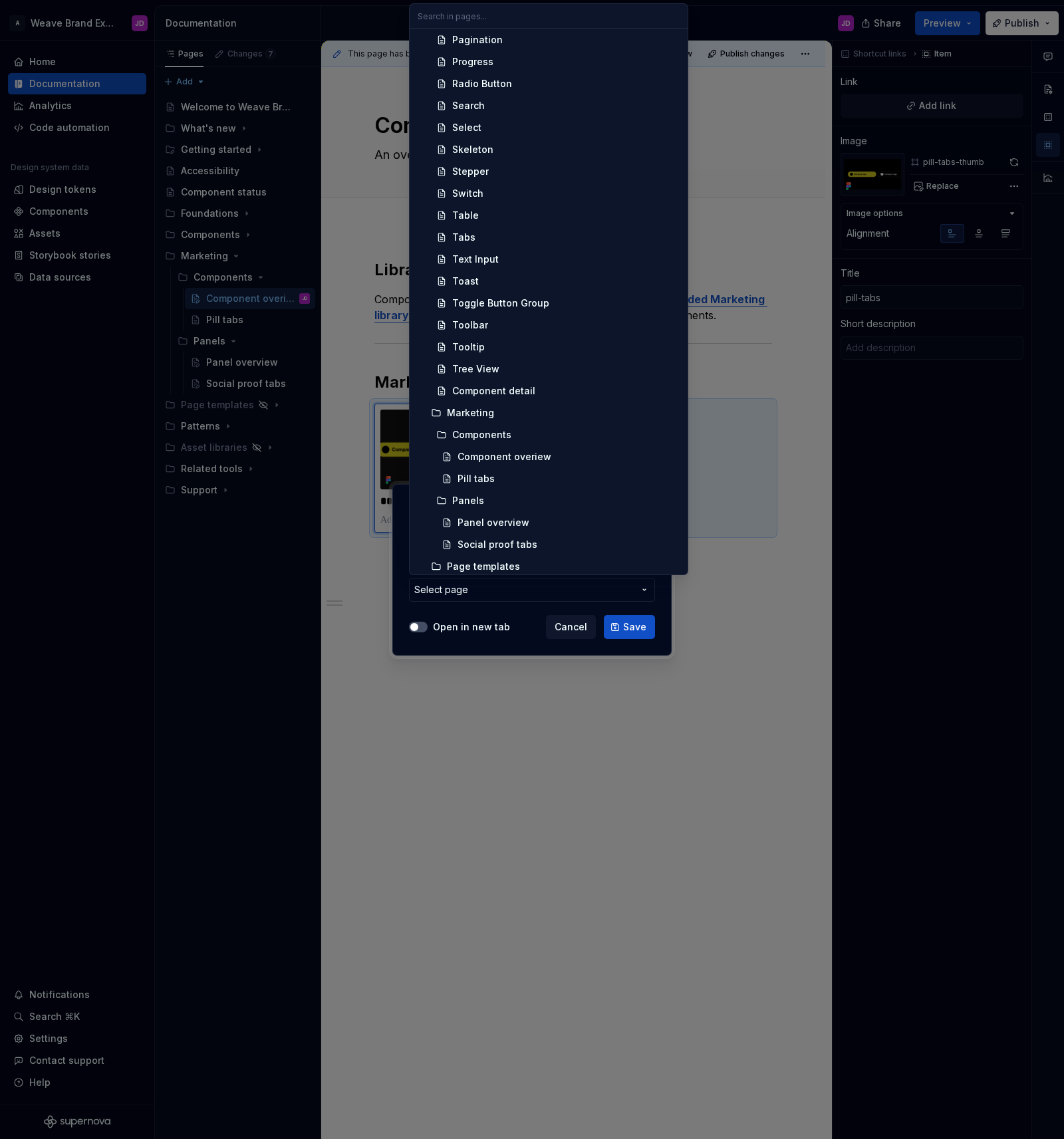
scroll to position [1137, 0]
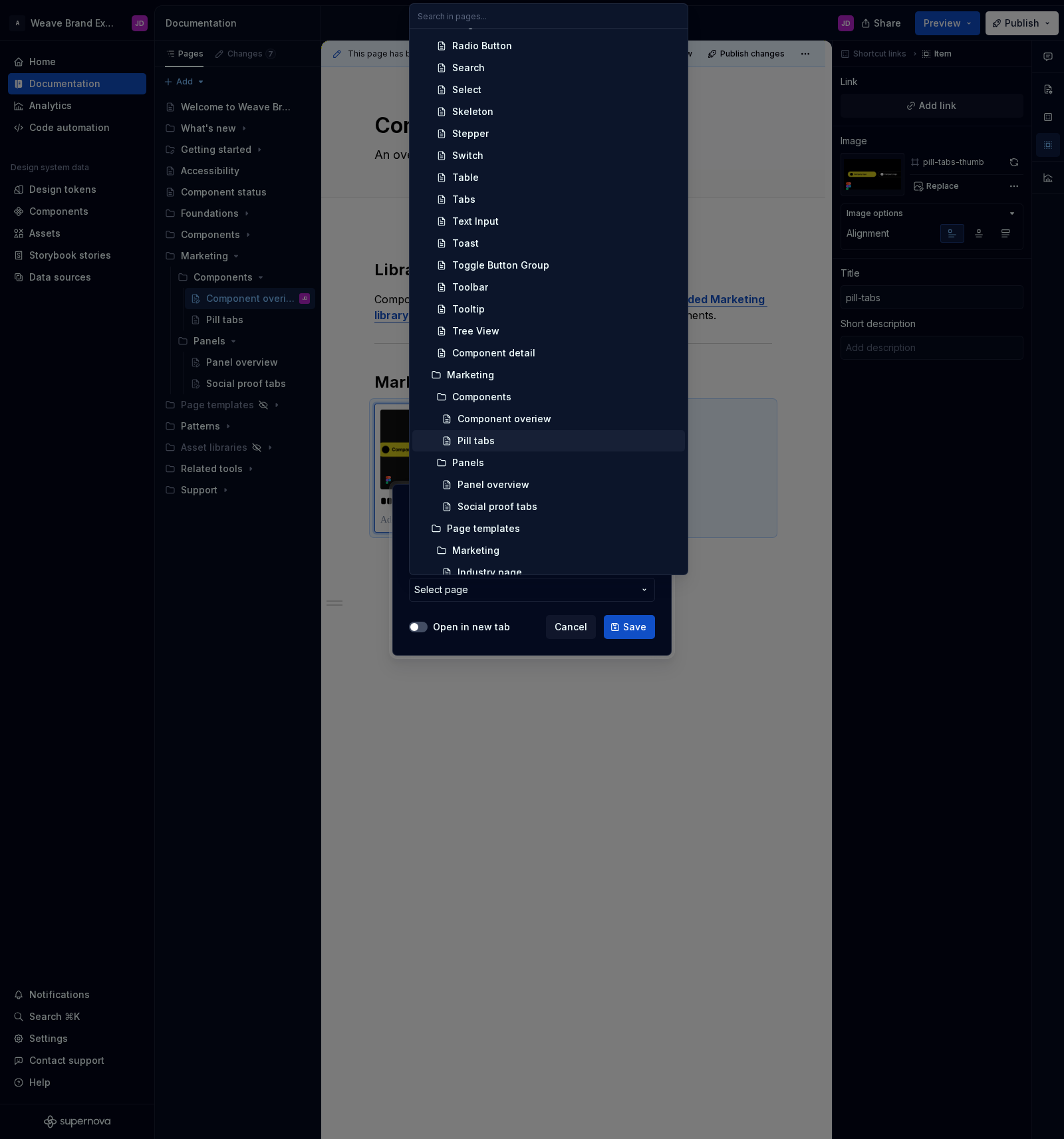
click at [484, 439] on div "Pill tabs" at bounding box center [476, 441] width 37 height 13
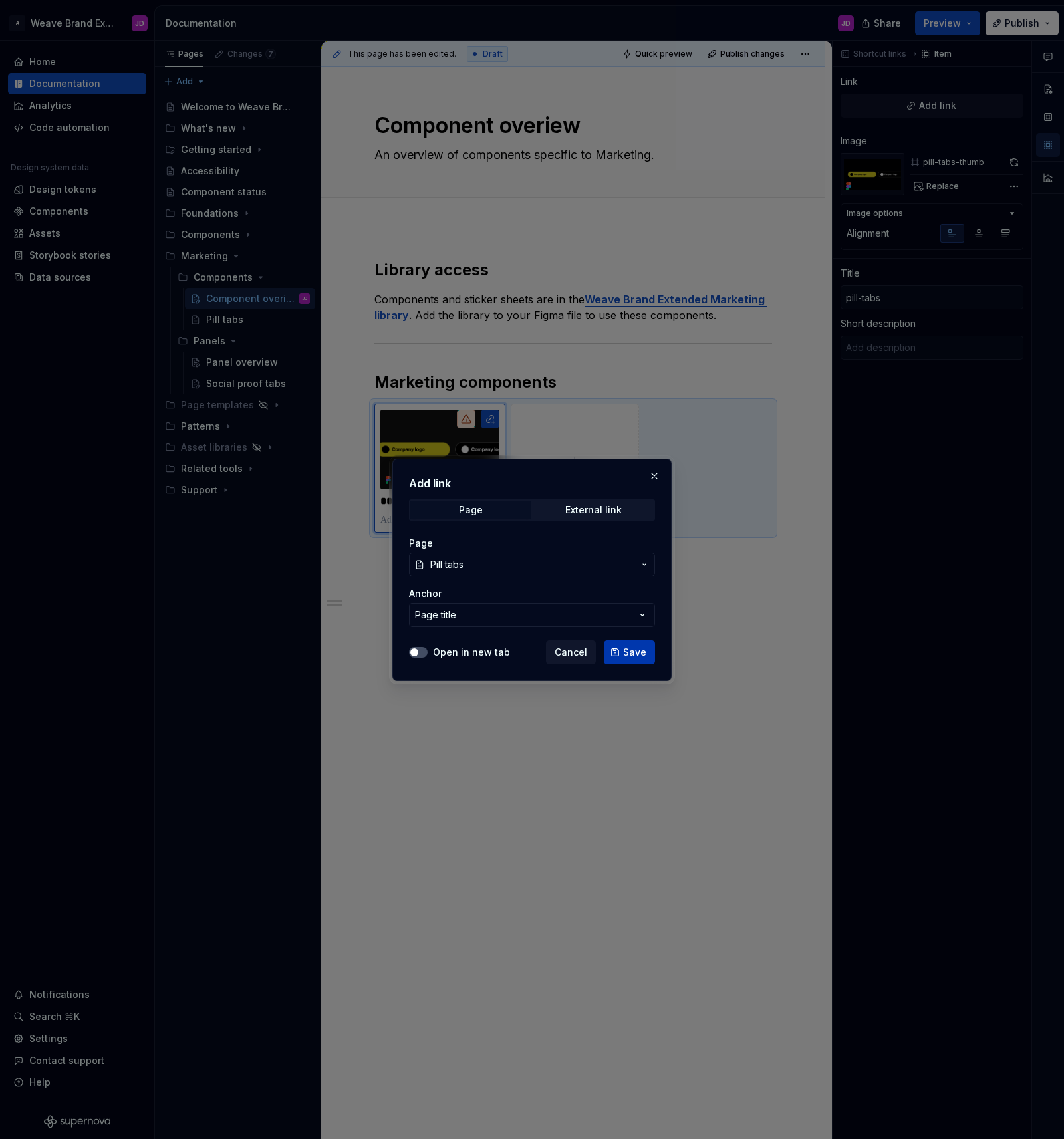
click at [627, 652] on span "Save" at bounding box center [634, 653] width 23 height 13
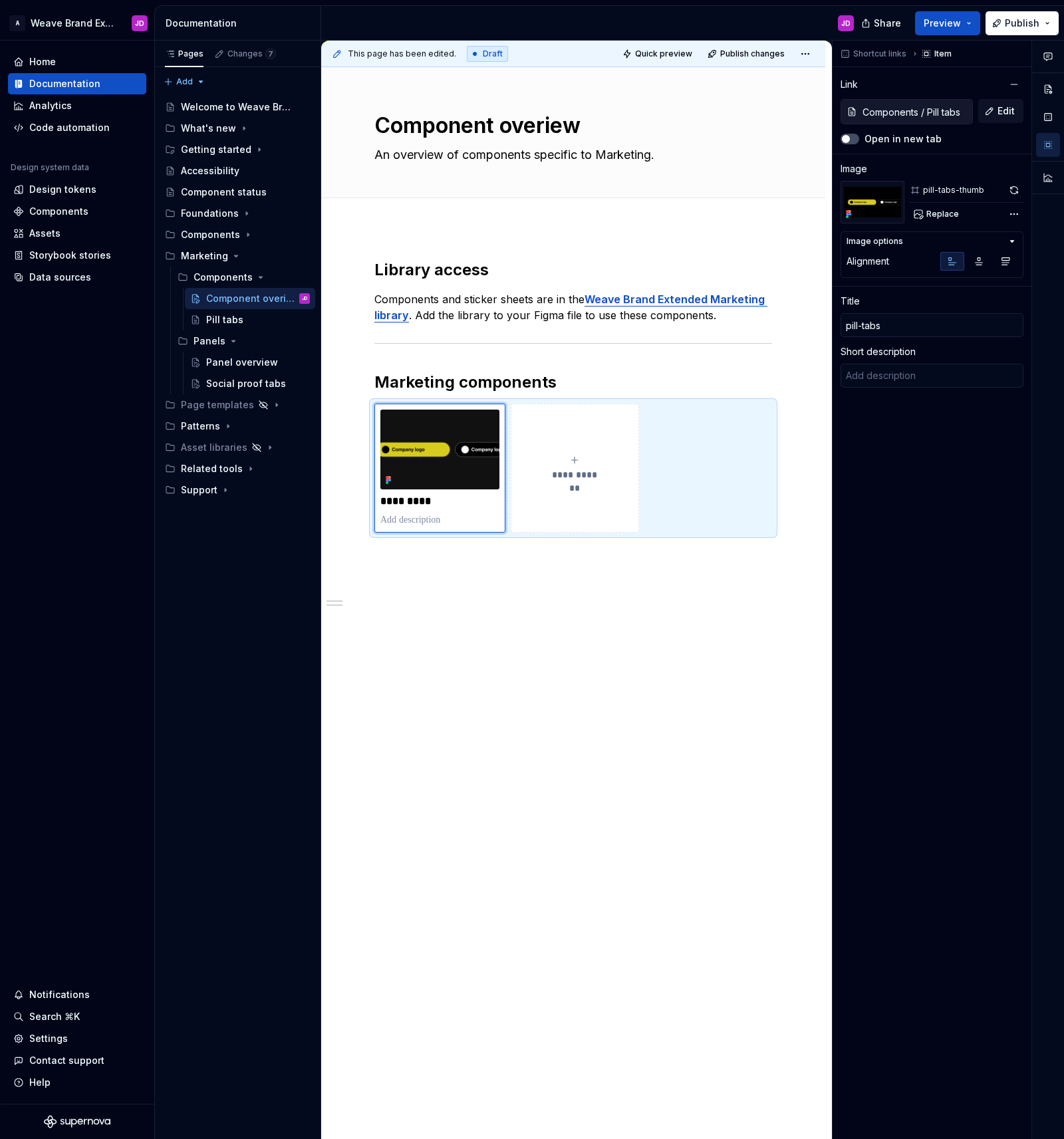
type textarea "*"
type textarea "(Draft)"
click at [779, 53] on span "Publish changes" at bounding box center [753, 54] width 64 height 11
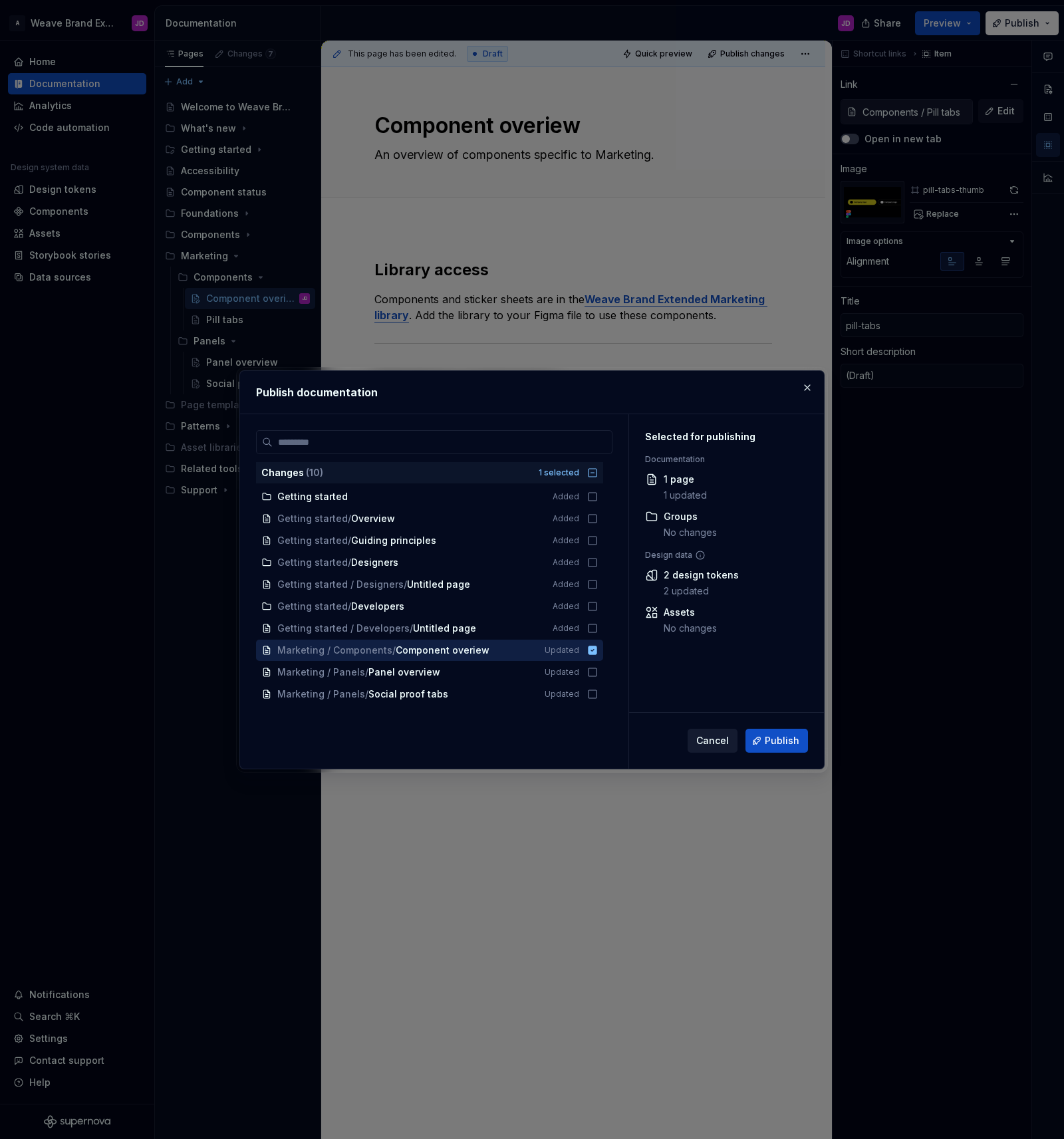
click at [708, 738] on span "Cancel" at bounding box center [712, 741] width 32 height 13
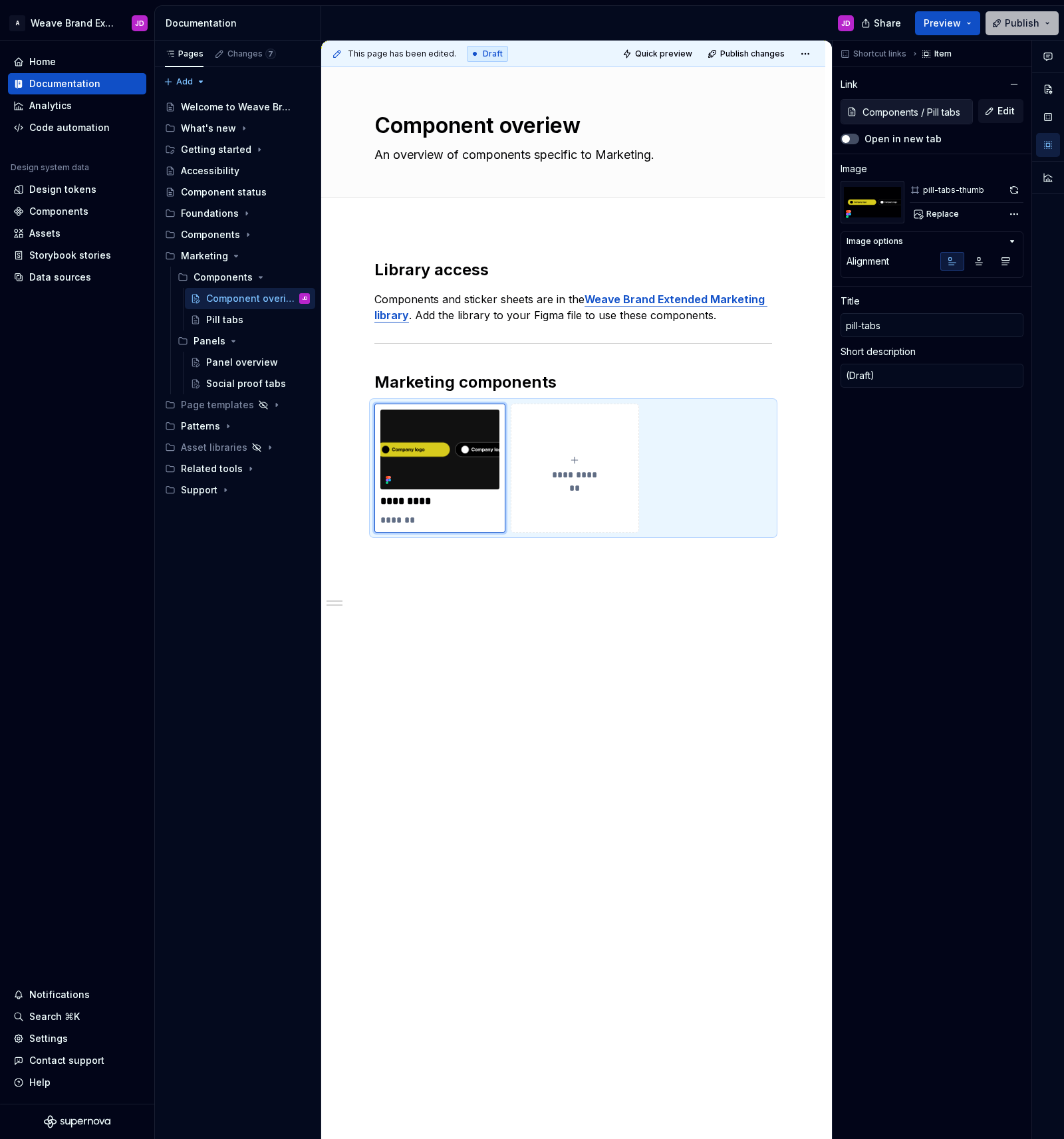
click at [1015, 24] on span "Publish" at bounding box center [1022, 23] width 35 height 13
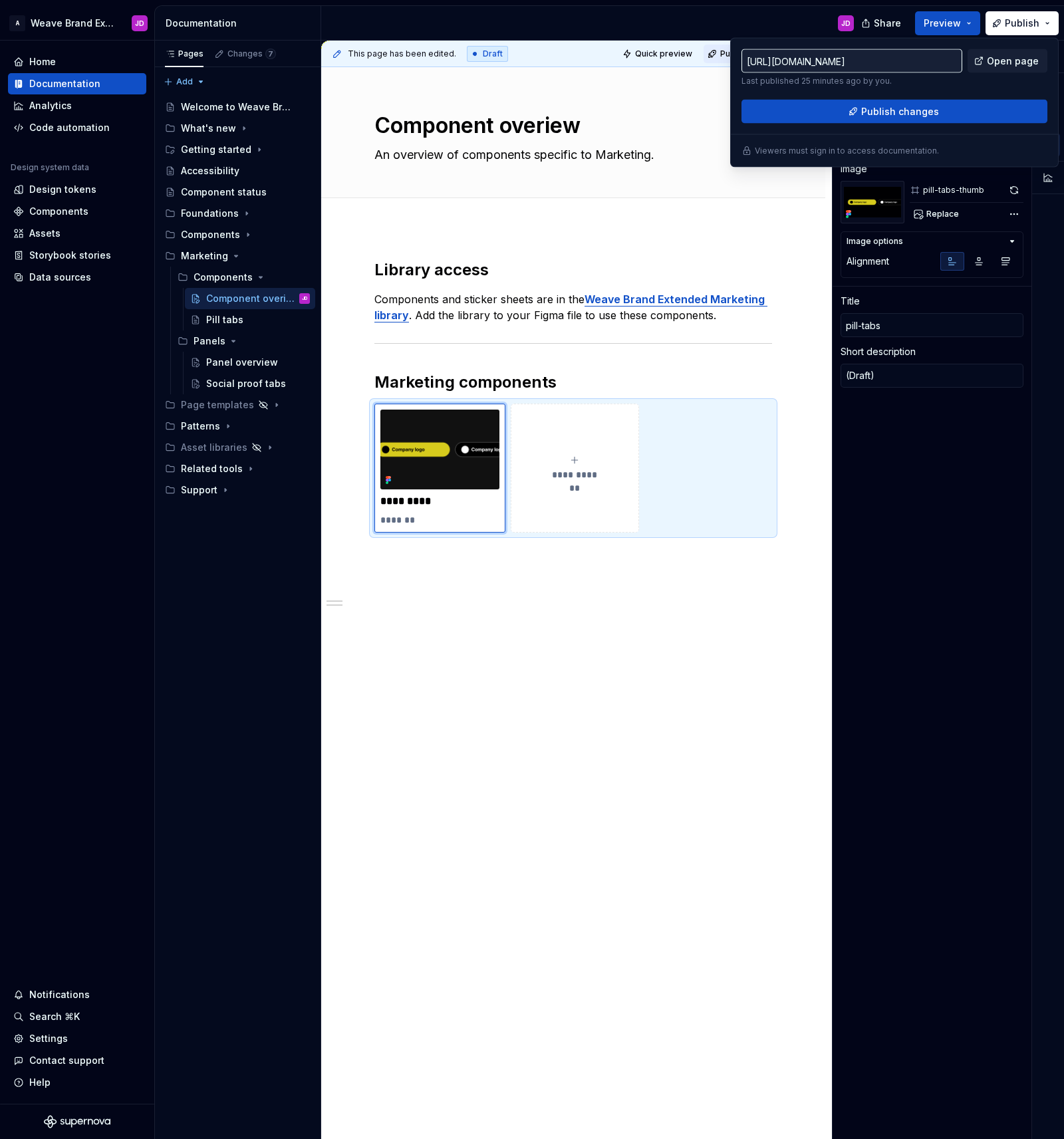
drag, startPoint x: 739, startPoint y: 22, endPoint x: 734, endPoint y: 57, distance: 35.4
click at [739, 23] on div "JD" at bounding box center [593, 23] width 544 height 35
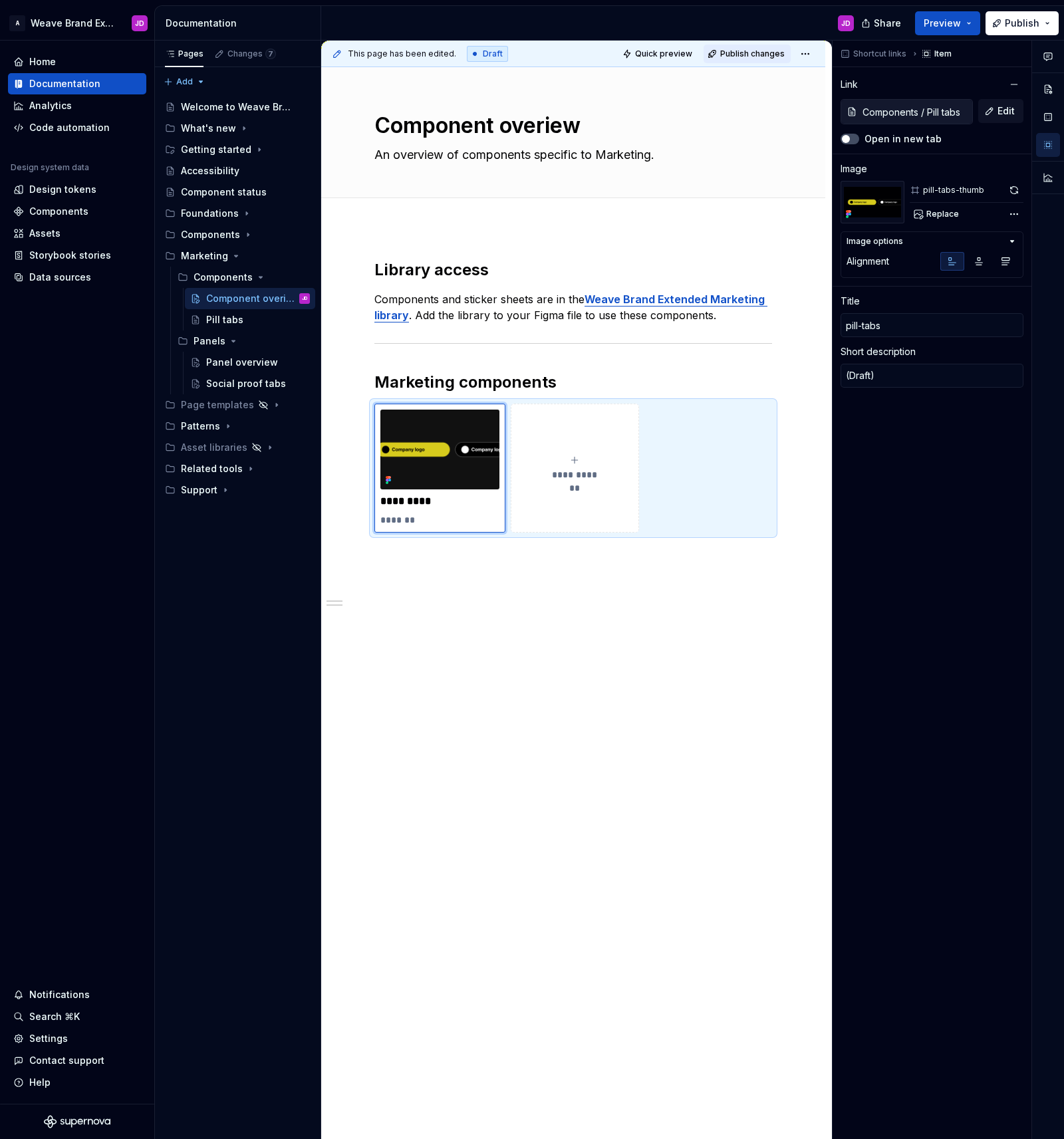
click at [769, 55] on span "Publish changes" at bounding box center [753, 54] width 64 height 11
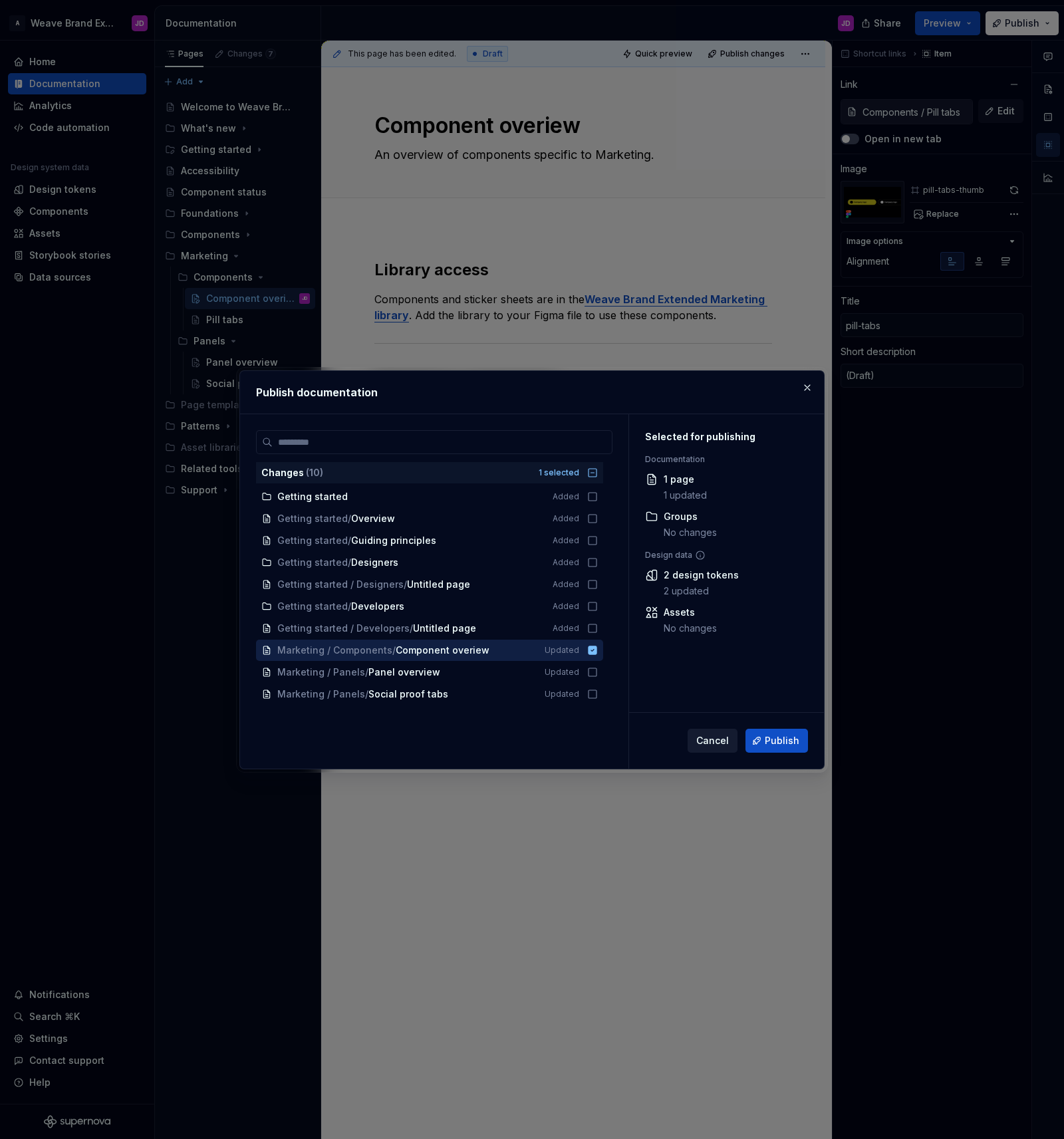
click at [715, 737] on span "Cancel" at bounding box center [712, 741] width 32 height 13
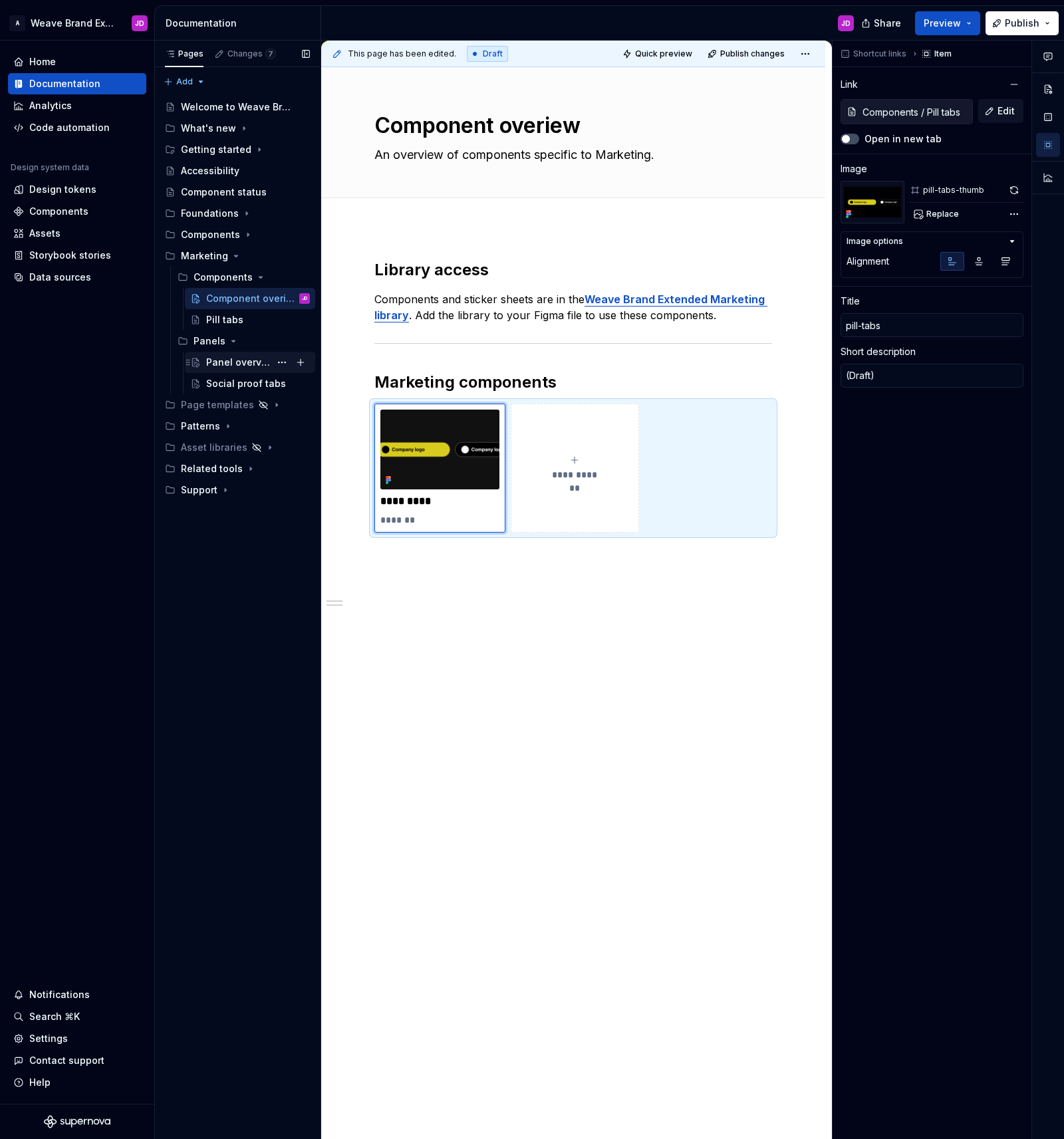
click at [244, 363] on div "Panel overview" at bounding box center [238, 363] width 64 height 13
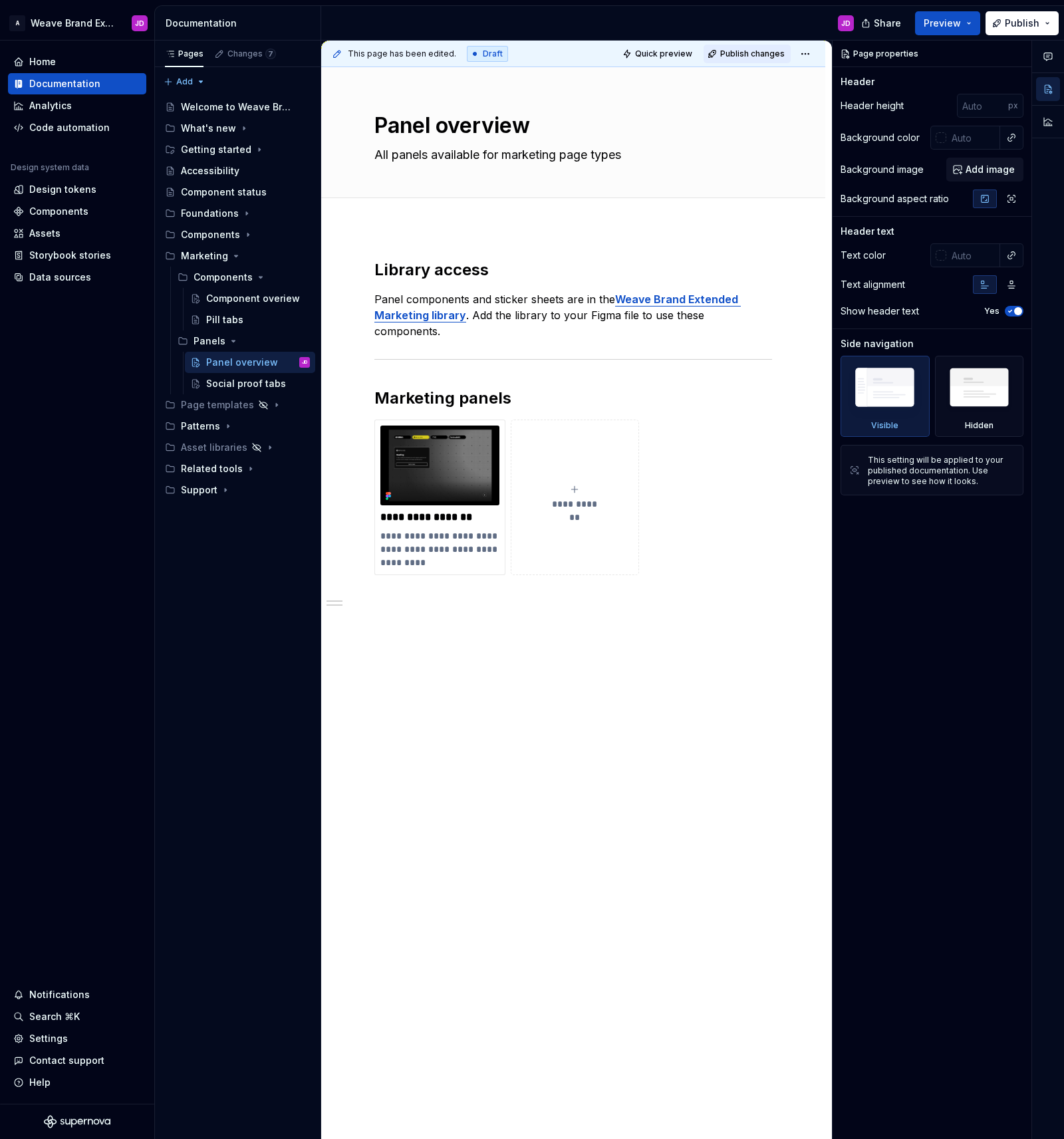
click at [748, 50] on span "Publish changes" at bounding box center [753, 54] width 64 height 11
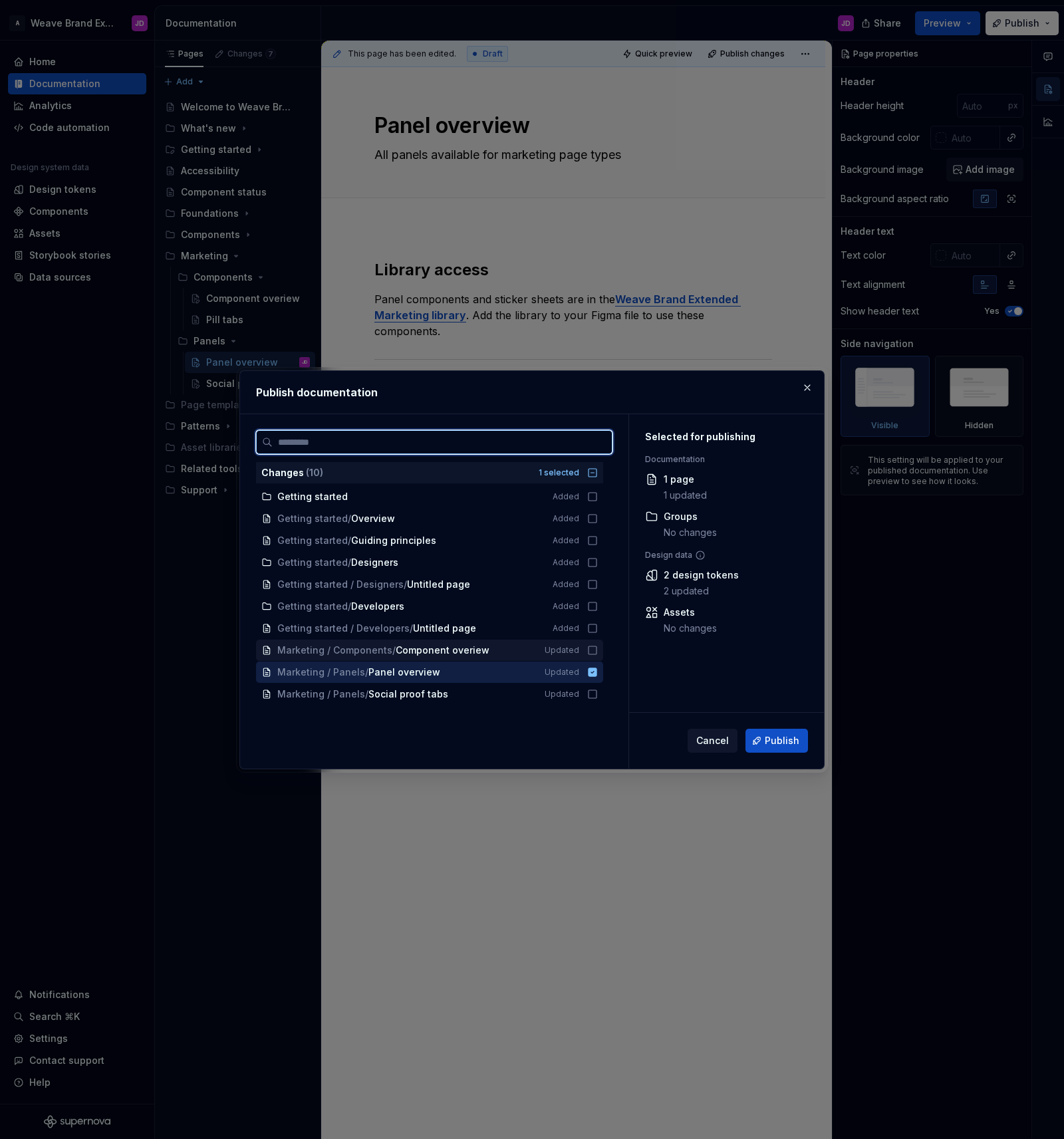
click at [596, 651] on icon at bounding box center [592, 650] width 11 height 11
click at [598, 694] on icon at bounding box center [592, 694] width 11 height 11
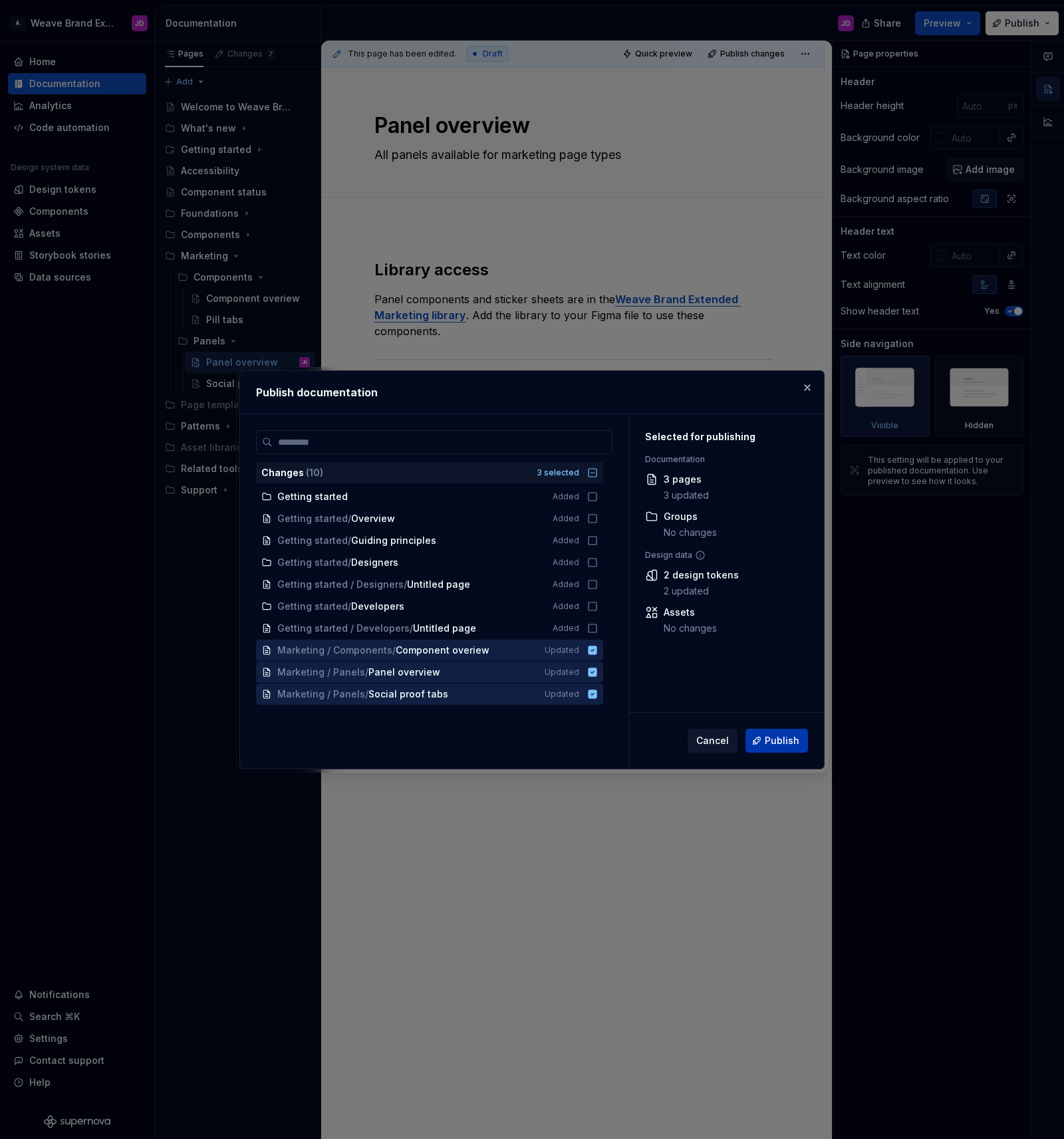
click at [767, 743] on span "Publish" at bounding box center [782, 741] width 35 height 13
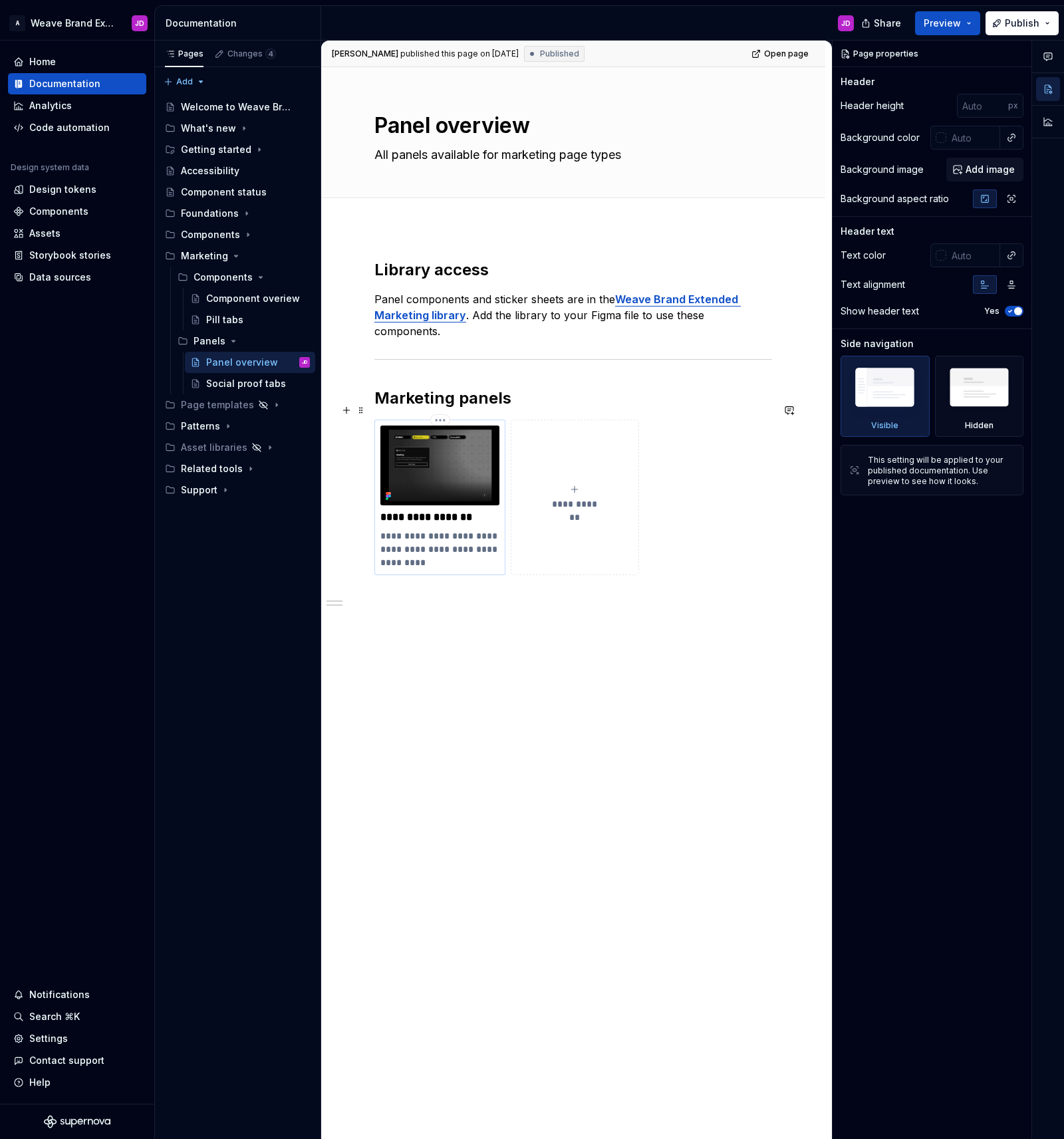
type textarea "*"
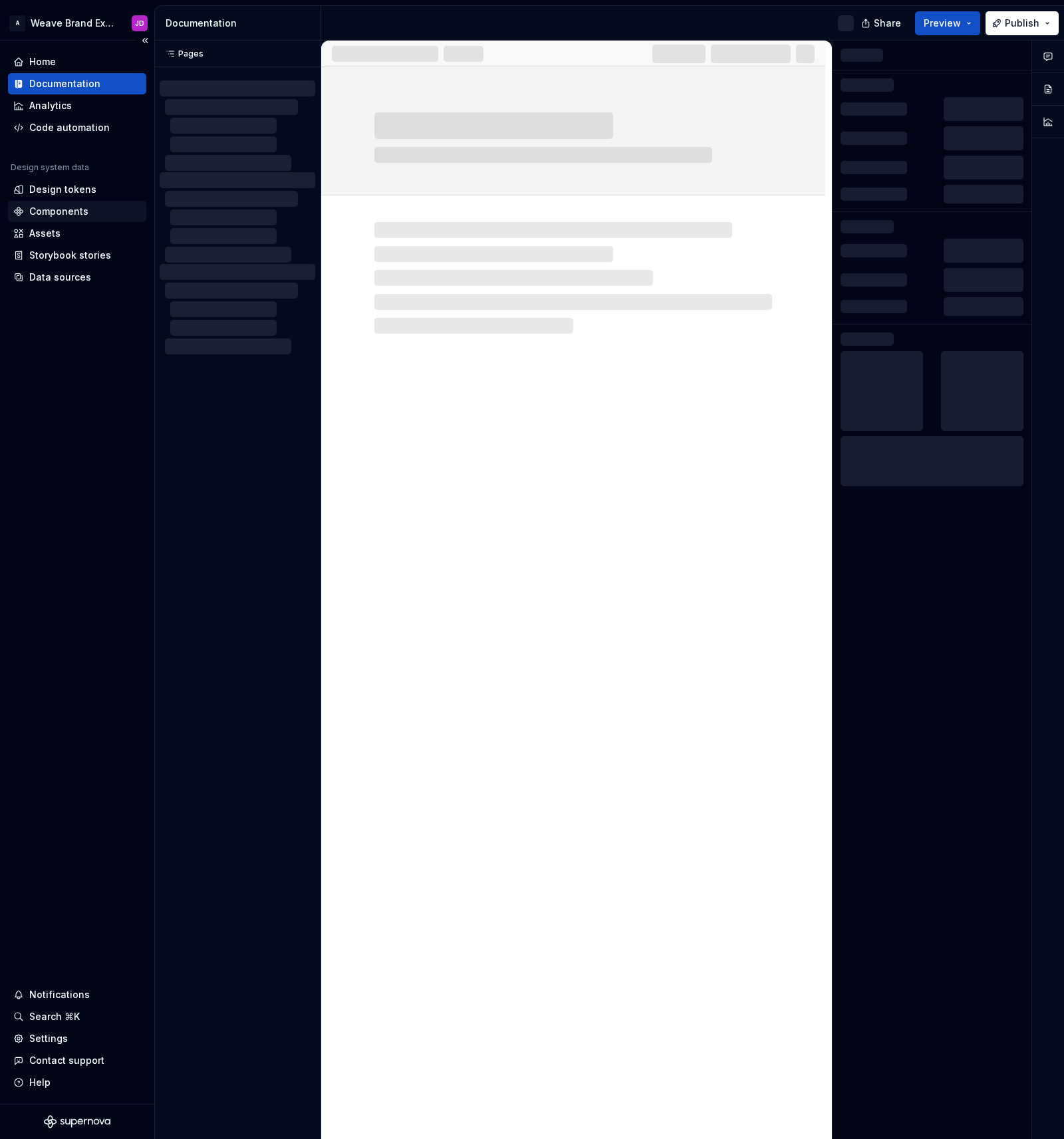
click at [50, 203] on div "Components" at bounding box center [77, 211] width 138 height 21
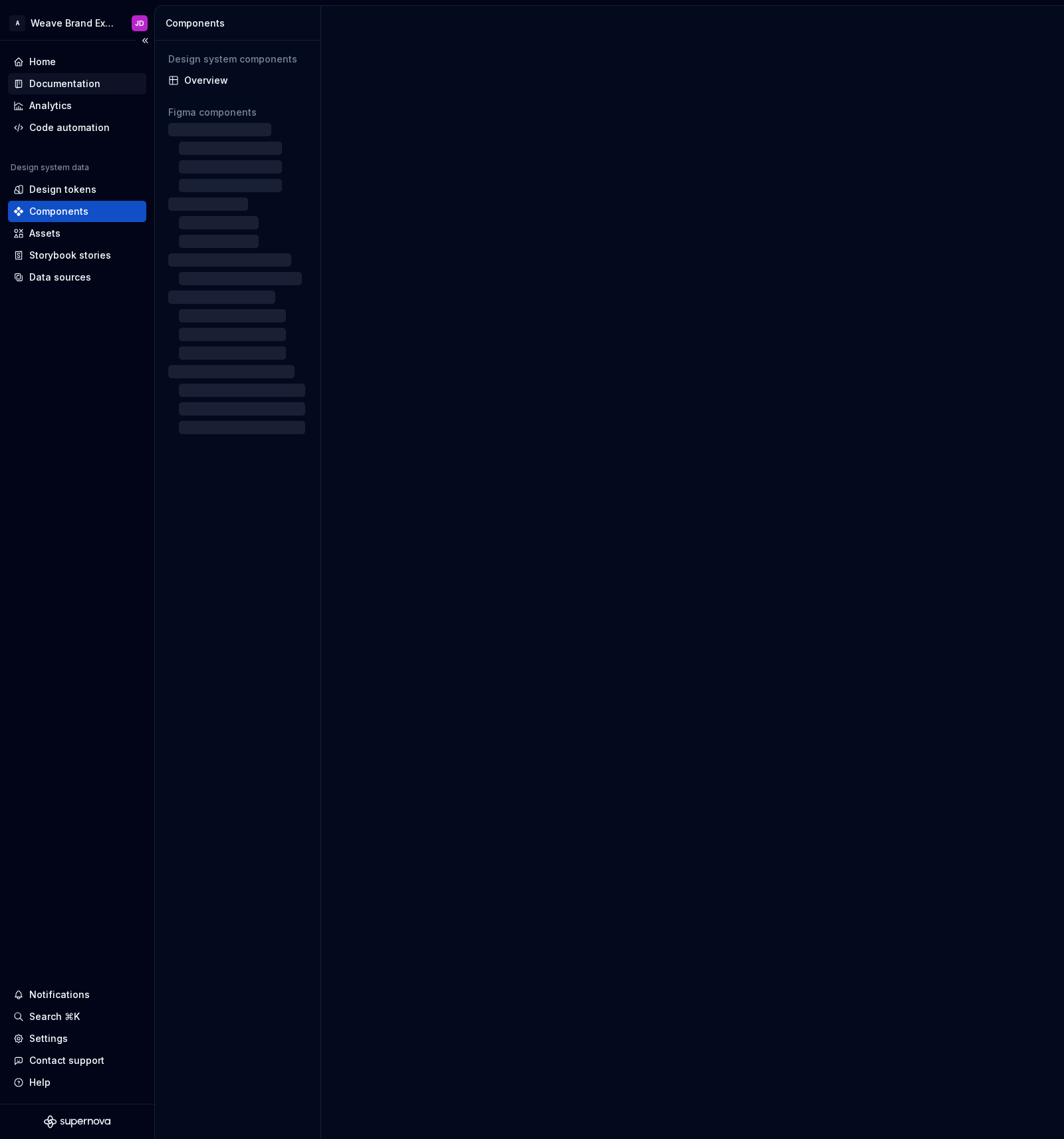
click at [50, 83] on div "Documentation" at bounding box center [64, 83] width 71 height 13
click at [72, 83] on div "Documentation" at bounding box center [64, 83] width 71 height 13
click at [94, 80] on div "Documentation" at bounding box center [64, 83] width 71 height 13
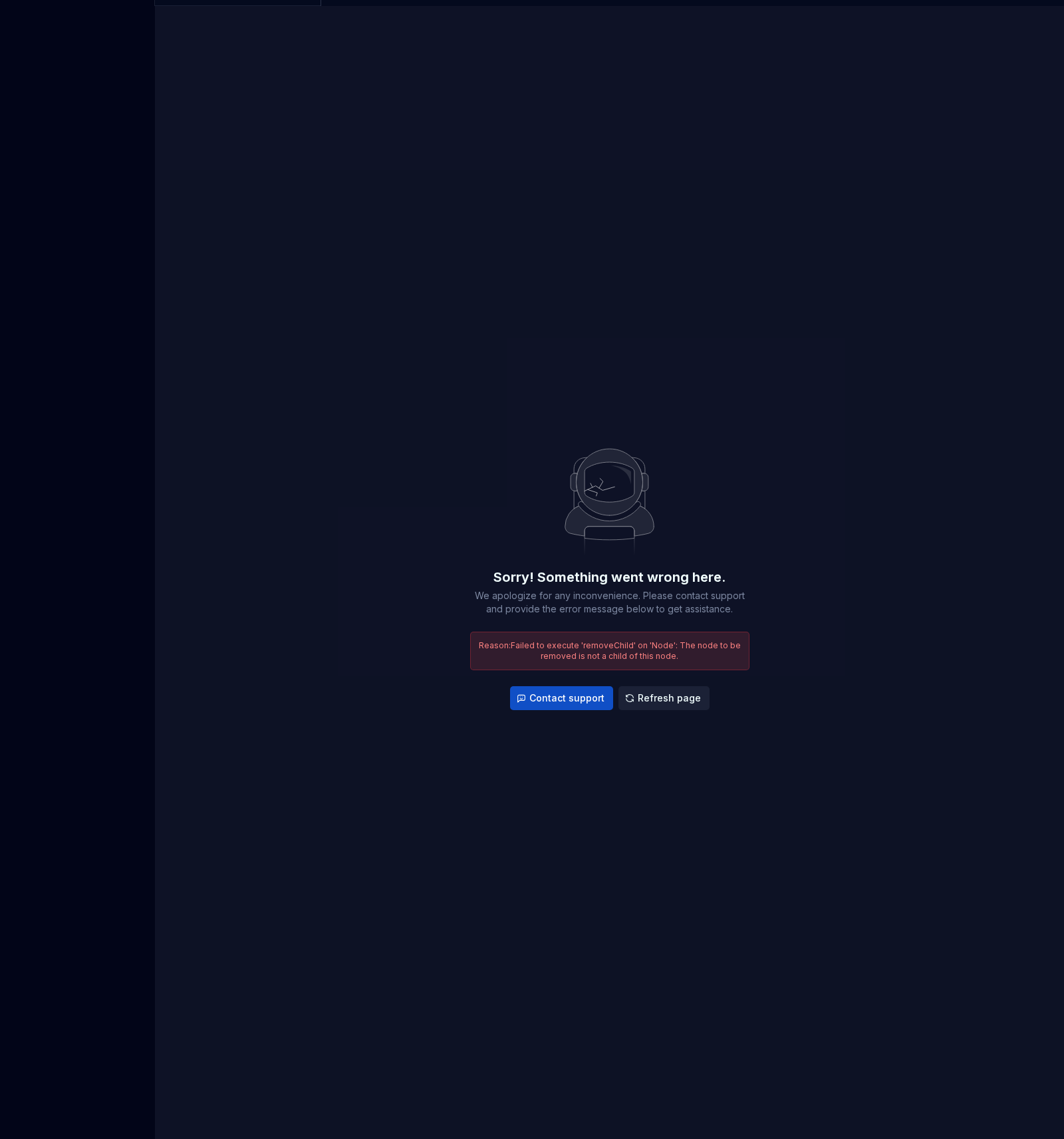
click at [675, 700] on span "Refresh page" at bounding box center [669, 698] width 63 height 13
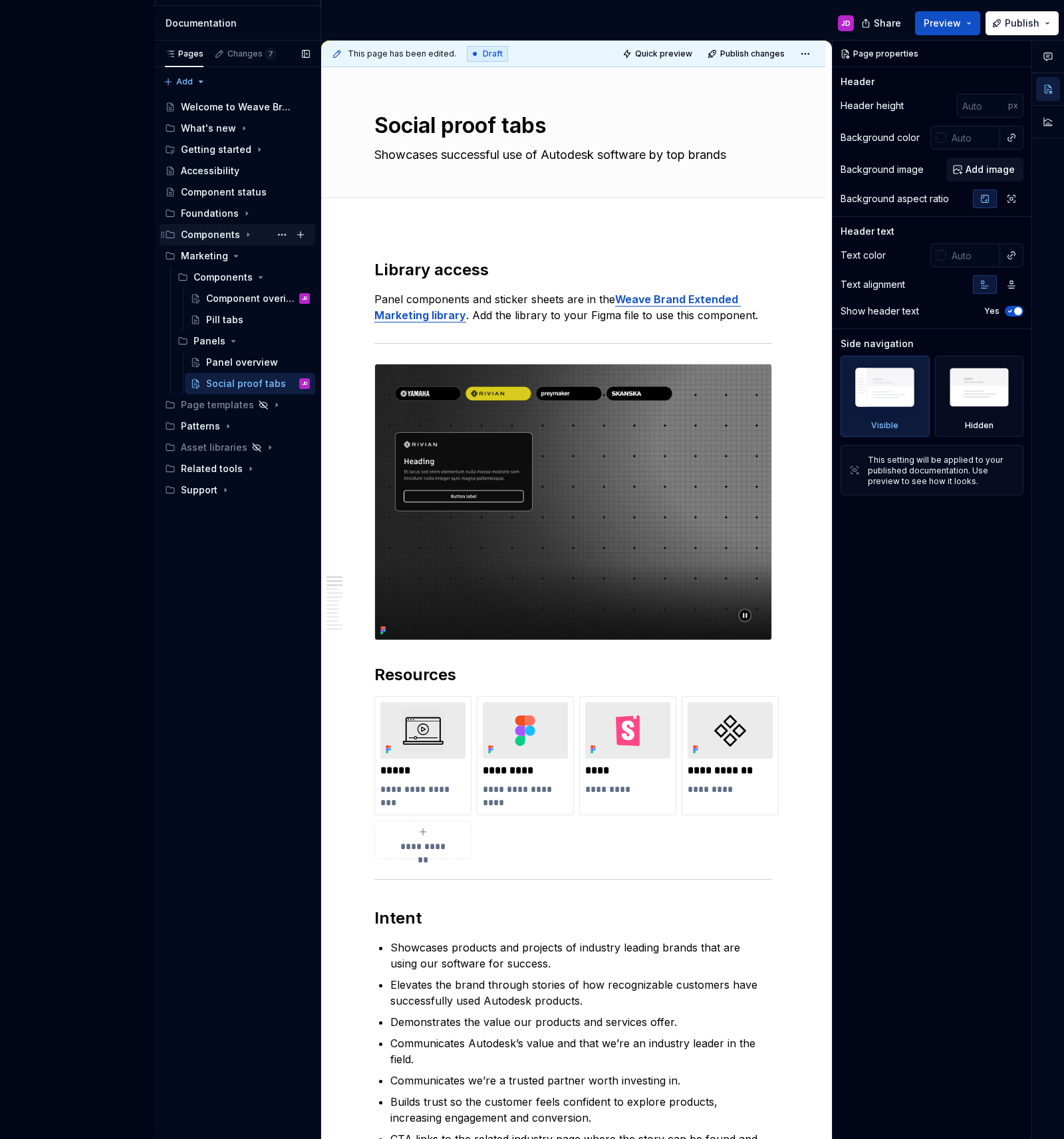
click at [203, 235] on div "Components" at bounding box center [211, 235] width 59 height 13
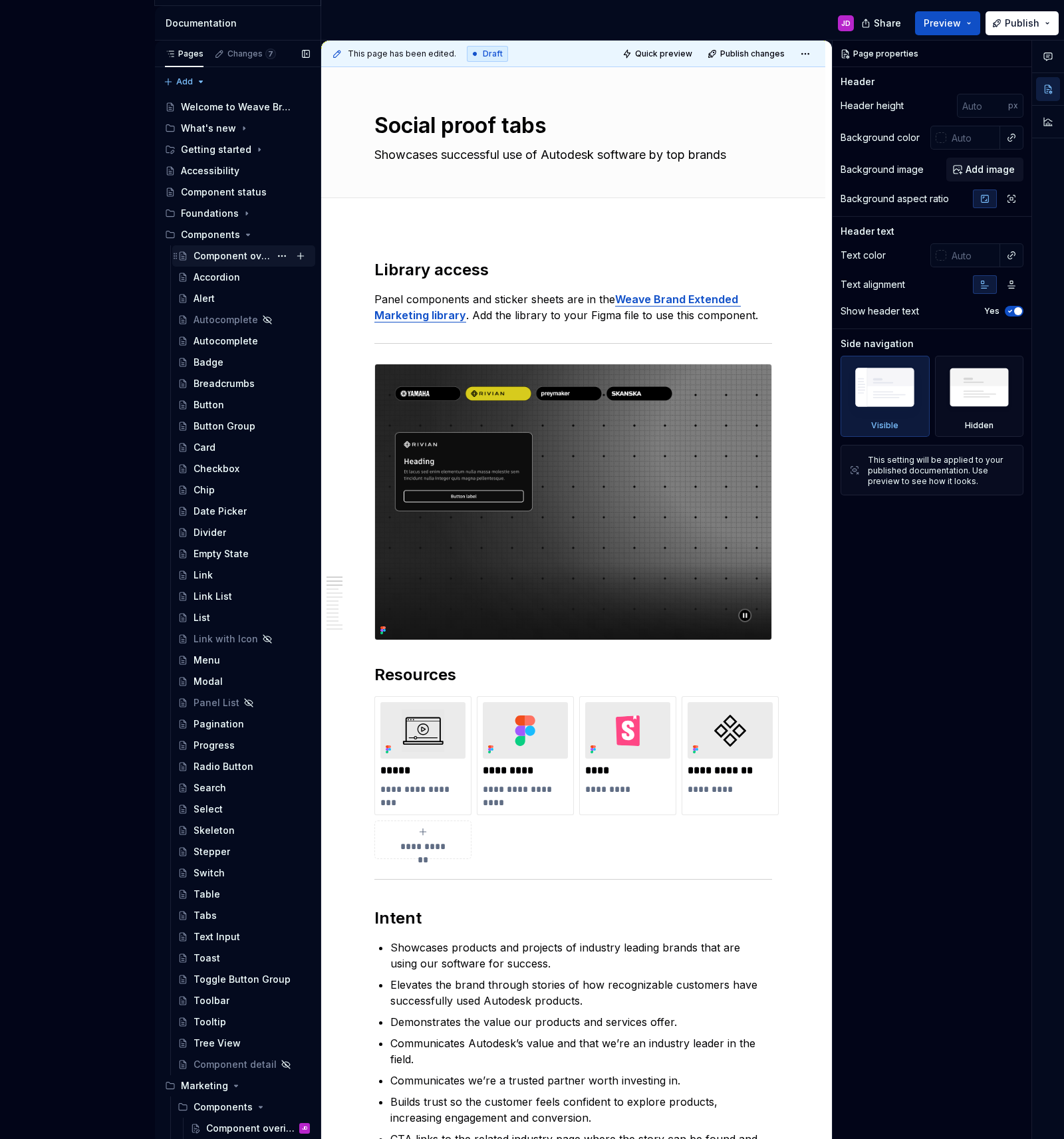
click at [232, 258] on div "Component overview" at bounding box center [231, 256] width 77 height 13
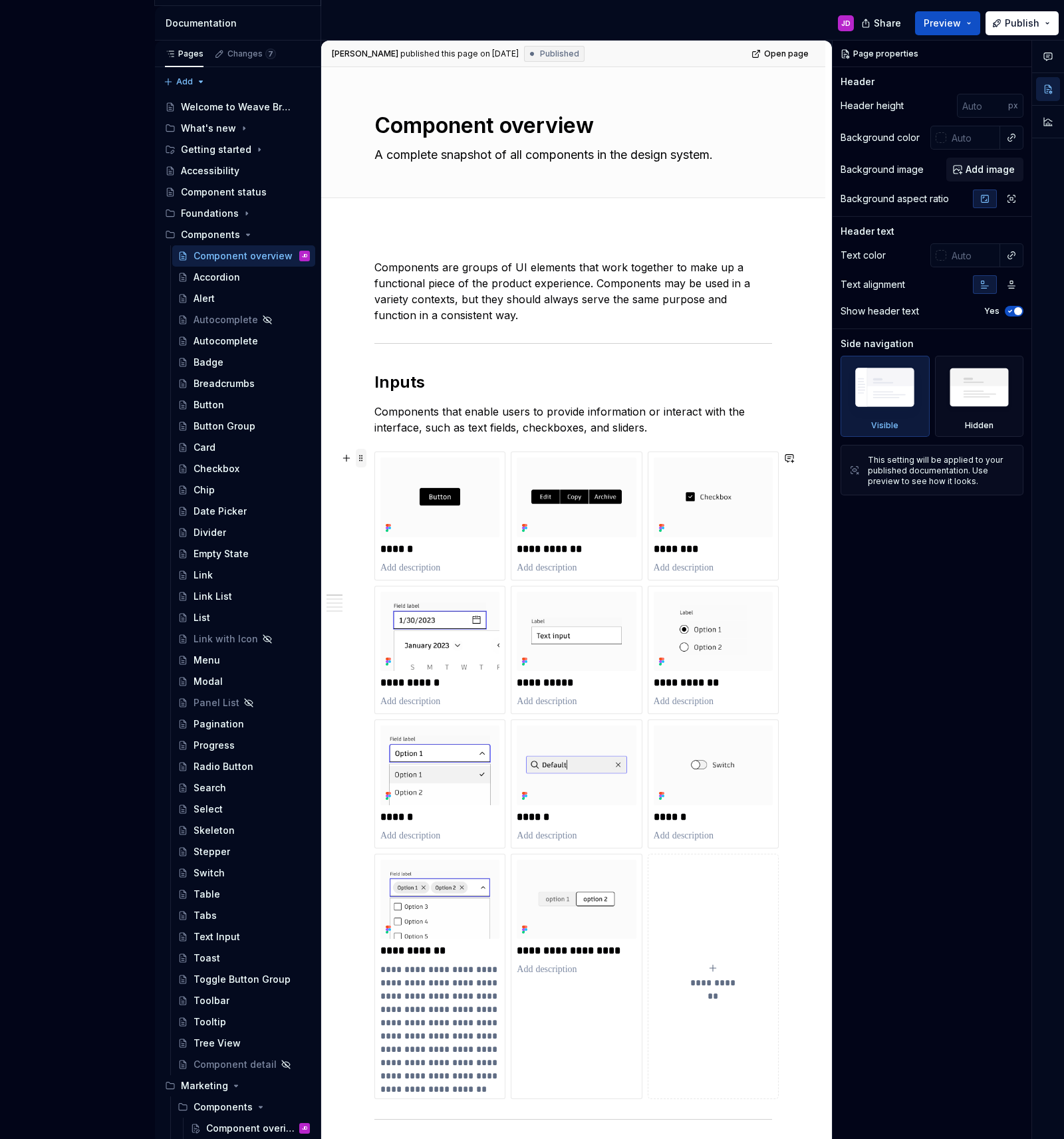
click at [361, 458] on span at bounding box center [361, 458] width 11 height 19
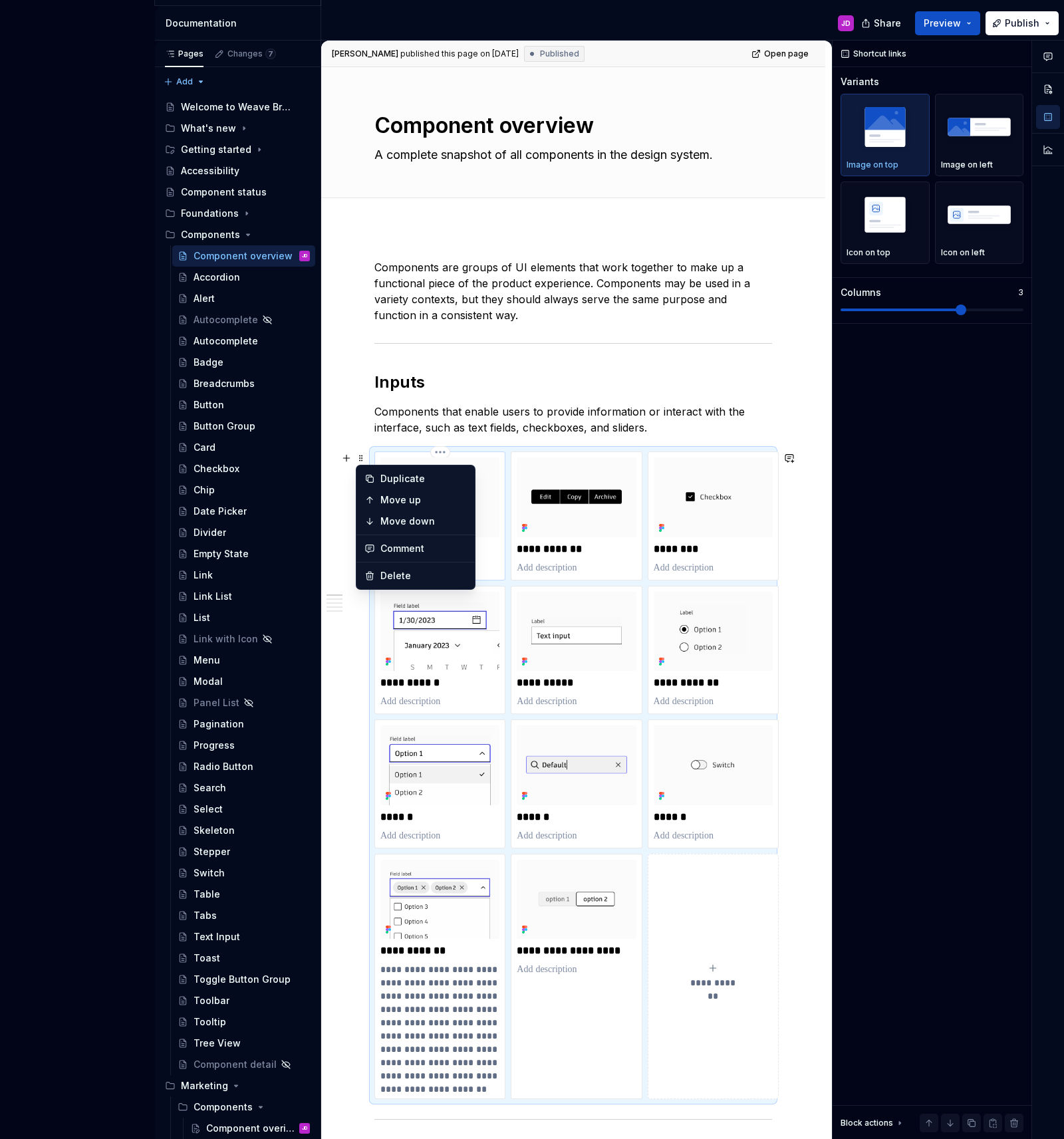
click at [491, 469] on img at bounding box center [439, 497] width 119 height 80
type textarea "*"
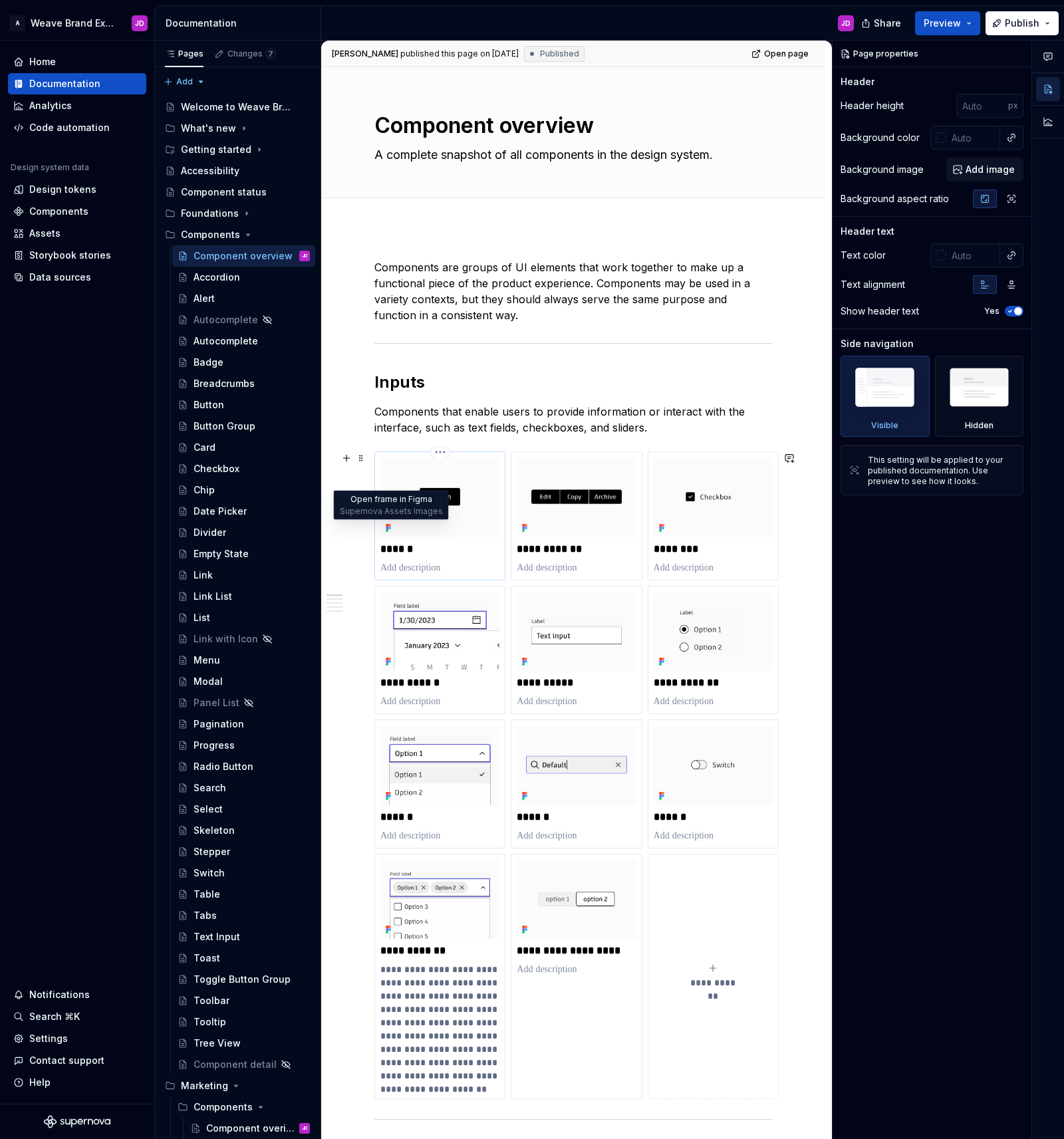
click at [389, 526] on icon at bounding box center [389, 524] width 2 height 2
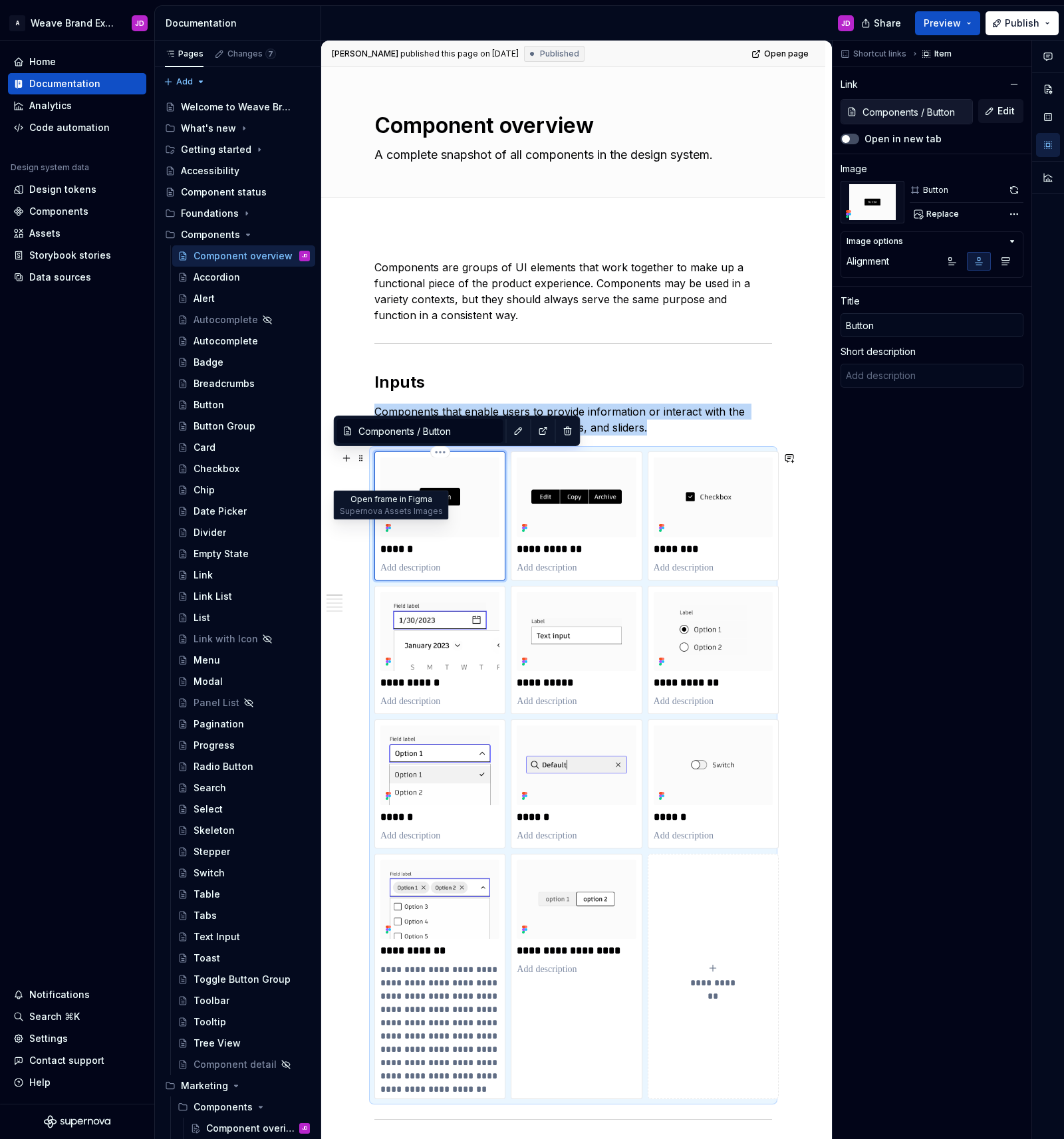
click at [390, 527] on icon at bounding box center [389, 528] width 2 height 2
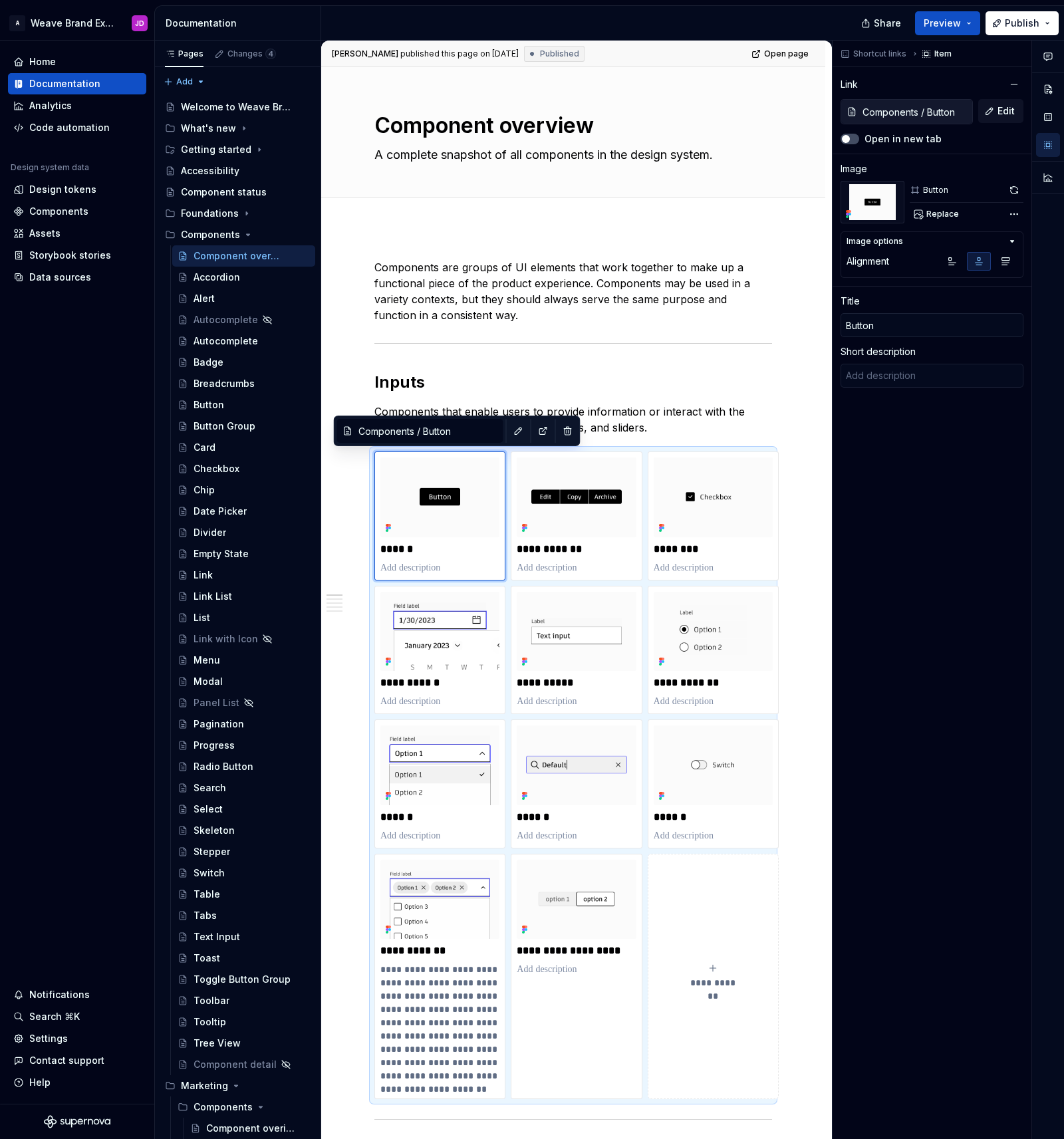
type textarea "*"
